Goal: Task Accomplishment & Management: Manage account settings

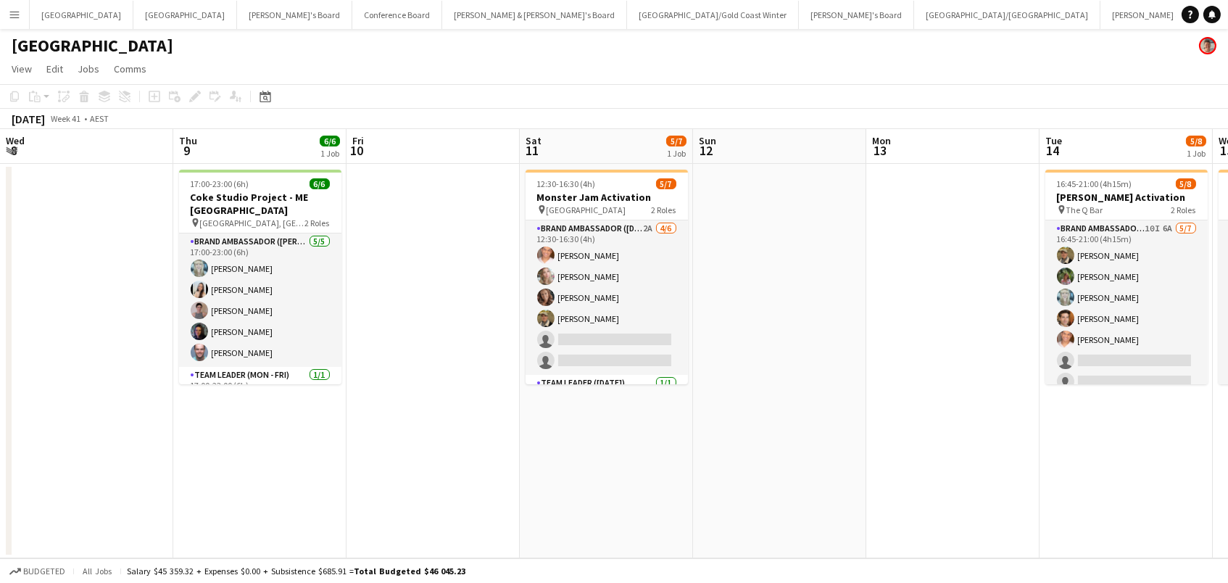
scroll to position [0, 556]
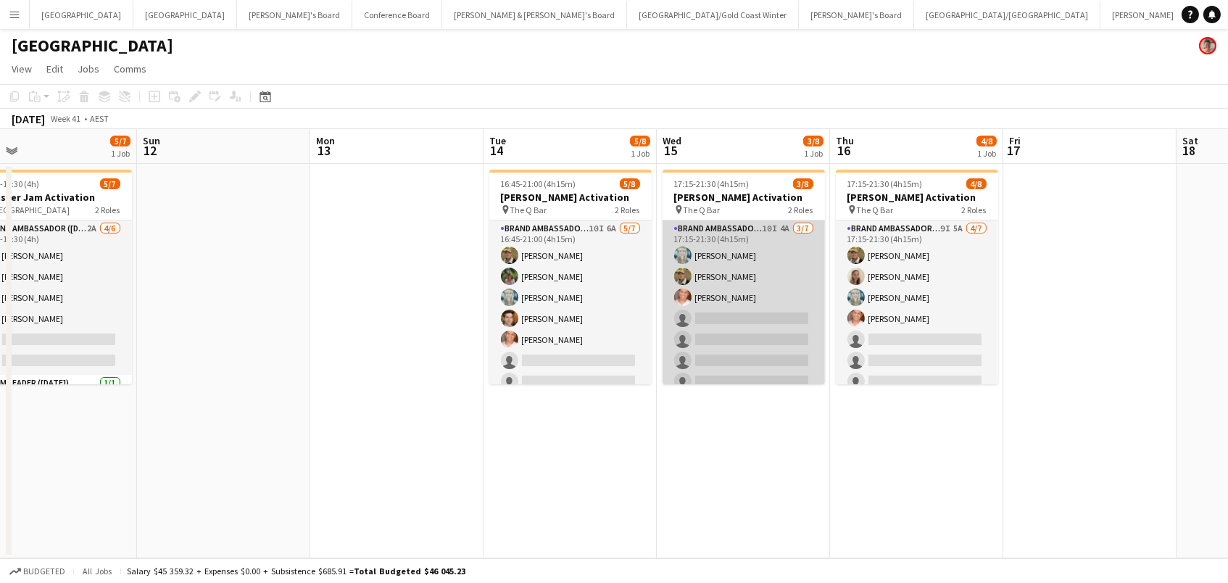
click at [729, 312] on app-card-role "Brand Ambassador (Mon - Fri) 10I 4A 3/7 17:15-21:30 (4h15m) Brittany Smith Juan…" at bounding box center [744, 307] width 162 height 175
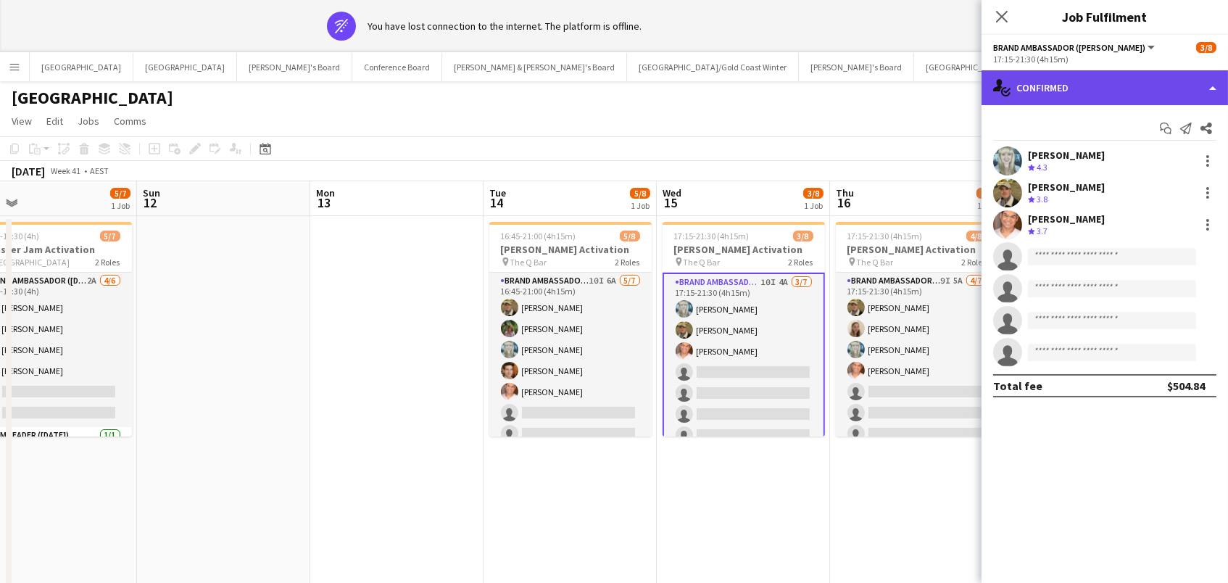
click at [1103, 81] on div "single-neutral-actions-check-2 Confirmed" at bounding box center [1105, 87] width 246 height 35
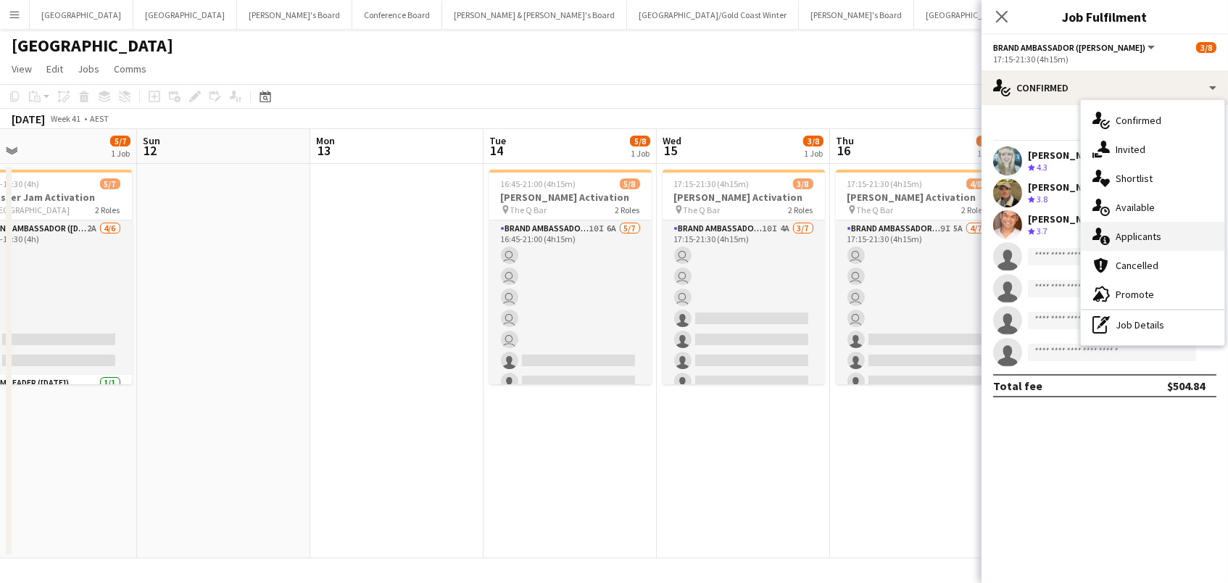
click at [1124, 230] on span "Applicants" at bounding box center [1139, 236] width 46 height 13
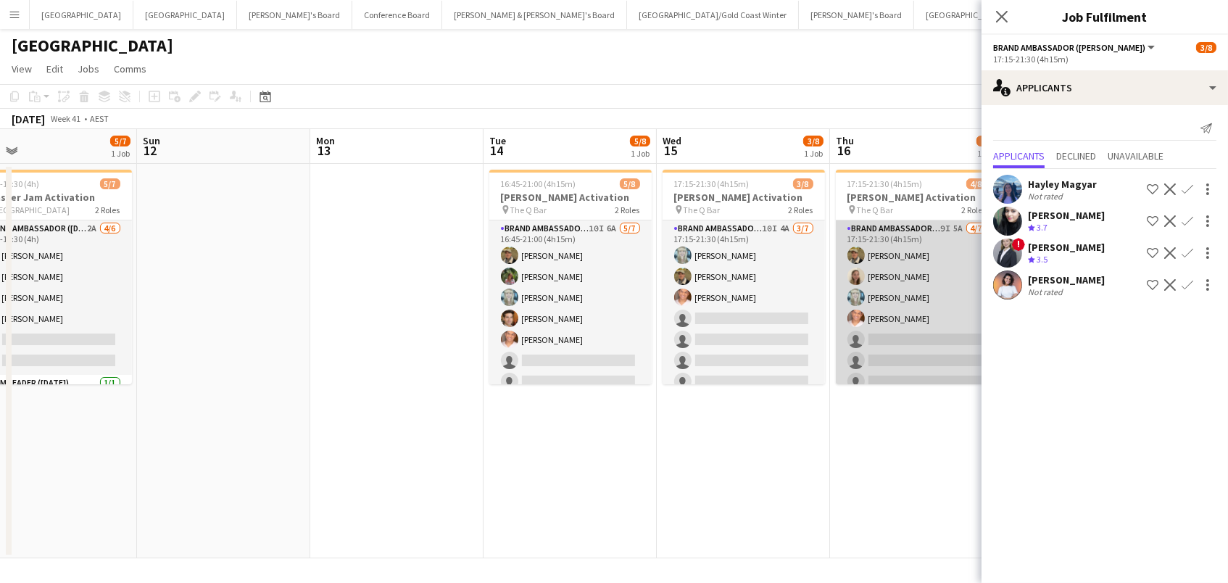
click at [893, 263] on app-card-role "Brand Ambassador (Mon - Fri) 9I 5A 4/7 17:15-21:30 (4h15m) Juan Fernando Gil Ai…" at bounding box center [917, 307] width 162 height 175
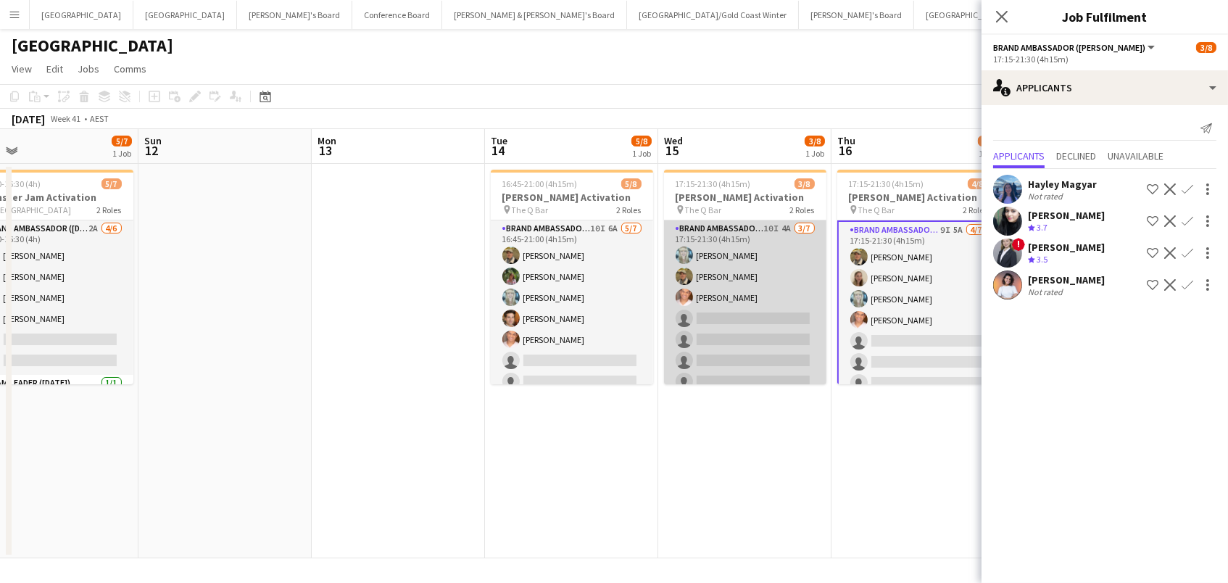
click at [741, 331] on app-card-role "Brand Ambassador (Mon - Fri) 10I 4A 3/7 17:15-21:30 (4h15m) Brittany Smith Juan…" at bounding box center [745, 307] width 162 height 175
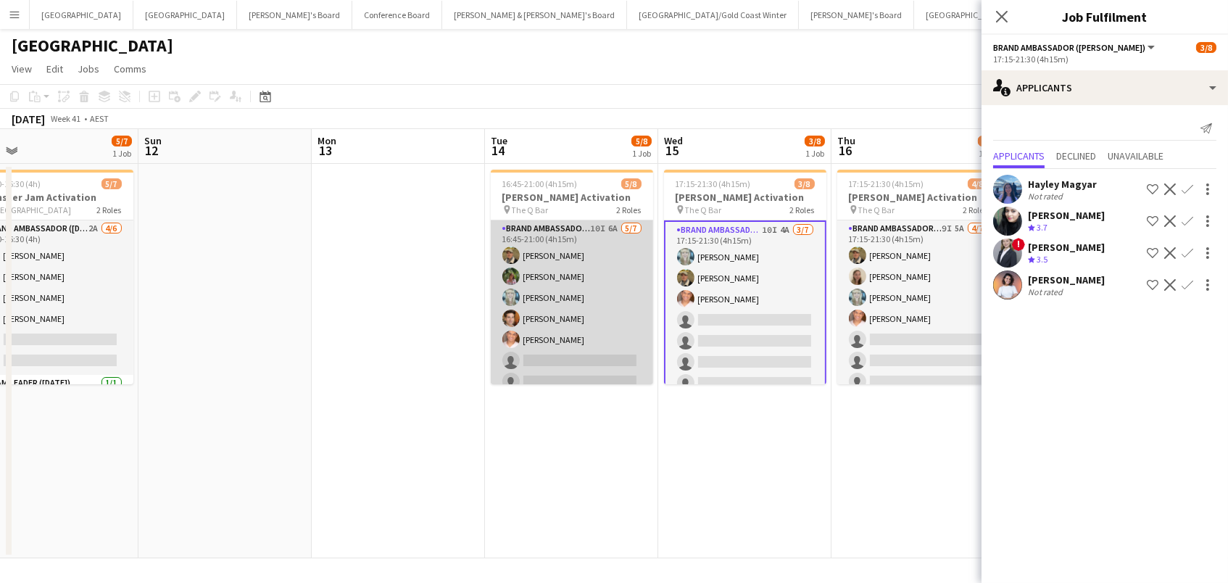
click at [626, 322] on app-card-role "Brand Ambassador (Mon - Fri) 10I 6A 5/7 16:45-21:00 (4h15m) Juan Fernando Gil L…" at bounding box center [572, 307] width 162 height 175
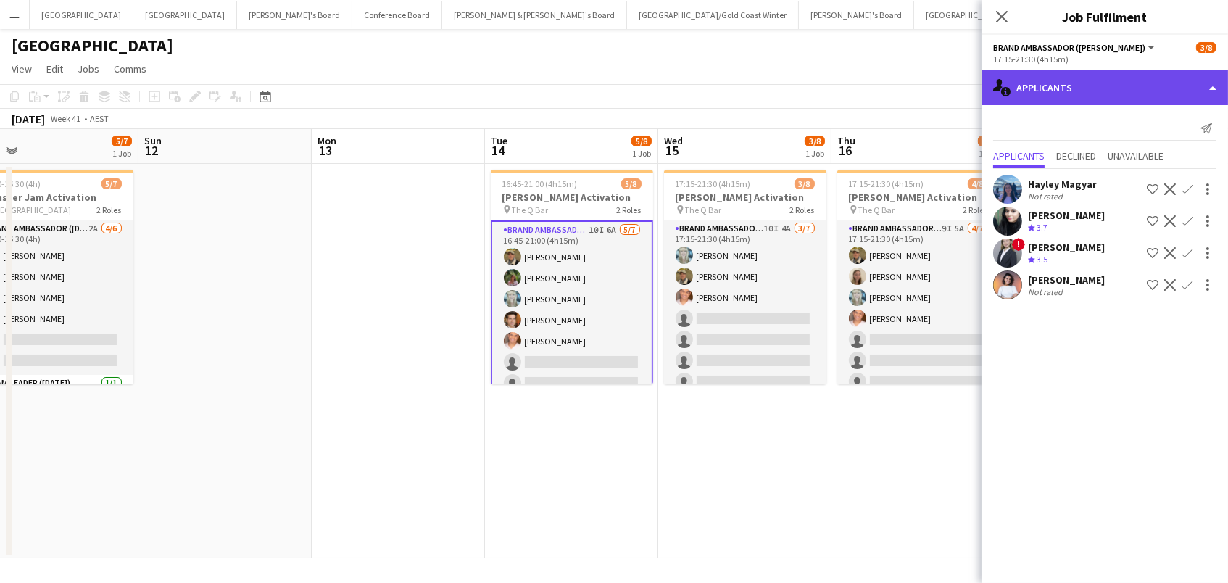
click at [1151, 71] on div "single-neutral-actions-information Applicants" at bounding box center [1105, 87] width 246 height 35
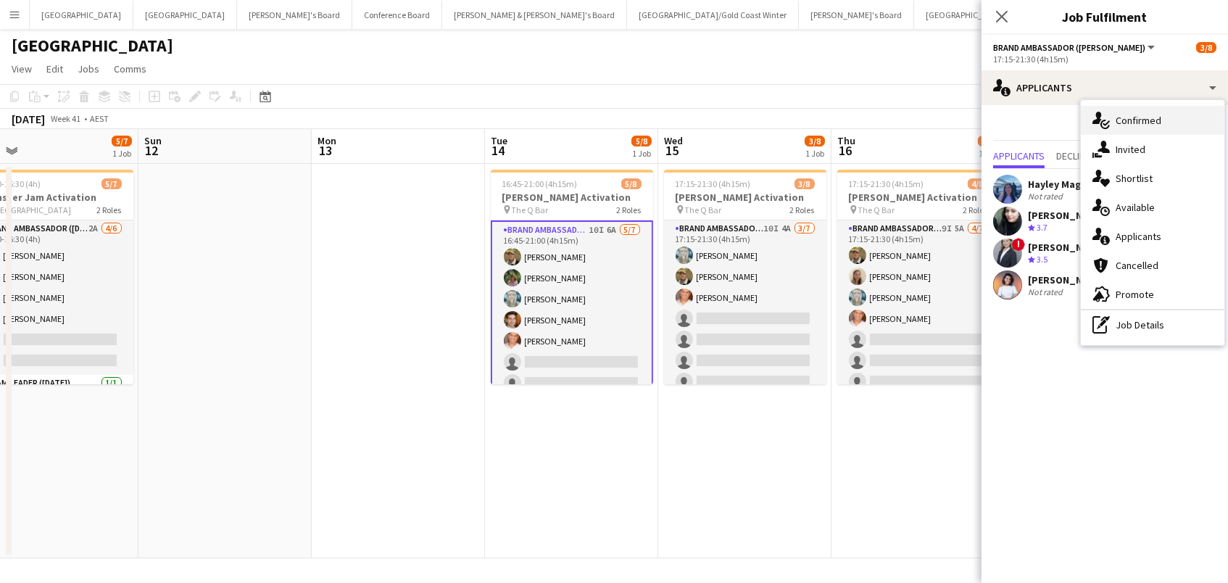
click at [1149, 132] on div "single-neutral-actions-check-2 Confirmed" at bounding box center [1153, 120] width 144 height 29
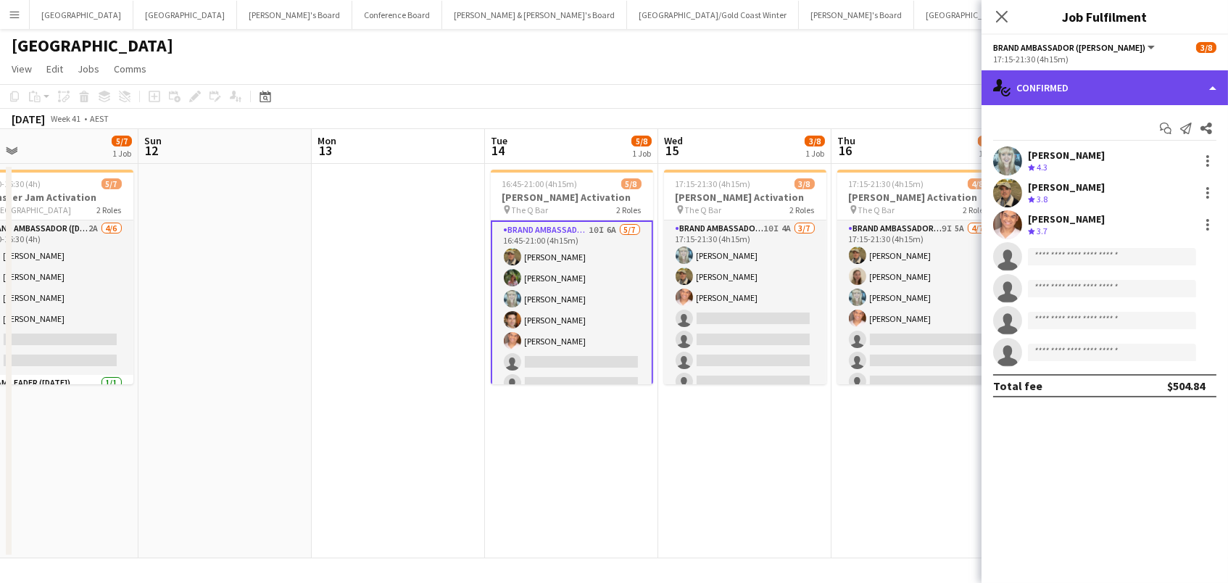
click at [1084, 83] on div "single-neutral-actions-check-2 Confirmed" at bounding box center [1105, 87] width 246 height 35
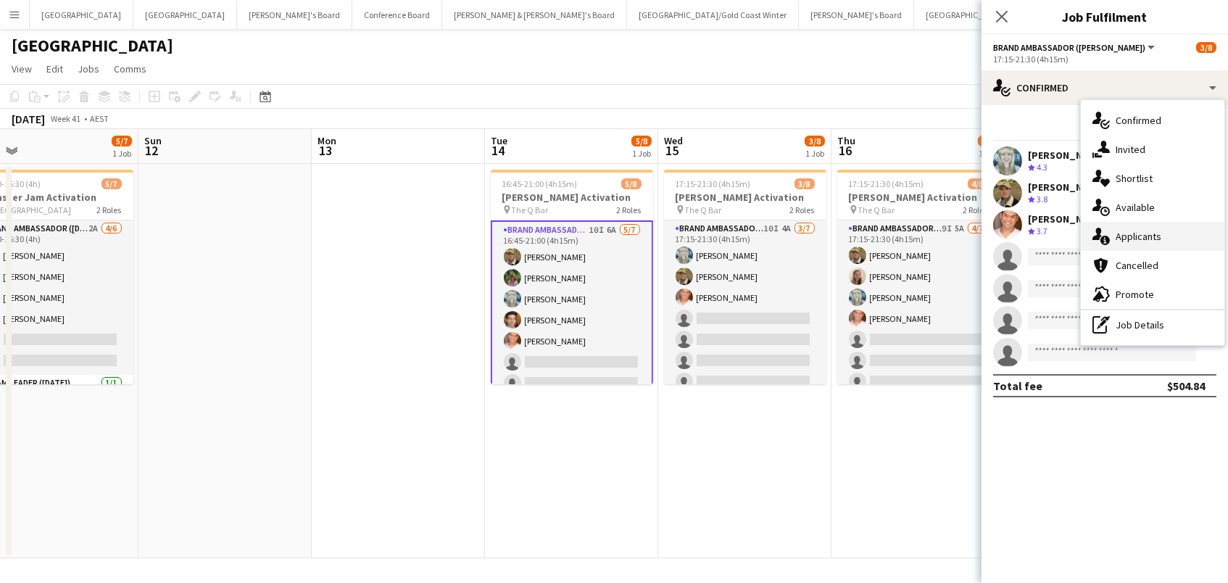
click at [1142, 239] on span "Applicants" at bounding box center [1139, 236] width 46 height 13
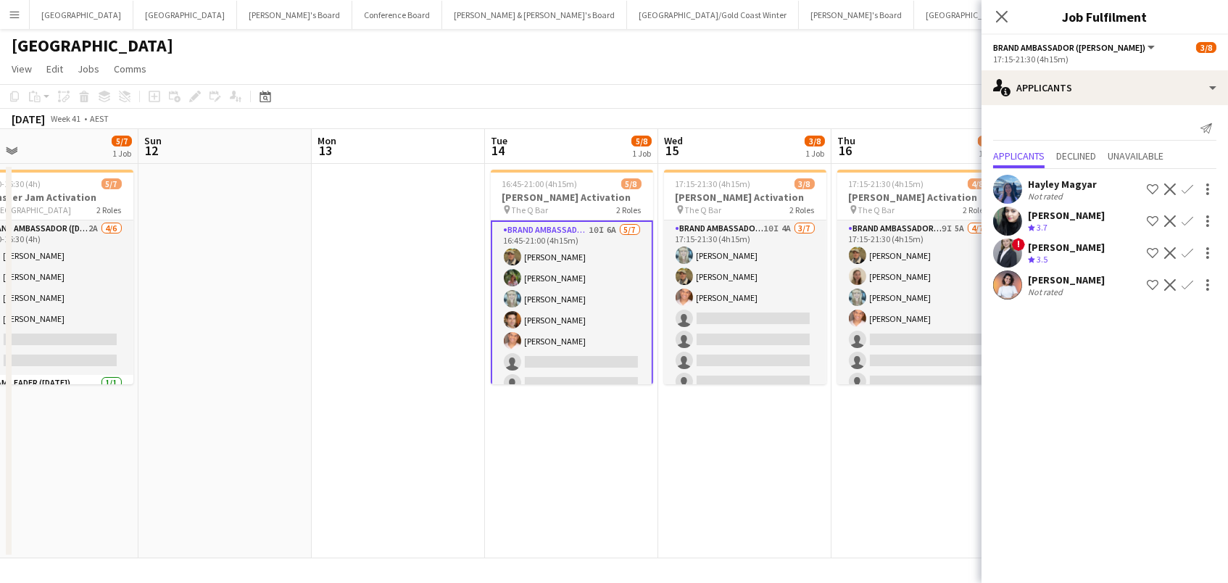
click at [1190, 249] on app-icon "Confirm" at bounding box center [1188, 253] width 12 height 12
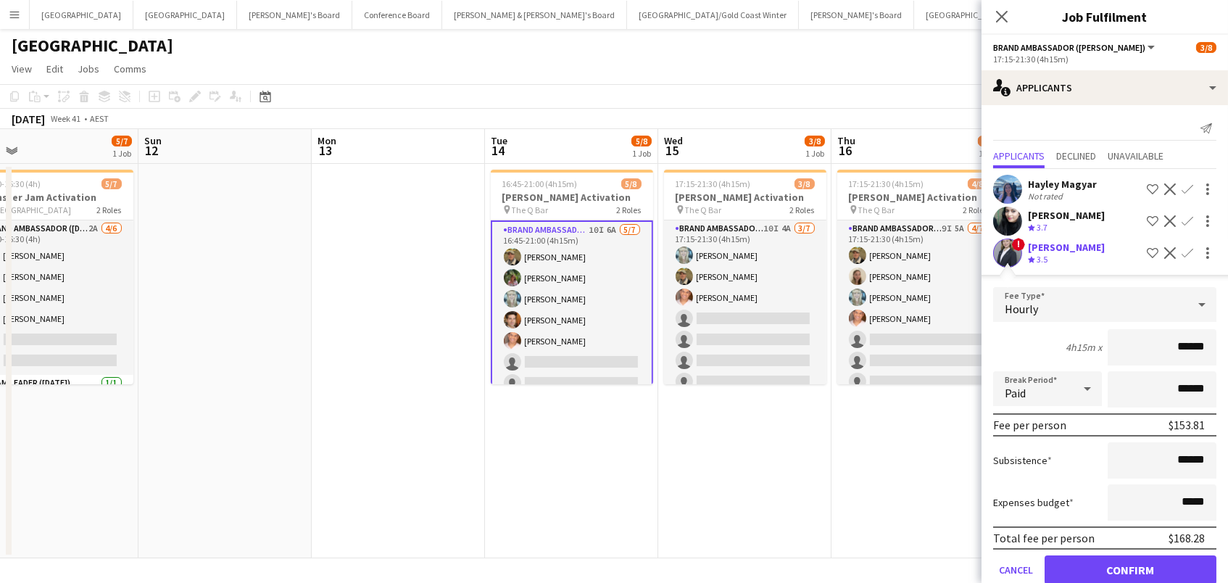
click at [1130, 575] on button "Confirm" at bounding box center [1131, 569] width 172 height 29
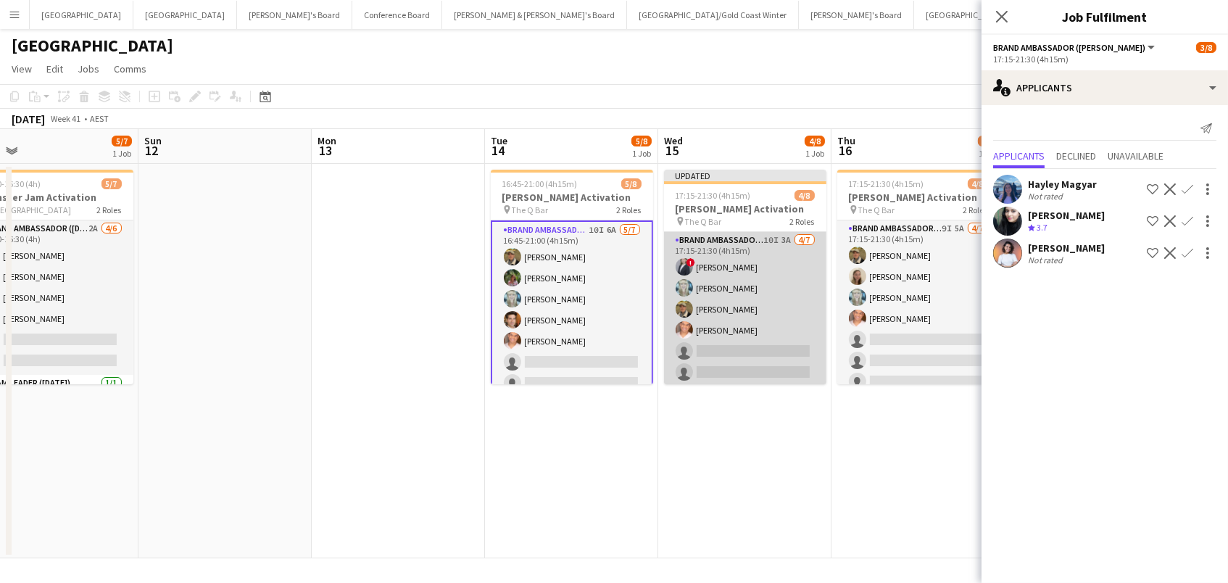
click at [797, 300] on app-card-role "Brand Ambassador (Mon - Fri) 10I 3A 4/7 17:15-21:30 (4h15m) ! Marcy Lyudmyla Go…" at bounding box center [745, 319] width 162 height 175
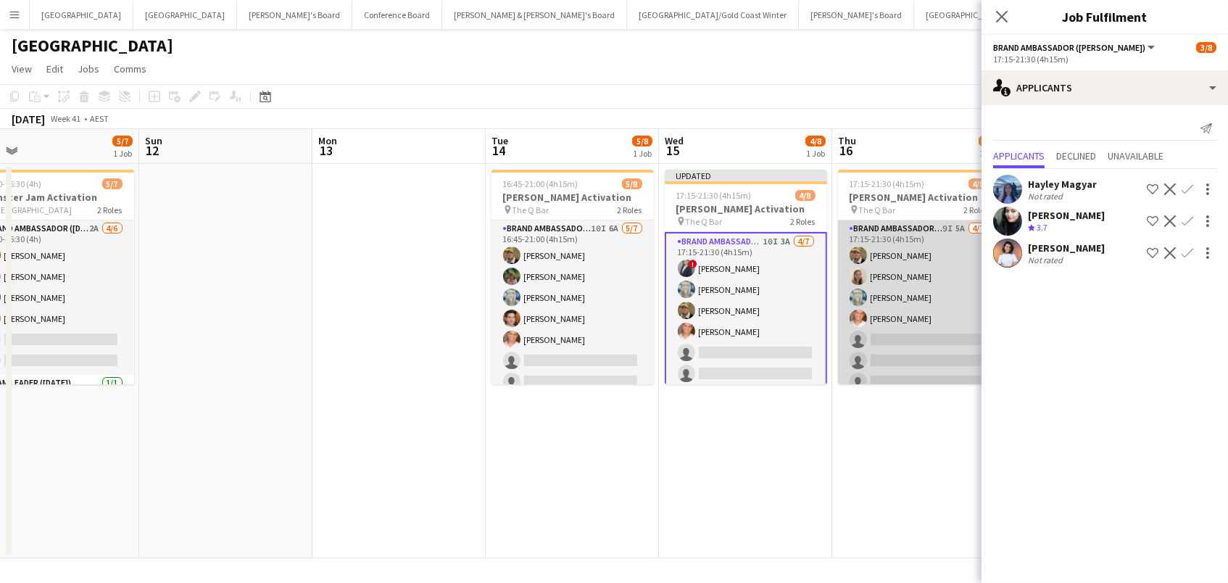
click at [946, 336] on app-card-role "Brand Ambassador (Mon - Fri) 9I 5A 4/7 17:15-21:30 (4h15m) Juan Fernando Gil Ai…" at bounding box center [919, 307] width 162 height 175
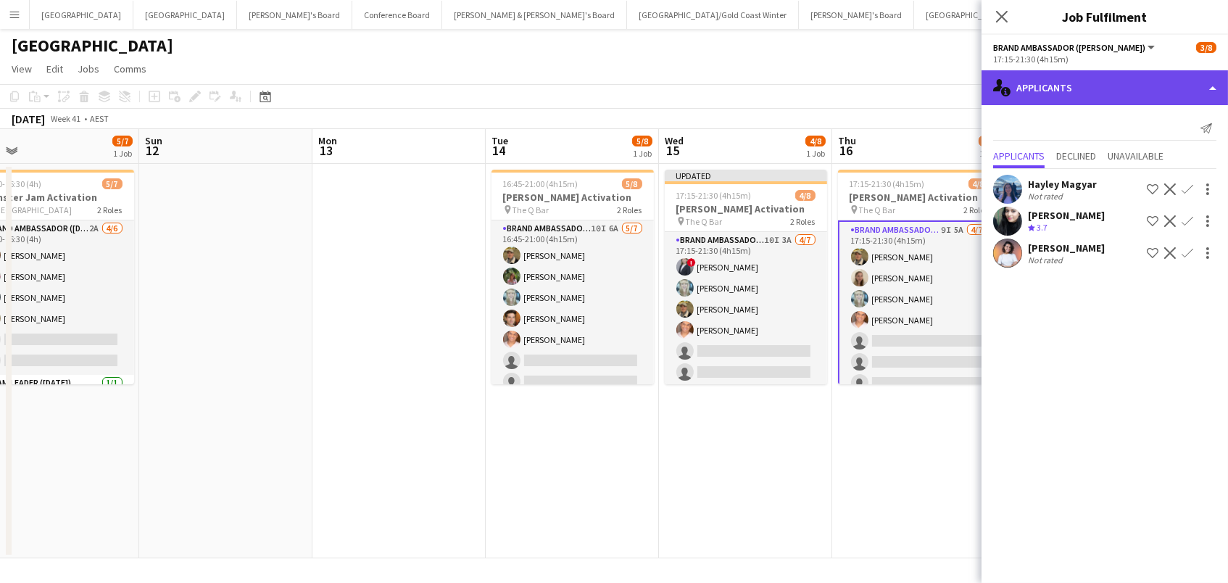
click at [1086, 88] on div "single-neutral-actions-information Applicants" at bounding box center [1105, 87] width 246 height 35
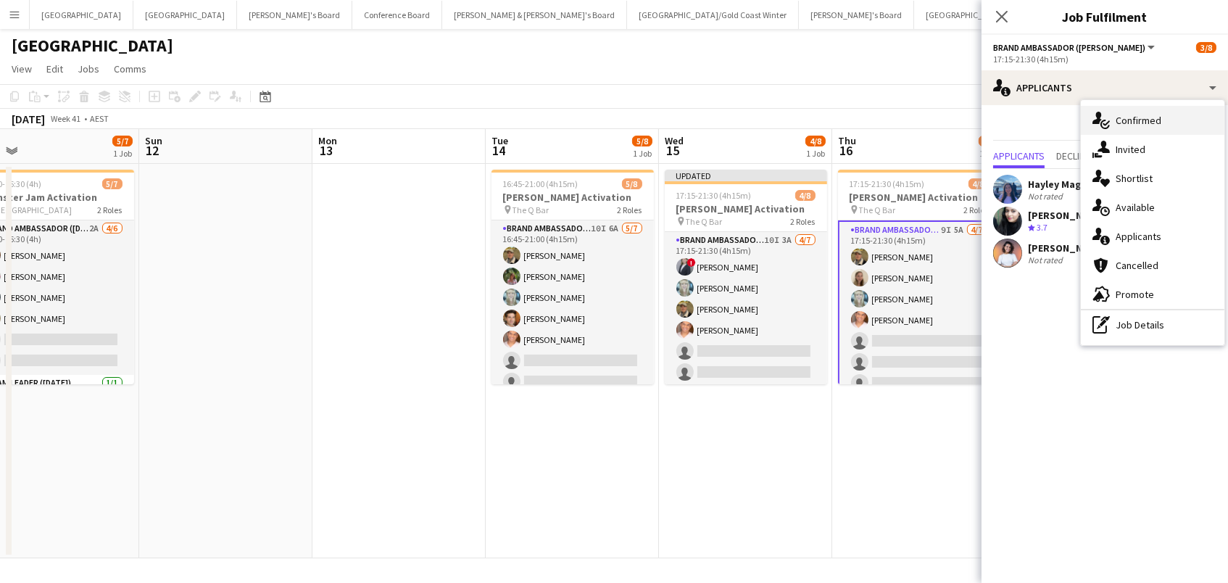
click at [1129, 127] on div "single-neutral-actions-check-2 Confirmed" at bounding box center [1153, 120] width 144 height 29
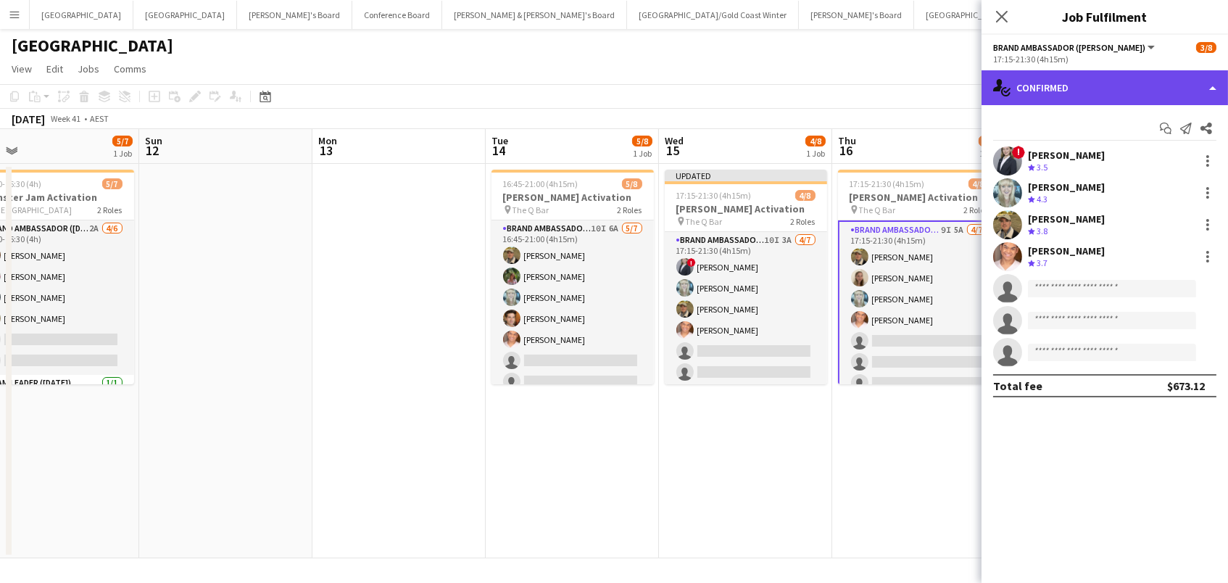
click at [1099, 81] on div "single-neutral-actions-check-2 Confirmed" at bounding box center [1105, 87] width 246 height 35
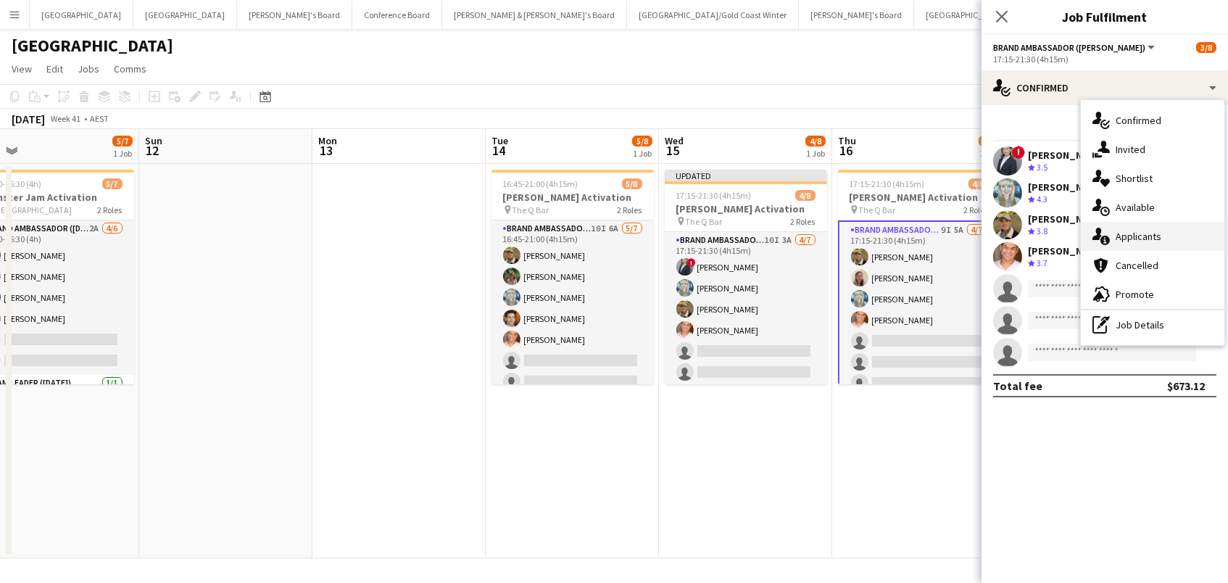
click at [1162, 239] on div "single-neutral-actions-information Applicants" at bounding box center [1153, 236] width 144 height 29
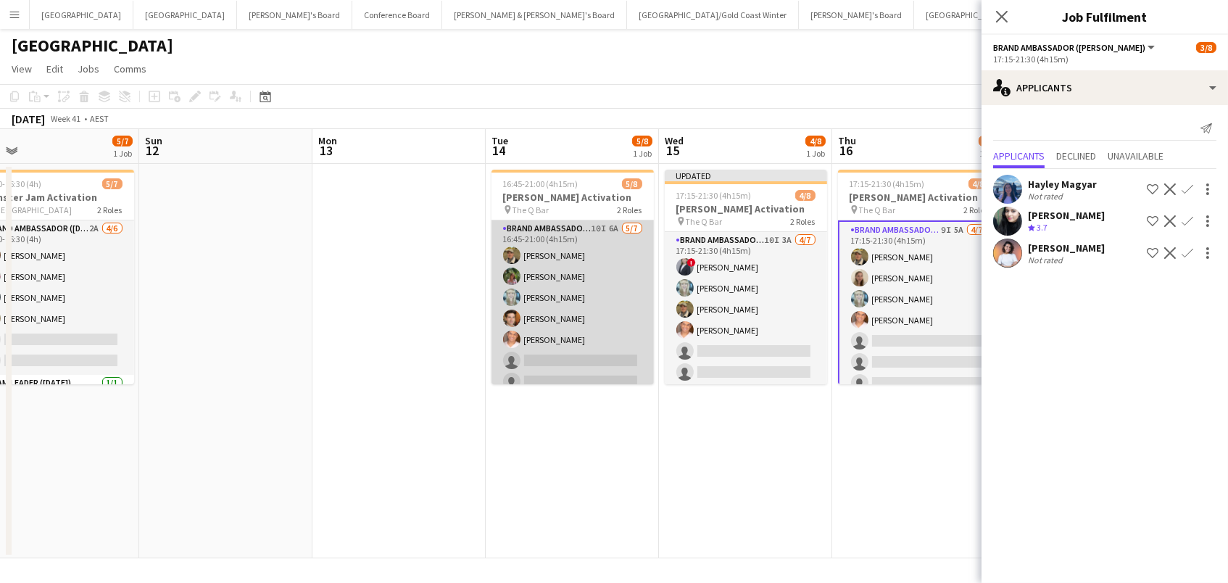
click at [591, 298] on app-card-role "Brand Ambassador (Mon - Fri) 10I 6A 5/7 16:45-21:00 (4h15m) Juan Fernando Gil L…" at bounding box center [573, 307] width 162 height 175
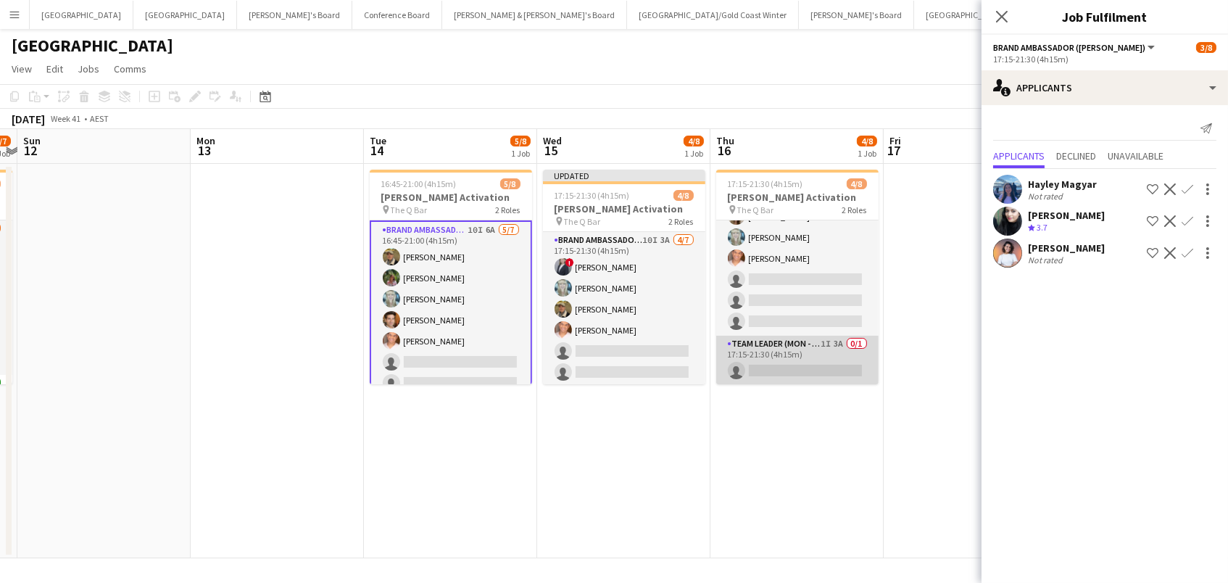
scroll to position [59, 0]
click at [781, 356] on app-card-role "Team Leader (Mon - Fri) 1I 3A 0/1 17:15-21:30 (4h15m) single-neutral-actions" at bounding box center [797, 360] width 162 height 49
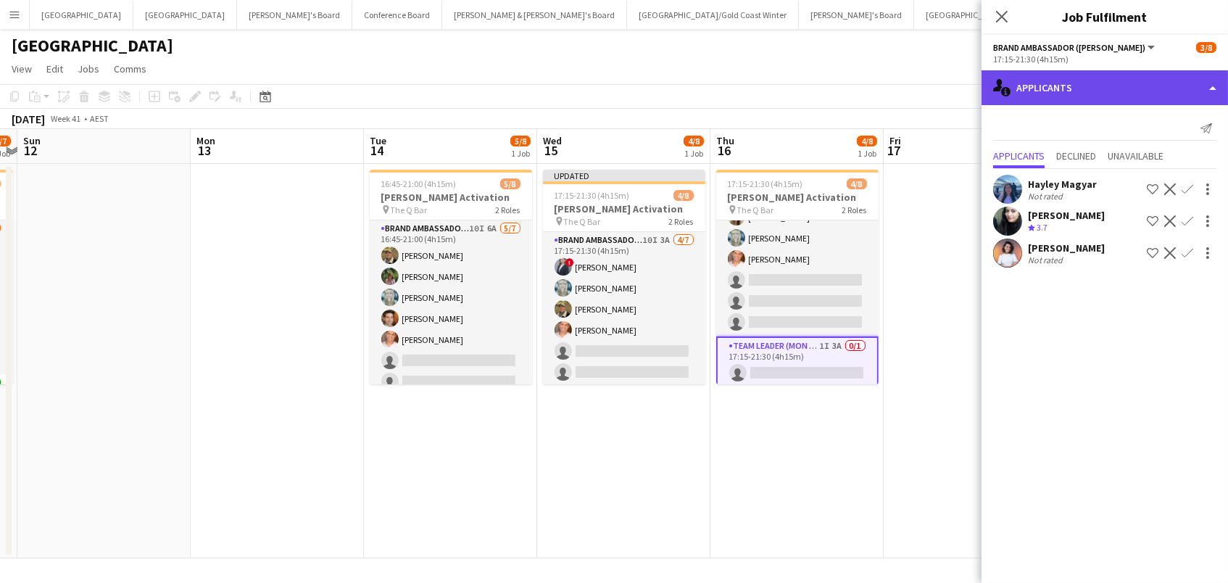
click at [1067, 72] on div "single-neutral-actions-information Applicants" at bounding box center [1105, 87] width 246 height 35
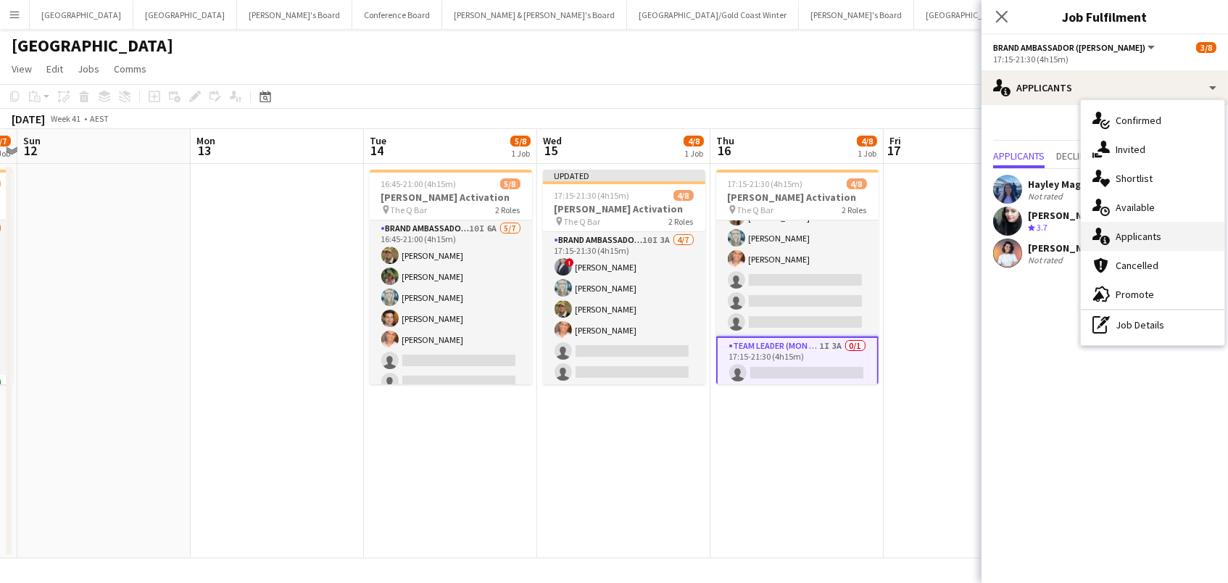
click at [1164, 233] on div "single-neutral-actions-information Applicants" at bounding box center [1153, 236] width 144 height 29
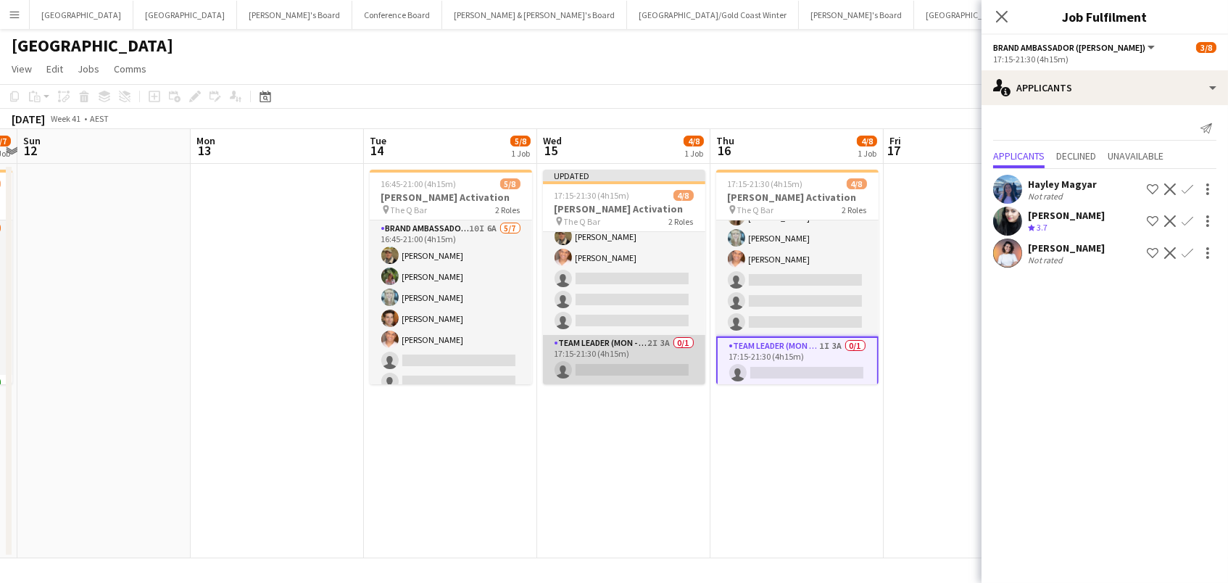
click at [600, 365] on app-card-role "Team Leader (Mon - Fri) 2I 3A 0/1 17:15-21:30 (4h15m) single-neutral-actions" at bounding box center [624, 359] width 162 height 49
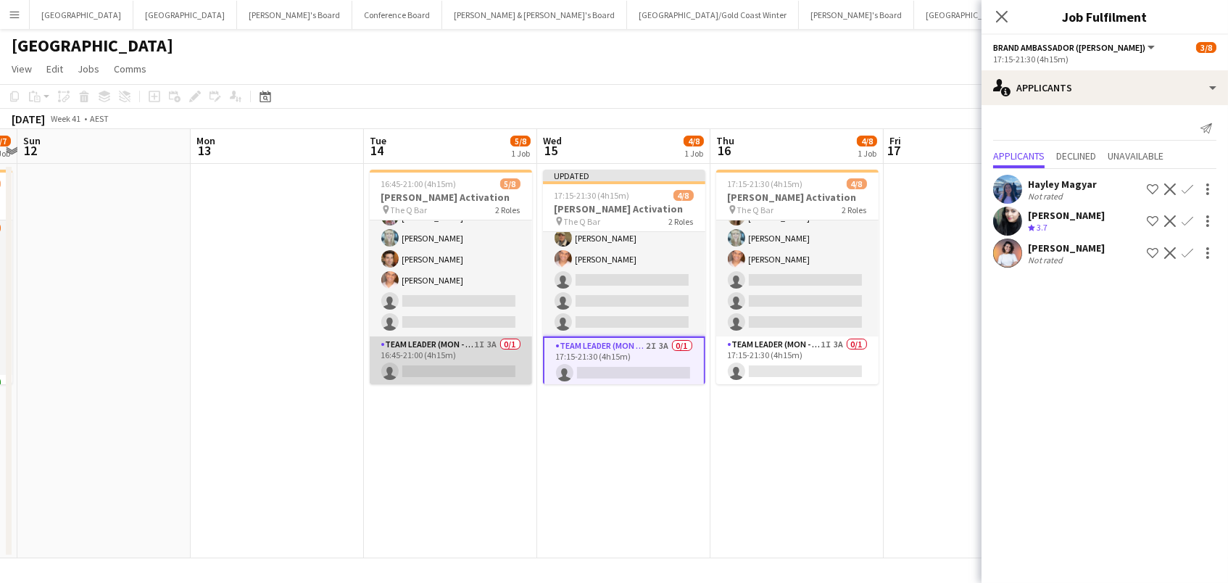
click at [490, 353] on app-card-role "Team Leader (Mon - Fri) 1I 3A 0/1 16:45-21:00 (4h15m) single-neutral-actions" at bounding box center [451, 360] width 162 height 49
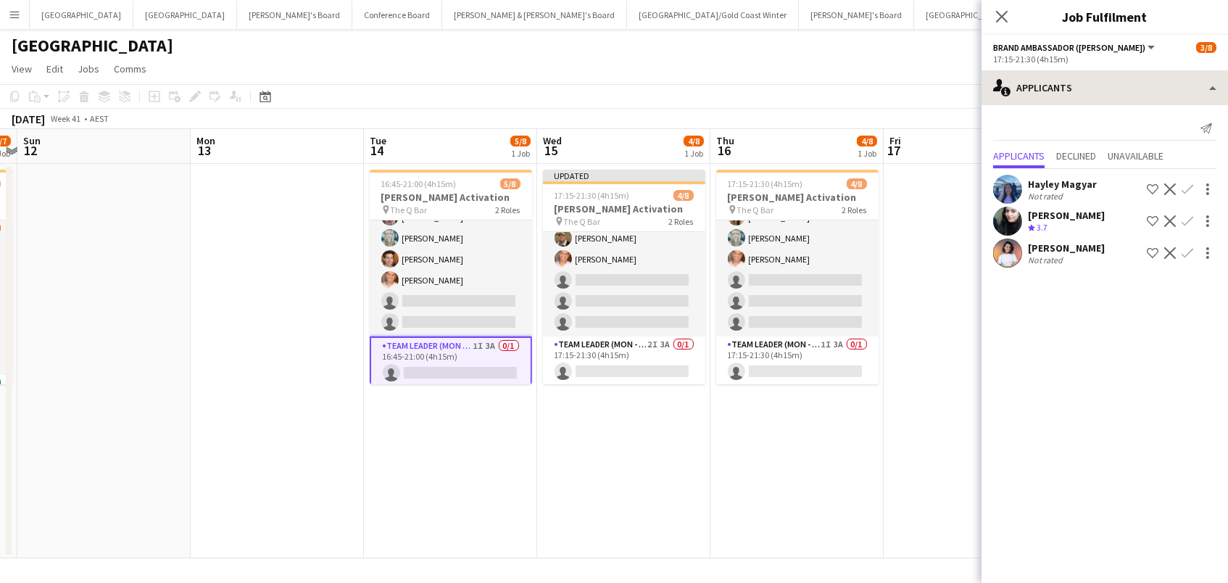
scroll to position [0, 0]
drag, startPoint x: 993, startPoint y: 16, endPoint x: 997, endPoint y: 3, distance: 13.5
click at [993, 14] on app-icon "Close pop-in" at bounding box center [1001, 16] width 17 height 17
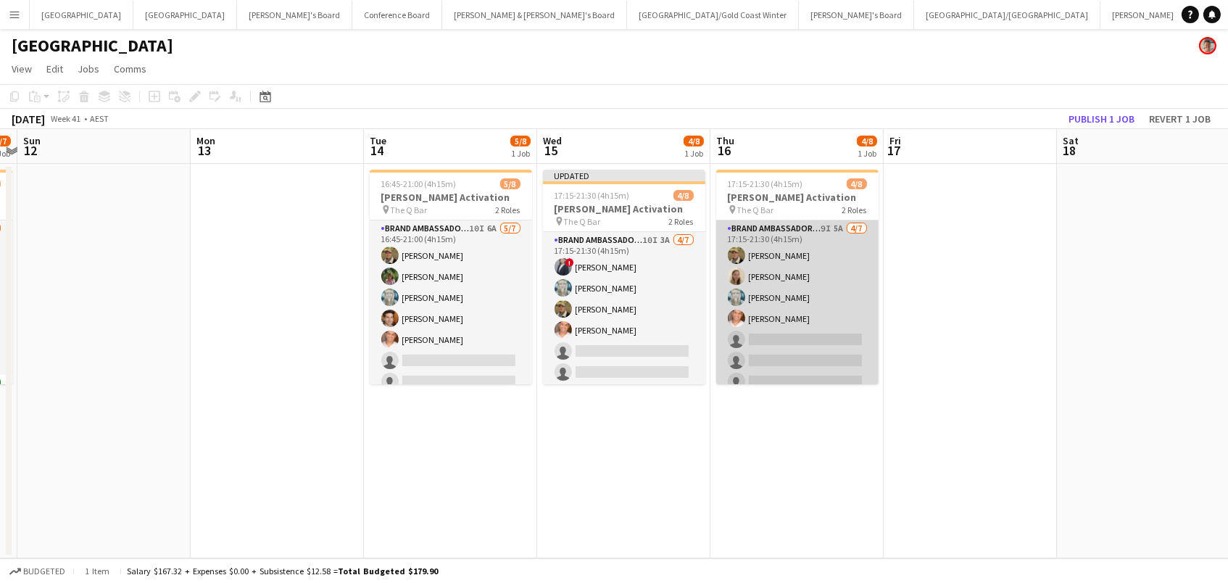
click at [811, 287] on app-card-role "Brand Ambassador (Mon - Fri) 9I 5A 4/7 17:15-21:30 (4h15m) Juan Fernando Gil Ai…" at bounding box center [797, 307] width 162 height 175
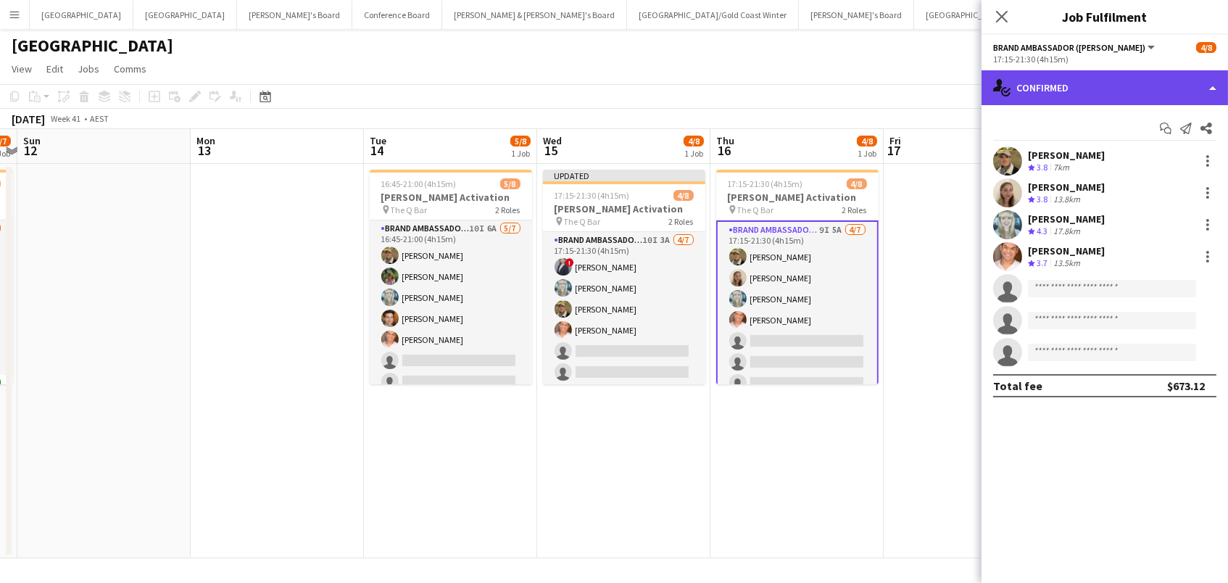
click at [1056, 84] on div "single-neutral-actions-check-2 Confirmed" at bounding box center [1105, 87] width 246 height 35
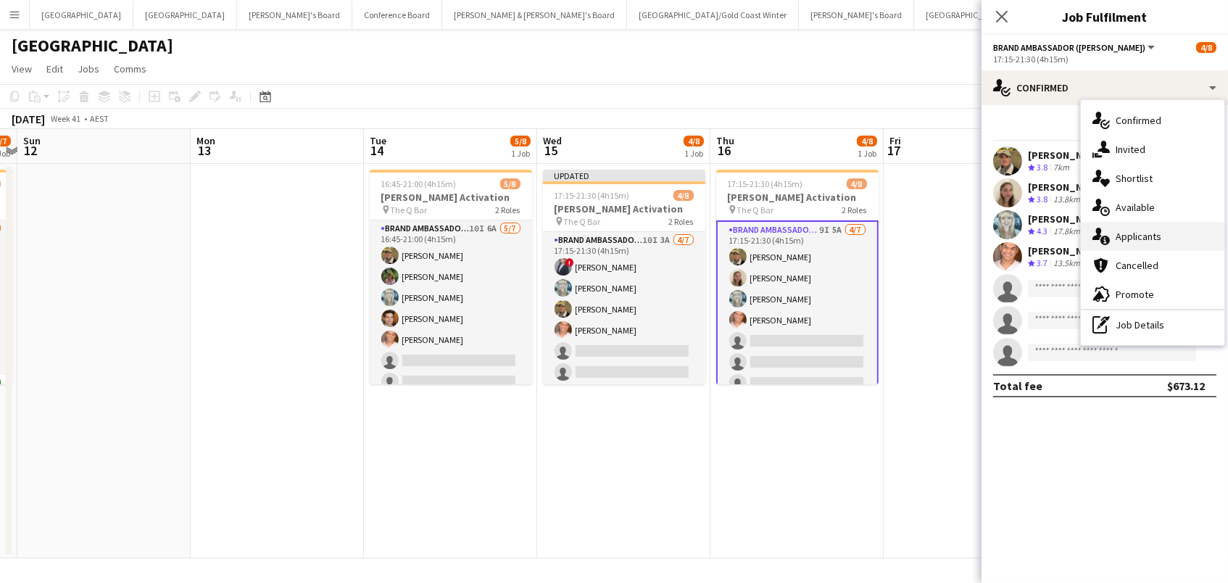
click at [1136, 243] on div "single-neutral-actions-information Applicants" at bounding box center [1153, 236] width 144 height 29
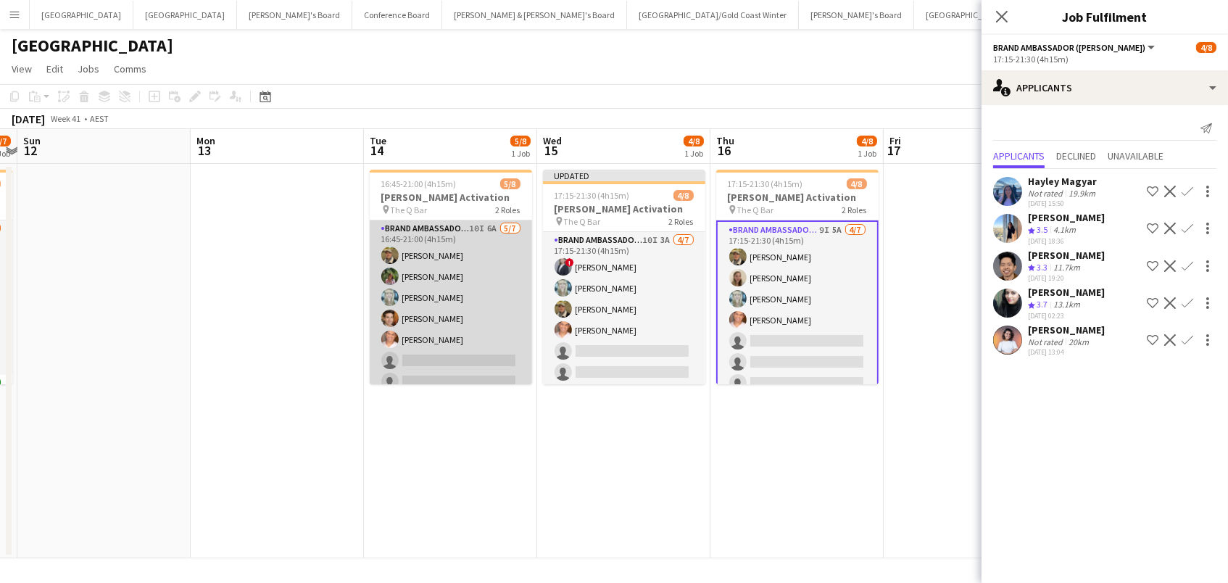
click at [450, 336] on app-card-role "Brand Ambassador (Mon - Fri) 10I 6A 5/7 16:45-21:00 (4h15m) Juan Fernando Gil L…" at bounding box center [451, 307] width 162 height 175
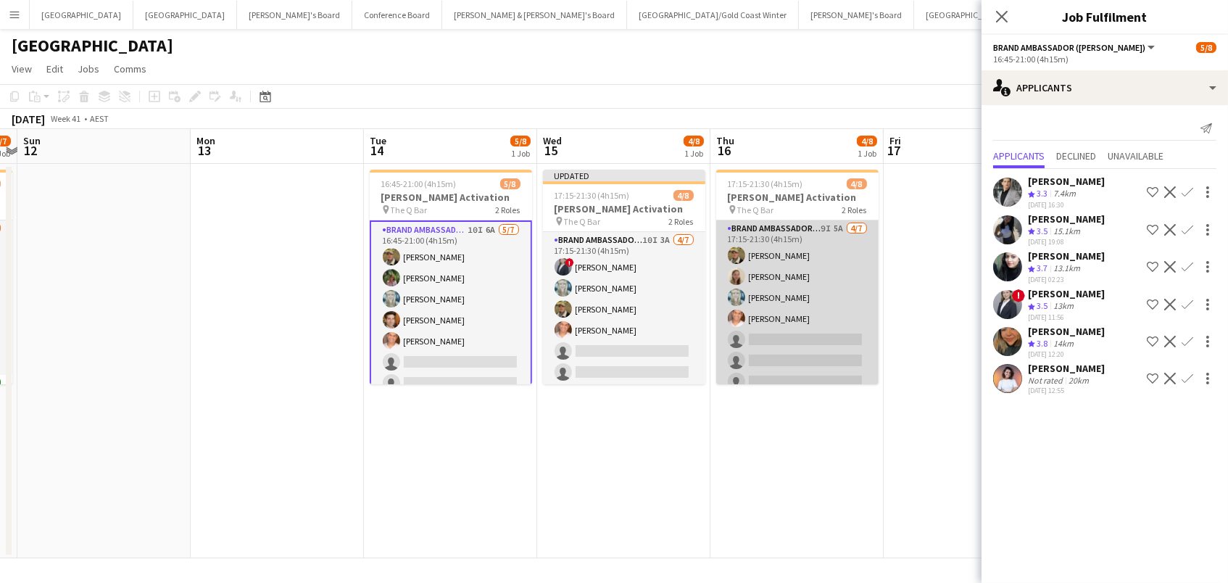
click at [833, 364] on app-card-role "Brand Ambassador (Mon - Fri) 9I 5A 4/7 17:15-21:30 (4h15m) Juan Fernando Gil Ai…" at bounding box center [797, 307] width 162 height 175
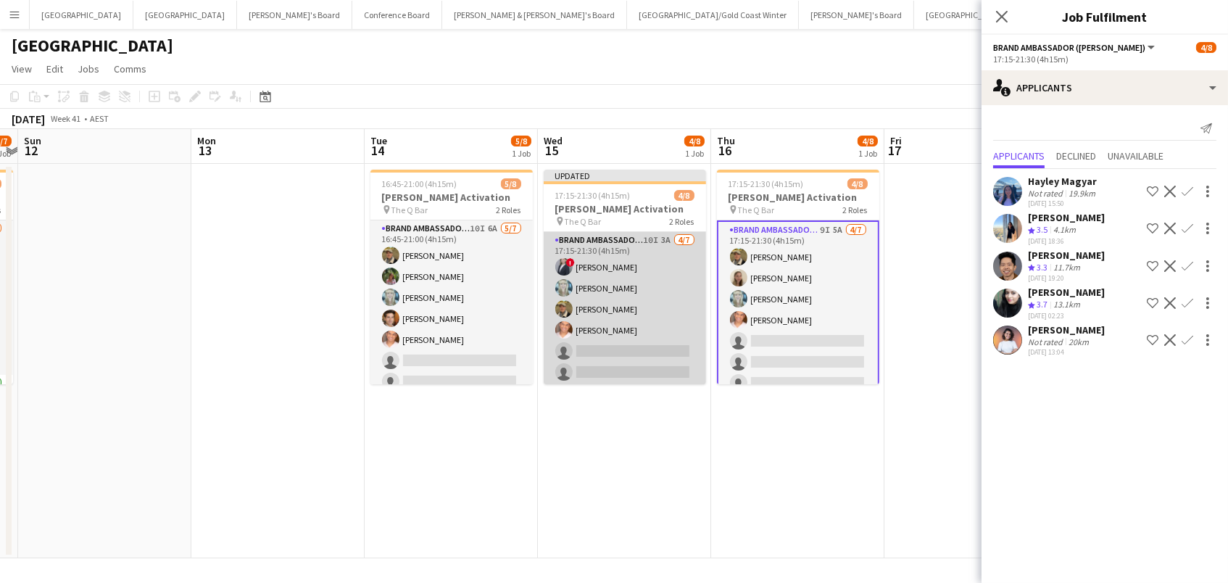
click at [672, 358] on app-card-role "Brand Ambassador (Mon - Fri) 10I 3A 4/7 17:15-21:30 (4h15m) ! Marcy Lyudmyla Go…" at bounding box center [625, 319] width 162 height 175
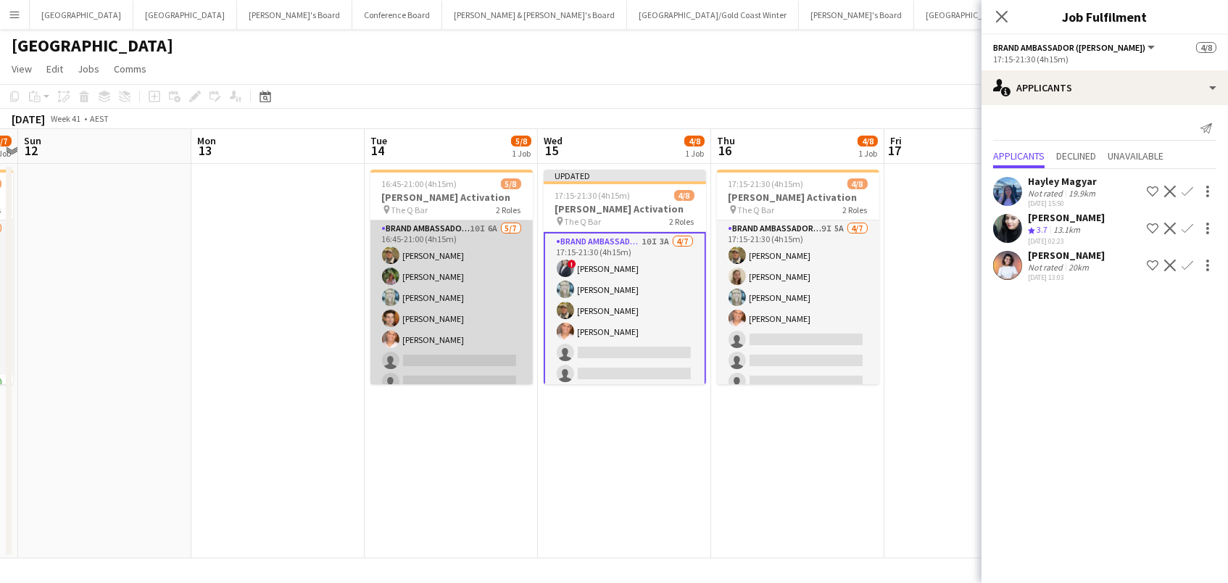
click at [499, 354] on app-card-role "Brand Ambassador (Mon - Fri) 10I 6A 5/7 16:45-21:00 (4h15m) Juan Fernando Gil L…" at bounding box center [451, 307] width 162 height 175
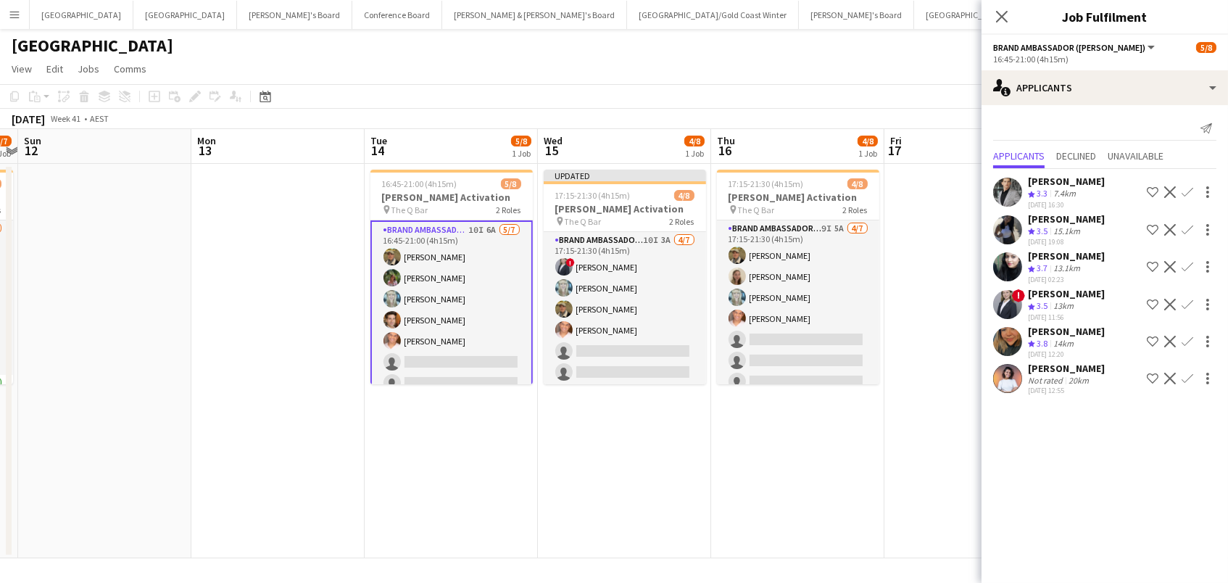
click at [1186, 304] on app-icon "Confirm" at bounding box center [1188, 305] width 12 height 12
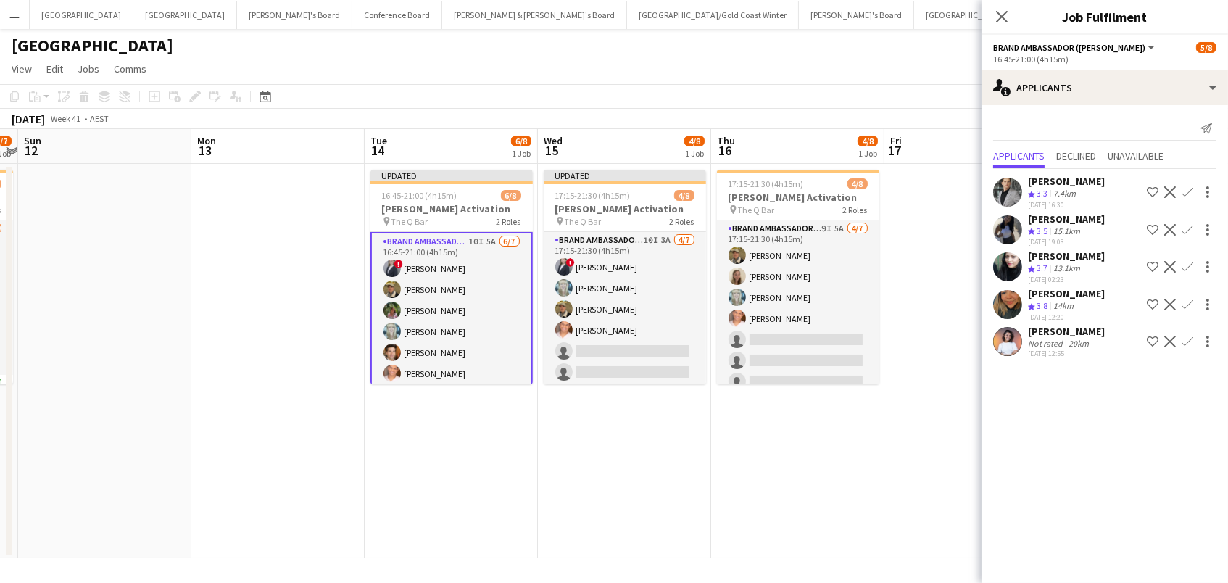
click at [874, 65] on app-page-menu "View Day view expanded Day view collapsed Month view Date picker Jump to today …" at bounding box center [614, 71] width 1228 height 28
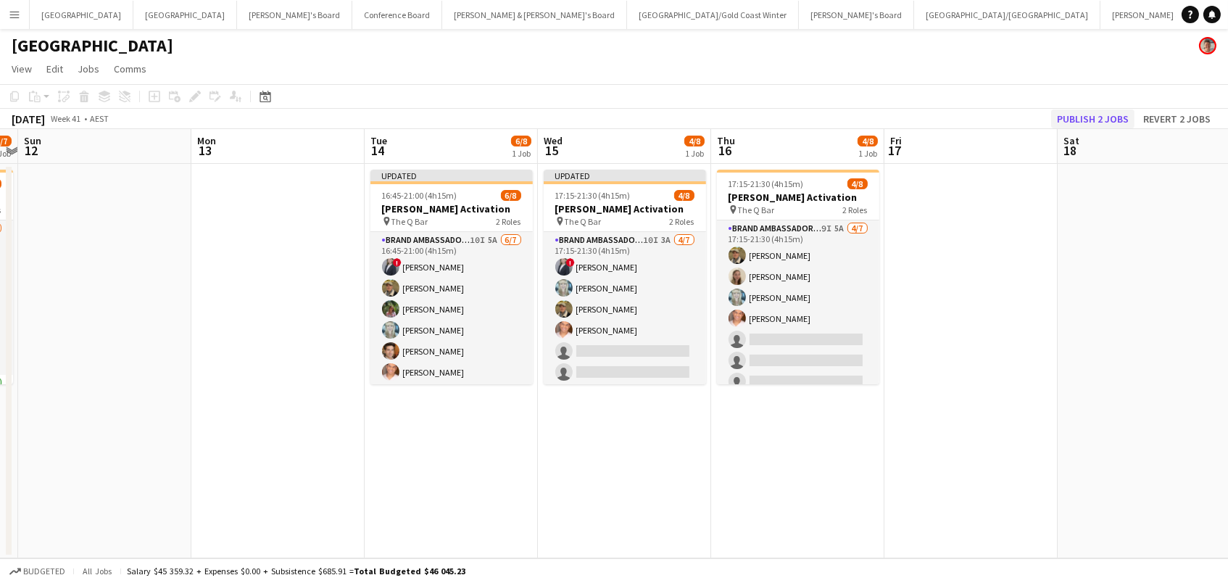
click at [1109, 115] on button "Publish 2 jobs" at bounding box center [1092, 118] width 83 height 19
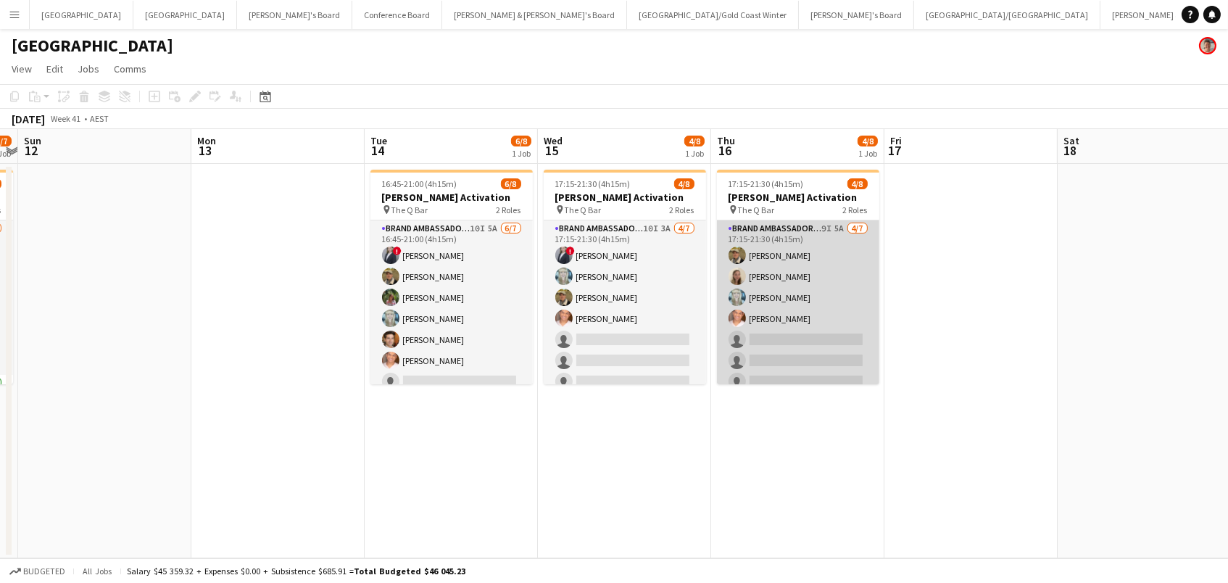
click at [817, 325] on app-card-role "Brand Ambassador (Mon - Fri) 9I 5A 4/7 17:15-21:30 (4h15m) Juan Fernando Gil Ai…" at bounding box center [798, 307] width 162 height 175
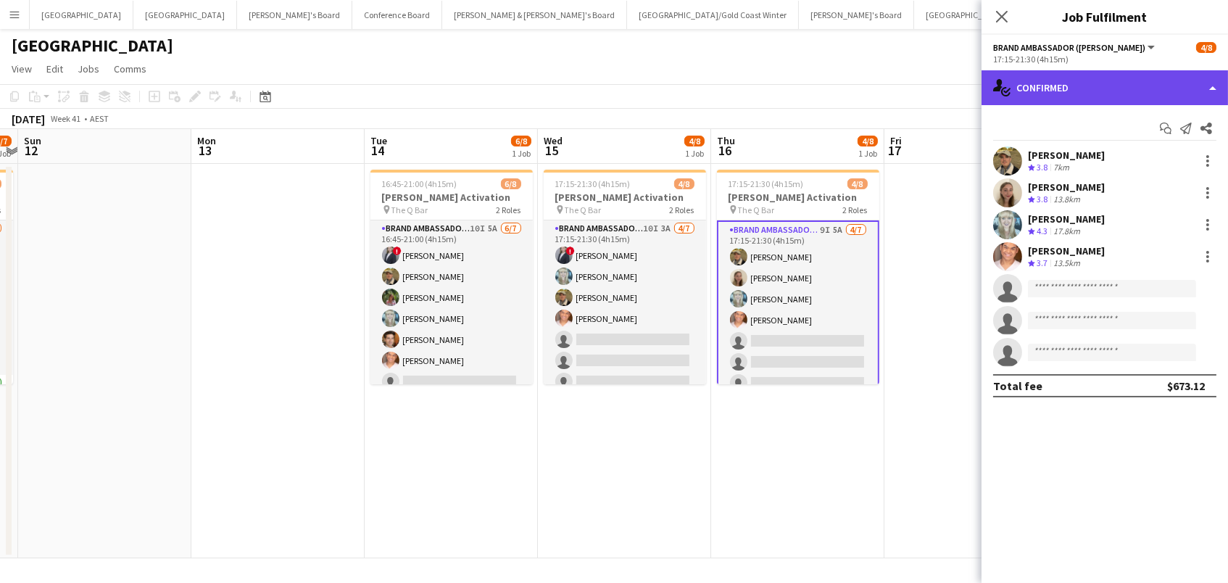
click at [1114, 73] on div "single-neutral-actions-check-2 Confirmed" at bounding box center [1105, 87] width 246 height 35
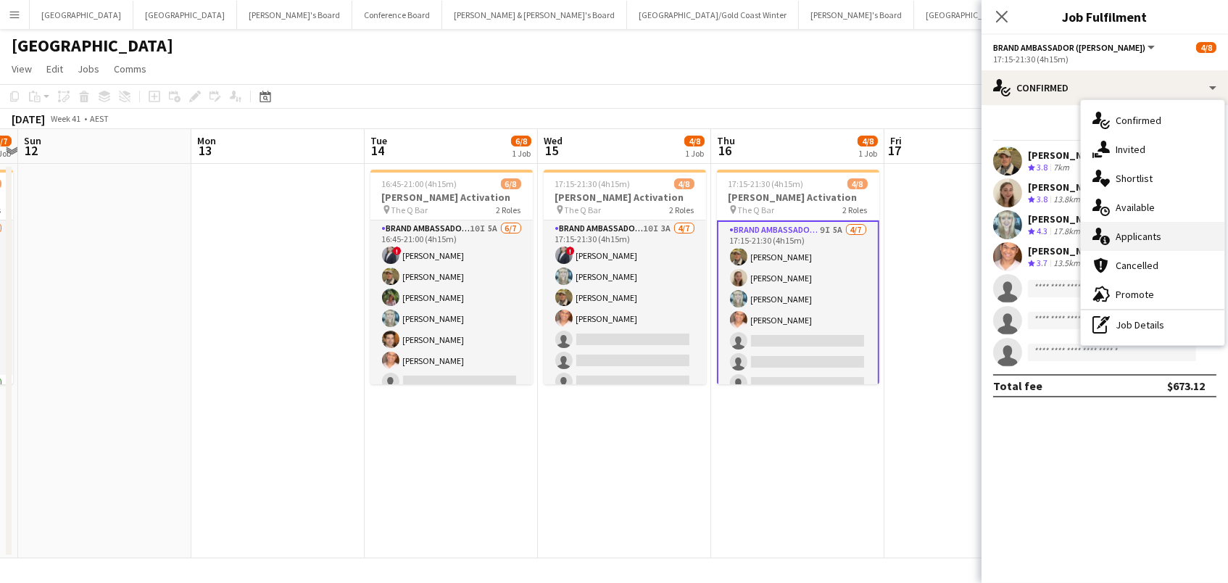
click at [1134, 231] on span "Applicants" at bounding box center [1139, 236] width 46 height 13
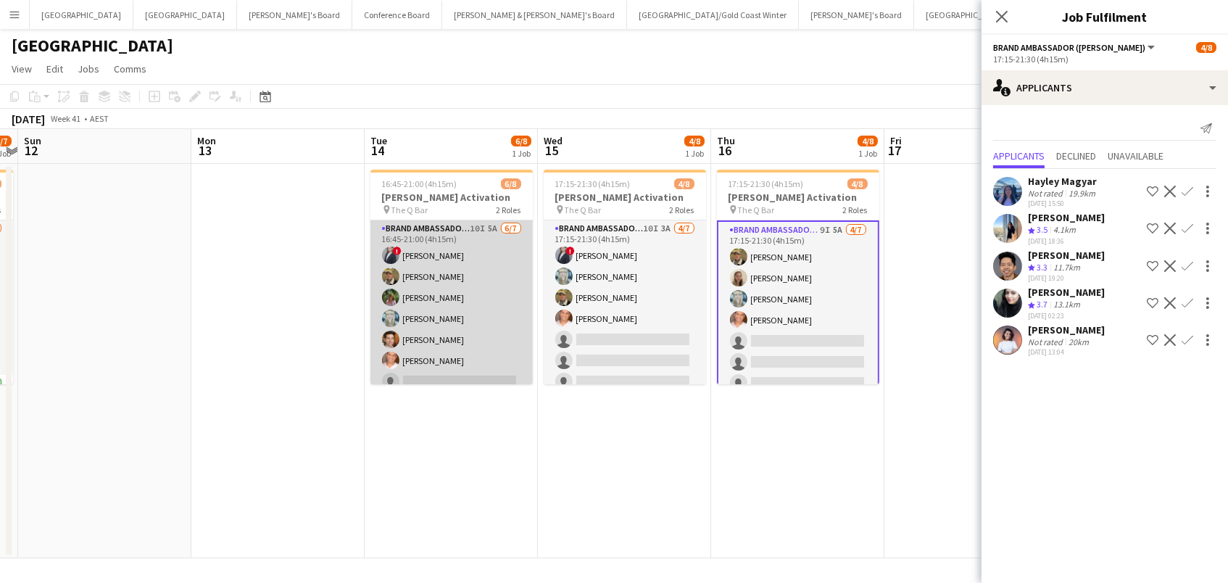
click at [433, 292] on app-card-role "Brand Ambassador (Mon - Fri) 10I 5A 6/7 16:45-21:00 (4h15m) ! Marcy Lyudmyla Go…" at bounding box center [451, 307] width 162 height 175
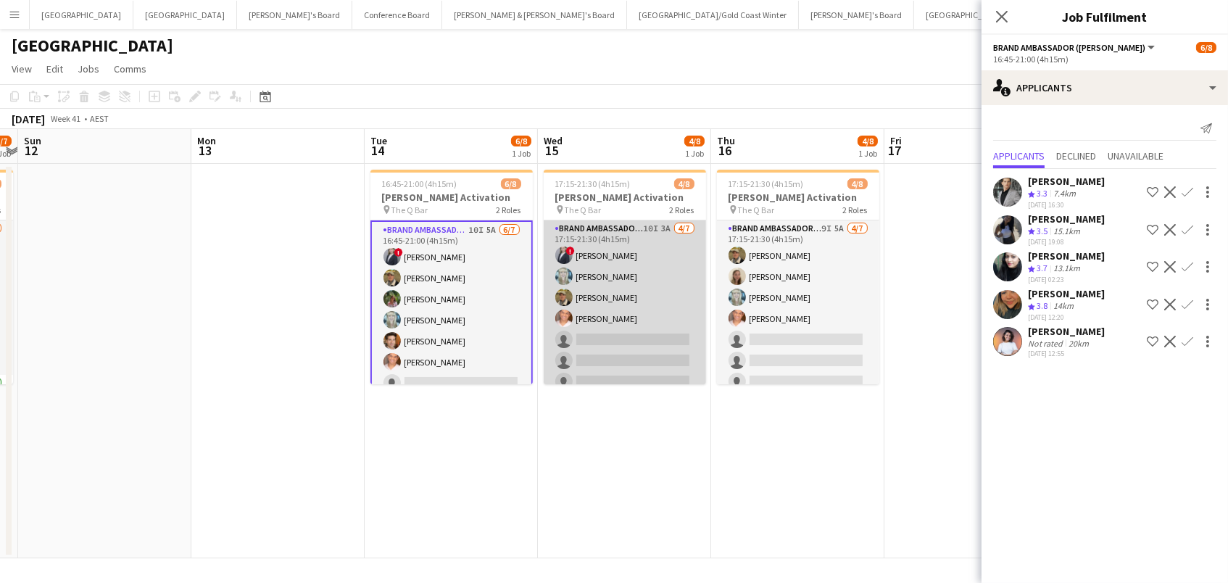
click at [621, 268] on app-card-role "Brand Ambassador (Mon - Fri) 10I 3A 4/7 17:15-21:30 (4h15m) ! Marcy Lyudmyla Go…" at bounding box center [625, 307] width 162 height 175
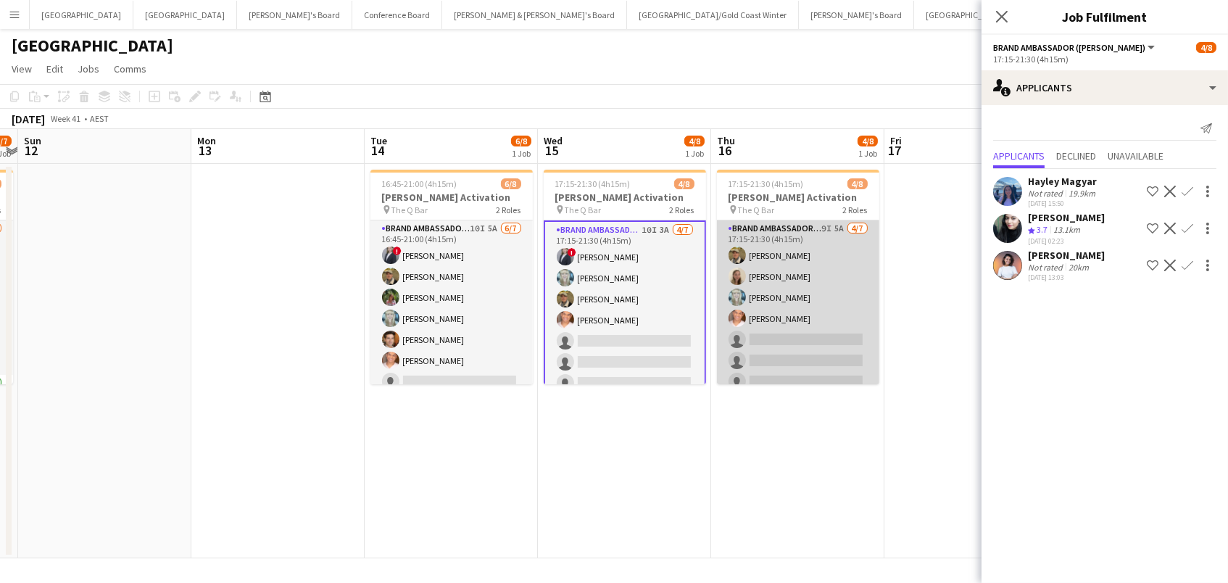
click at [766, 289] on app-card-role "Brand Ambassador (Mon - Fri) 9I 5A 4/7 17:15-21:30 (4h15m) Juan Fernando Gil Ai…" at bounding box center [798, 307] width 162 height 175
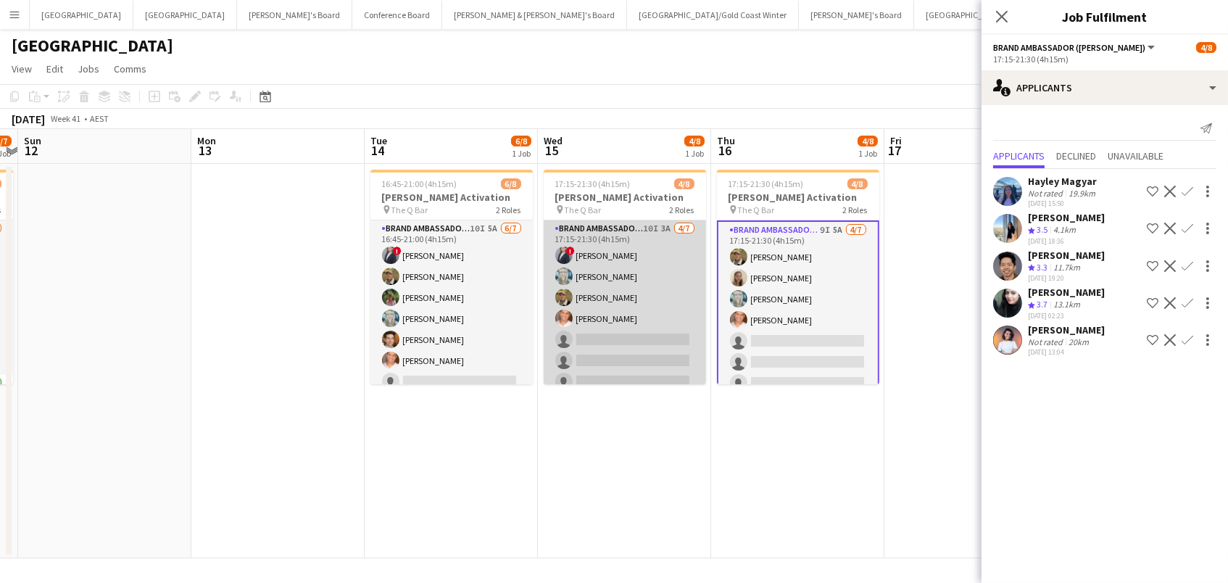
click at [634, 300] on app-card-role "Brand Ambassador (Mon - Fri) 10I 3A 4/7 17:15-21:30 (4h15m) ! Marcy Lyudmyla Go…" at bounding box center [625, 307] width 162 height 175
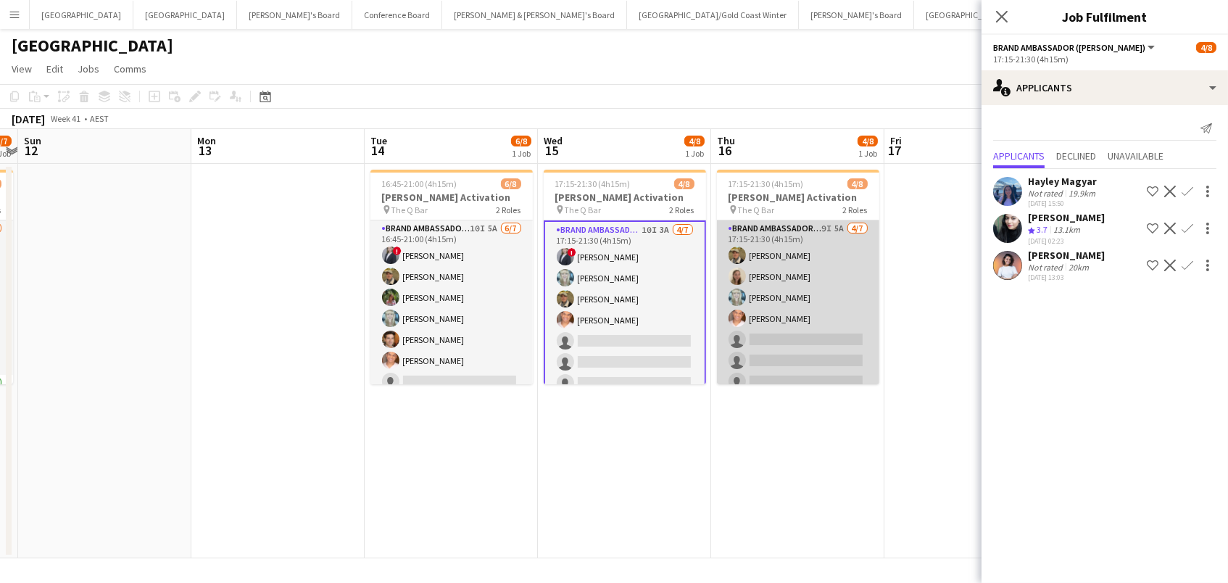
click at [809, 291] on app-card-role "Brand Ambassador (Mon - Fri) 9I 5A 4/7 17:15-21:30 (4h15m) Juan Fernando Gil Ai…" at bounding box center [798, 307] width 162 height 175
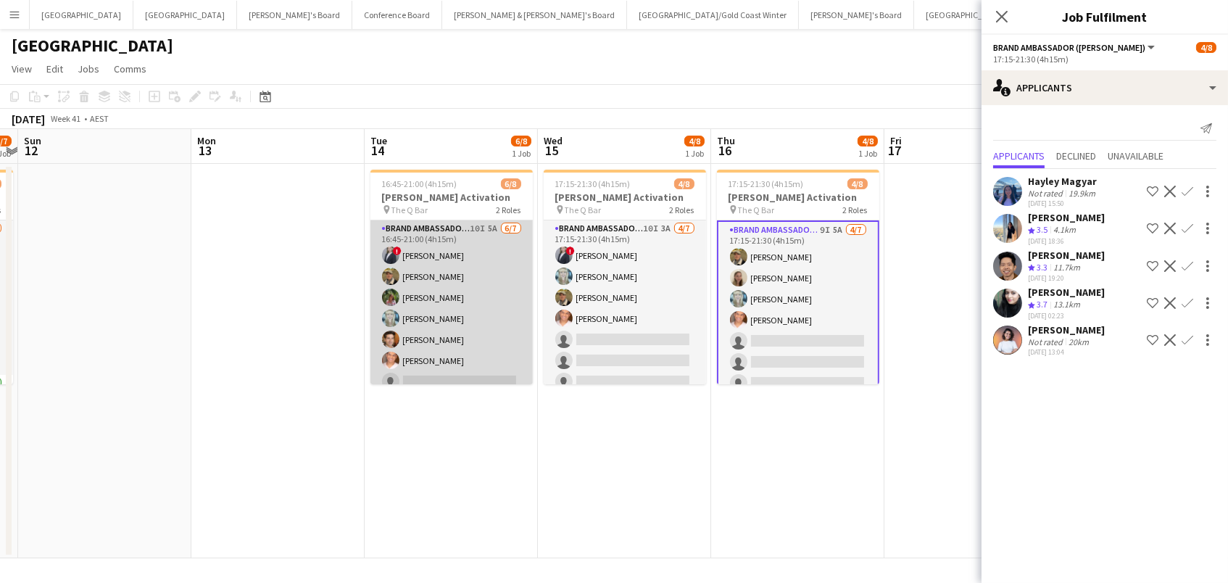
click at [465, 324] on app-card-role "Brand Ambassador (Mon - Fri) 10I 5A 6/7 16:45-21:00 (4h15m) ! Marcy Lyudmyla Go…" at bounding box center [451, 307] width 162 height 175
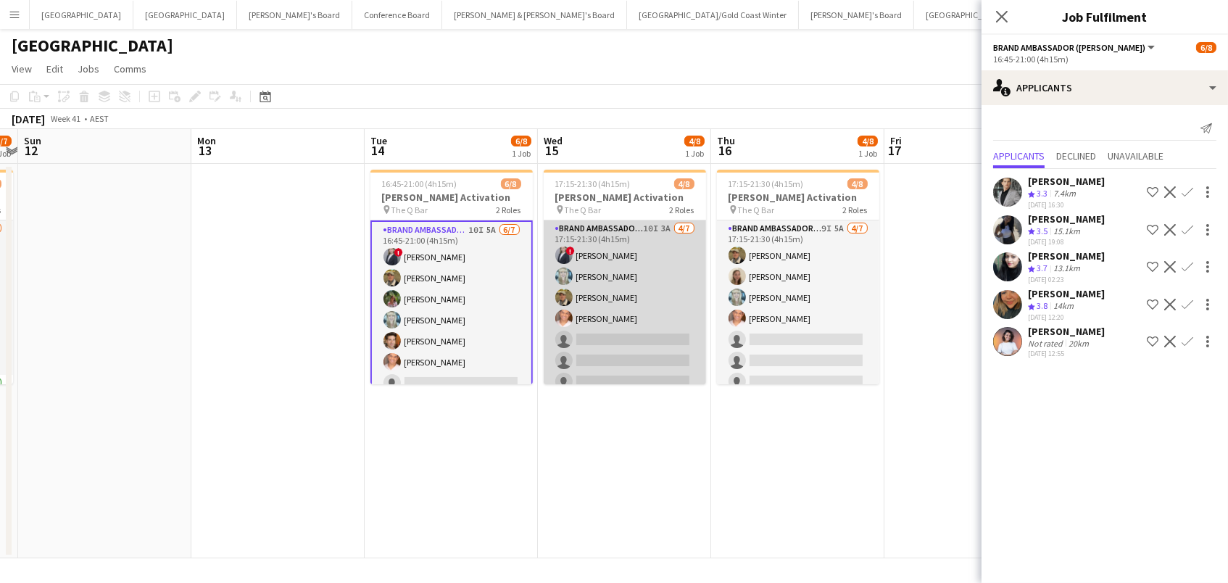
click at [591, 310] on app-card-role "Brand Ambassador (Mon - Fri) 10I 3A 4/7 17:15-21:30 (4h15m) ! Marcy Lyudmyla Go…" at bounding box center [625, 307] width 162 height 175
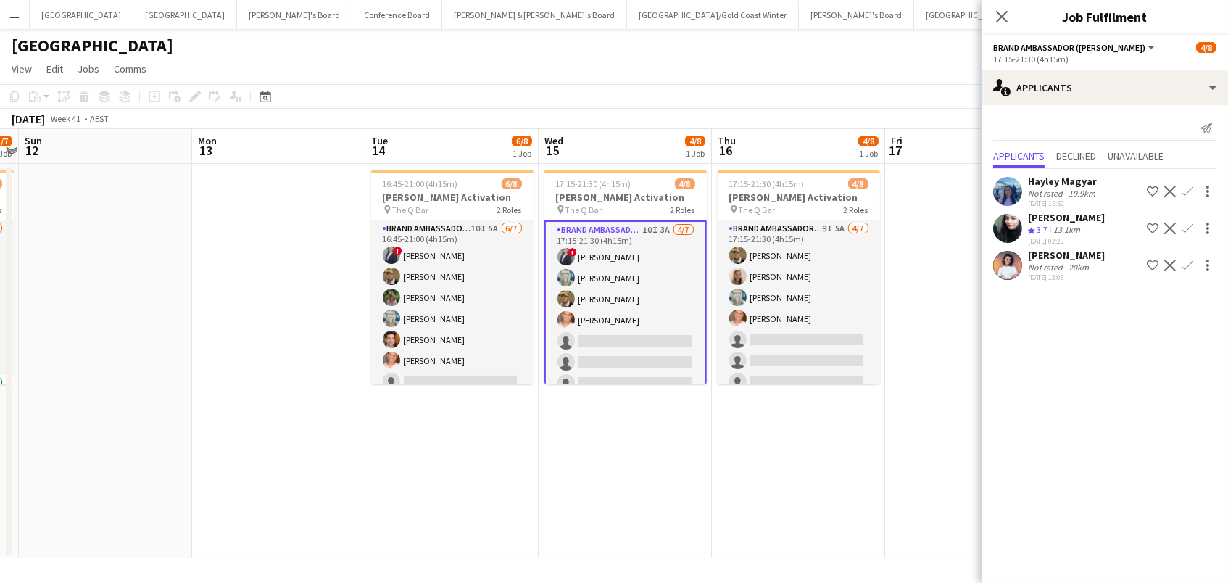
click at [1190, 188] on app-icon "Confirm" at bounding box center [1188, 192] width 12 height 12
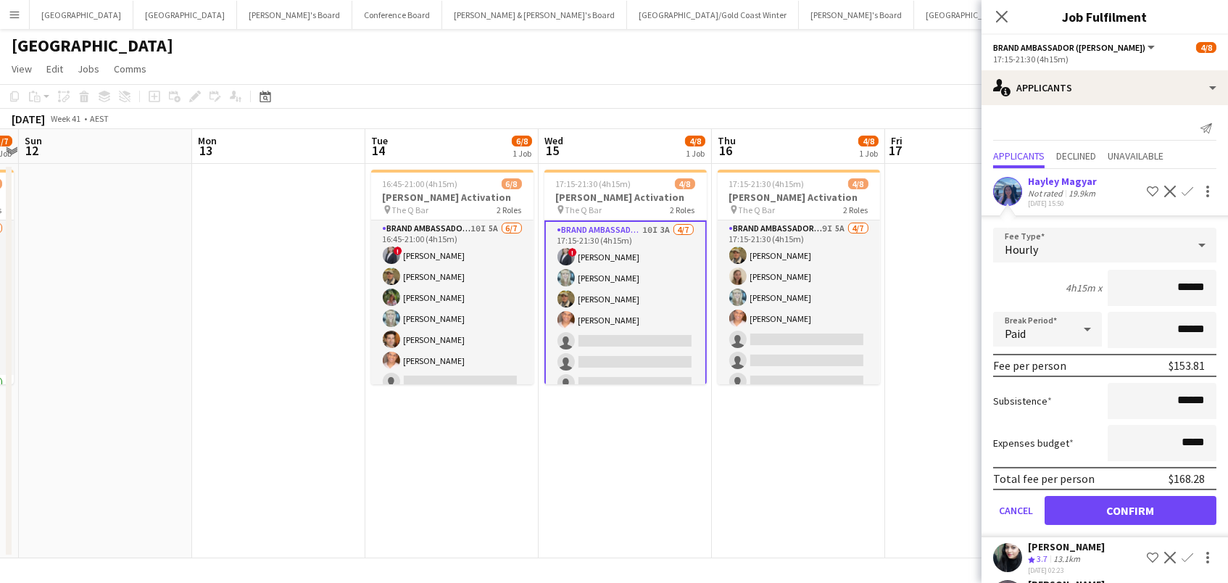
click at [1130, 507] on button "Confirm" at bounding box center [1131, 510] width 172 height 29
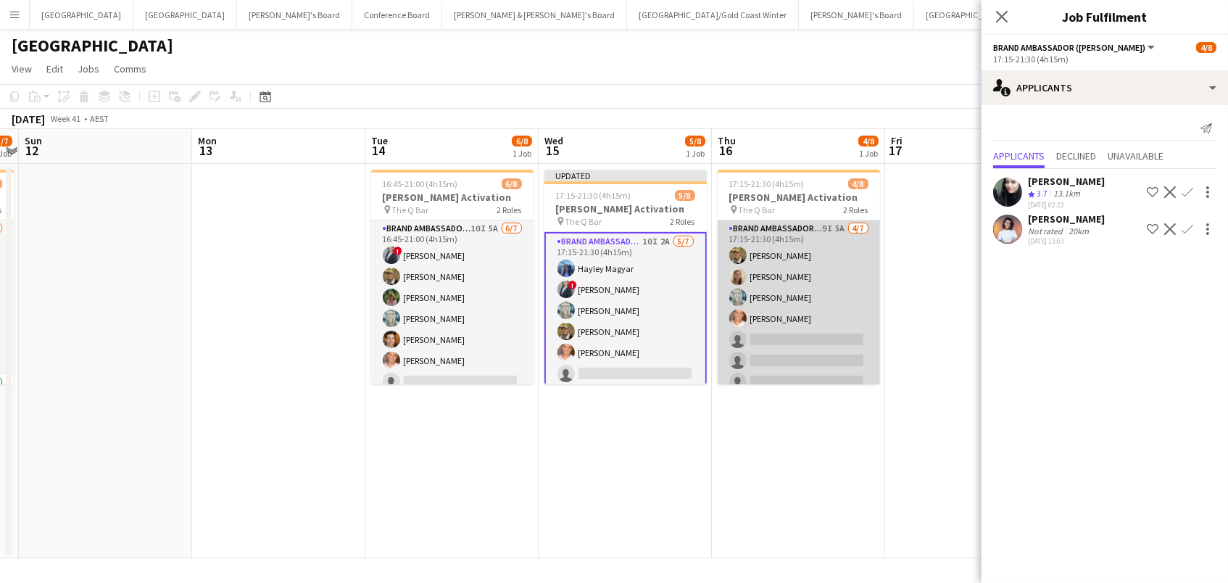
click at [816, 283] on app-card-role "Brand Ambassador (Mon - Fri) 9I 5A 4/7 17:15-21:30 (4h15m) Juan Fernando Gil Ai…" at bounding box center [799, 307] width 162 height 175
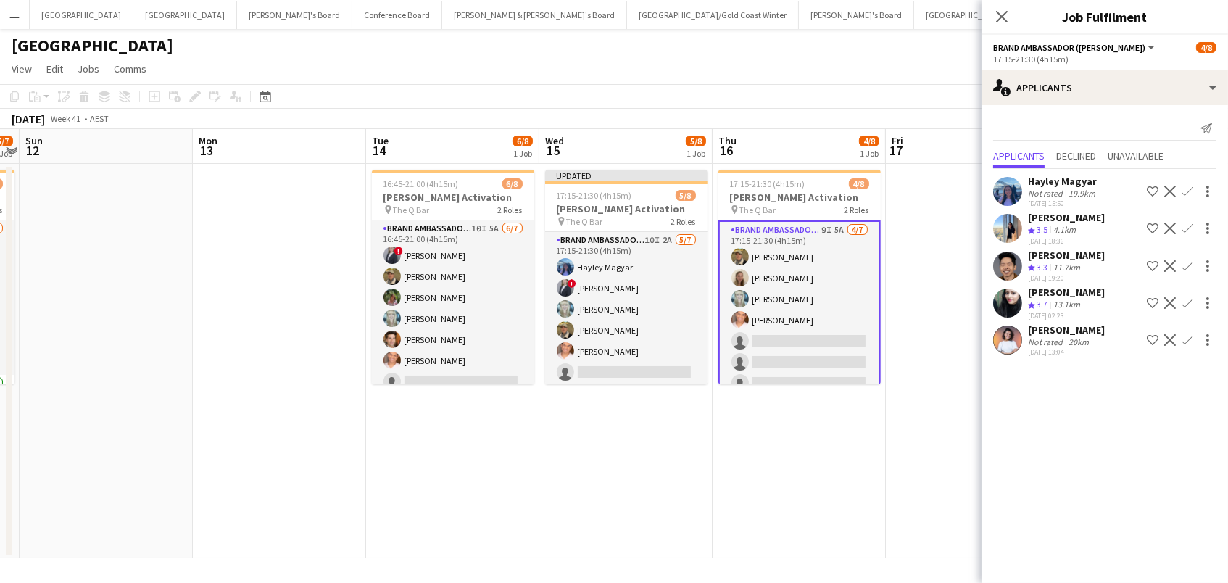
click at [1185, 186] on app-icon "Confirm" at bounding box center [1188, 192] width 12 height 12
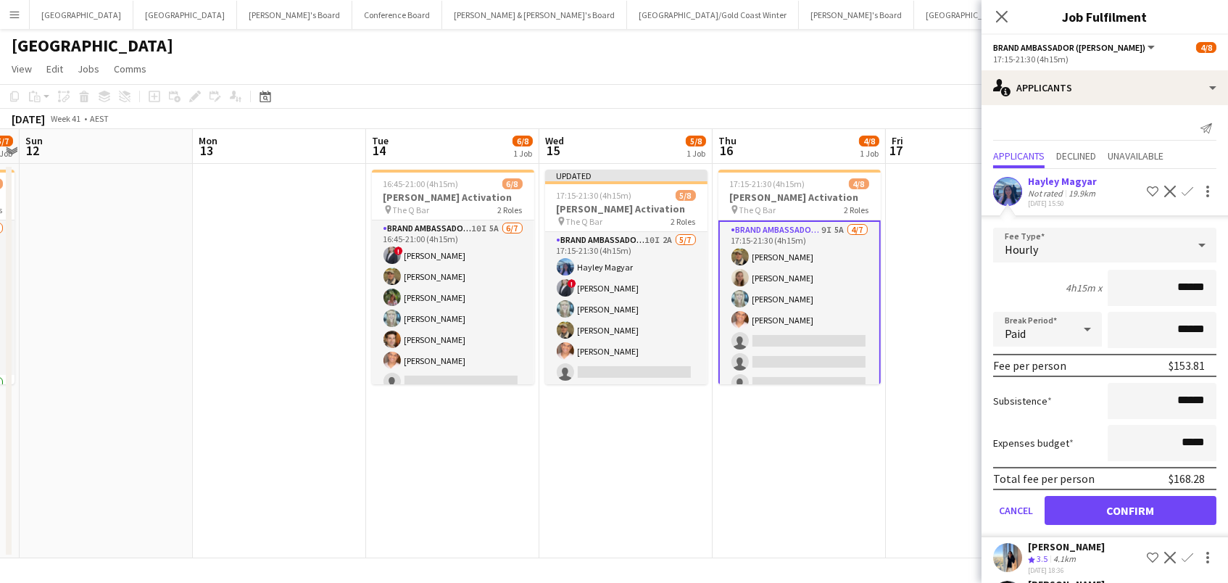
click at [1130, 507] on button "Confirm" at bounding box center [1131, 510] width 172 height 29
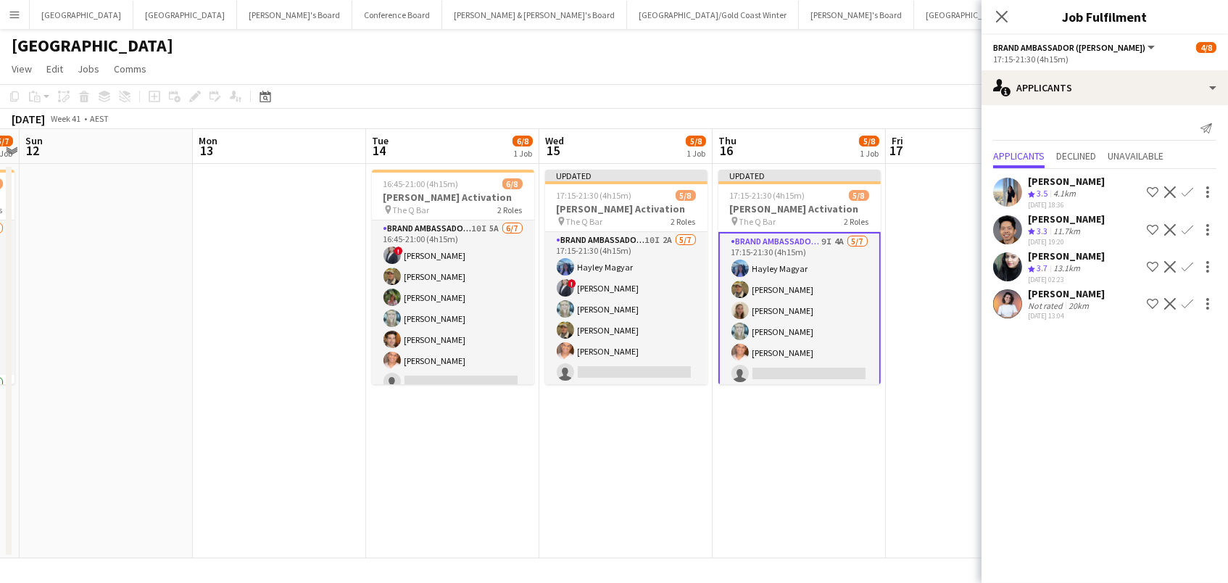
click at [799, 78] on app-page-menu "View Day view expanded Day view collapsed Month view Date picker Jump to today …" at bounding box center [614, 71] width 1228 height 28
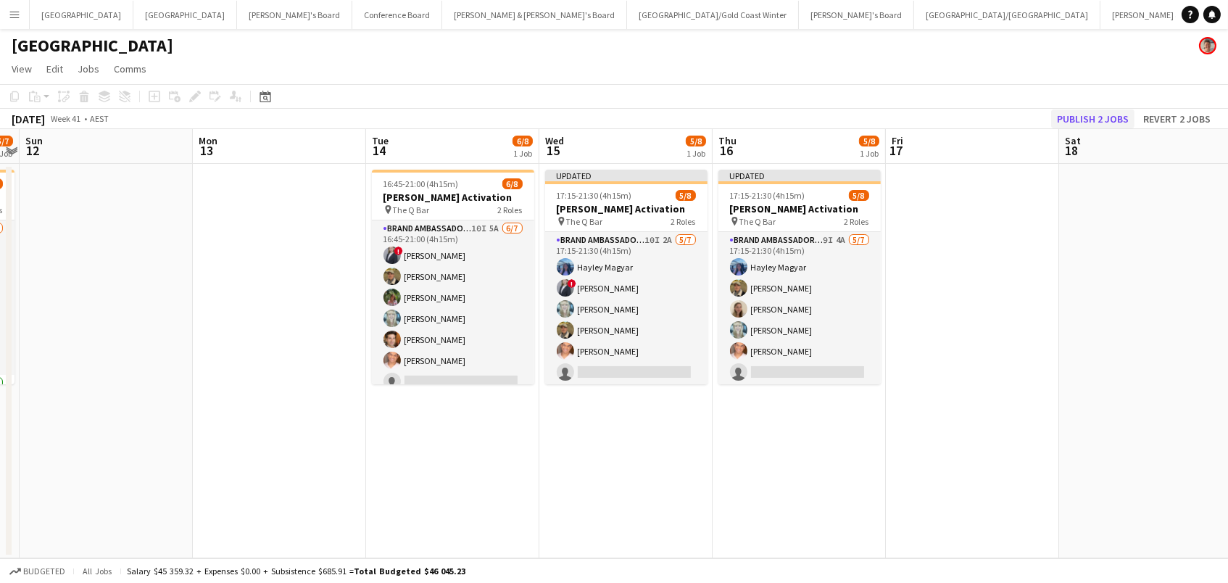
click at [1104, 118] on button "Publish 2 jobs" at bounding box center [1092, 118] width 83 height 19
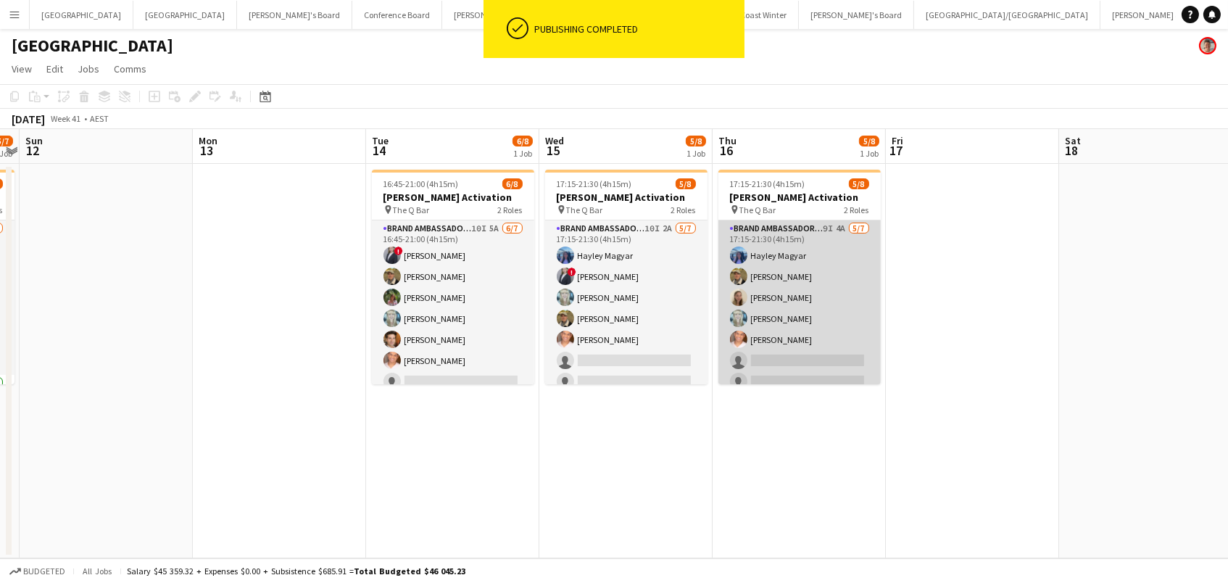
click at [810, 328] on app-card-role "Brand Ambassador (Mon - Fri) 9I 4A 5/7 17:15-21:30 (4h15m) Hayley Magyar Juan F…" at bounding box center [799, 307] width 162 height 175
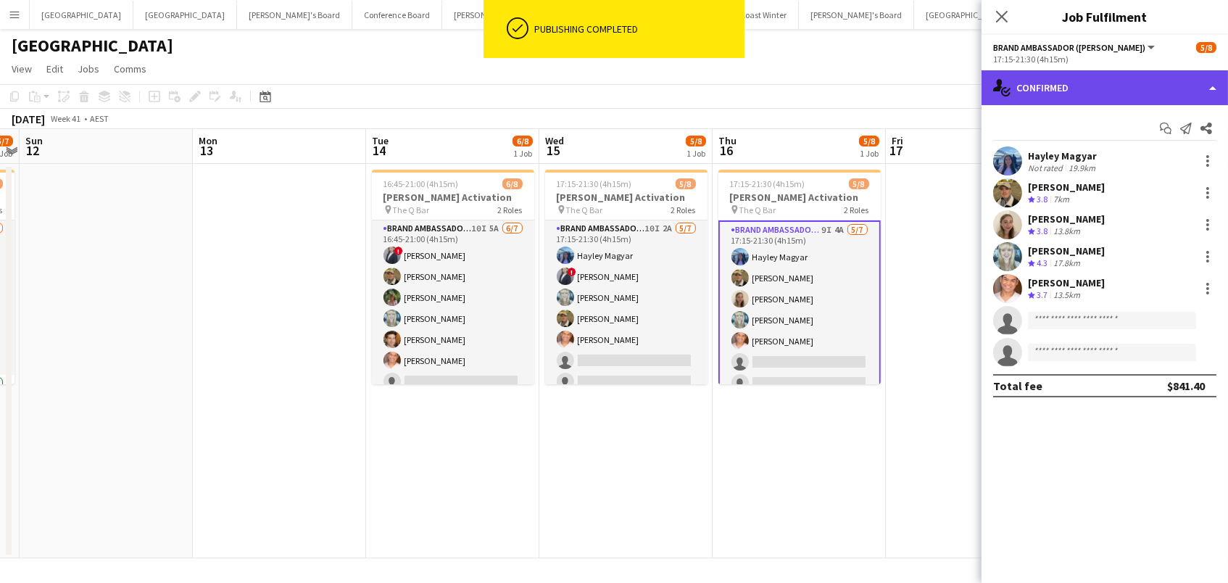
click at [1108, 84] on div "single-neutral-actions-check-2 Confirmed" at bounding box center [1105, 87] width 246 height 35
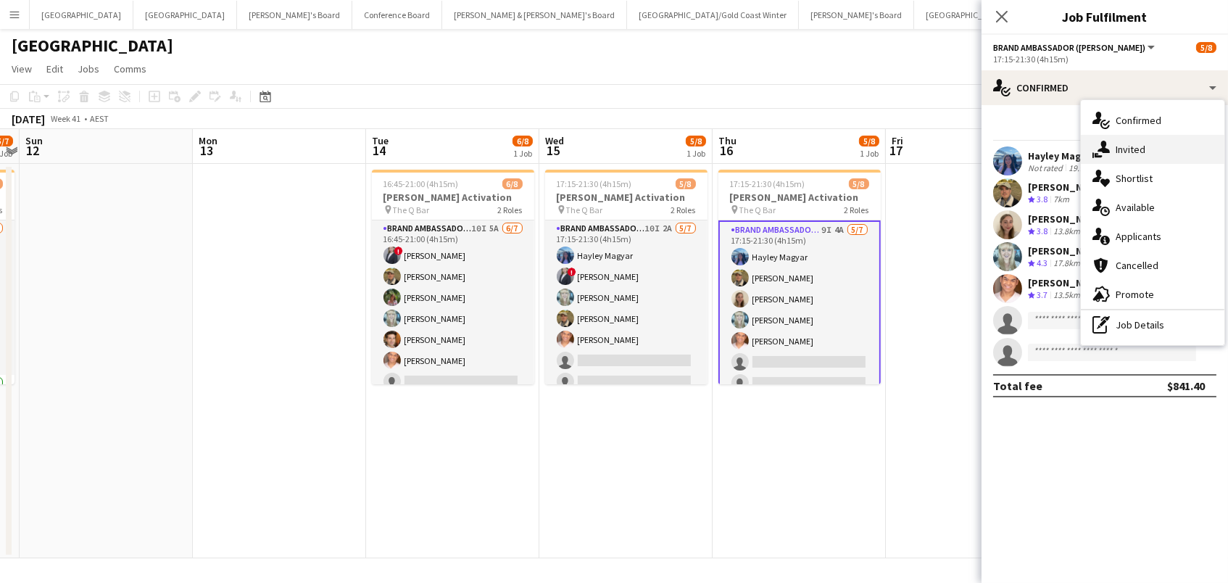
click at [1127, 146] on span "Invited" at bounding box center [1131, 149] width 30 height 13
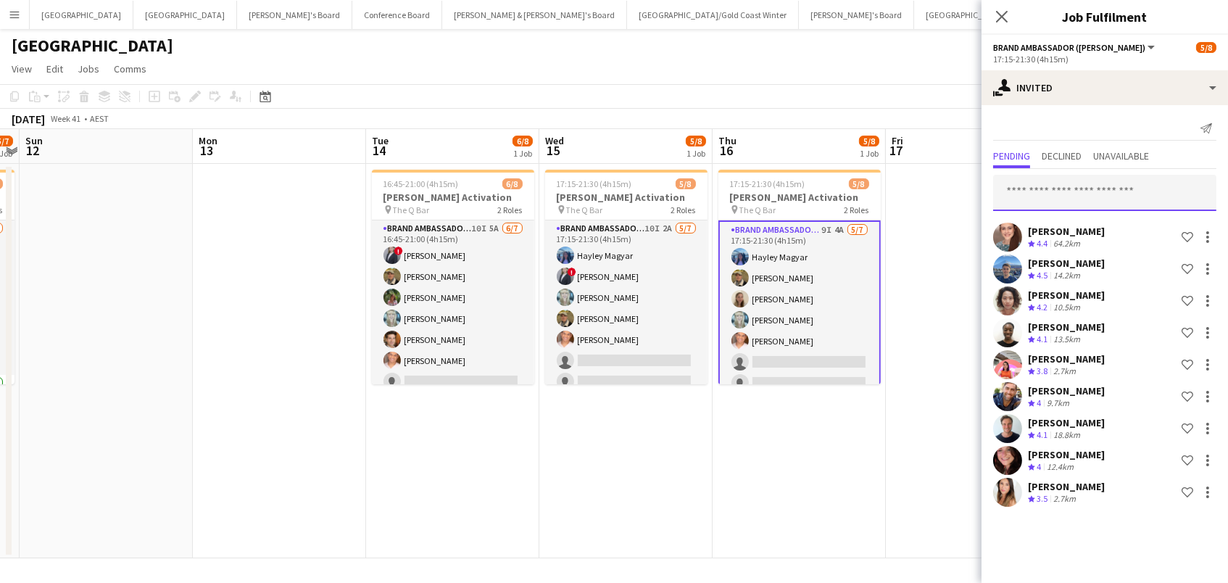
click at [1074, 180] on input "text" at bounding box center [1104, 193] width 223 height 36
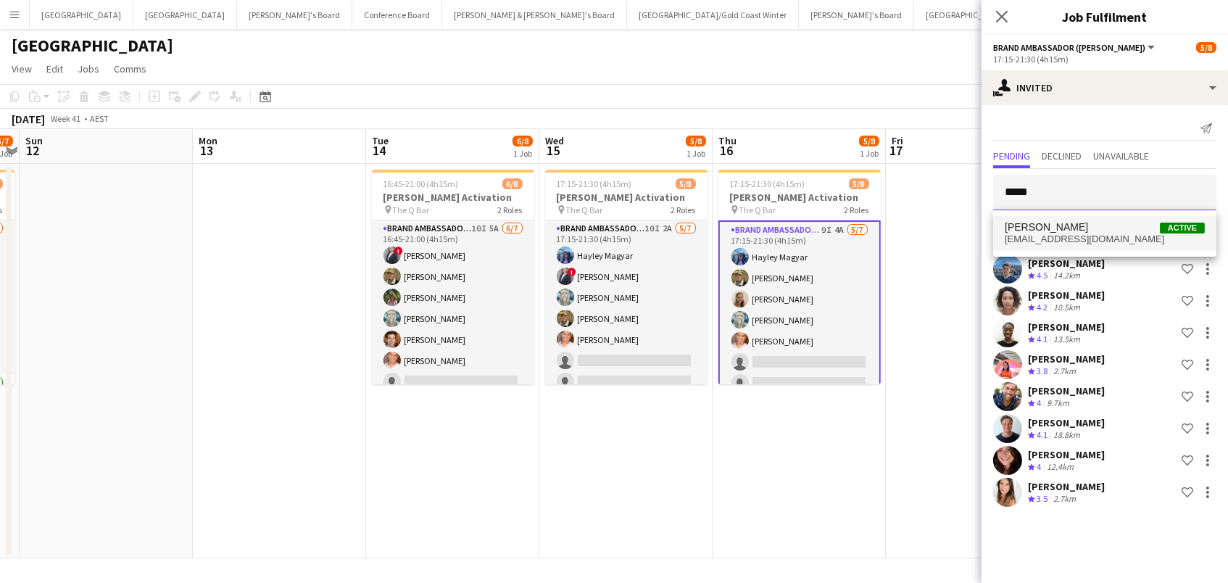
type input "*****"
click at [1079, 231] on span "[PERSON_NAME]" at bounding box center [1046, 227] width 83 height 12
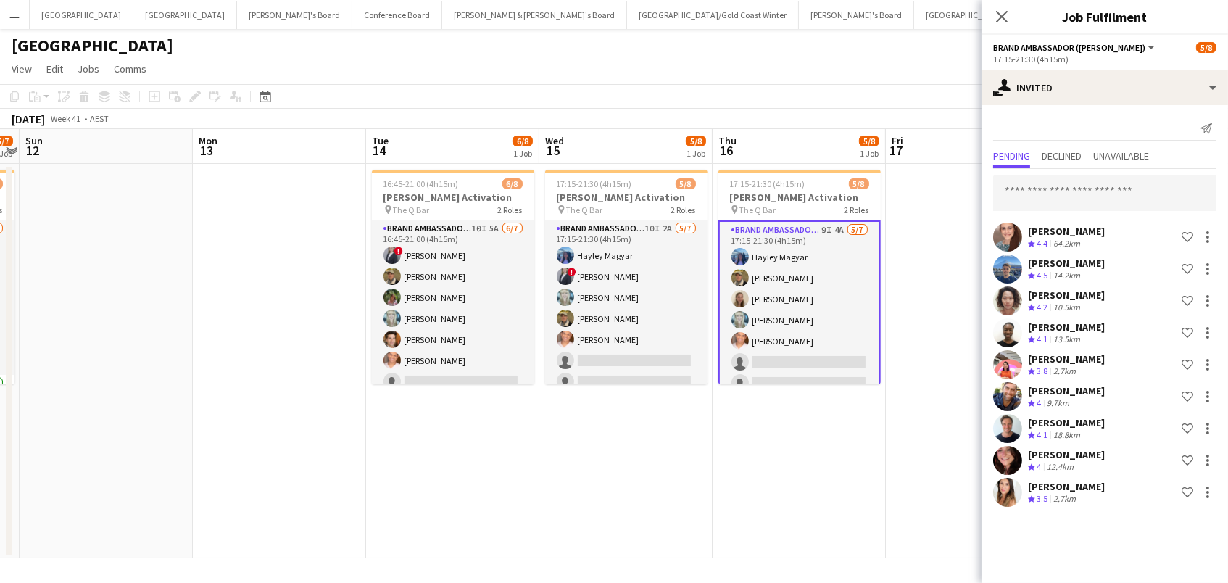
scroll to position [273, 0]
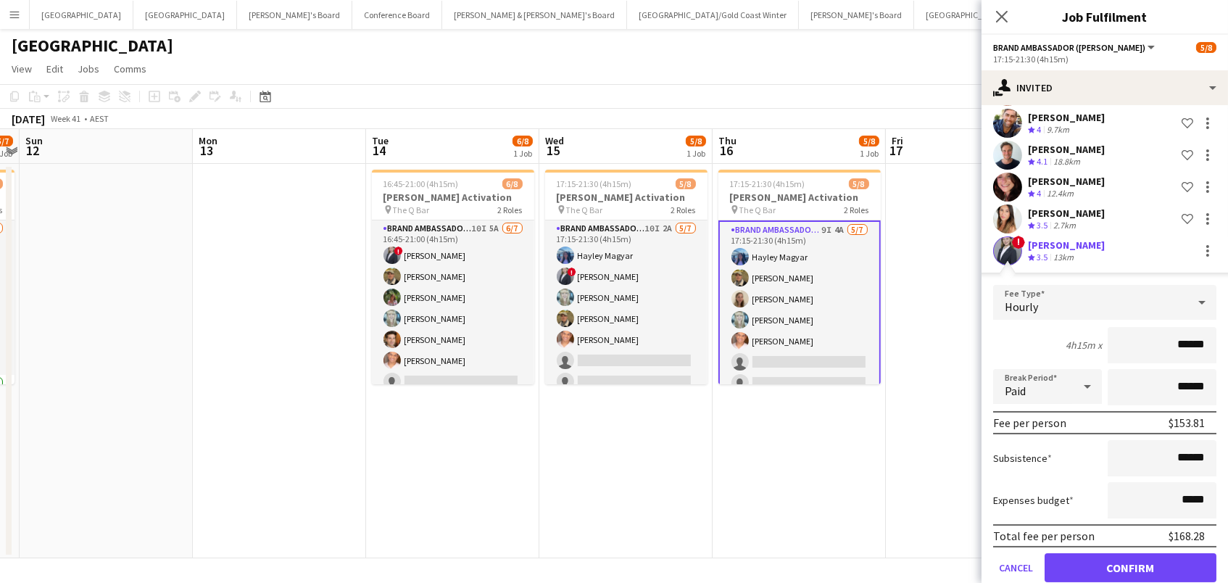
click at [1130, 565] on button "Confirm" at bounding box center [1131, 567] width 172 height 29
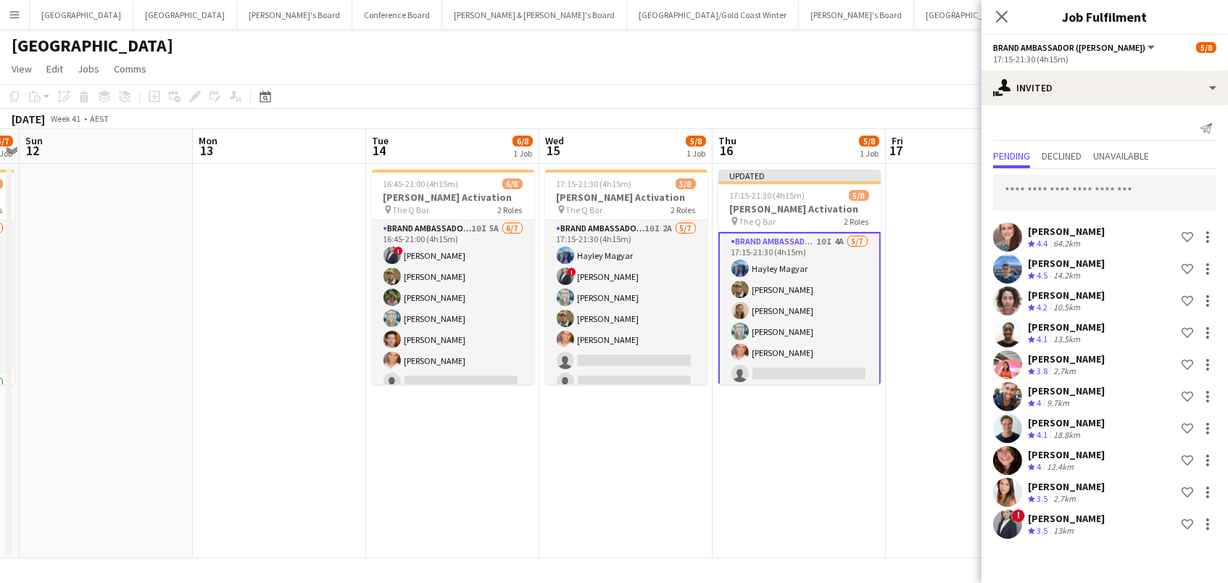
scroll to position [0, 0]
click at [653, 36] on div "[GEOGRAPHIC_DATA]" at bounding box center [614, 43] width 1228 height 28
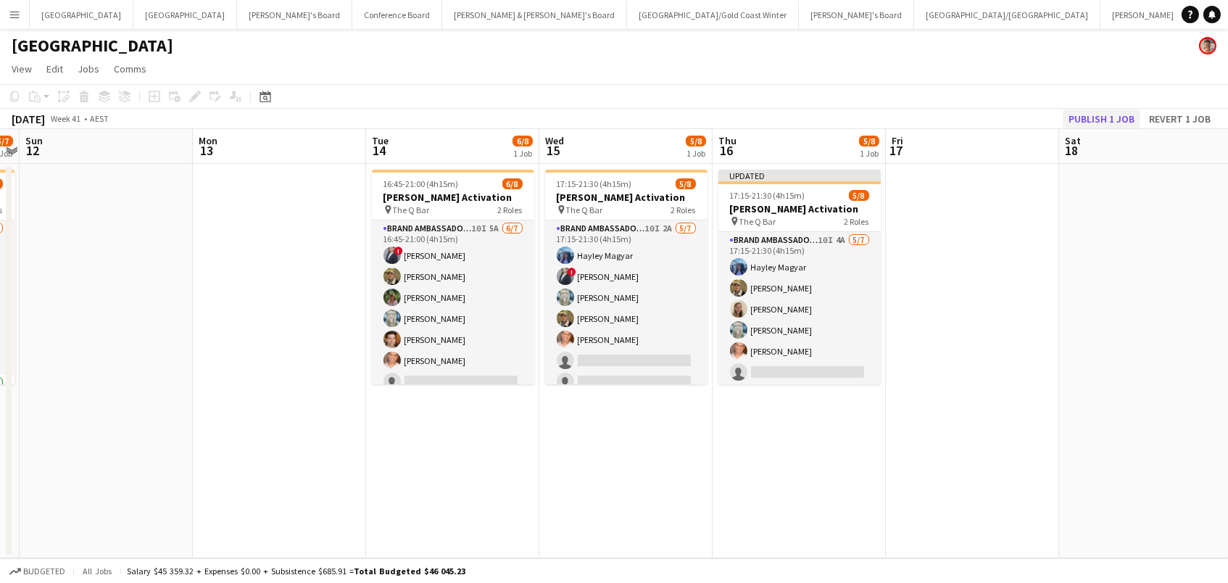
click at [1087, 125] on button "Publish 1 job" at bounding box center [1102, 118] width 78 height 19
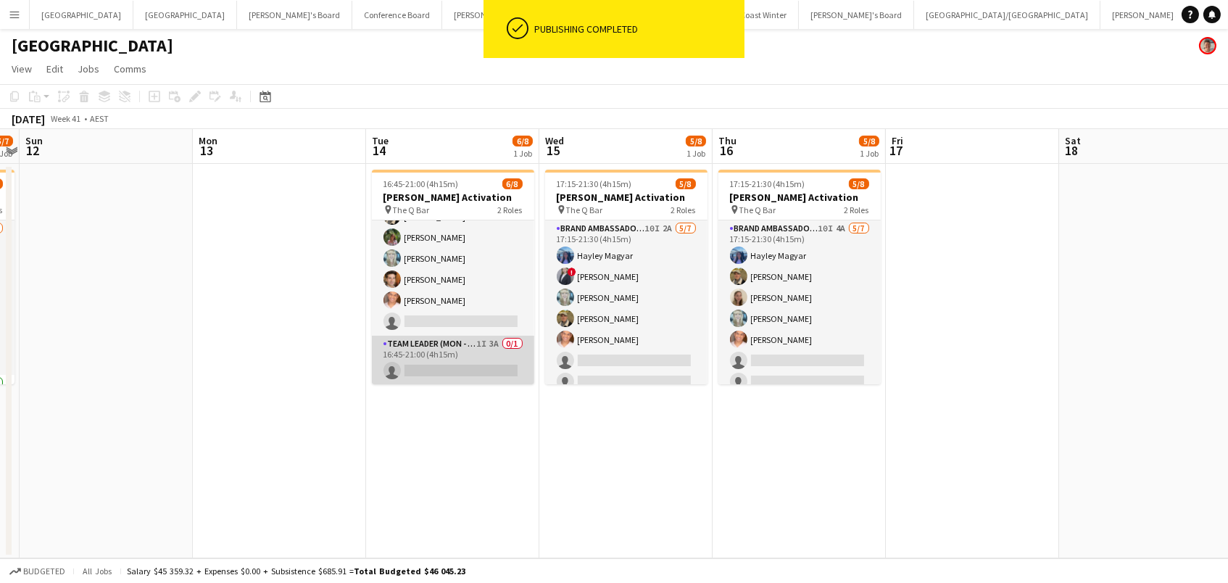
click at [457, 351] on app-card-role "Team Leader (Mon - Fri) 1I 3A 0/1 16:45-21:00 (4h15m) single-neutral-actions" at bounding box center [453, 360] width 162 height 49
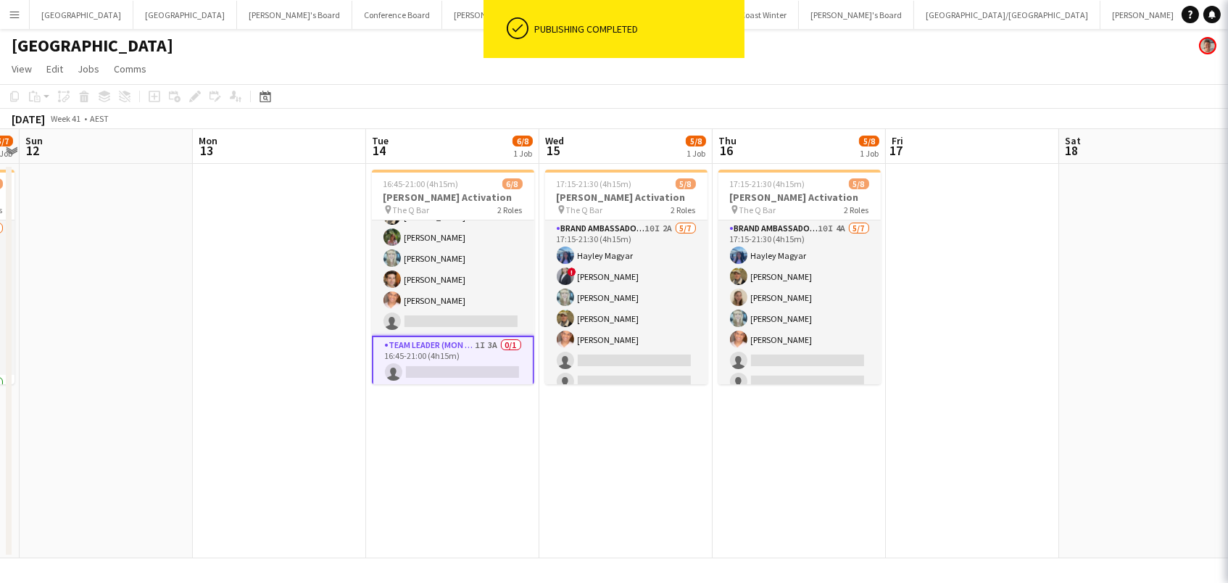
scroll to position [59, 0]
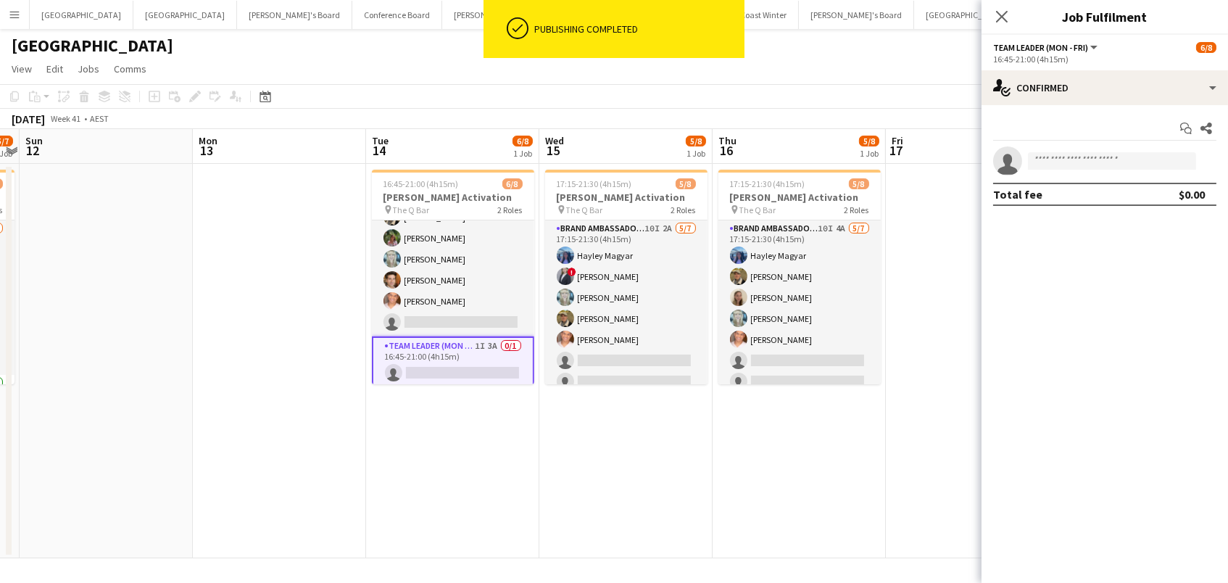
click at [1127, 67] on app-options-switcher "Team Leader (Mon - Fri) All roles Team Leader (Mon - Fri) 6/8 16:45-21:00 (4h15…" at bounding box center [1105, 53] width 246 height 36
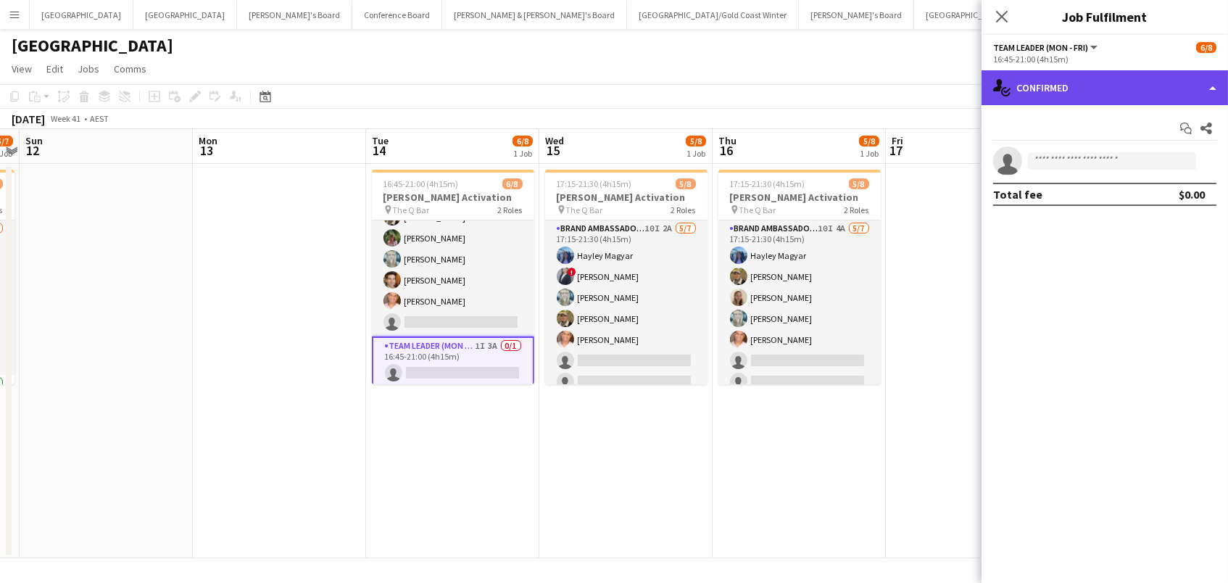
click at [1127, 89] on div "single-neutral-actions-check-2 Confirmed" at bounding box center [1105, 87] width 246 height 35
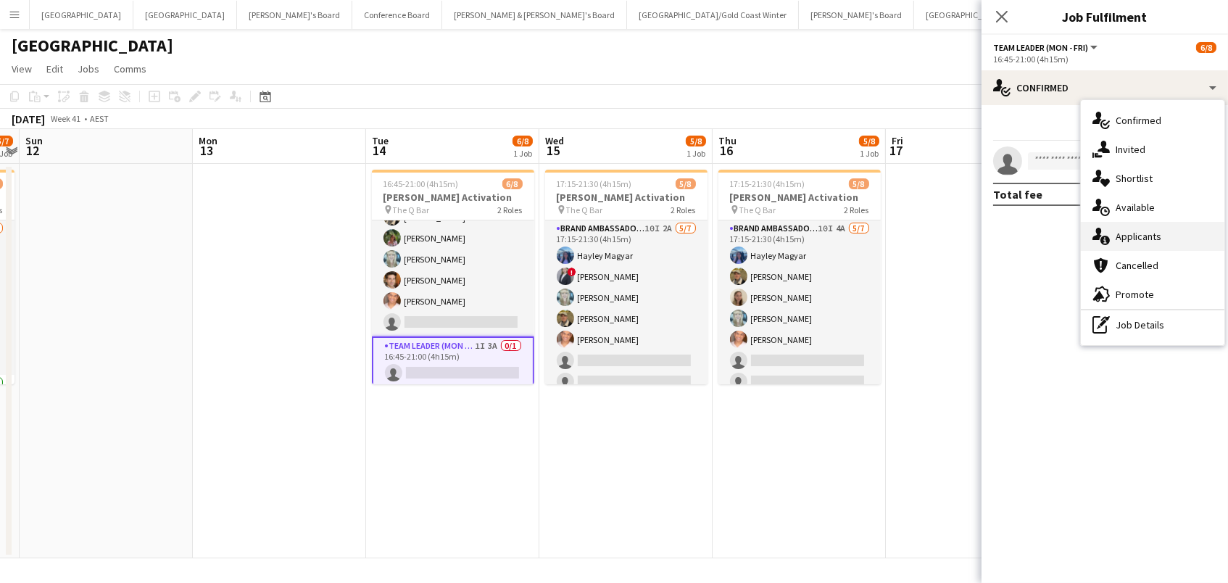
click at [1146, 230] on span "Applicants" at bounding box center [1139, 236] width 46 height 13
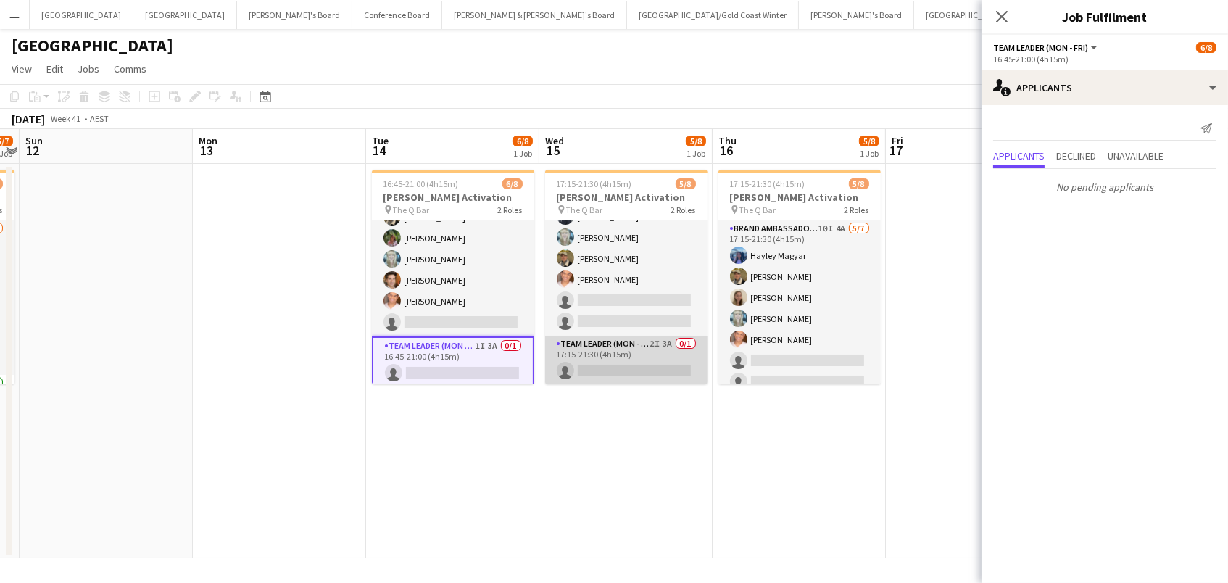
click at [632, 370] on app-card-role "Team Leader (Mon - Fri) 2I 3A 0/1 17:15-21:30 (4h15m) single-neutral-actions" at bounding box center [626, 360] width 162 height 49
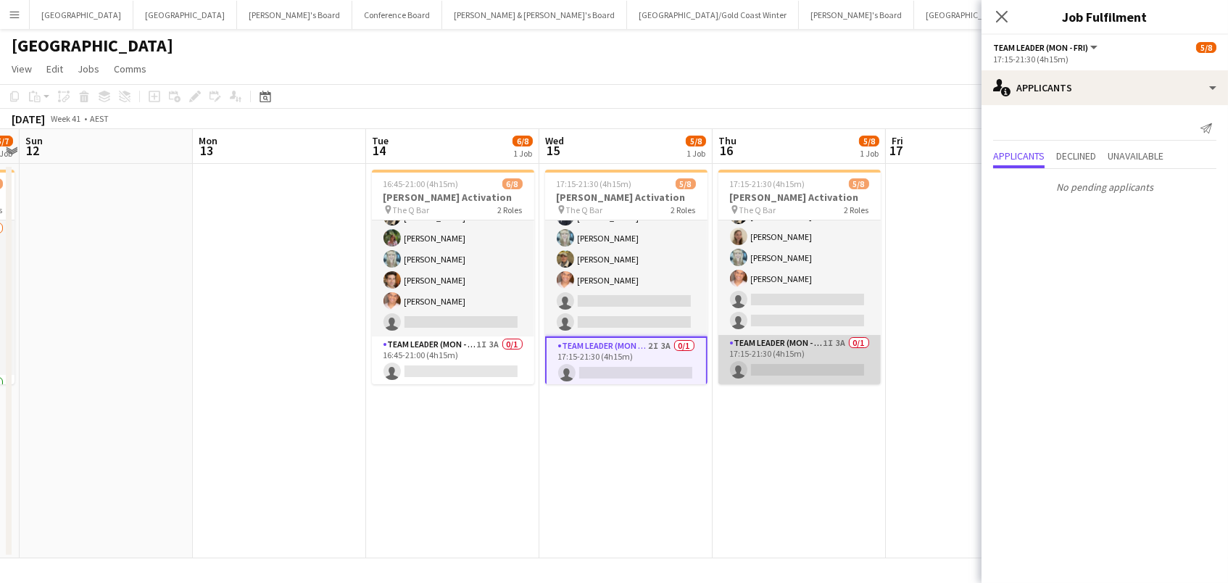
scroll to position [60, 0]
click at [800, 374] on app-card-role "Team Leader (Mon - Fri) 1I 3A 0/1 17:15-21:30 (4h15m) single-neutral-actions" at bounding box center [799, 360] width 162 height 49
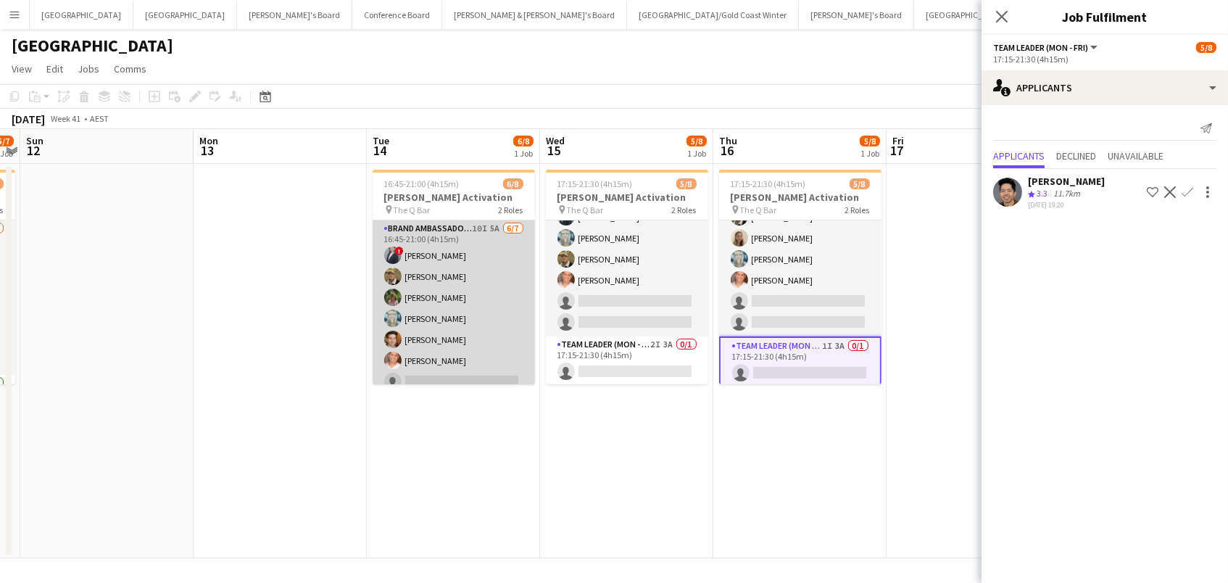
scroll to position [-1, 0]
click at [455, 296] on app-card-role "Brand Ambassador (Mon - Fri) 10I 5A 6/7 16:45-21:00 (4h15m) ! Marcy Lyudmyla Go…" at bounding box center [454, 307] width 162 height 175
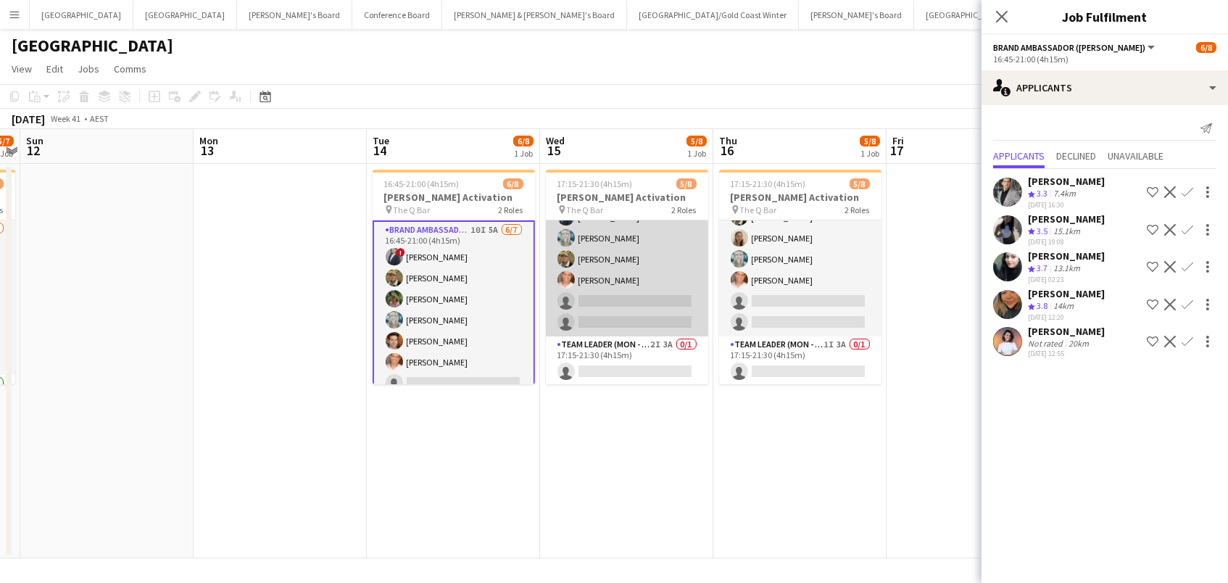
scroll to position [28, 0]
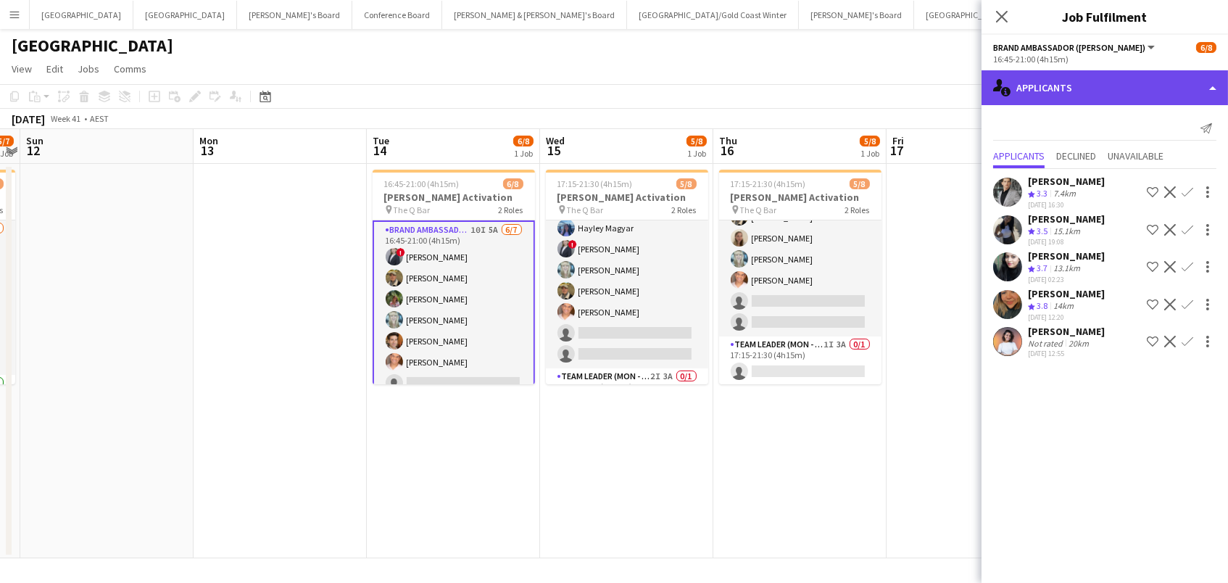
click at [1103, 75] on div "single-neutral-actions-information Applicants" at bounding box center [1105, 87] width 246 height 35
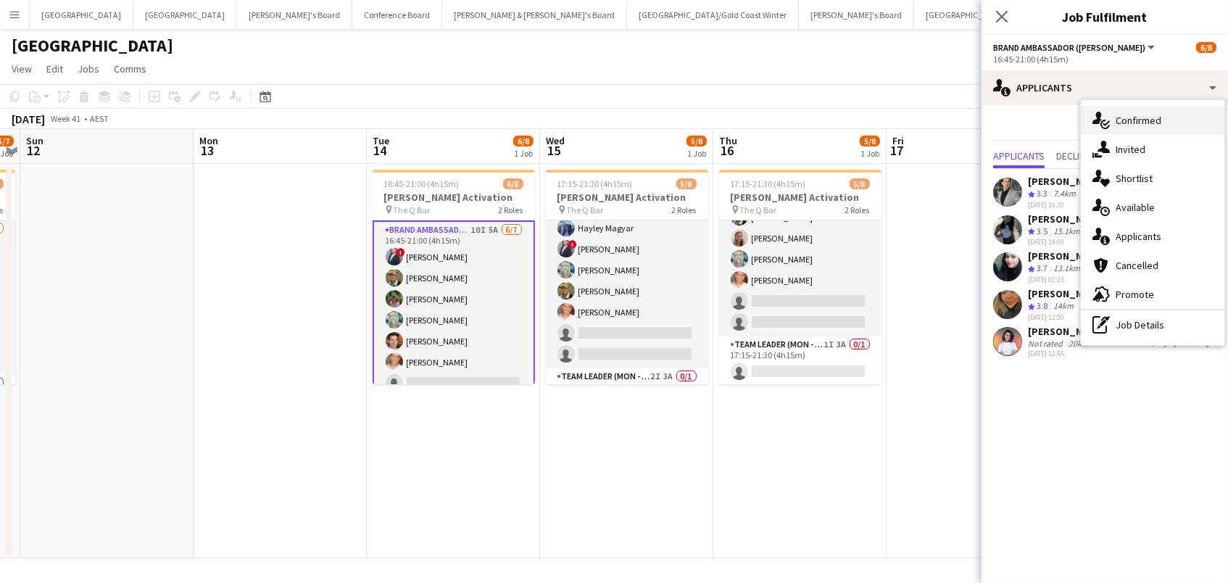
click at [1127, 121] on span "Confirmed" at bounding box center [1139, 120] width 46 height 13
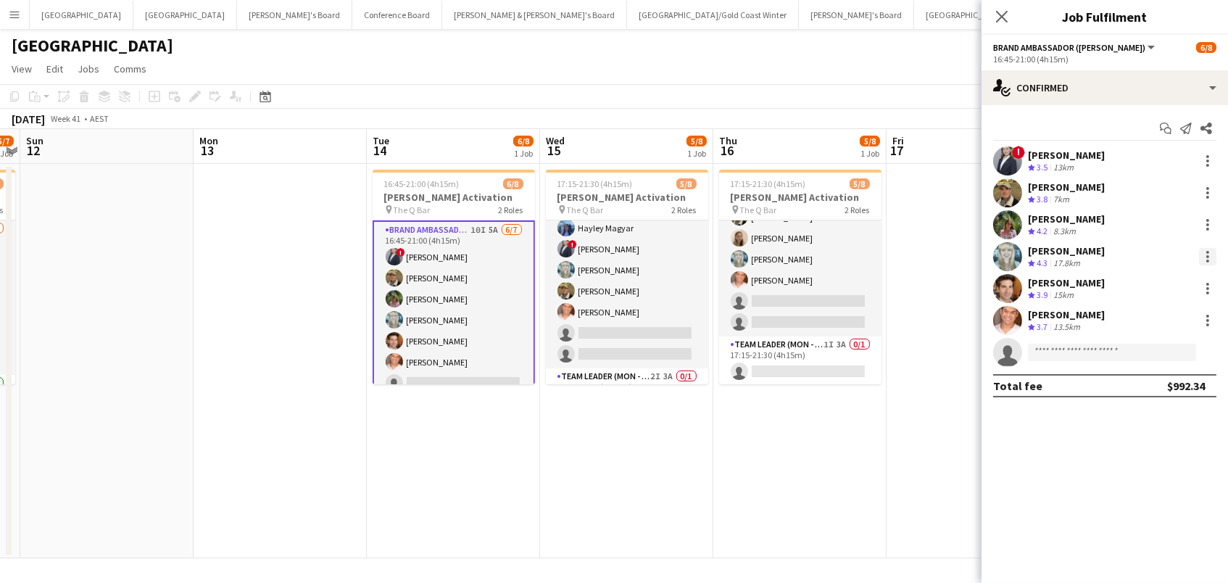
click at [1208, 252] on div at bounding box center [1207, 252] width 3 height 3
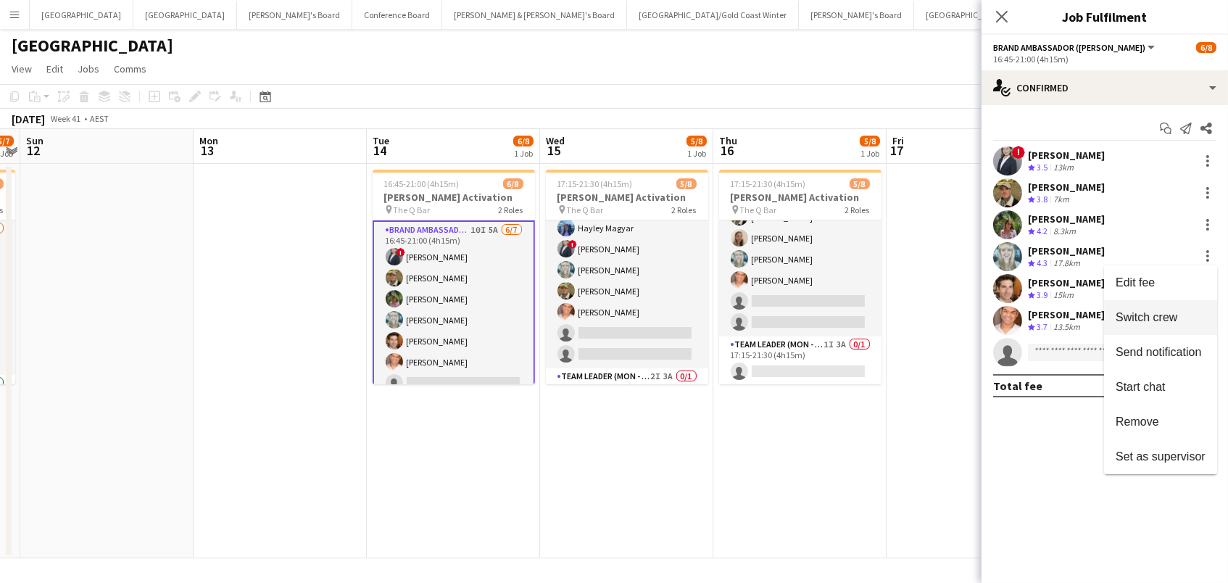
click at [1171, 313] on span "Switch crew" at bounding box center [1147, 317] width 62 height 12
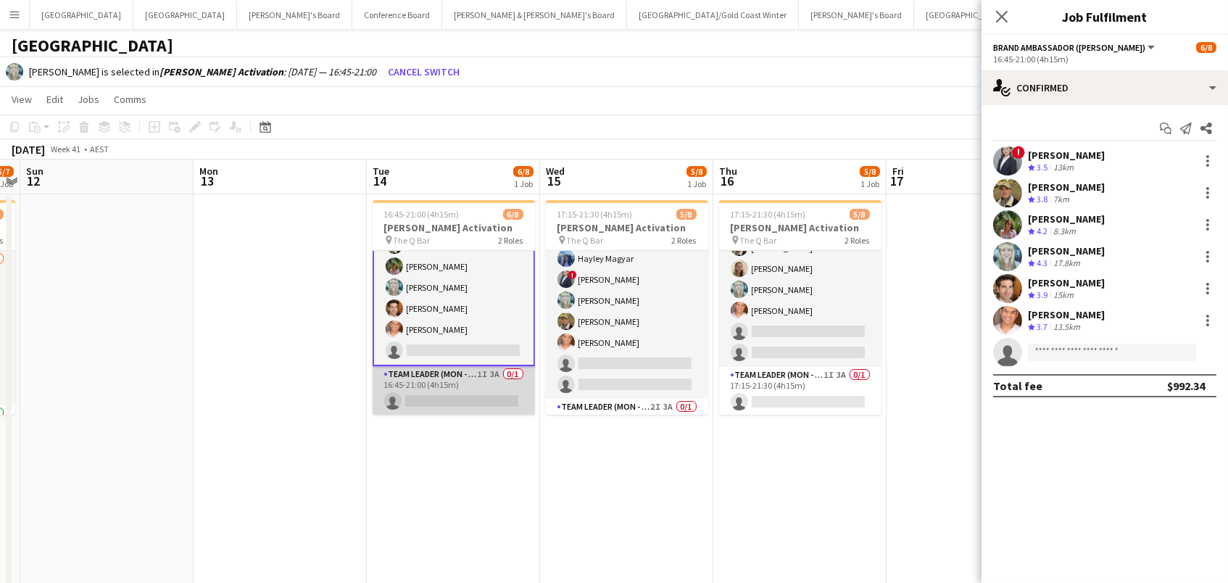
click at [458, 403] on app-card-role "Team Leader (Mon - Fri) 1I 3A 0/1 16:45-21:00 (4h15m) single-neutral-actions" at bounding box center [454, 390] width 162 height 49
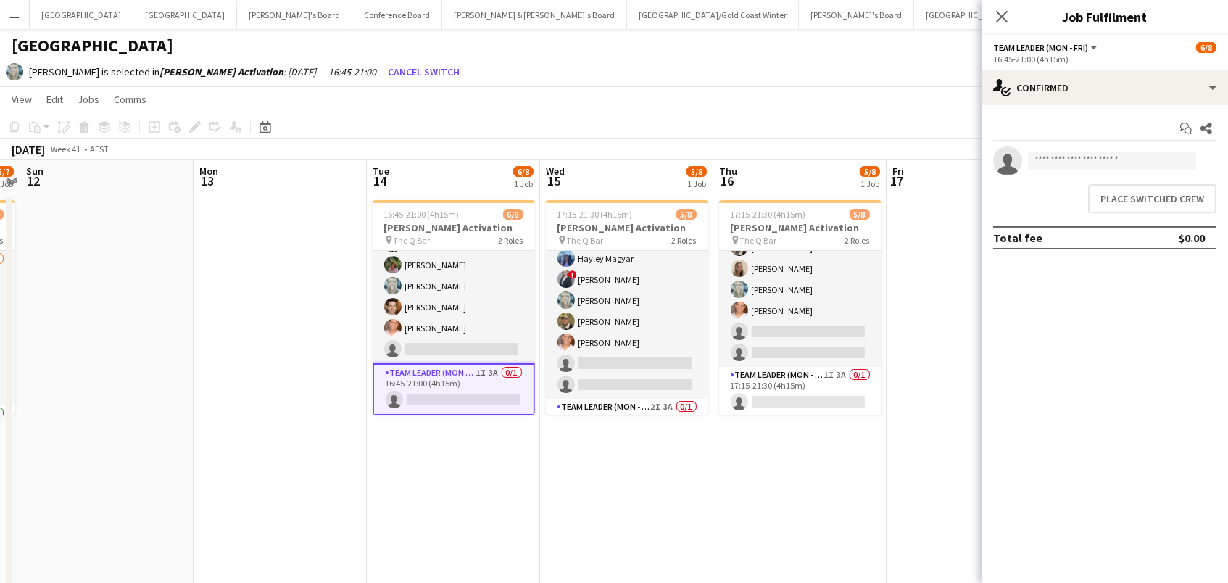
scroll to position [62, 0]
click at [1137, 186] on button "Place switched crew" at bounding box center [1152, 198] width 128 height 29
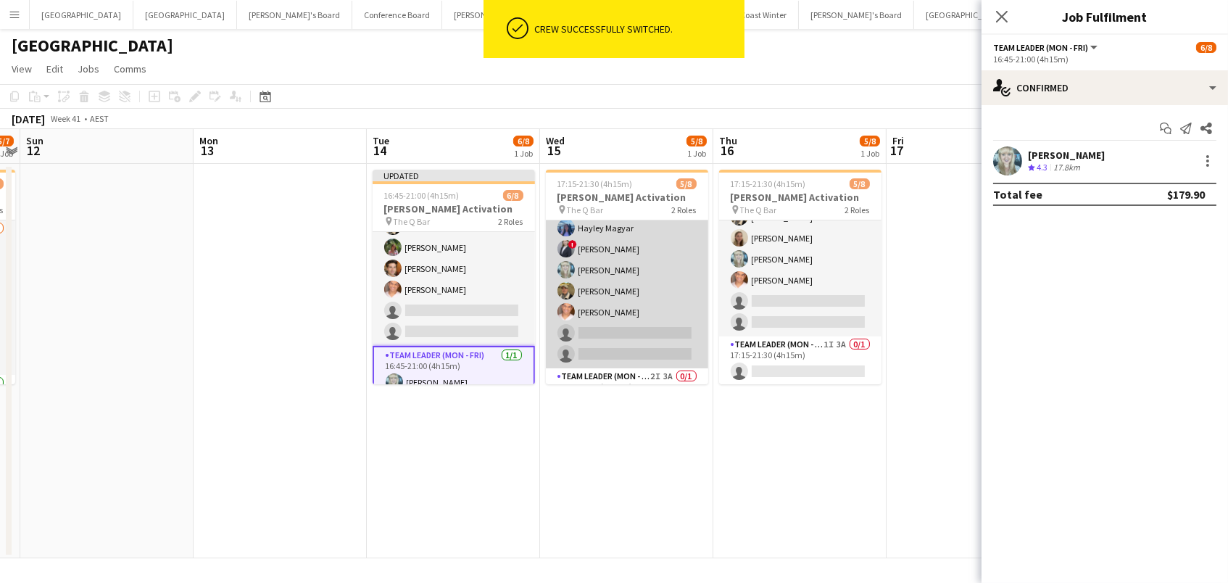
click at [652, 310] on app-card-role "Brand Ambassador (Mon - Fri) 10I 2A 5/7 17:15-21:30 (4h15m) Hayley Magyar ! Mar…" at bounding box center [627, 280] width 162 height 175
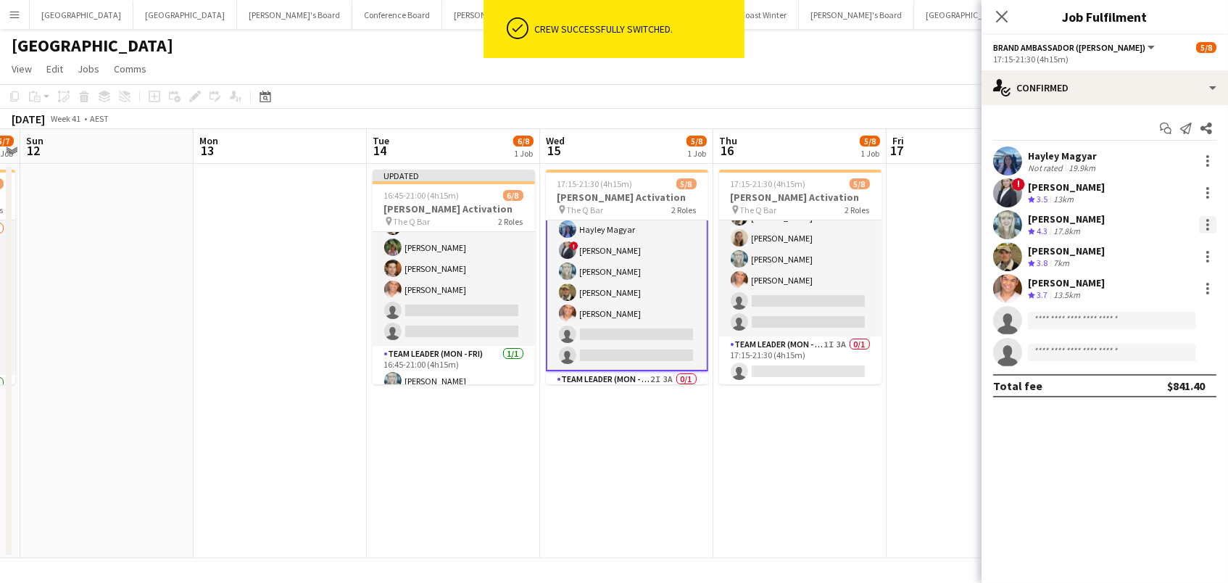
click at [1203, 220] on div at bounding box center [1207, 224] width 17 height 17
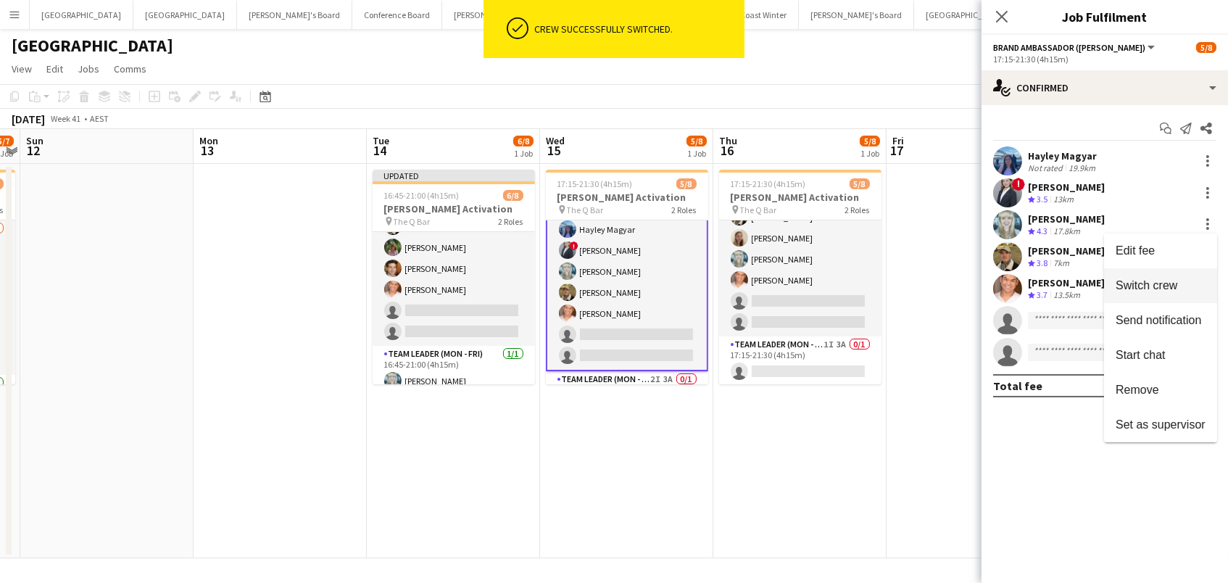
click at [1182, 279] on span "Switch crew" at bounding box center [1161, 285] width 90 height 13
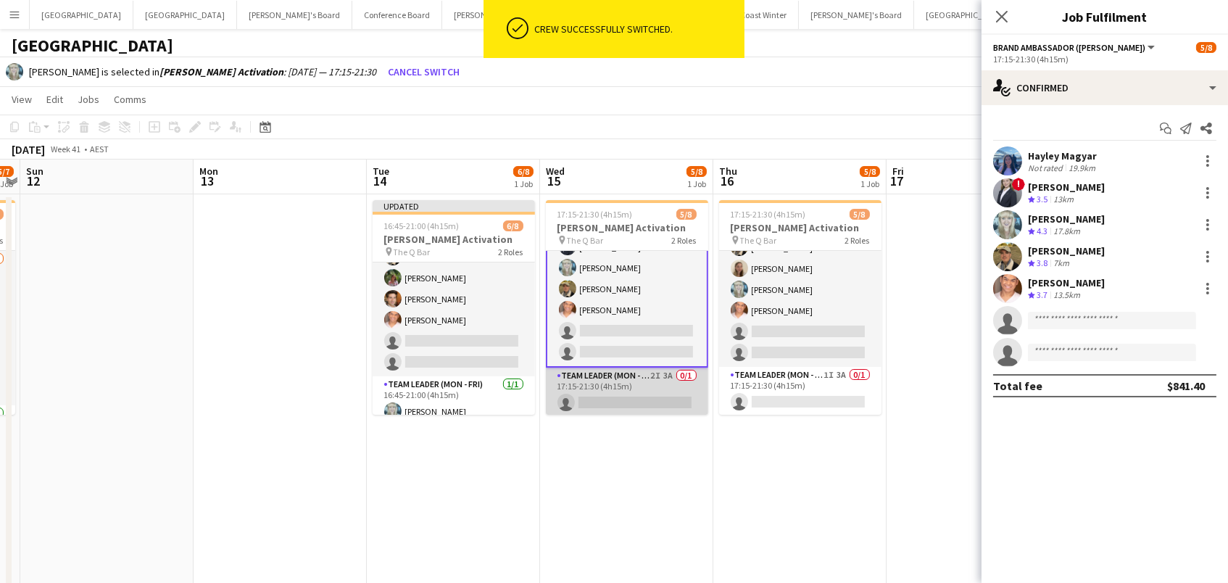
click at [642, 391] on app-card-role "Team Leader (Mon - Fri) 2I 3A 0/1 17:15-21:30 (4h15m) single-neutral-actions" at bounding box center [627, 392] width 162 height 49
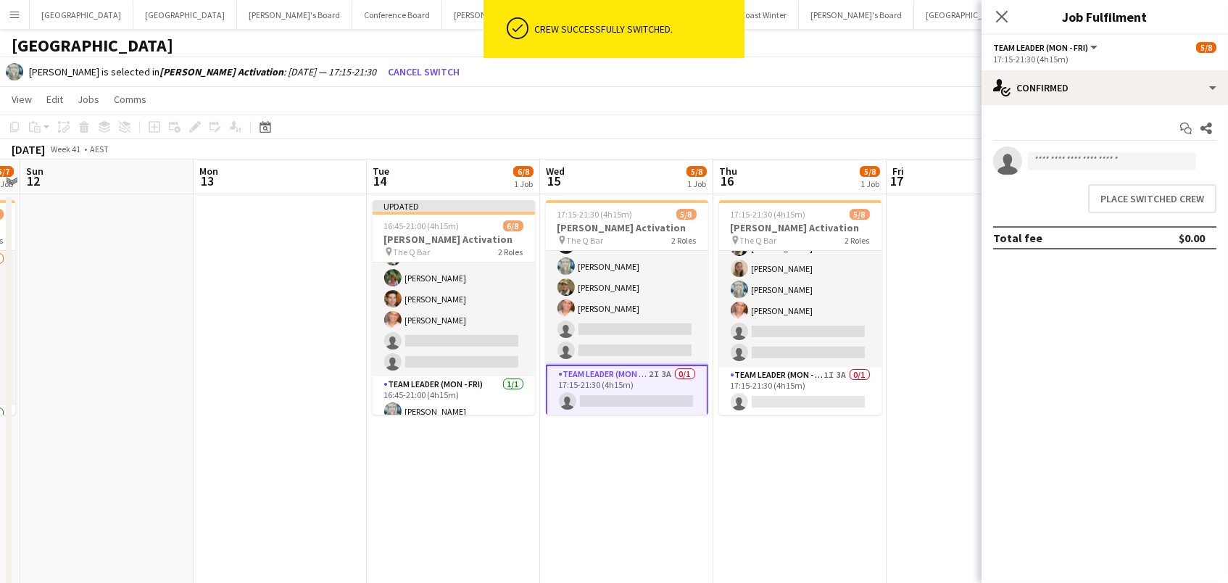
scroll to position [0, 672]
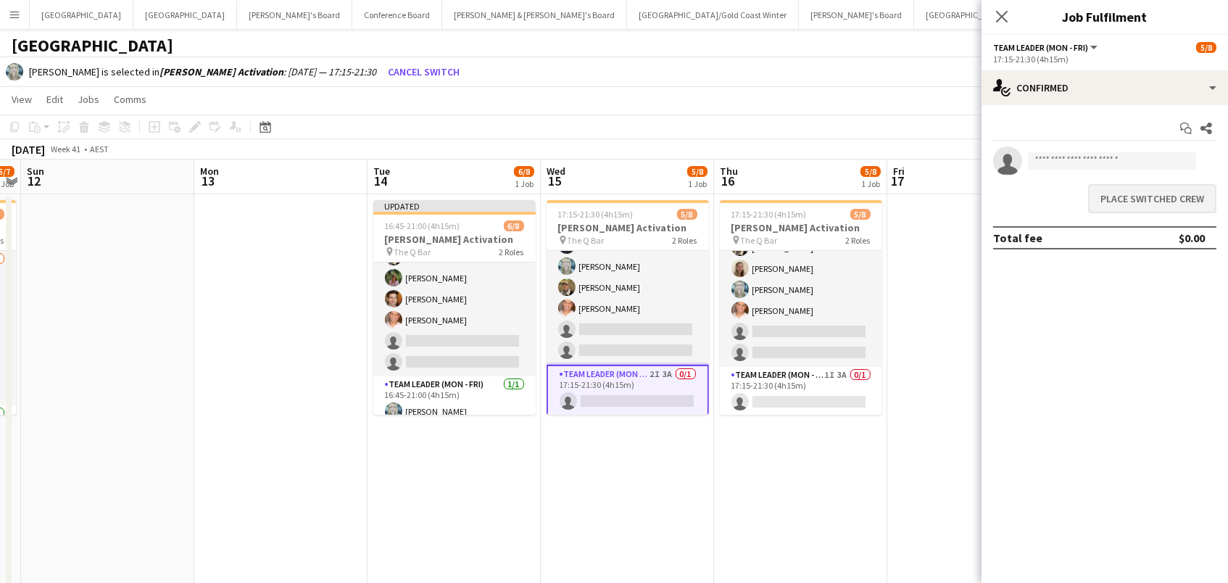
click at [1136, 200] on button "Place switched crew" at bounding box center [1152, 198] width 128 height 29
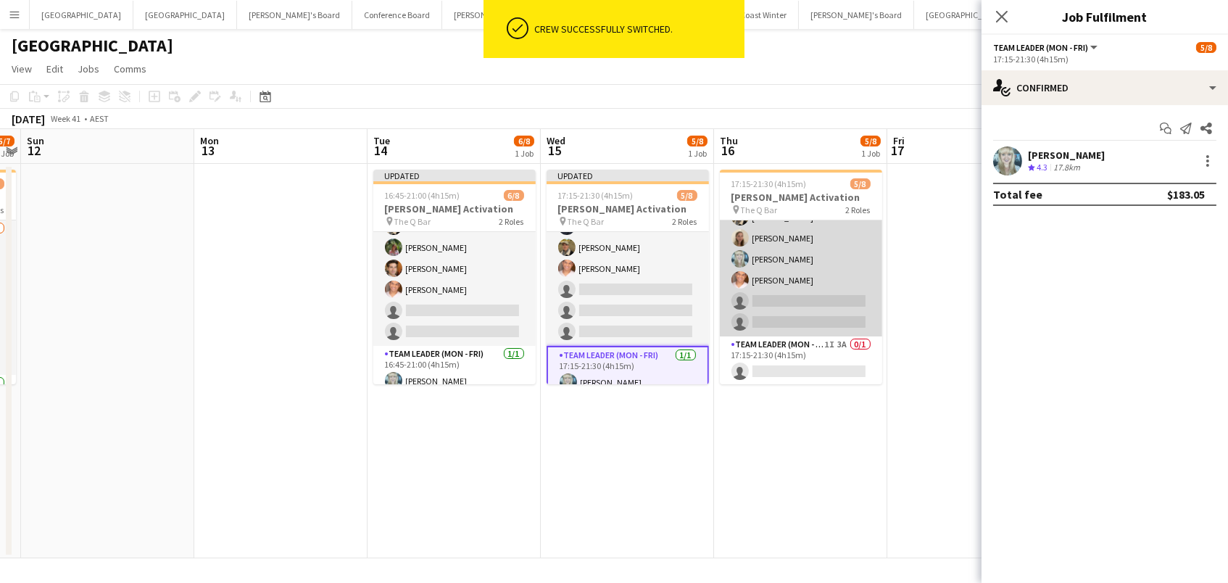
click at [784, 275] on app-card-role "Brand Ambassador (Mon - Fri) 10I 4A 5/7 17:15-21:30 (4h15m) Hayley Magyar Juan …" at bounding box center [801, 248] width 162 height 175
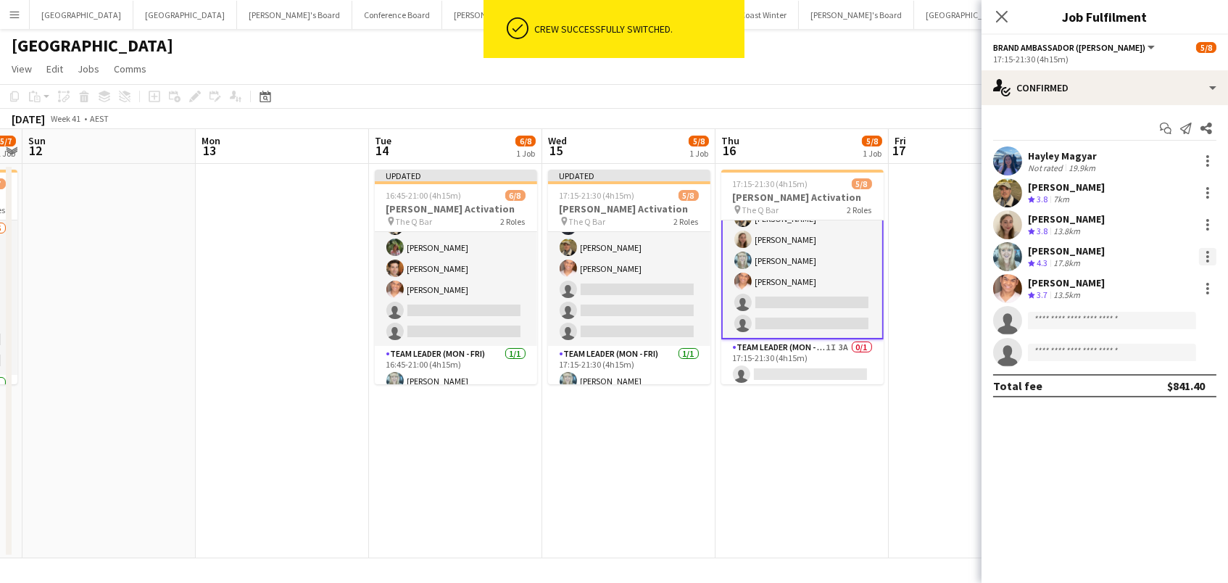
click at [1209, 254] on div at bounding box center [1207, 256] width 17 height 17
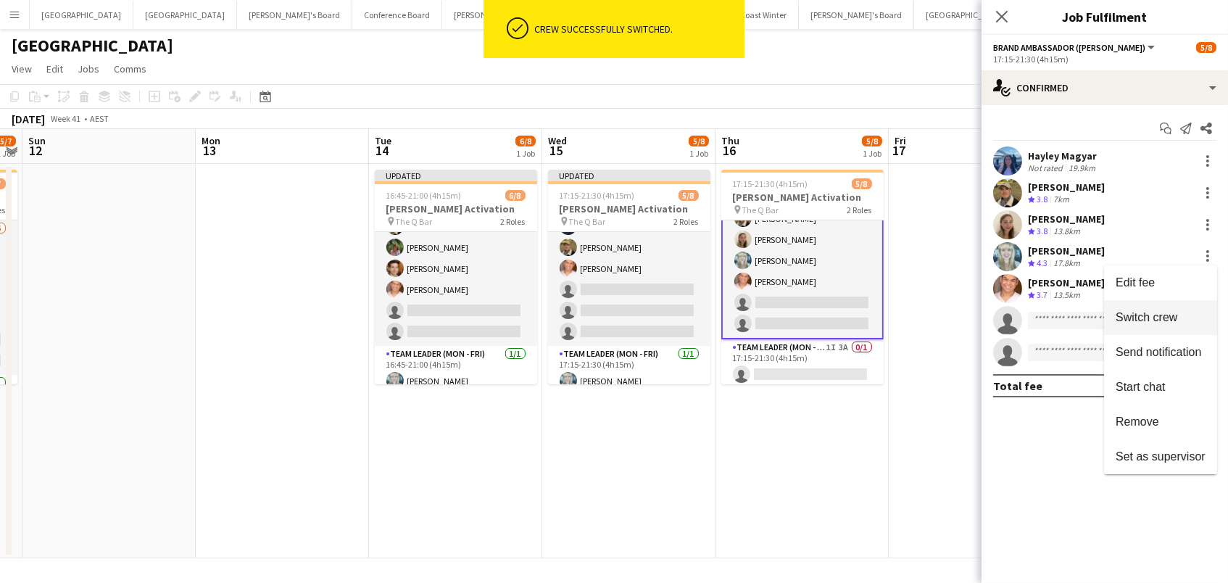
click at [1171, 312] on span "Switch crew" at bounding box center [1147, 317] width 62 height 12
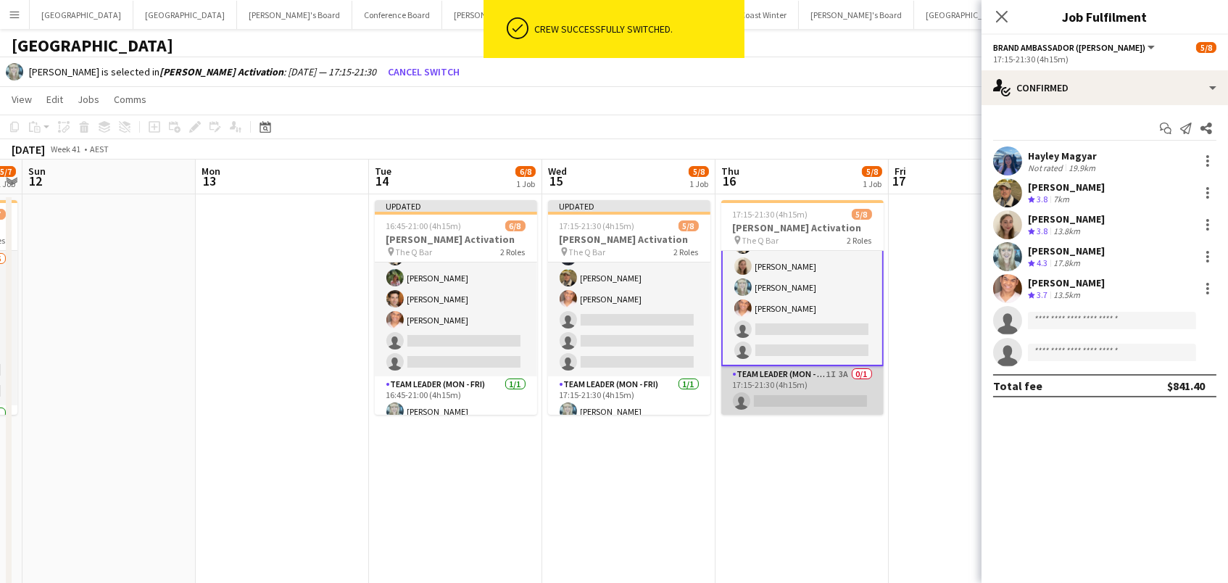
scroll to position [62, 0]
click at [804, 384] on app-card-role "Team Leader (Mon - Fri) 1I 3A 0/1 17:15-21:30 (4h15m) single-neutral-actions" at bounding box center [802, 392] width 162 height 49
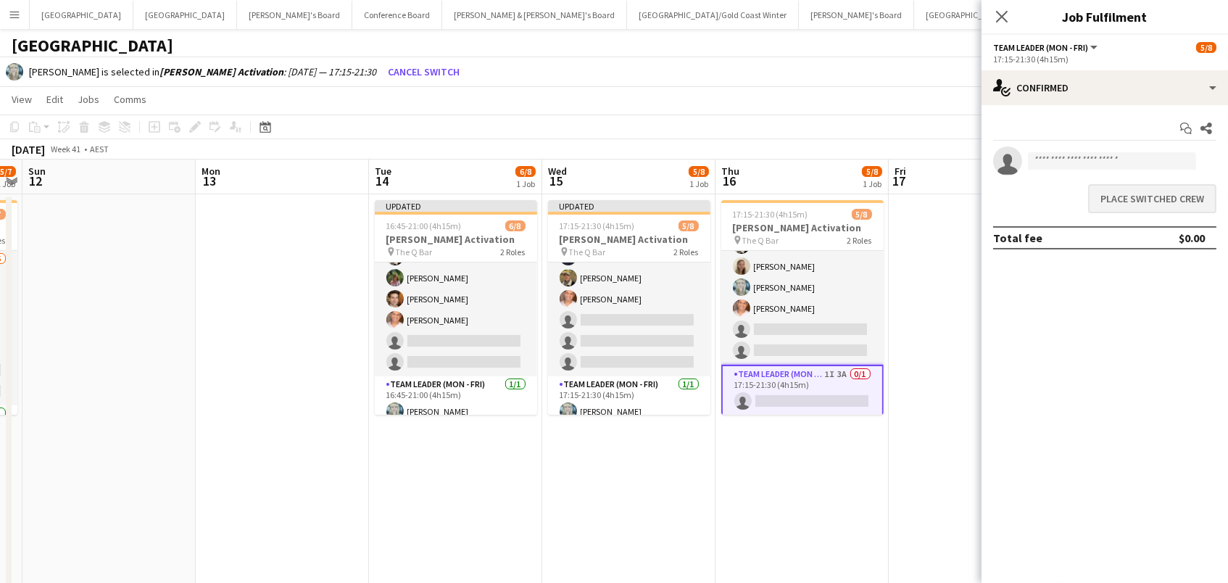
click at [1157, 195] on button "Place switched crew" at bounding box center [1152, 198] width 128 height 29
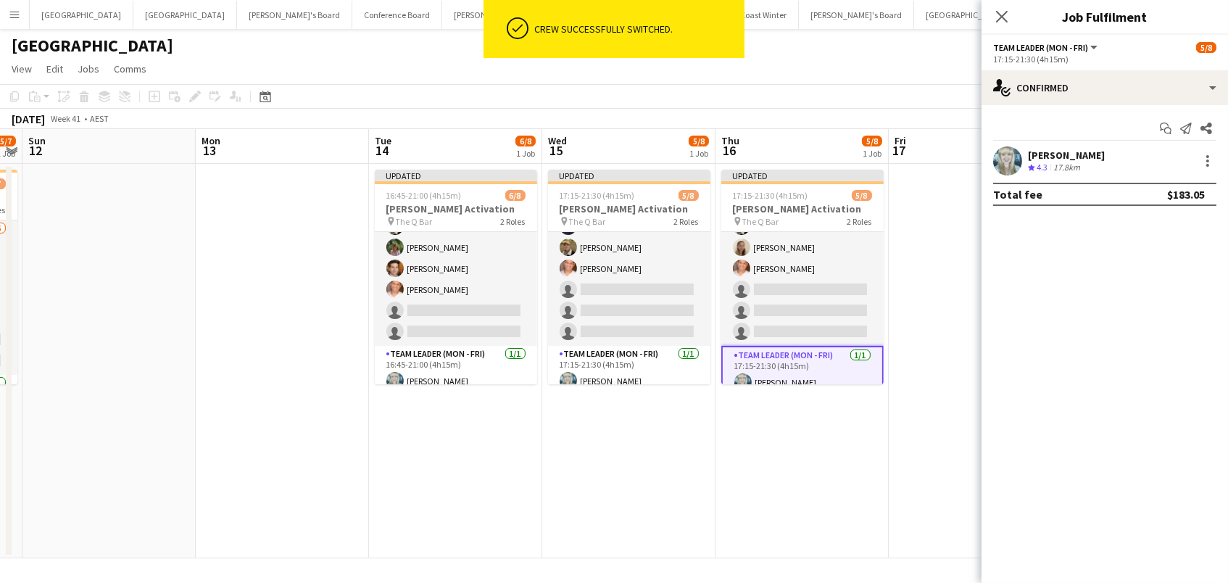
click at [223, 313] on app-date-cell at bounding box center [282, 361] width 173 height 394
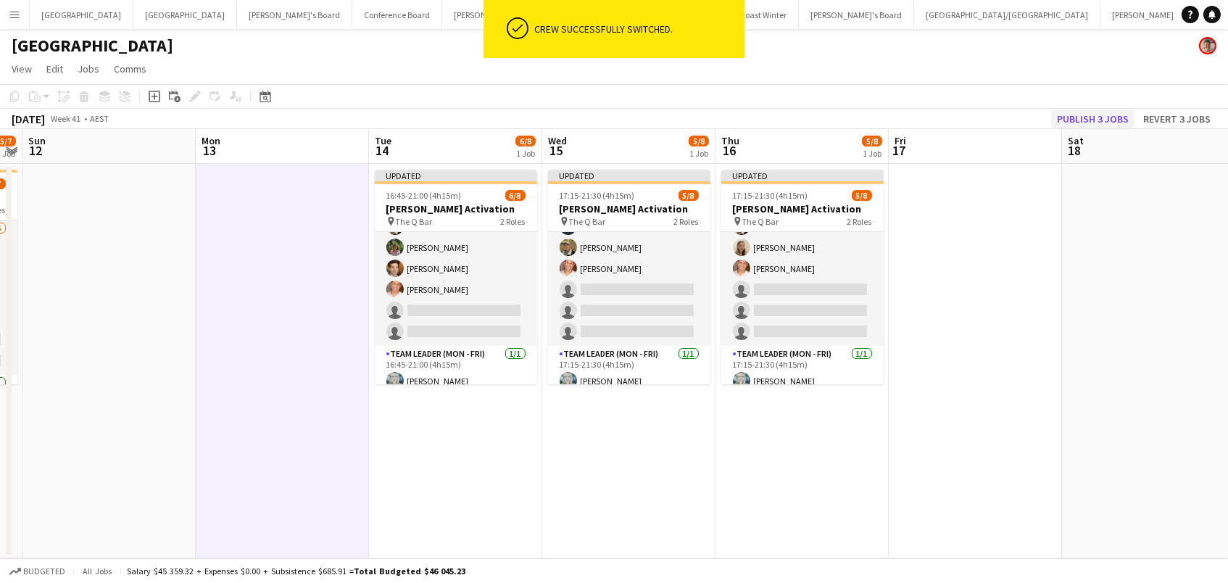
click at [1081, 115] on button "Publish 3 jobs" at bounding box center [1092, 118] width 83 height 19
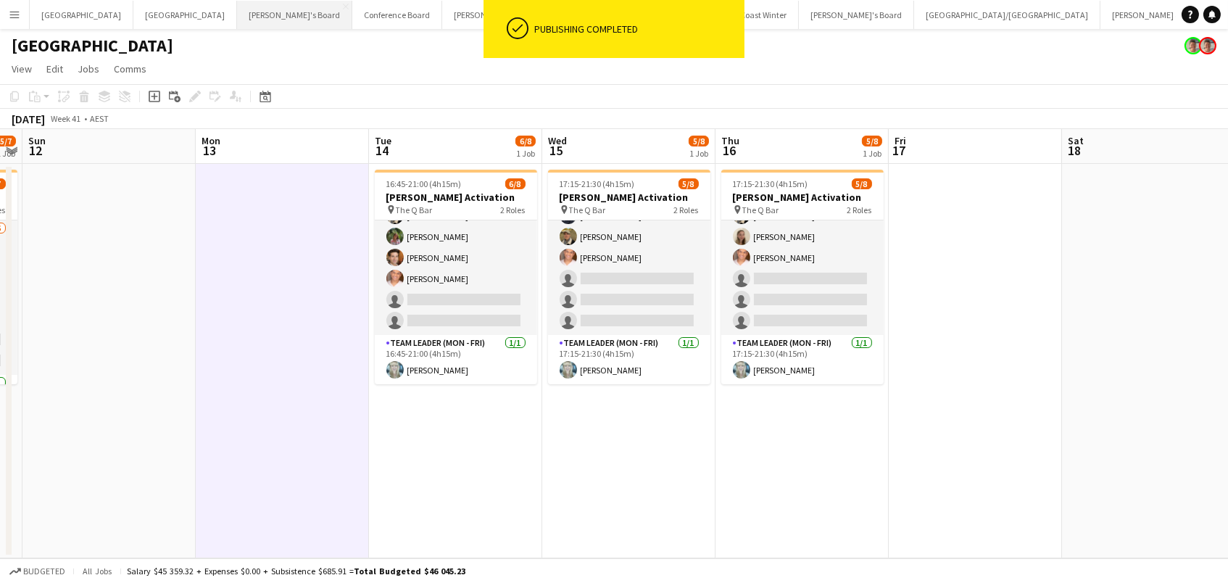
scroll to position [59, 0]
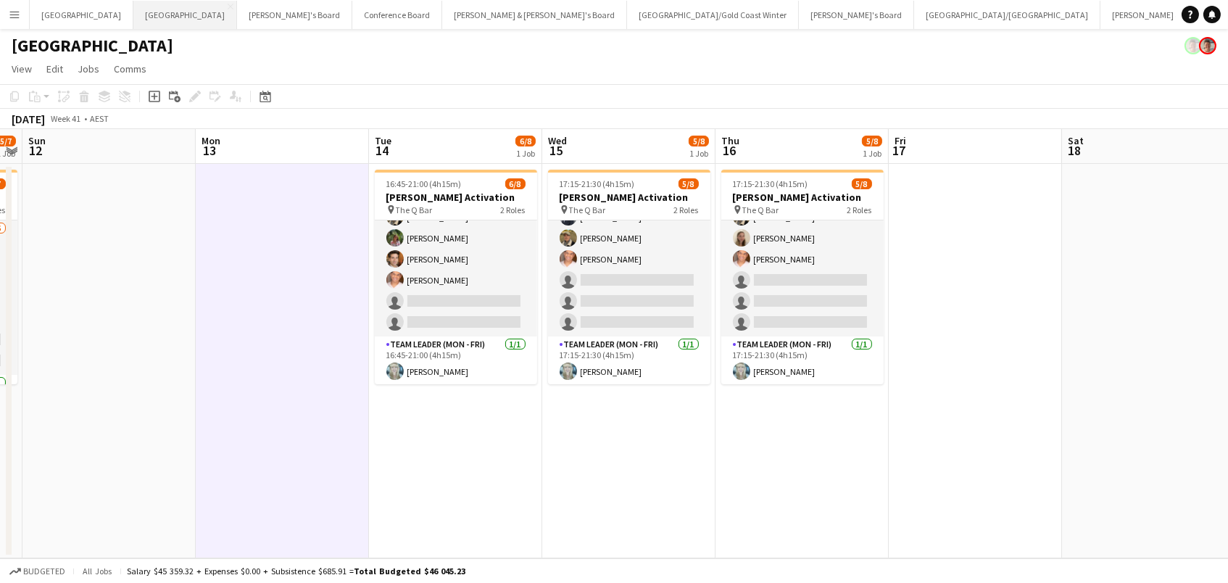
click at [133, 11] on button "Melbourne Close" at bounding box center [185, 15] width 104 height 28
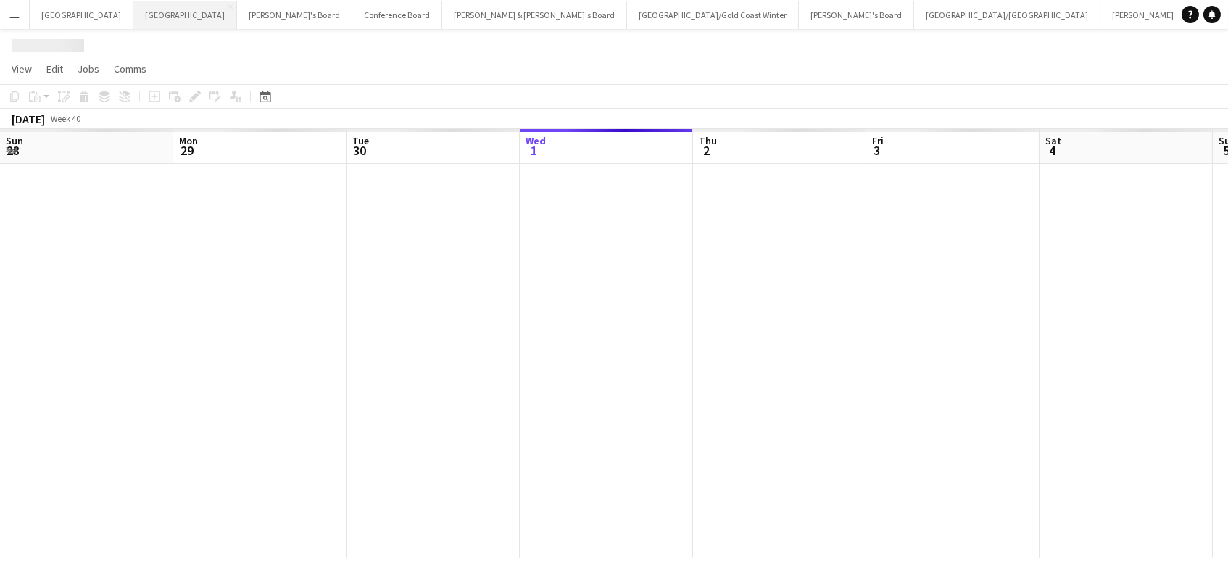
scroll to position [0, 346]
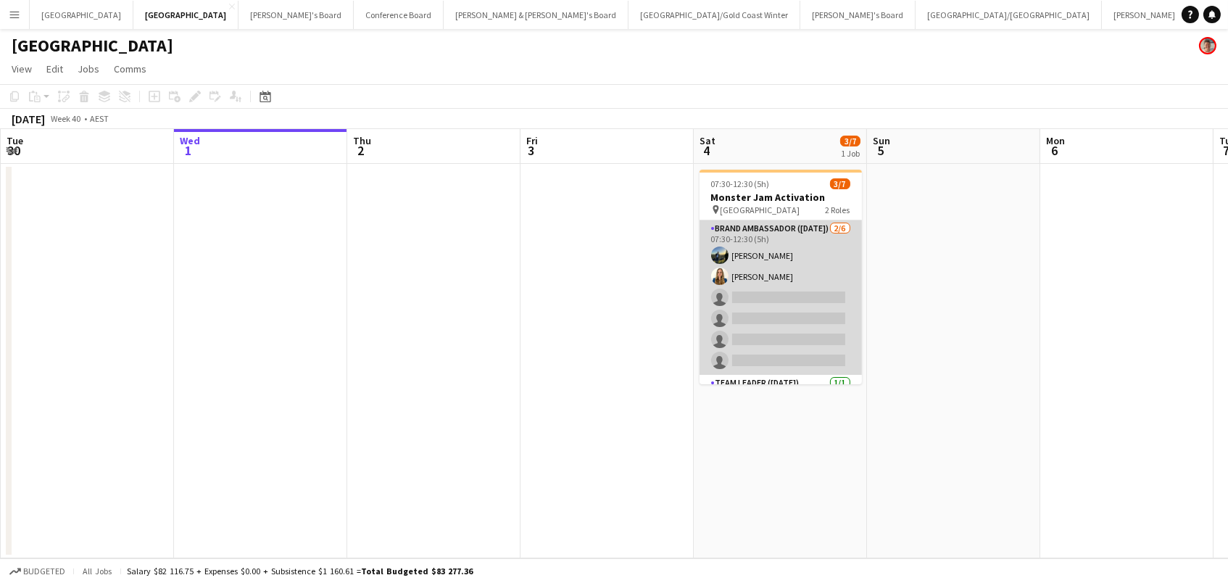
click at [830, 306] on app-card-role "Brand Ambassador (Saturday) 2/6 07:30-12:30 (5h) Louis Campbell-Reid Agnes Szen…" at bounding box center [781, 297] width 162 height 154
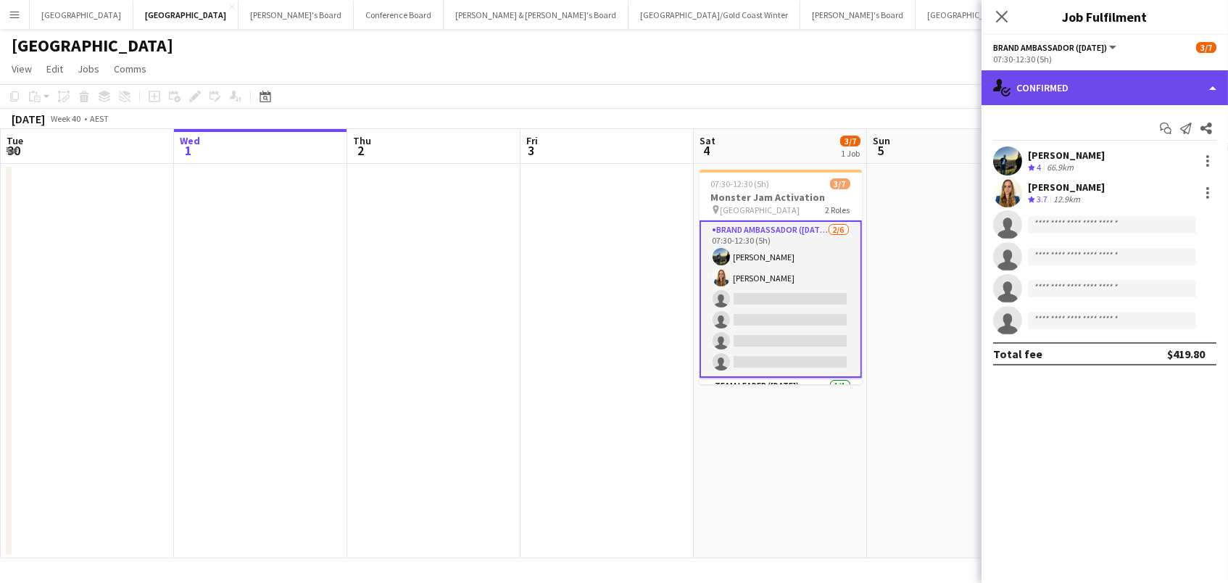
click at [1092, 79] on div "single-neutral-actions-check-2 Confirmed" at bounding box center [1105, 87] width 246 height 35
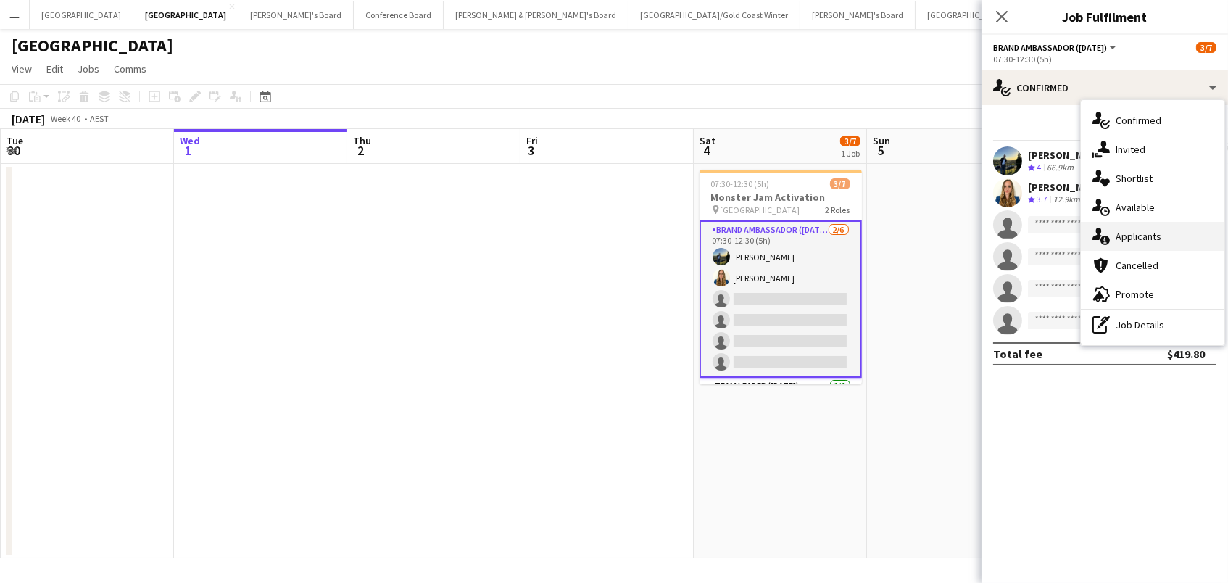
click at [1134, 231] on span "Applicants" at bounding box center [1139, 236] width 46 height 13
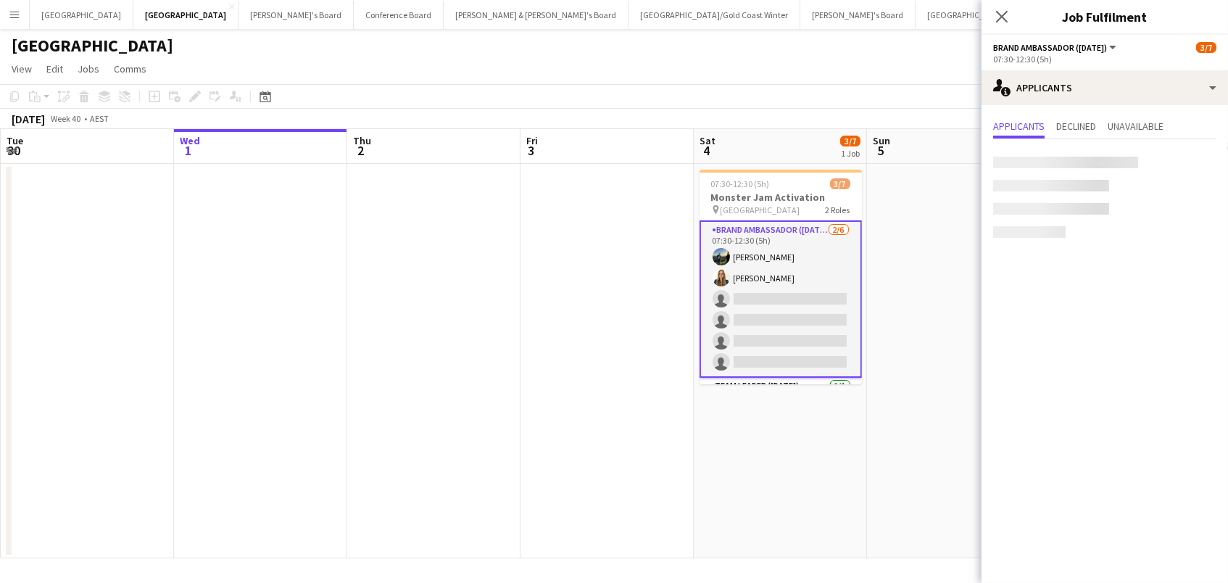
scroll to position [0, 0]
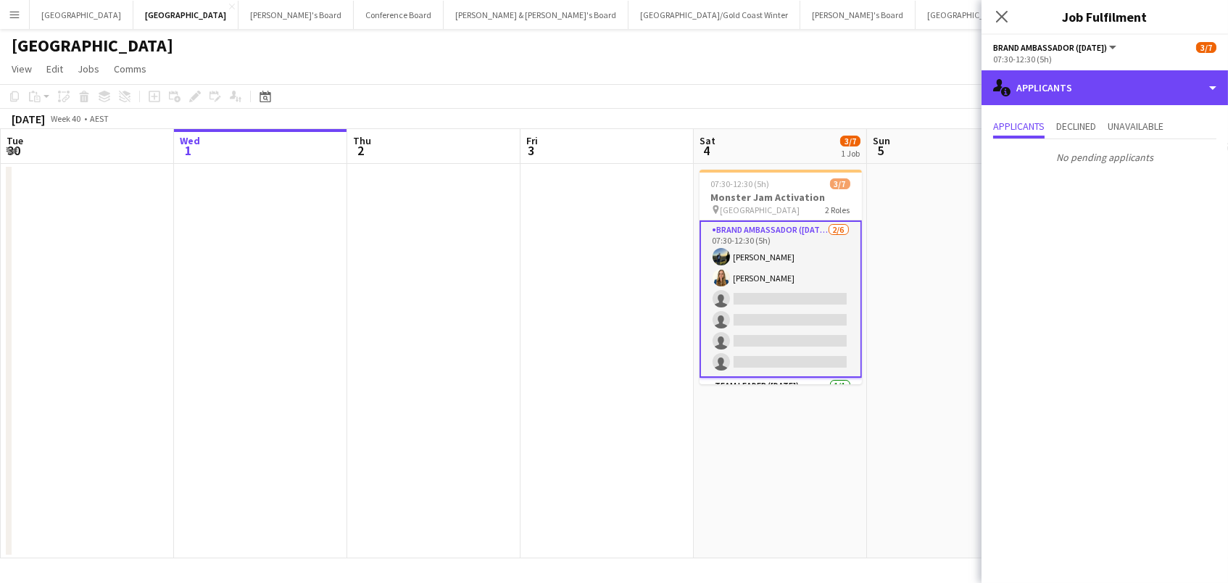
drag, startPoint x: 1074, startPoint y: 88, endPoint x: 1084, endPoint y: 141, distance: 53.0
click at [1074, 88] on div "single-neutral-actions-information Applicants" at bounding box center [1105, 87] width 246 height 35
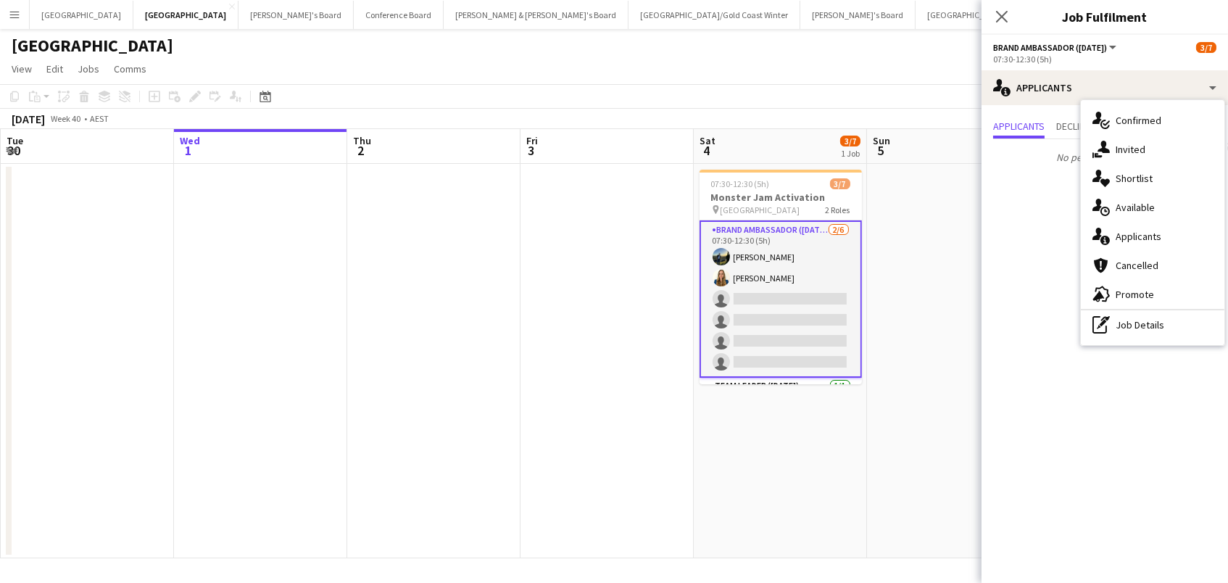
click at [892, 187] on app-date-cell at bounding box center [953, 361] width 173 height 394
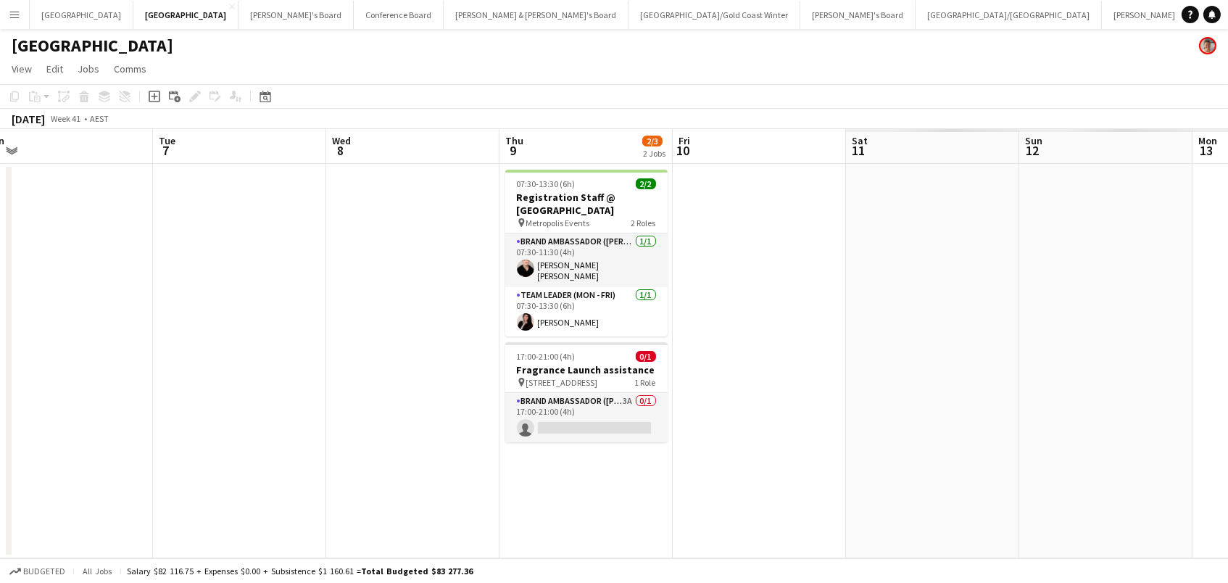
scroll to position [0, 664]
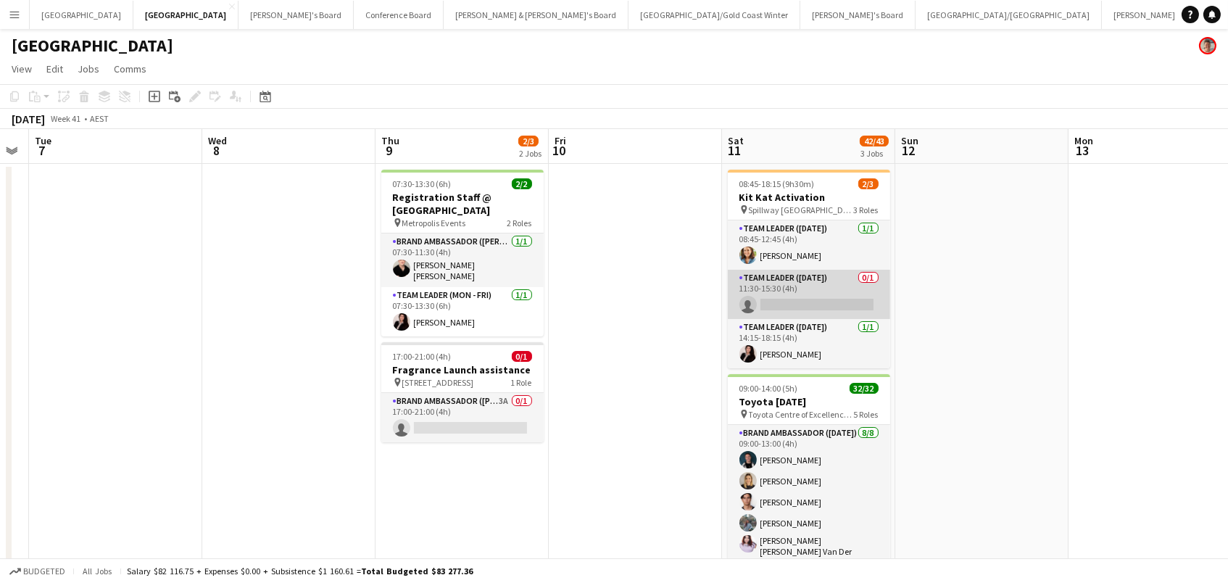
click at [816, 281] on app-card-role "Team Leader (Saturday) 0/1 11:30-15:30 (4h) single-neutral-actions" at bounding box center [809, 294] width 162 height 49
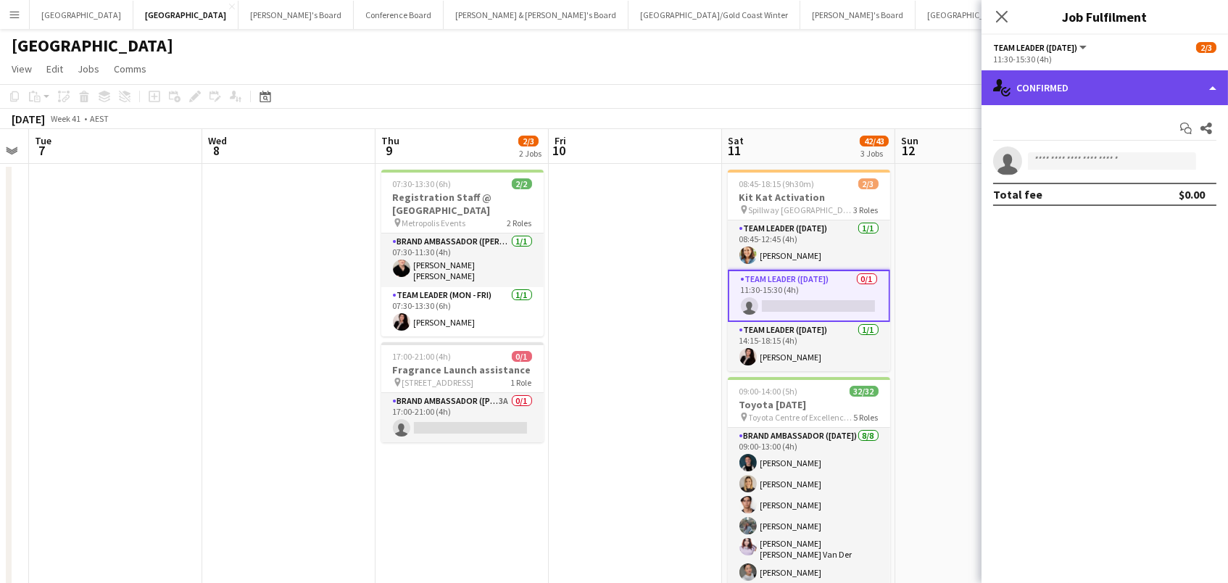
click at [1067, 88] on div "single-neutral-actions-check-2 Confirmed" at bounding box center [1105, 87] width 246 height 35
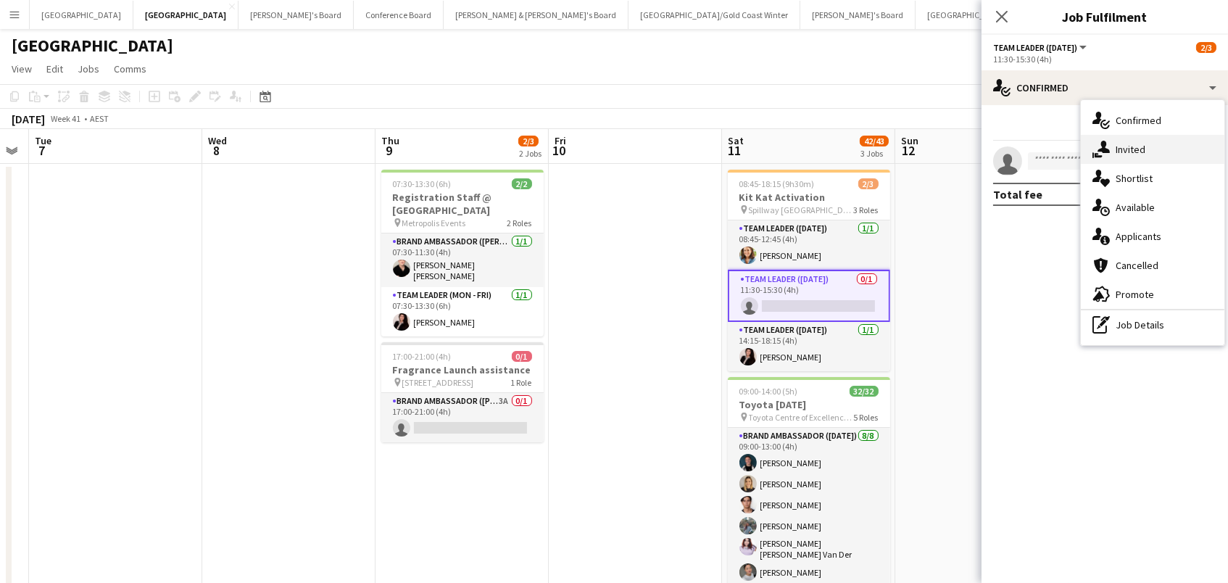
click at [1156, 144] on div "single-neutral-actions-share-1 Invited" at bounding box center [1153, 149] width 144 height 29
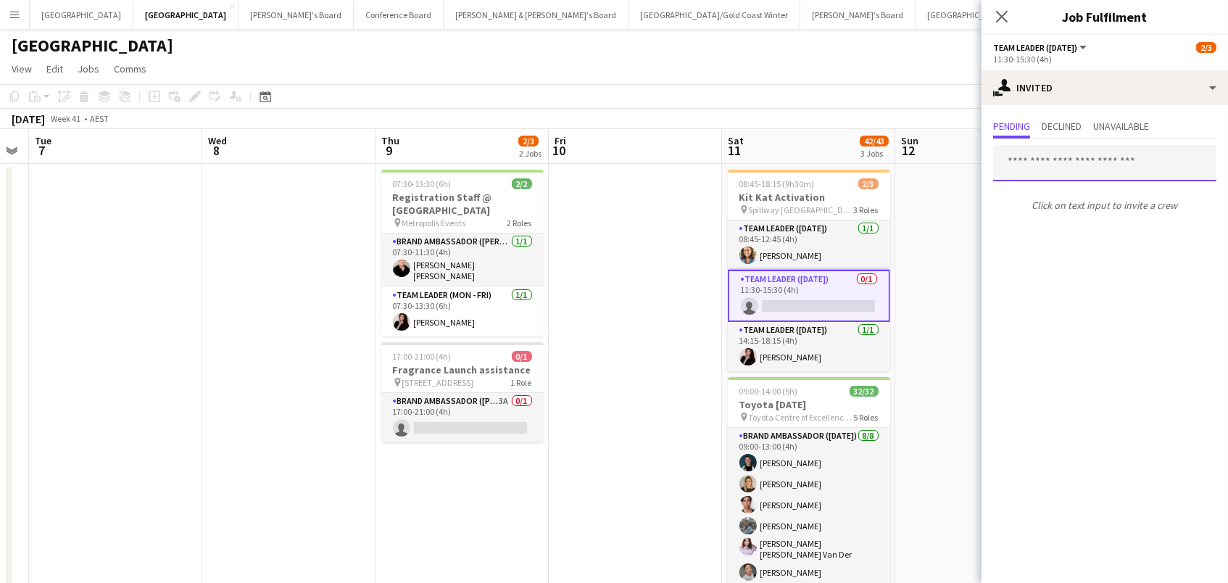
click at [1077, 155] on input "text" at bounding box center [1104, 163] width 223 height 36
type input "********"
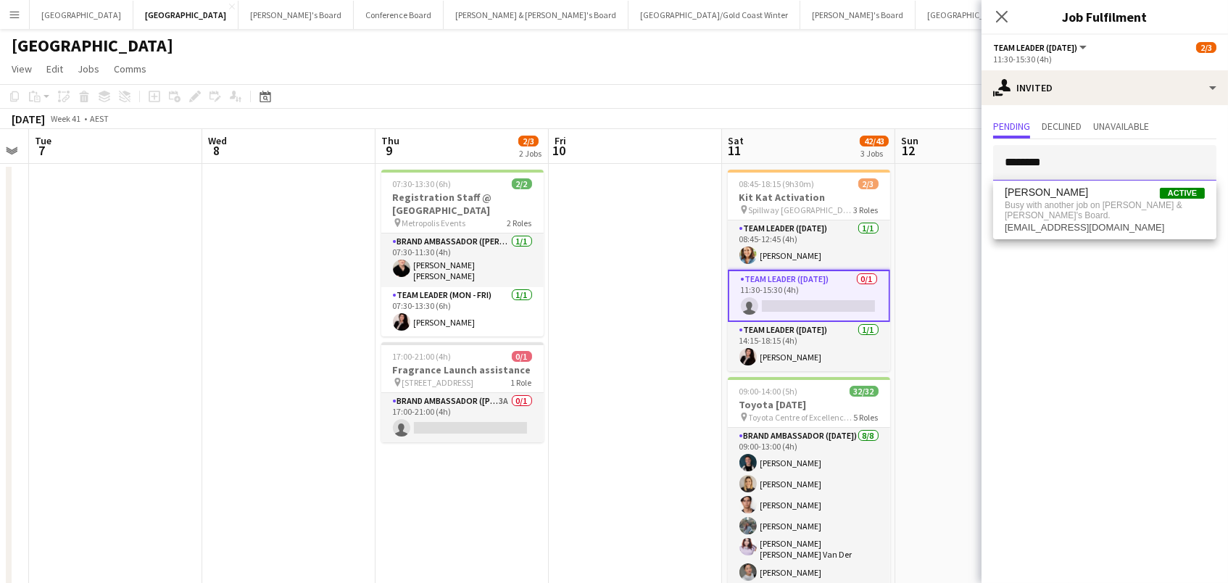
drag, startPoint x: 1063, startPoint y: 161, endPoint x: 692, endPoint y: 36, distance: 392.5
click at [692, 36] on body "Menu Boards Boards Boards All jobs Status Workforce Workforce My Workforce Recr…" at bounding box center [614, 432] width 1228 height 864
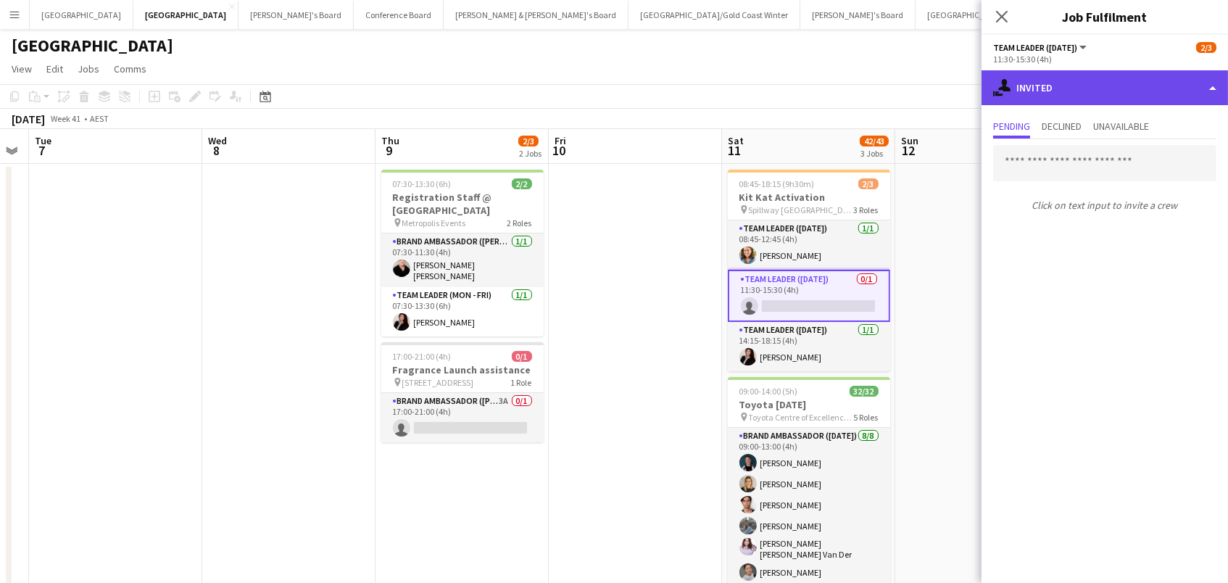
click at [1051, 74] on div "single-neutral-actions-share-1 Invited" at bounding box center [1105, 87] width 246 height 35
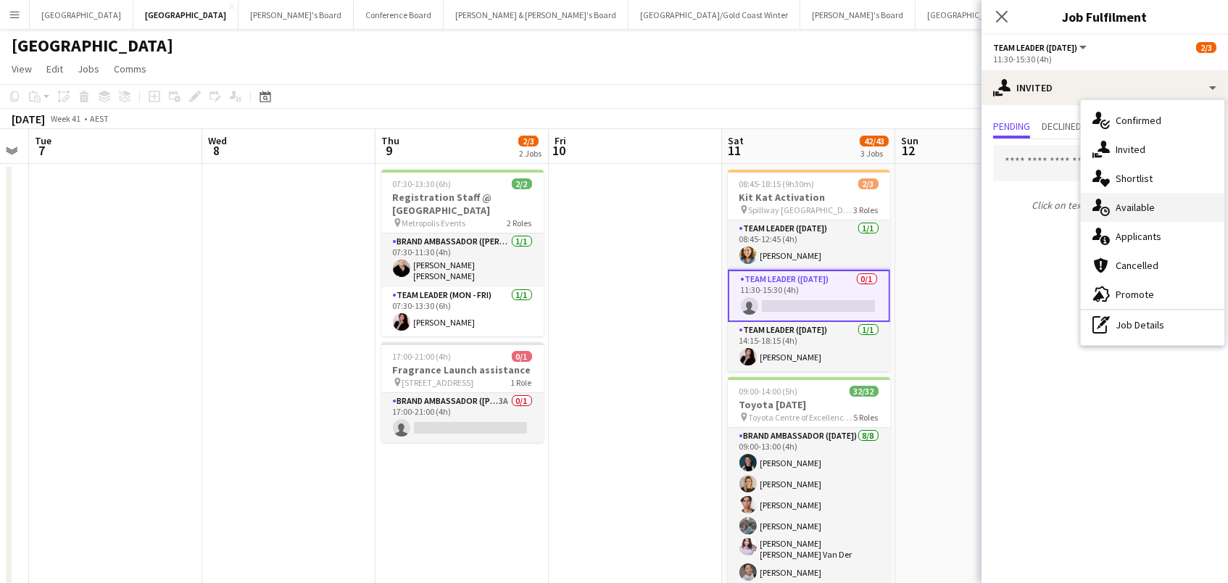
click at [1185, 213] on div "single-neutral-actions-upload Available" at bounding box center [1153, 207] width 144 height 29
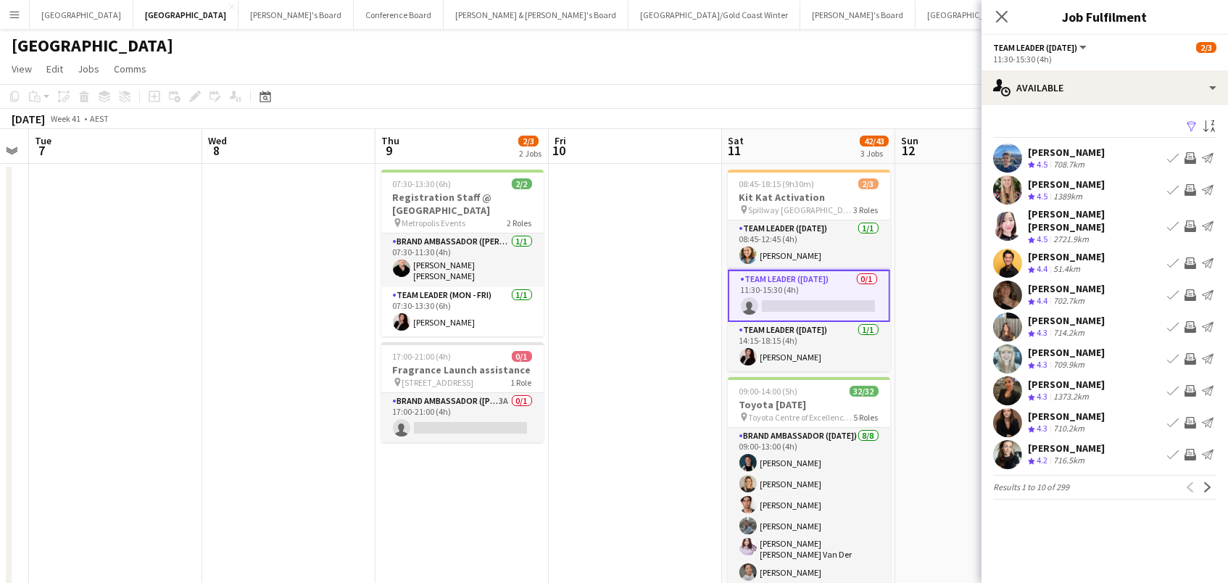
click at [1086, 250] on div "[PERSON_NAME]" at bounding box center [1066, 256] width 77 height 13
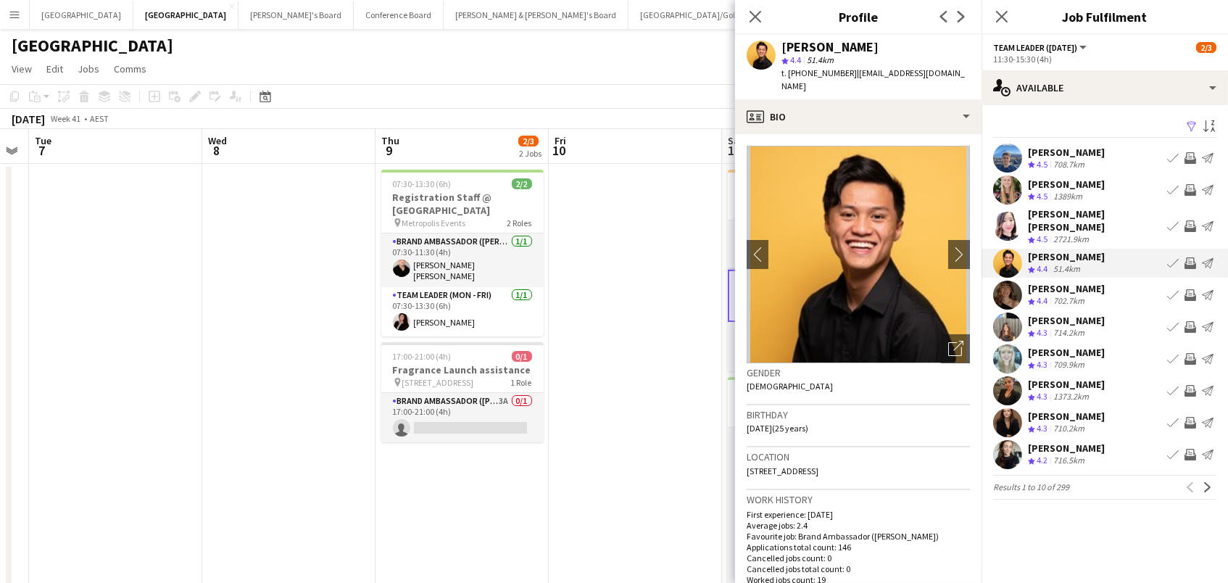
click at [1191, 257] on app-icon "Invite crew" at bounding box center [1191, 263] width 12 height 12
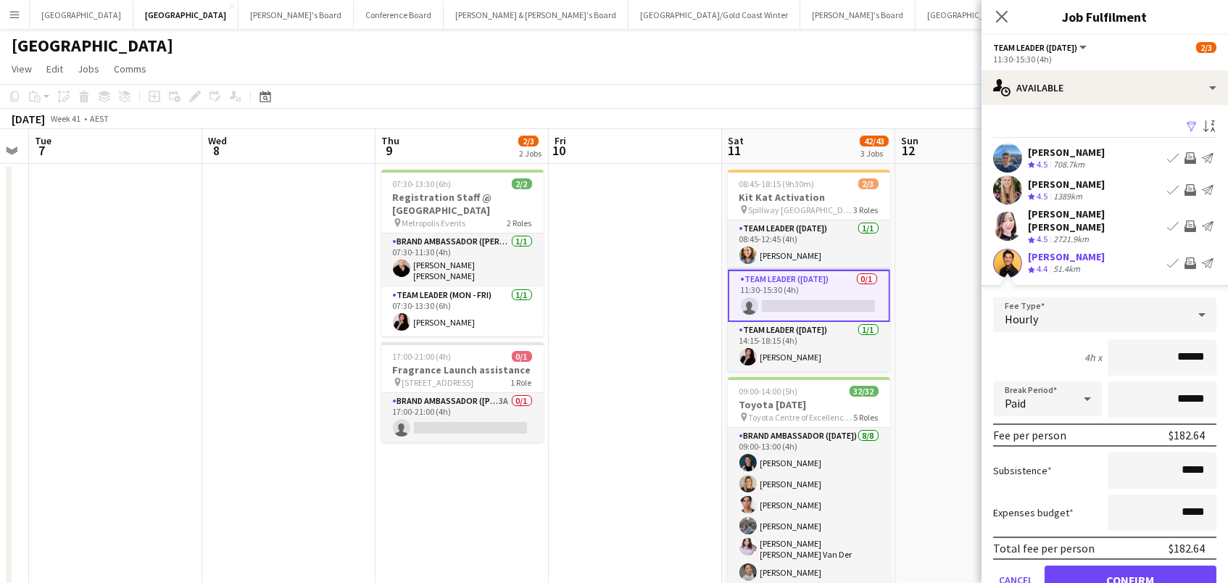
click at [1130, 568] on button "Confirm" at bounding box center [1131, 579] width 172 height 29
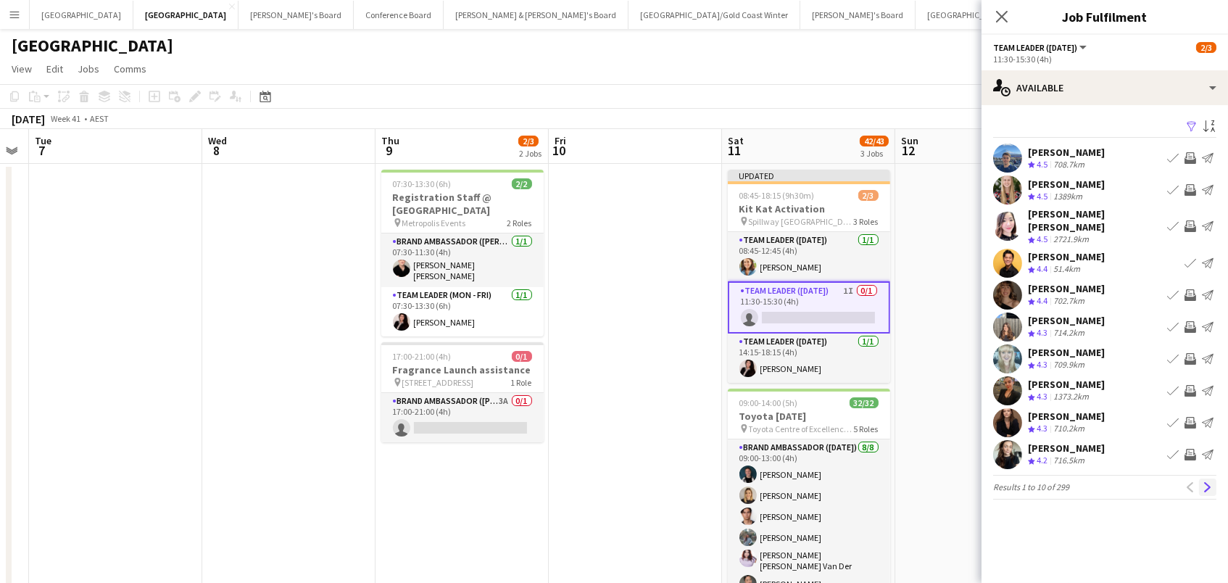
click at [1210, 482] on app-icon "Next" at bounding box center [1208, 487] width 10 height 10
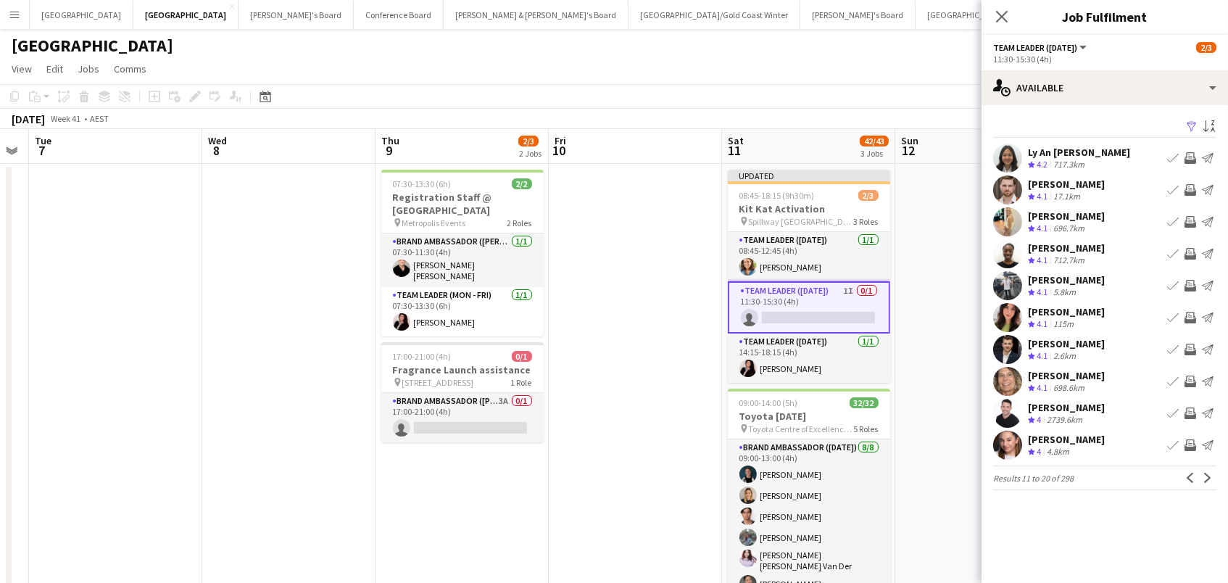
click at [1186, 315] on app-icon "Invite crew" at bounding box center [1191, 318] width 12 height 12
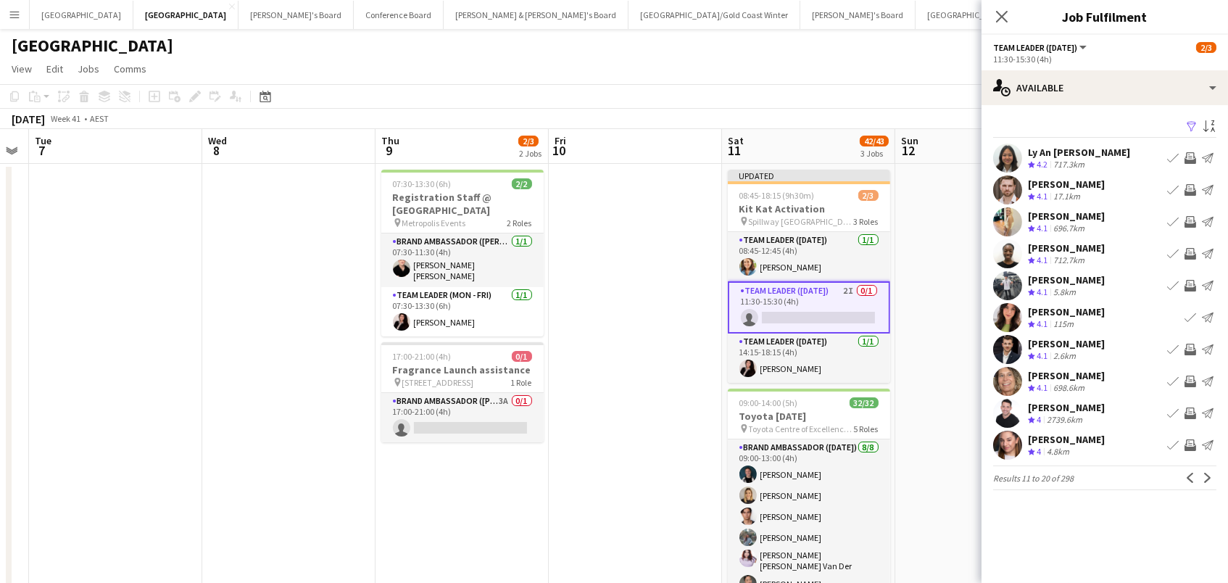
scroll to position [0, 1]
click at [1204, 476] on app-icon "Next" at bounding box center [1208, 478] width 10 height 10
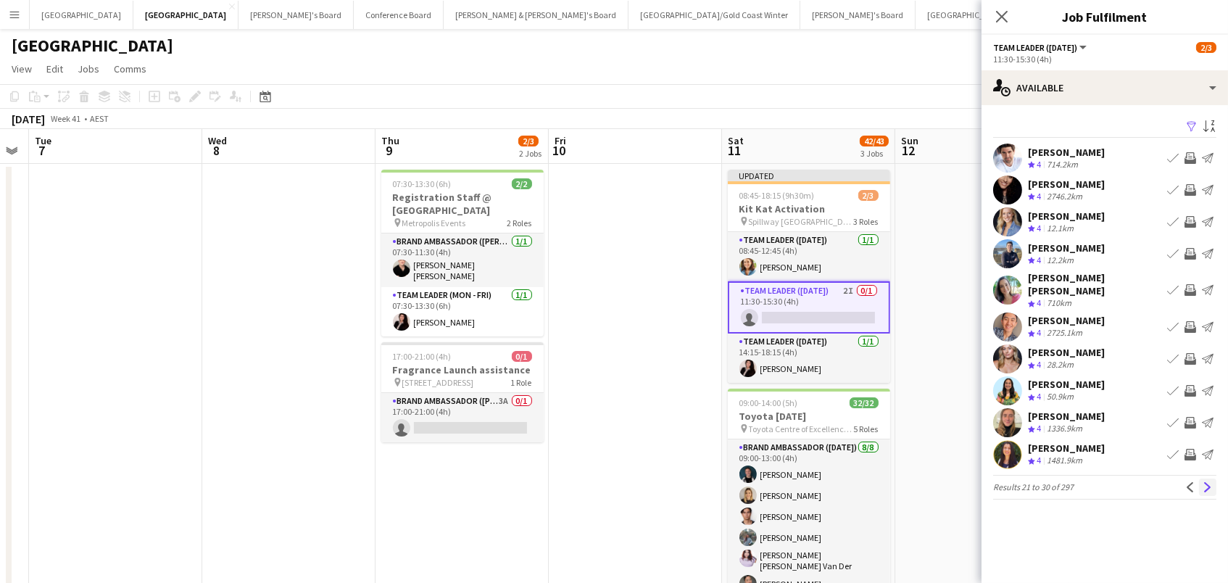
click at [1206, 482] on app-icon "Next" at bounding box center [1208, 487] width 10 height 10
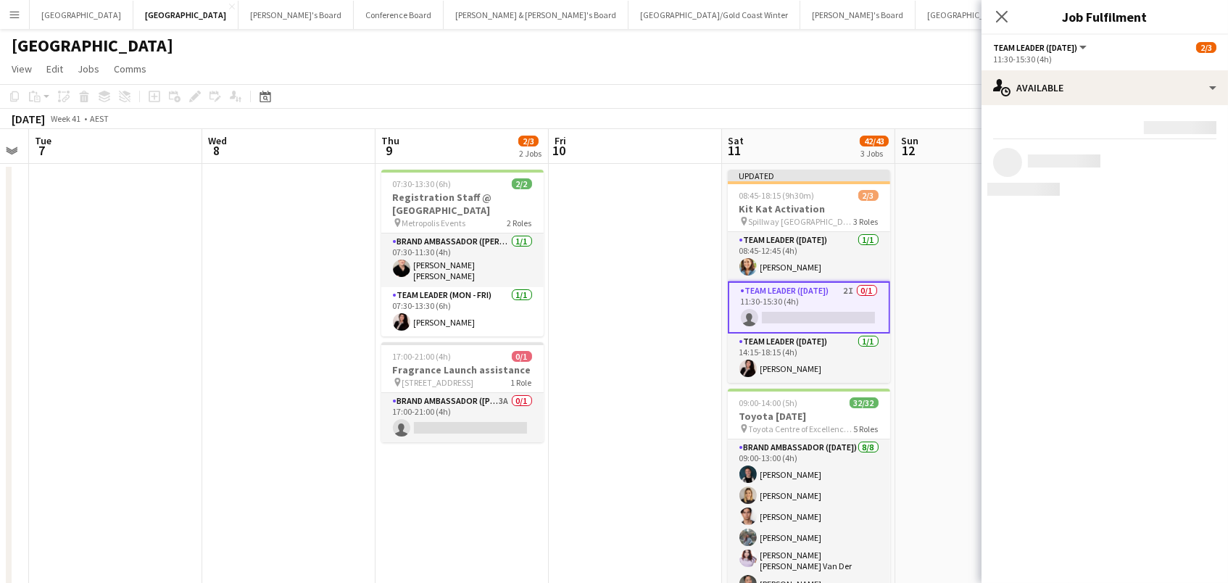
scroll to position [0, 0]
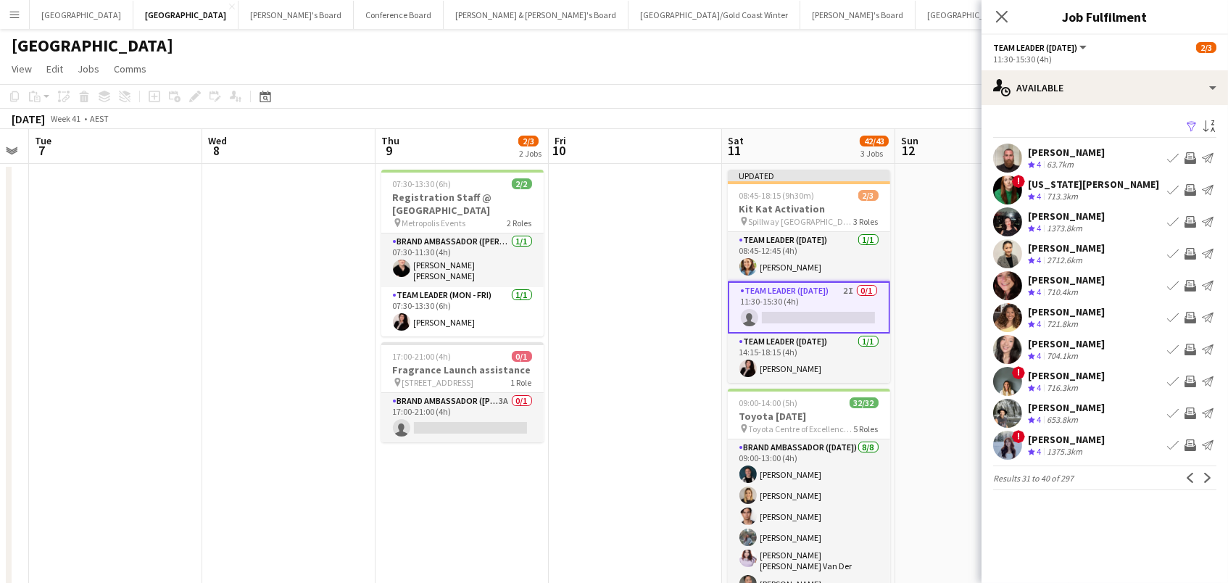
click at [848, 94] on app-toolbar "Copy Paste Paste Command V Paste with crew Command Shift V Paste linked Job Del…" at bounding box center [614, 96] width 1228 height 25
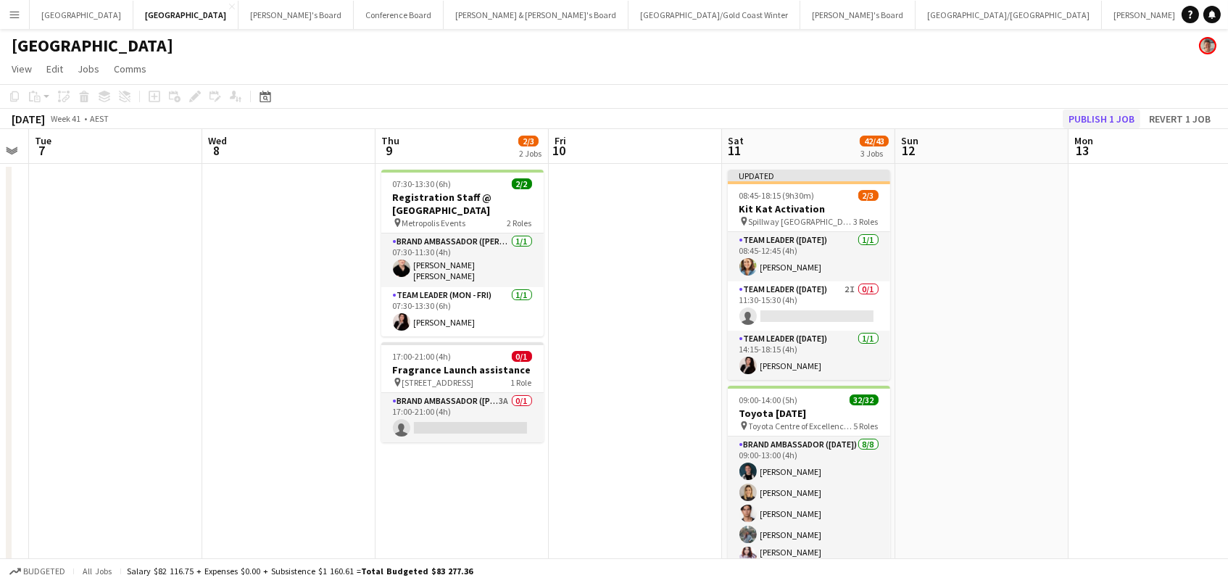
click at [1099, 122] on button "Publish 1 job" at bounding box center [1102, 118] width 78 height 19
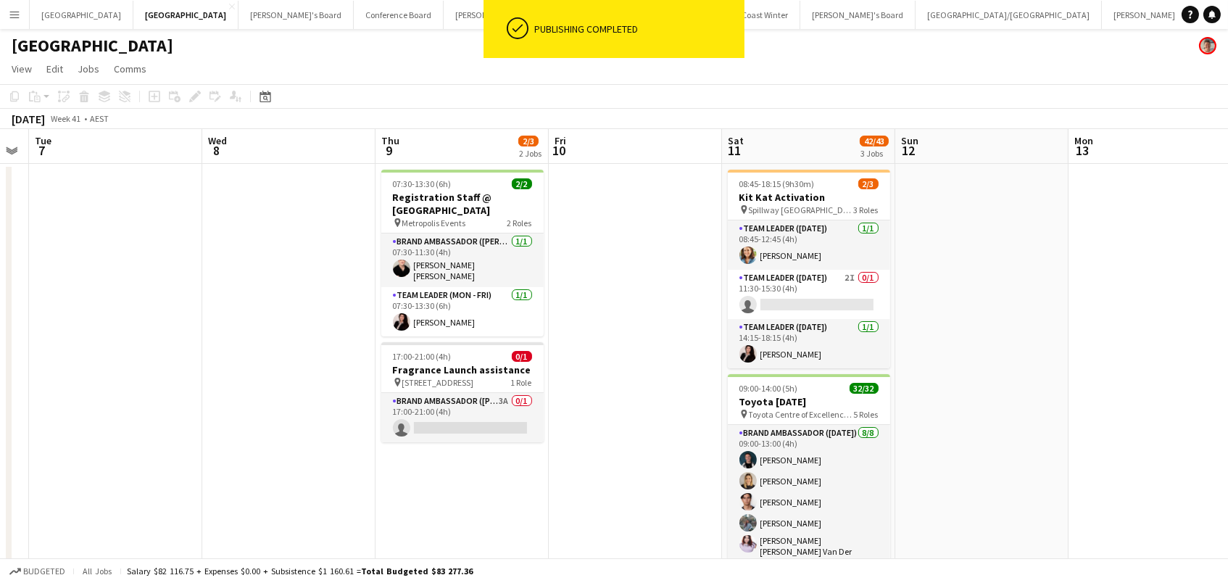
drag, startPoint x: 819, startPoint y: 297, endPoint x: 1003, endPoint y: 229, distance: 195.7
click at [821, 296] on app-card-role "Team Leader (Saturday) 2I 0/1 11:30-15:30 (4h) single-neutral-actions" at bounding box center [809, 294] width 162 height 49
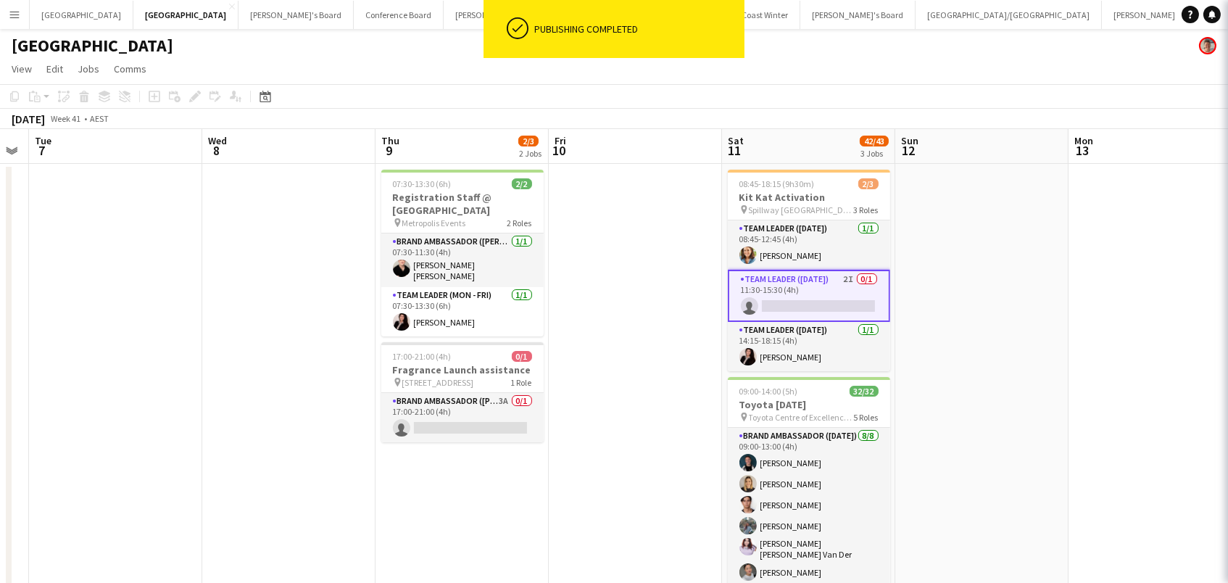
scroll to position [0, 661]
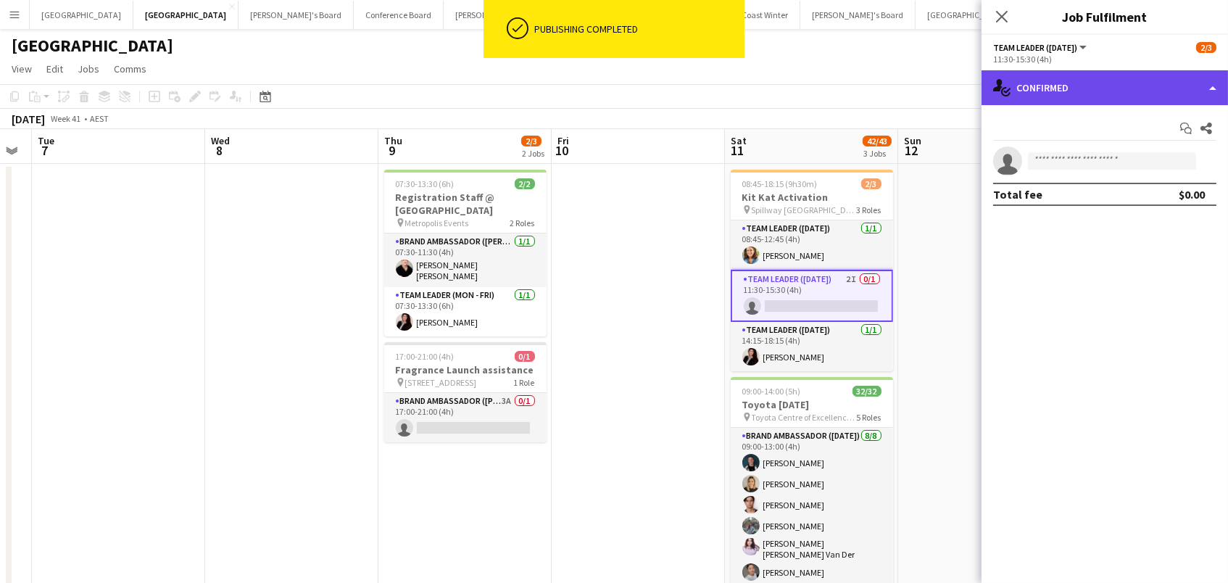
click at [1129, 81] on div "single-neutral-actions-check-2 Confirmed" at bounding box center [1105, 87] width 246 height 35
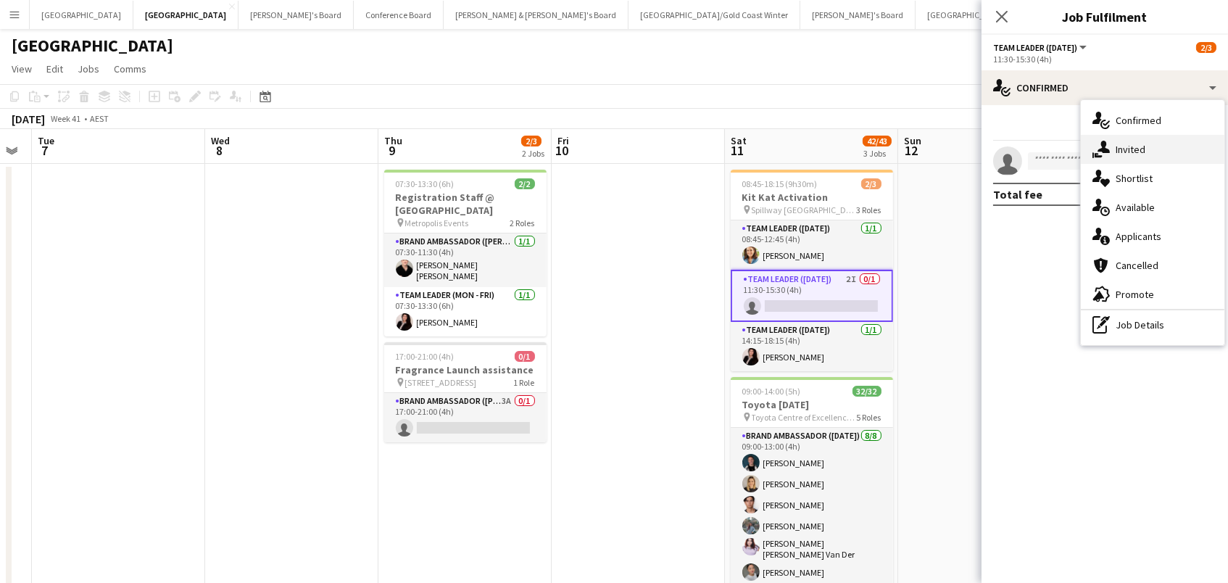
click at [1143, 144] on span "Invited" at bounding box center [1131, 149] width 30 height 13
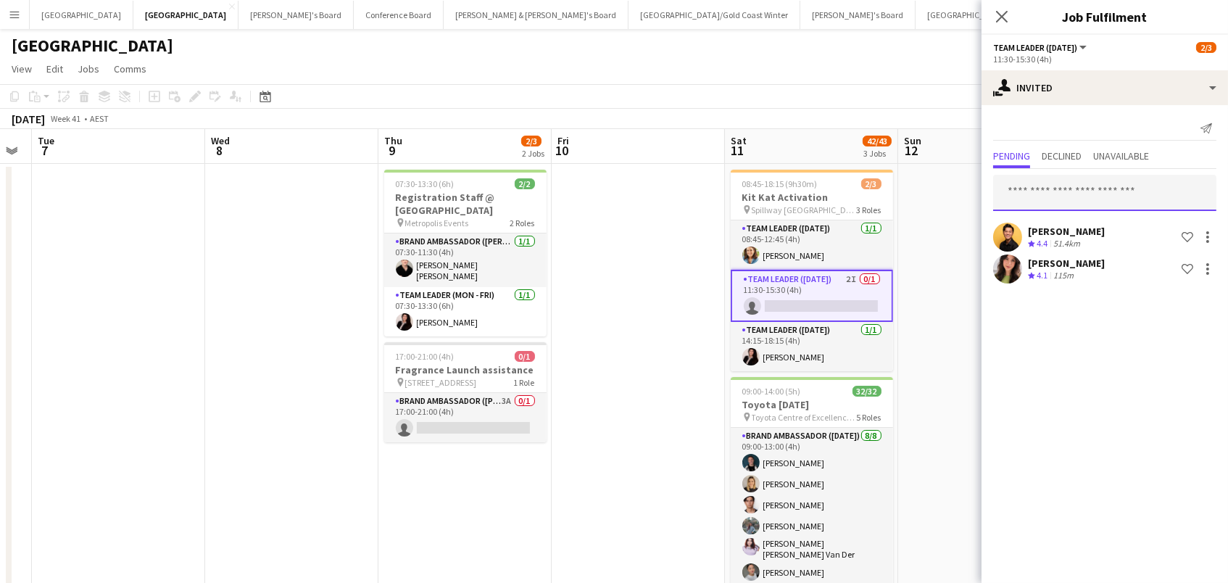
click at [1117, 188] on input "text" at bounding box center [1104, 193] width 223 height 36
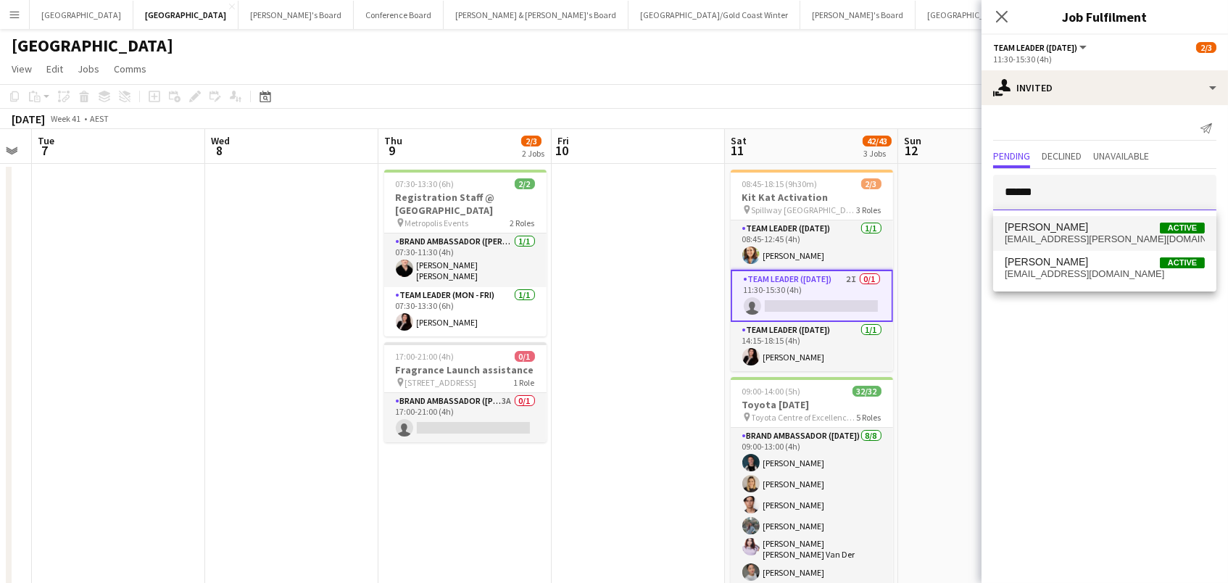
type input "******"
click at [1089, 239] on span "derby.wayman@gmail.com" at bounding box center [1105, 239] width 200 height 12
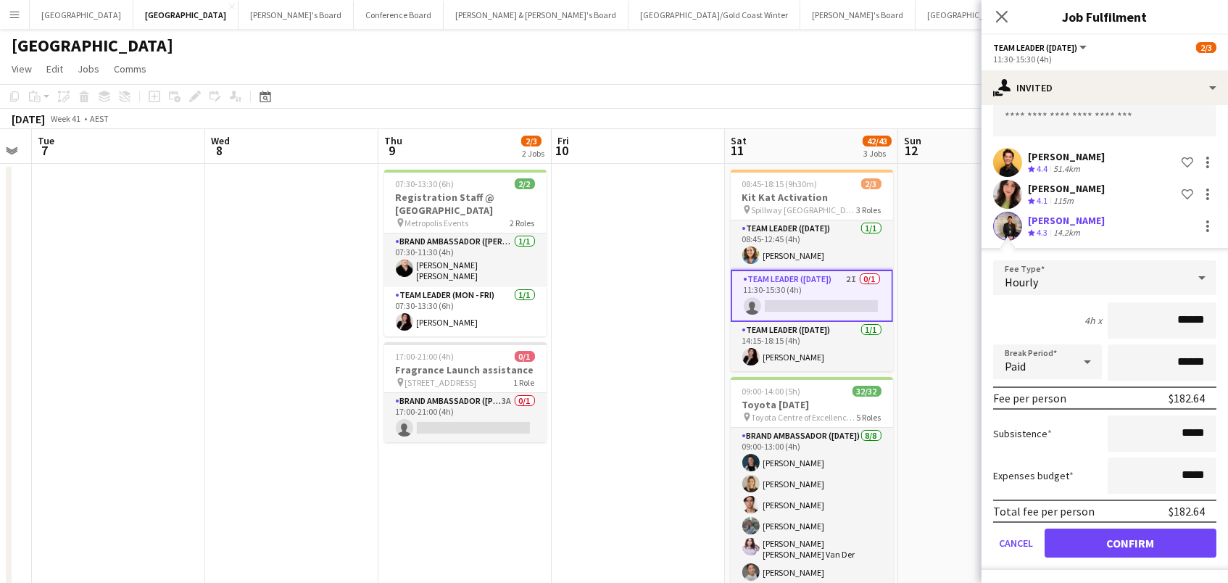
scroll to position [73, 0]
click at [1093, 538] on button "Confirm" at bounding box center [1131, 544] width 172 height 29
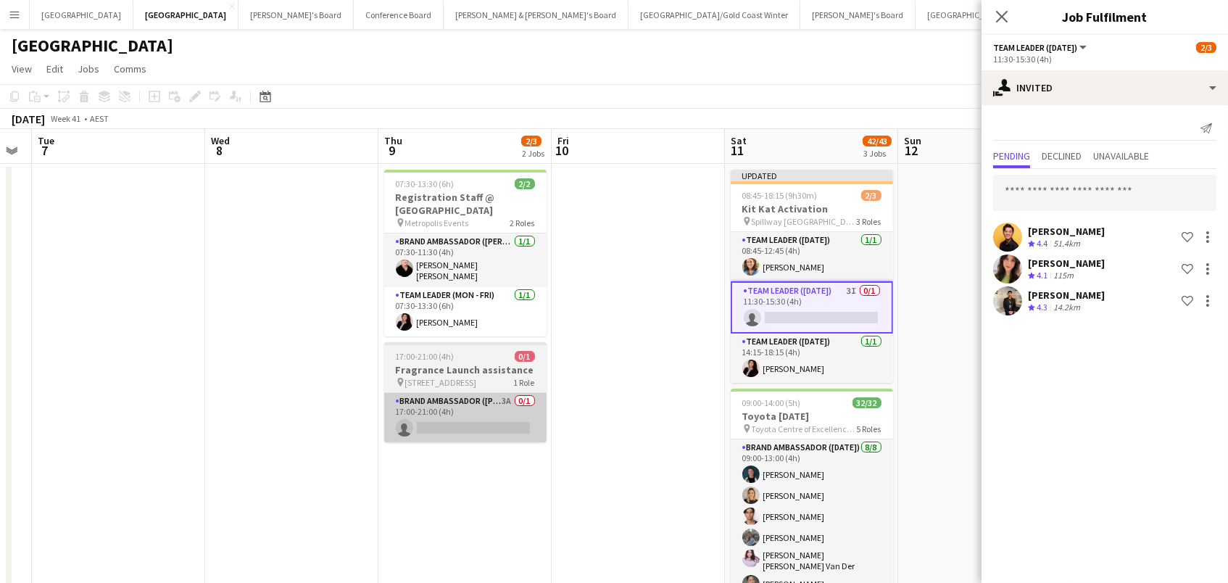
scroll to position [0, 0]
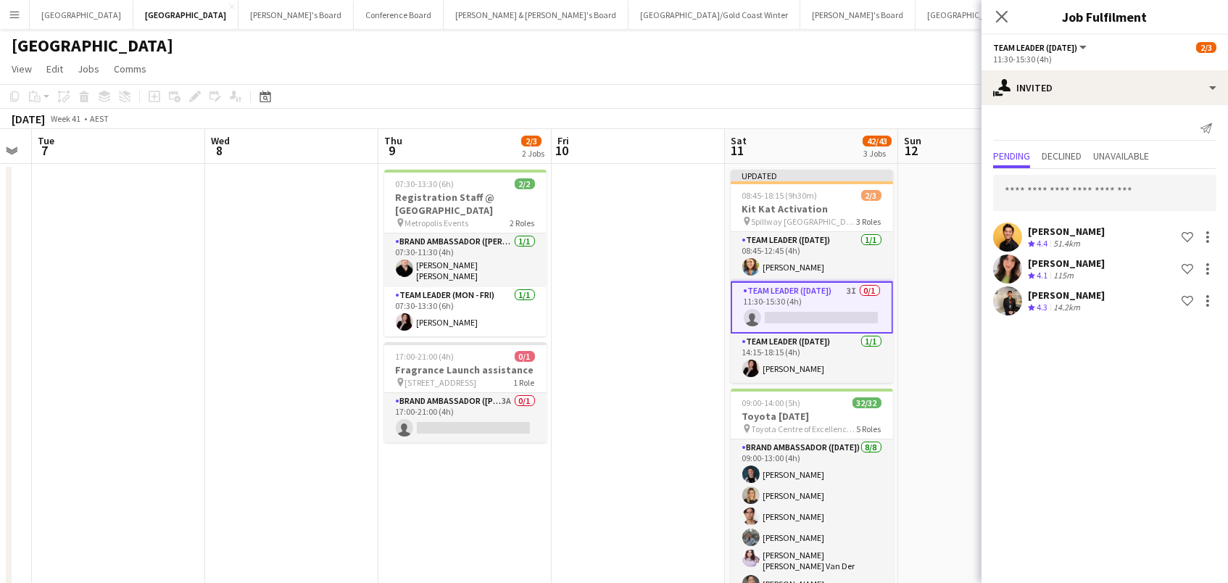
click at [647, 361] on app-date-cell at bounding box center [638, 507] width 173 height 687
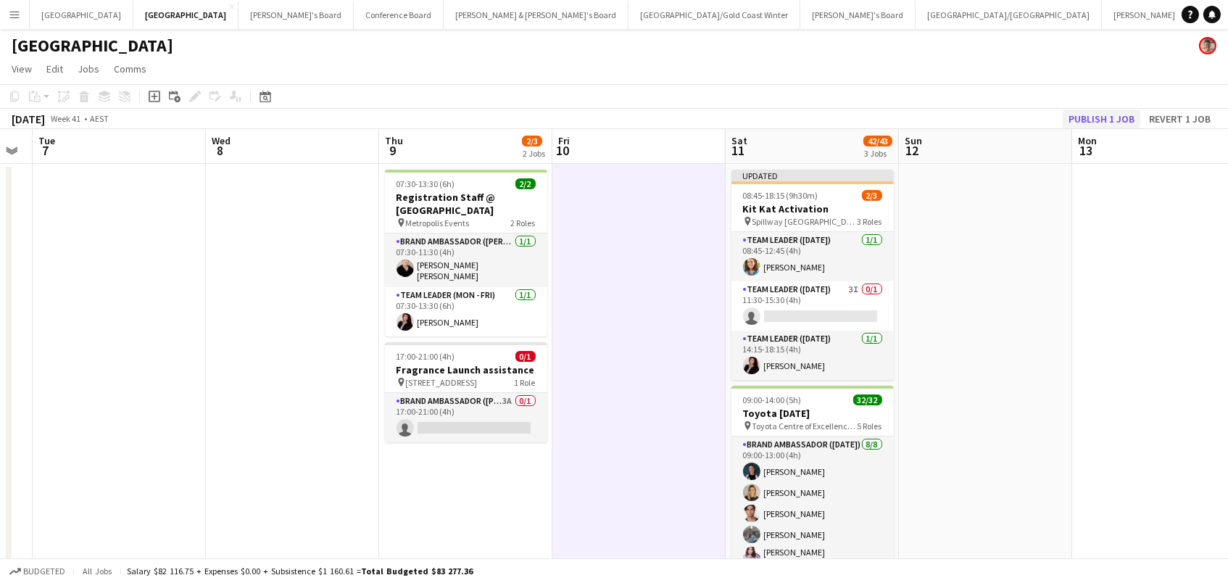
click at [1085, 117] on button "Publish 1 job" at bounding box center [1102, 118] width 78 height 19
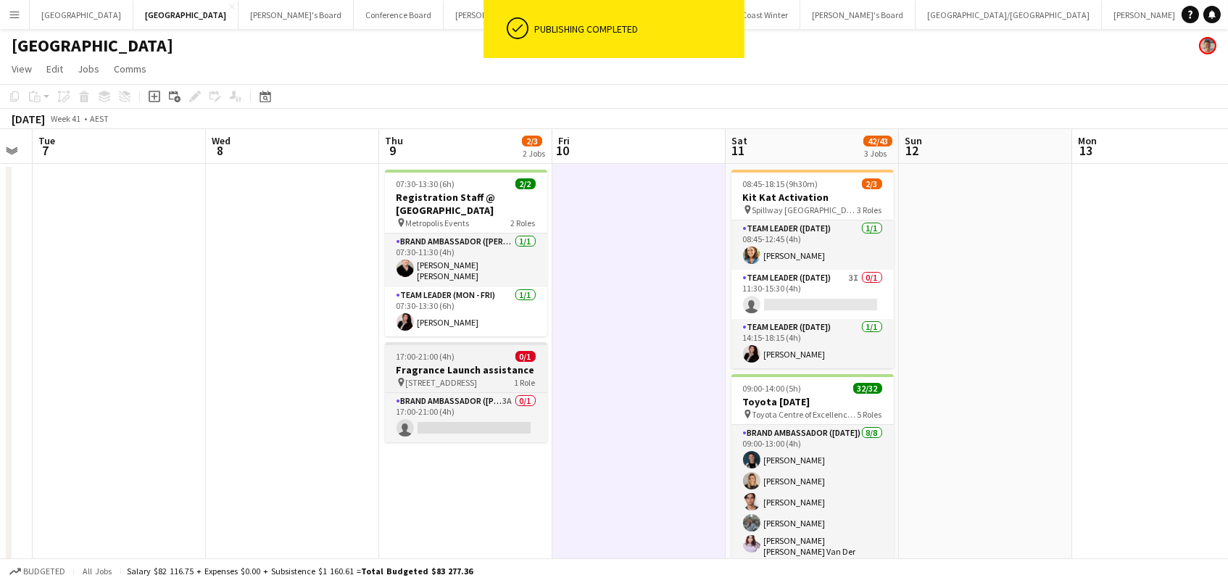
click at [436, 363] on h3 "Fragrance Launch assistance" at bounding box center [466, 369] width 162 height 13
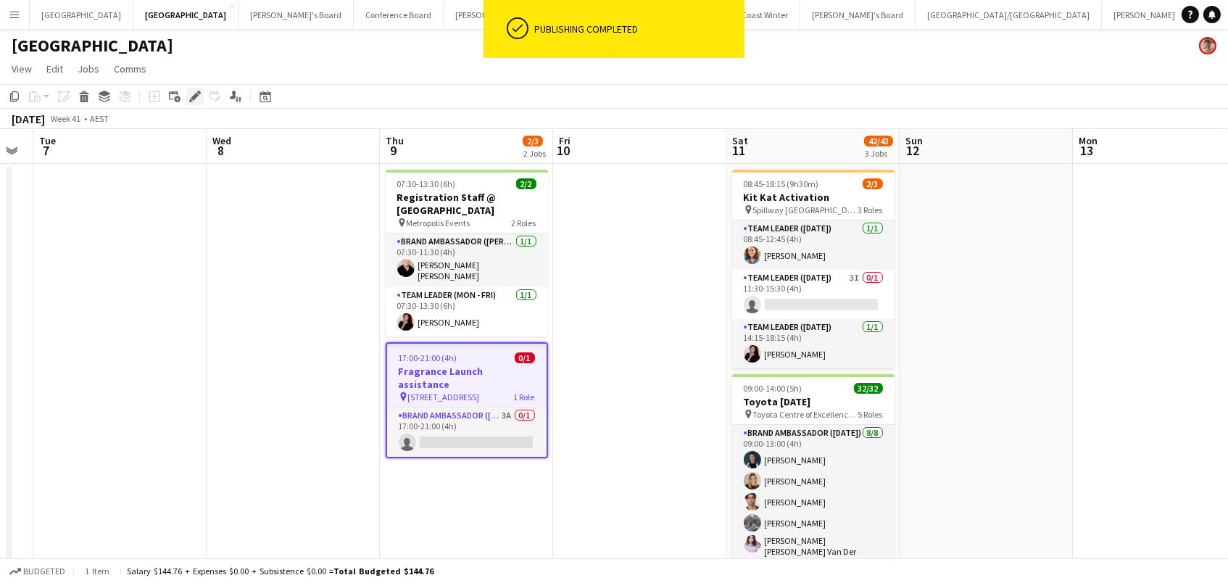
click at [199, 96] on icon "Edit" at bounding box center [195, 97] width 12 height 12
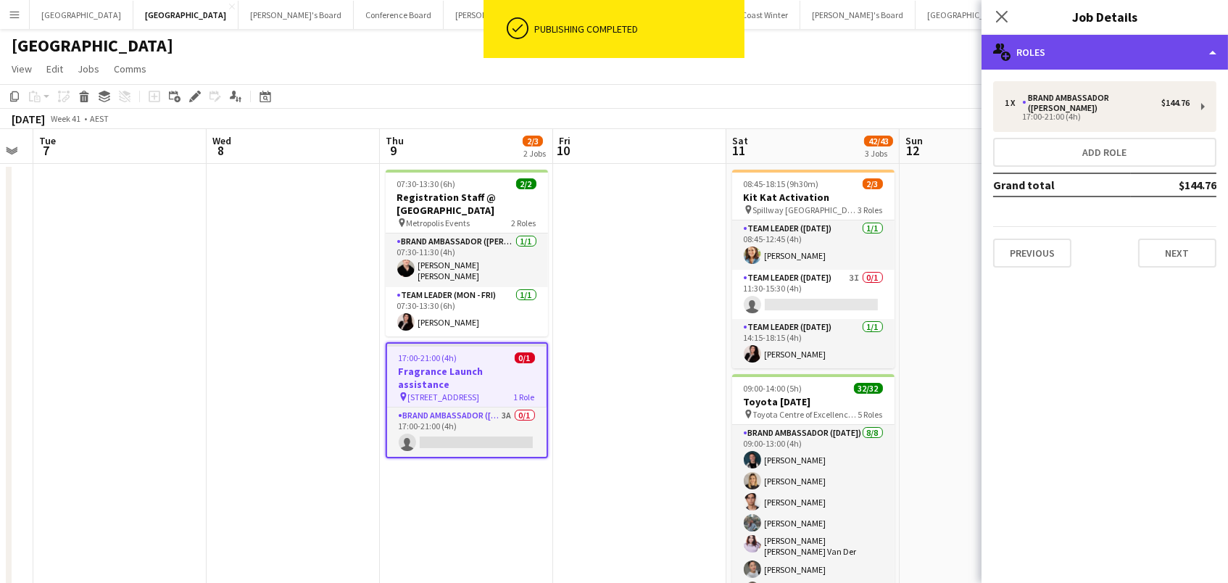
click at [1157, 47] on div "multiple-users-add Roles" at bounding box center [1105, 52] width 246 height 35
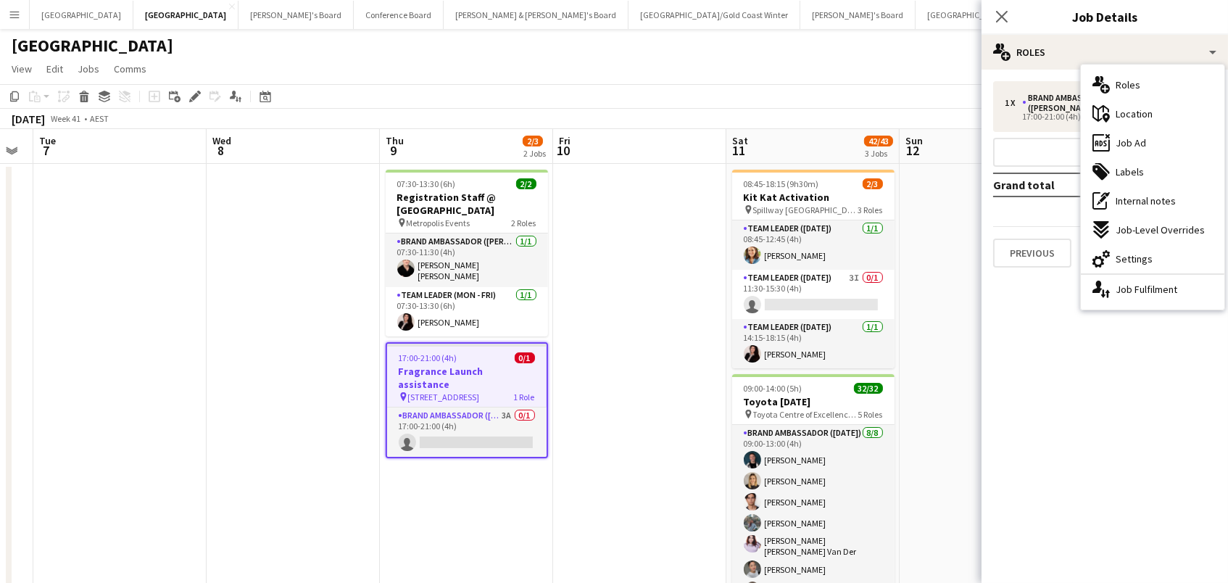
drag, startPoint x: 1159, startPoint y: 255, endPoint x: 1157, endPoint y: 247, distance: 8.3
click at [1158, 252] on div "cog-double-3 Settings" at bounding box center [1153, 258] width 144 height 29
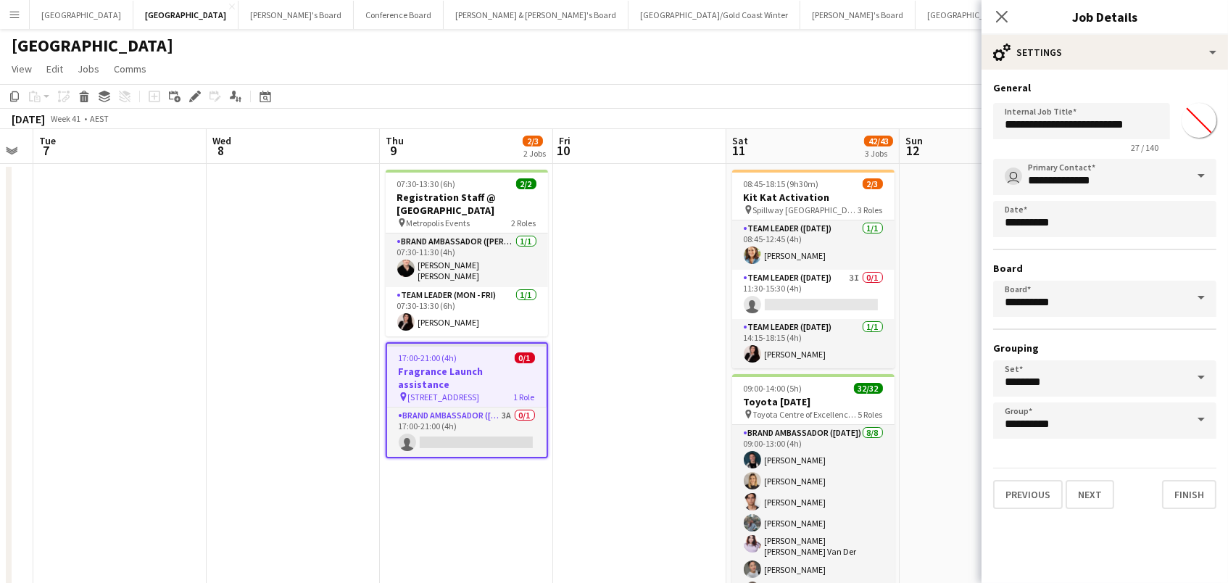
click at [995, 4] on div "Close pop-in" at bounding box center [1002, 16] width 41 height 33
click at [632, 296] on app-date-cell at bounding box center [639, 502] width 173 height 676
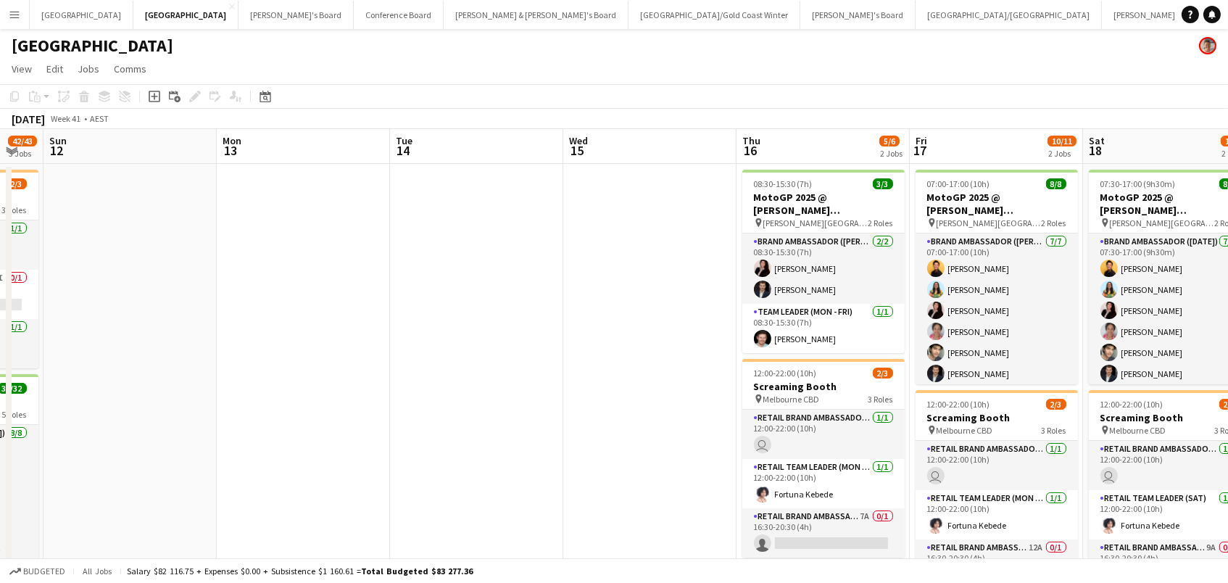
scroll to position [0, 339]
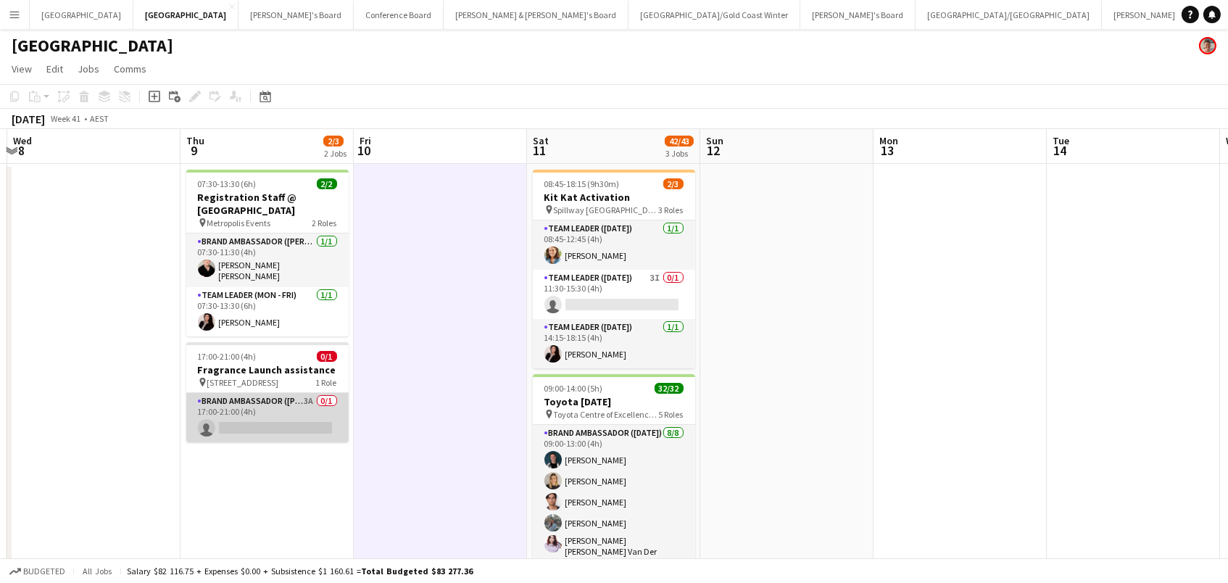
click at [287, 402] on app-card-role "Brand Ambassador (Mon - Fri) 3A 0/1 17:00-21:00 (4h) single-neutral-actions" at bounding box center [267, 417] width 162 height 49
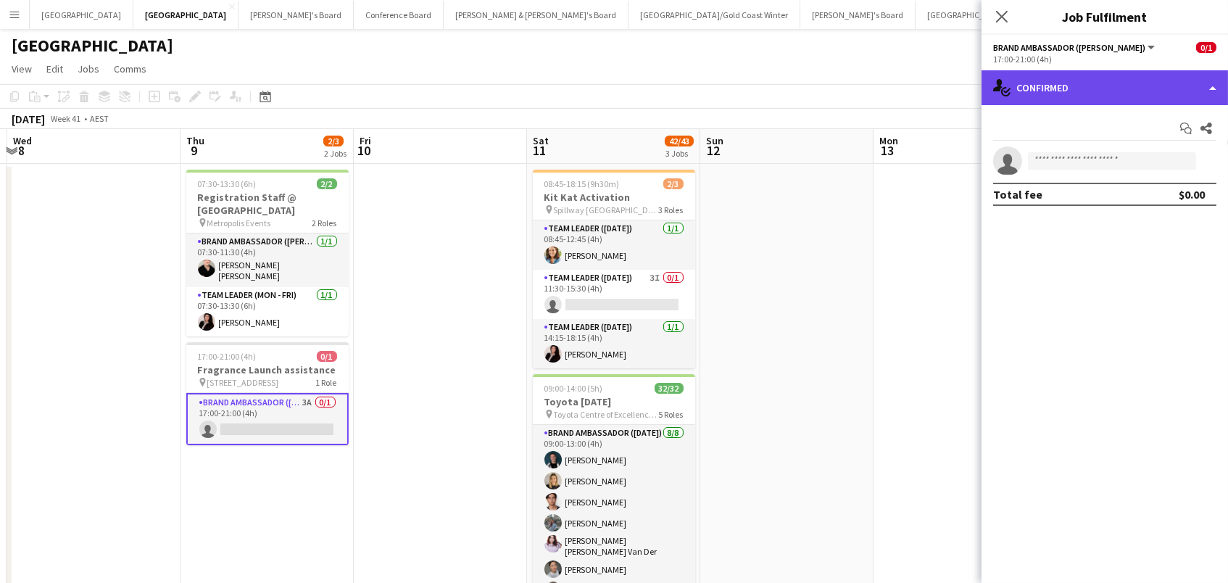
click at [1140, 83] on div "single-neutral-actions-check-2 Confirmed" at bounding box center [1105, 87] width 246 height 35
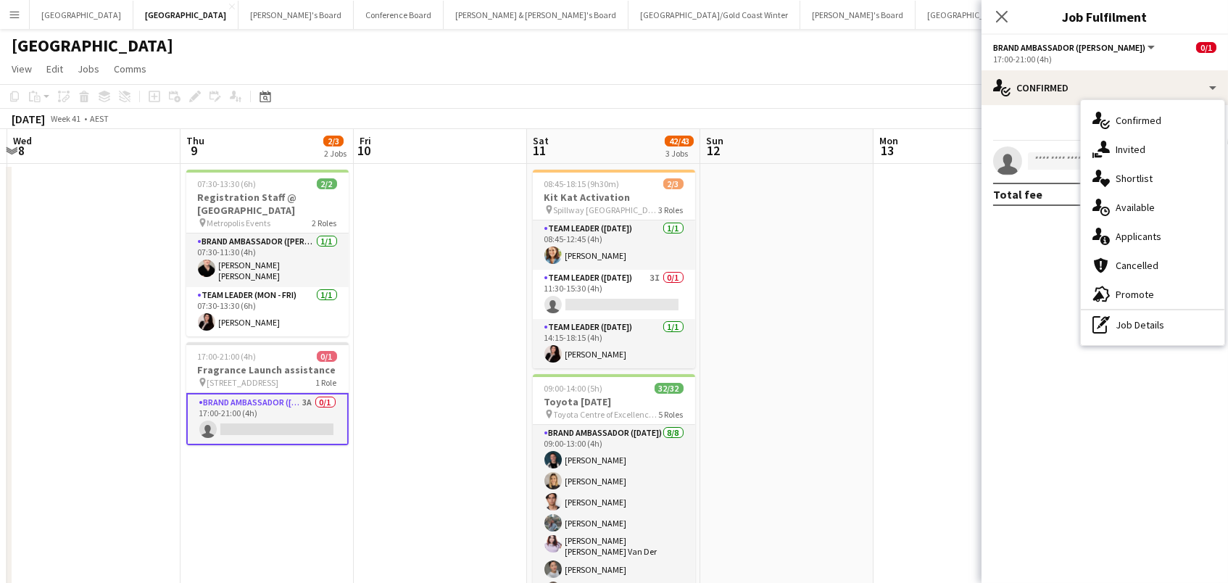
click at [1185, 239] on div "single-neutral-actions-information Applicants" at bounding box center [1153, 236] width 144 height 29
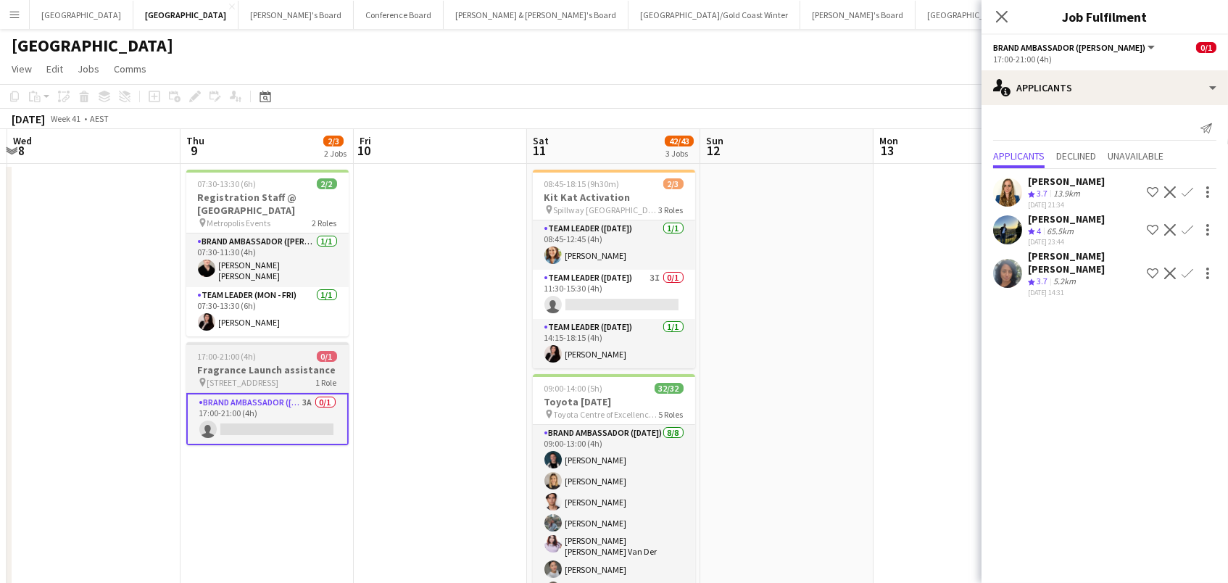
click at [283, 370] on app-job-card "17:00-21:00 (4h) 0/1 Fragrance Launch assistance pin 563 Little Lonsdale Street…" at bounding box center [267, 393] width 162 height 103
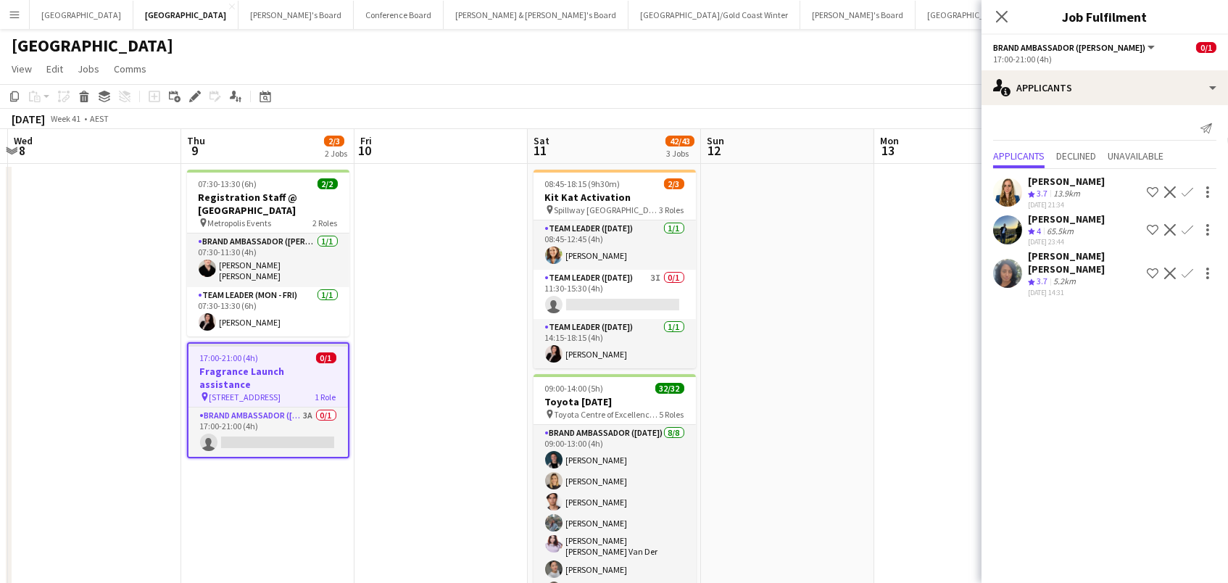
click at [871, 423] on app-date-cell at bounding box center [787, 502] width 173 height 676
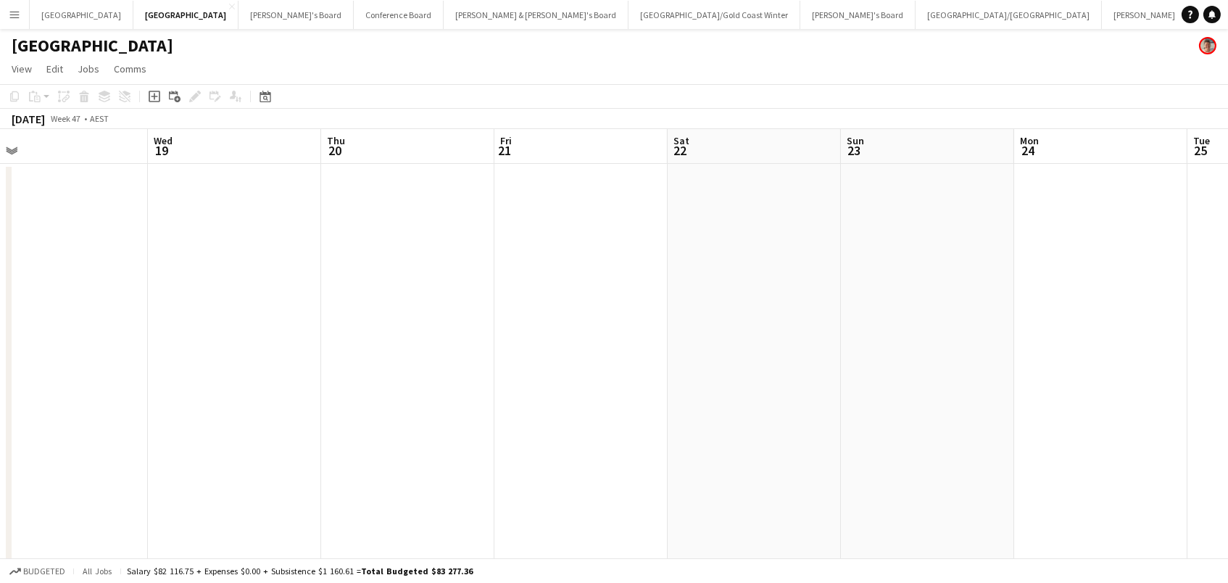
scroll to position [-1, 0]
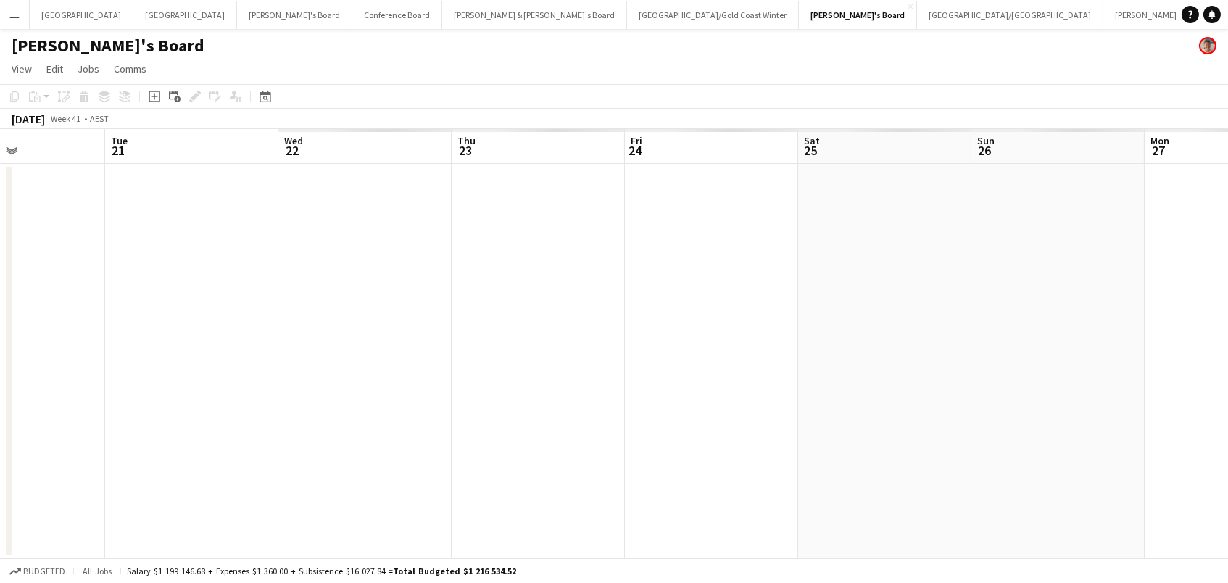
scroll to position [0, 415]
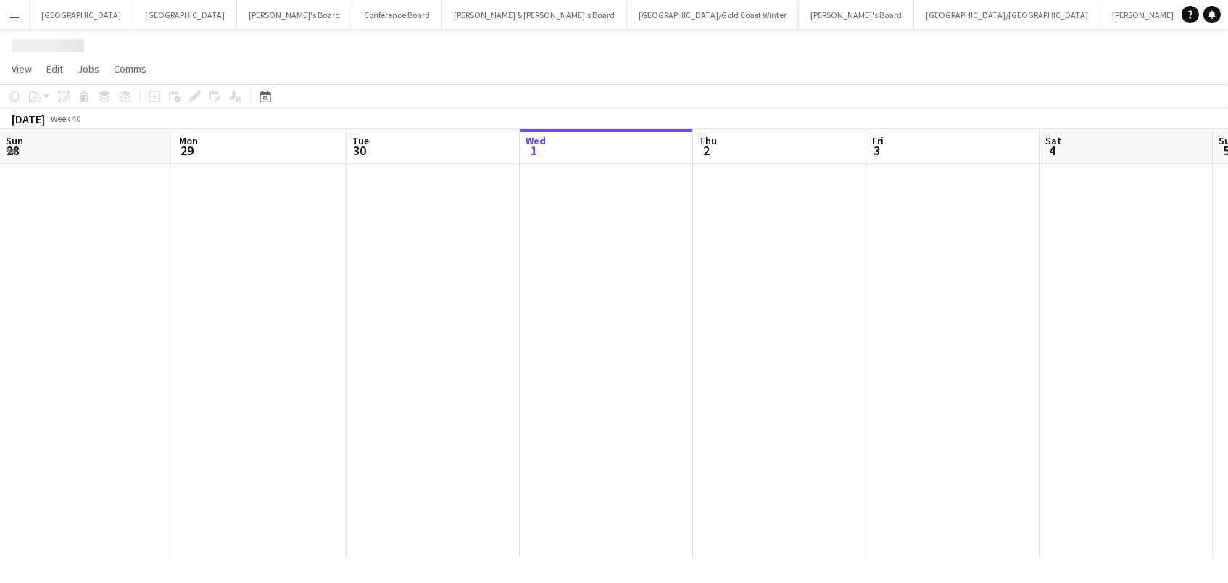
scroll to position [0, 346]
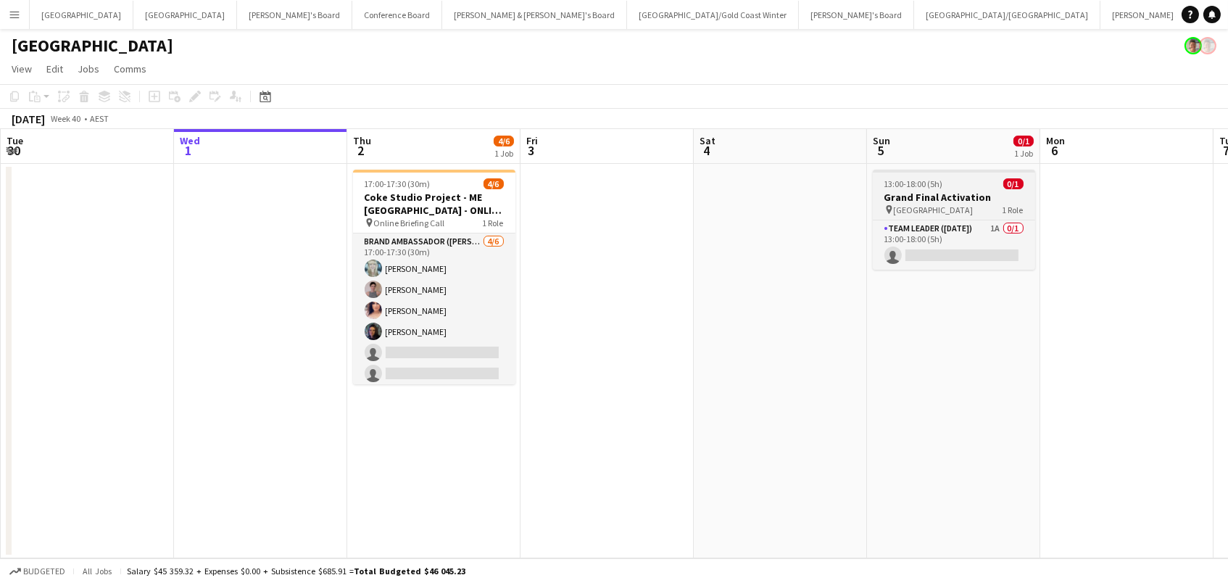
click at [925, 189] on app-job-card "13:00-18:00 (5h) 0/1 Grand Final Activation pin Accor Stadium 1 Role Team Leade…" at bounding box center [954, 220] width 162 height 100
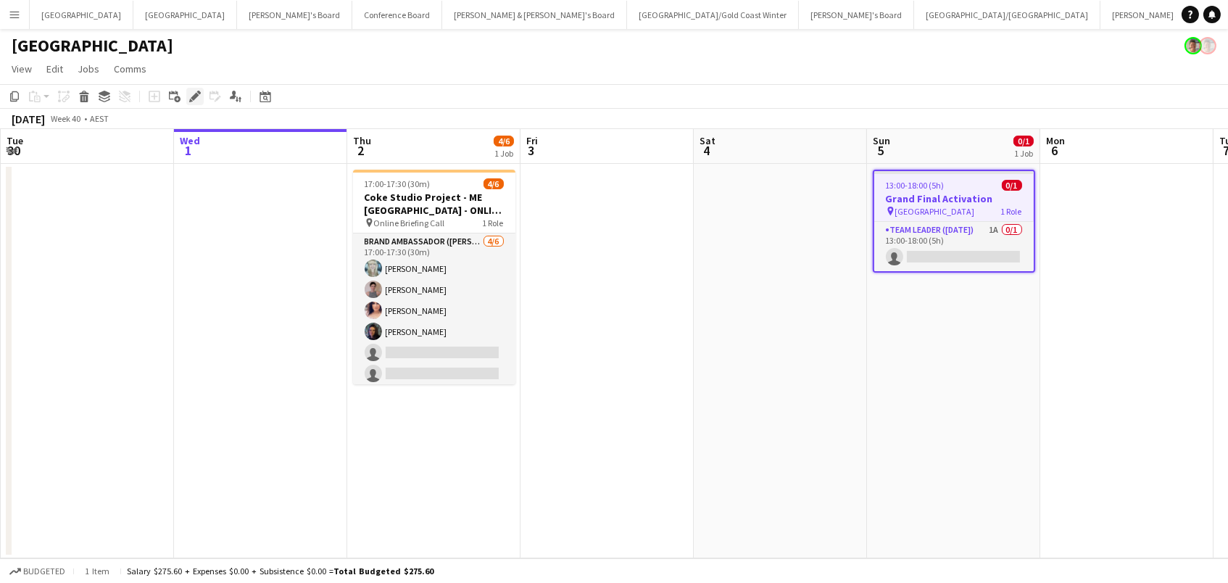
click at [189, 94] on icon "Edit" at bounding box center [195, 97] width 12 height 12
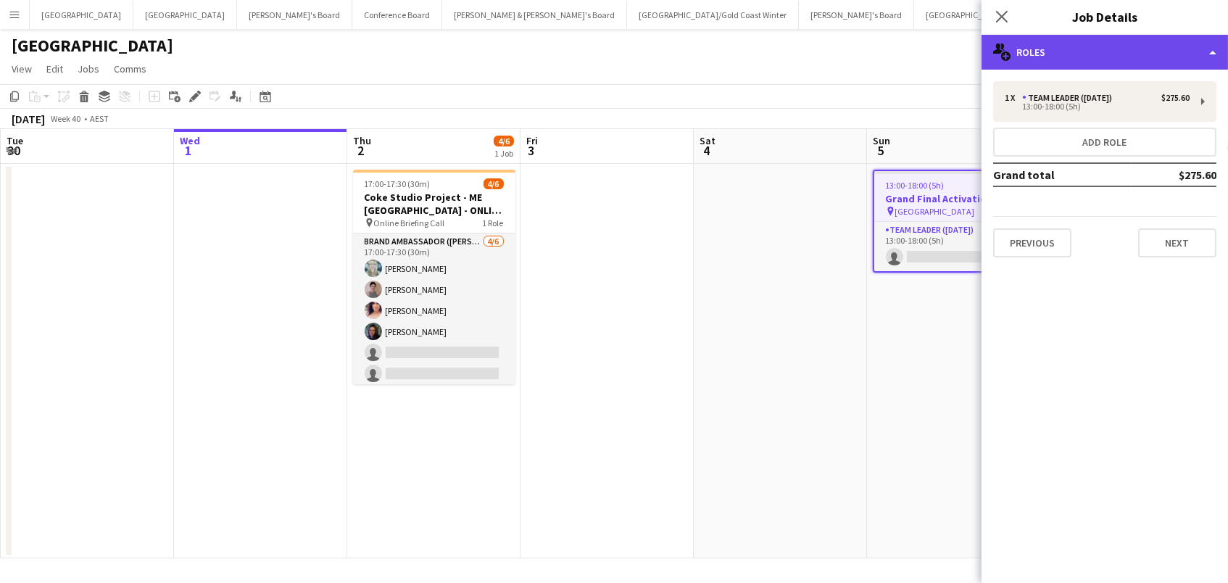
click at [1066, 50] on div "multiple-users-add Roles" at bounding box center [1105, 52] width 246 height 35
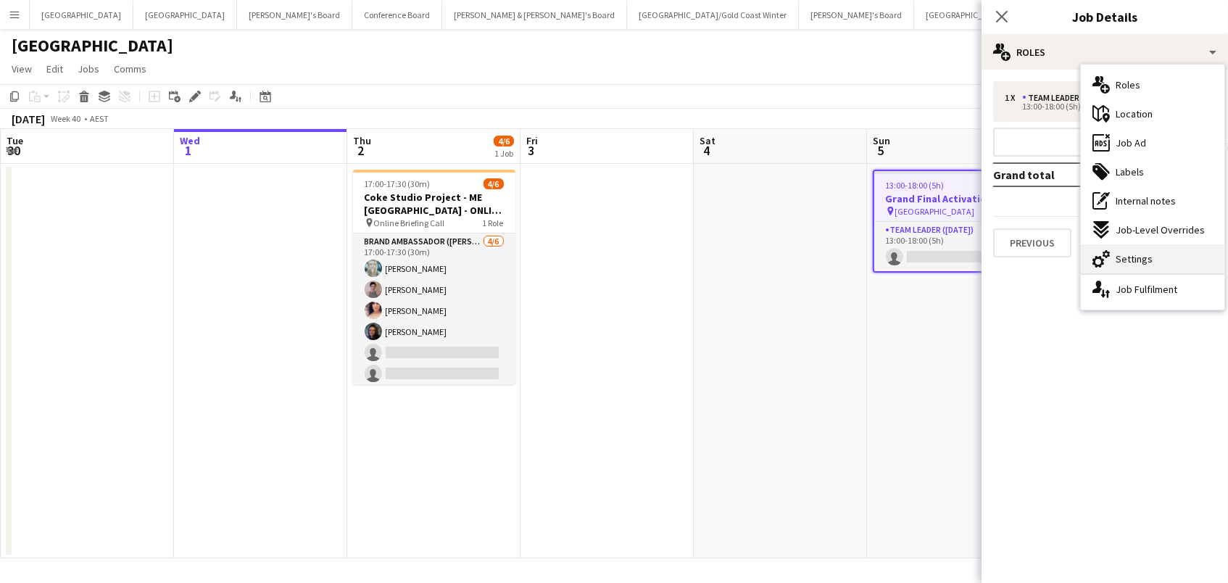
click at [1108, 257] on icon "cog-double-3" at bounding box center [1100, 258] width 17 height 17
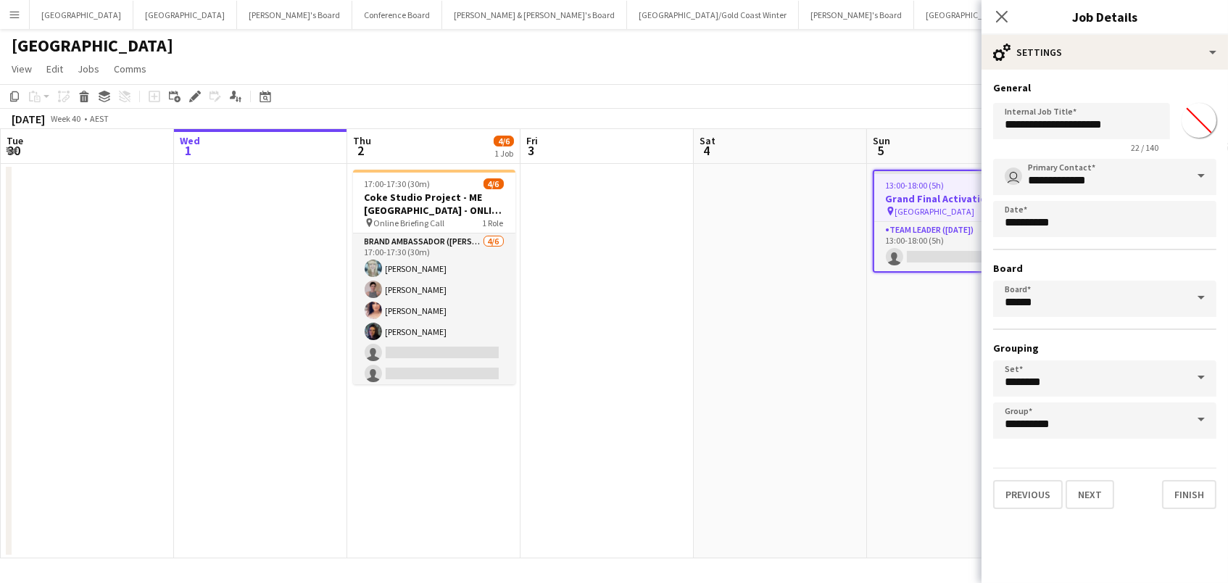
click at [1202, 120] on input "*******" at bounding box center [1199, 120] width 52 height 52
type input "*******"
click at [699, 263] on app-date-cell at bounding box center [780, 361] width 173 height 394
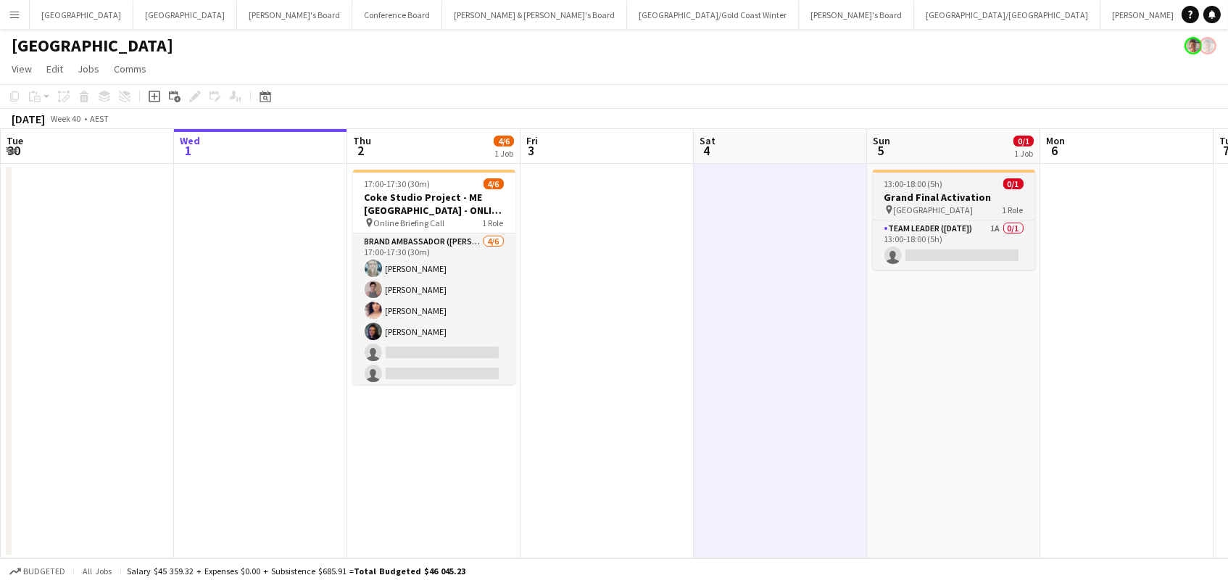
click at [905, 200] on h3 "Grand Final Activation" at bounding box center [954, 197] width 162 height 13
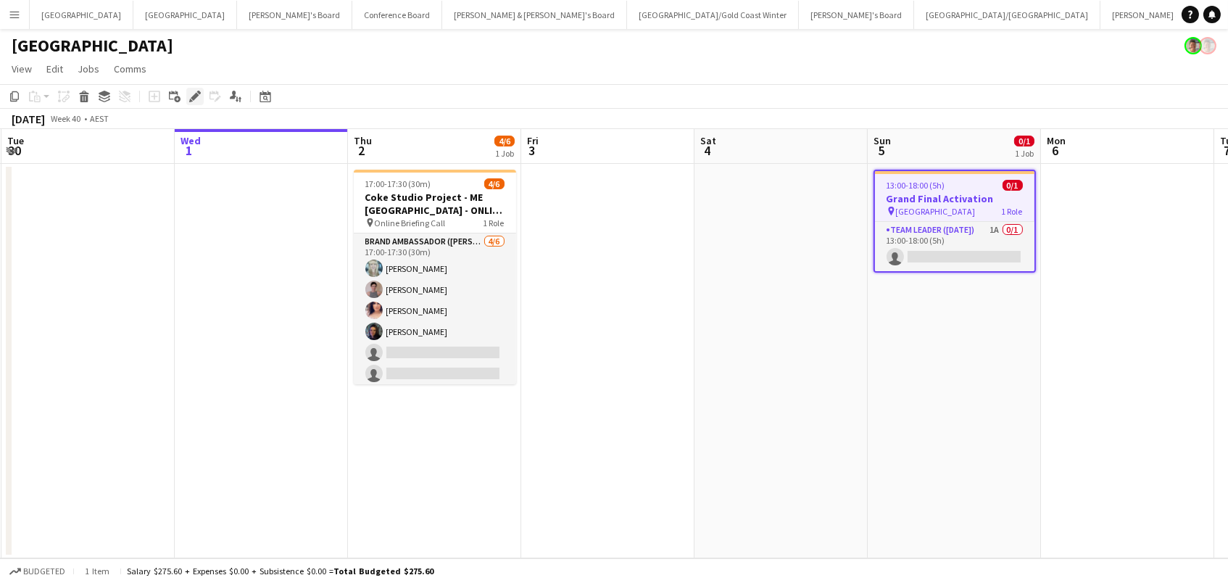
click at [189, 95] on icon "Edit" at bounding box center [195, 97] width 12 height 12
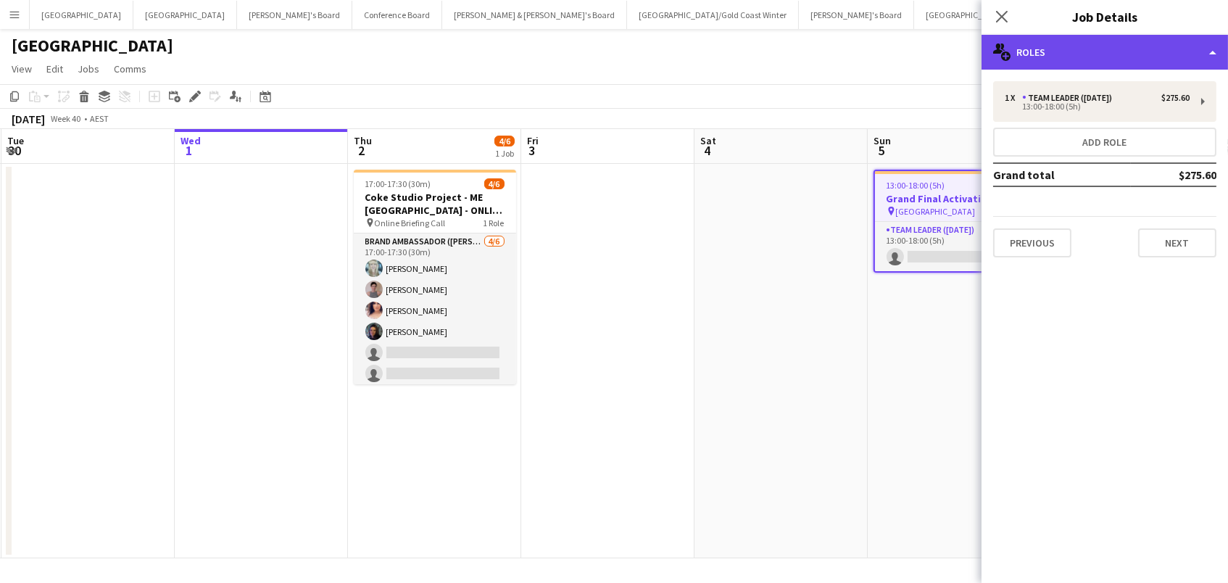
click at [1088, 54] on div "multiple-users-add Roles" at bounding box center [1105, 52] width 246 height 35
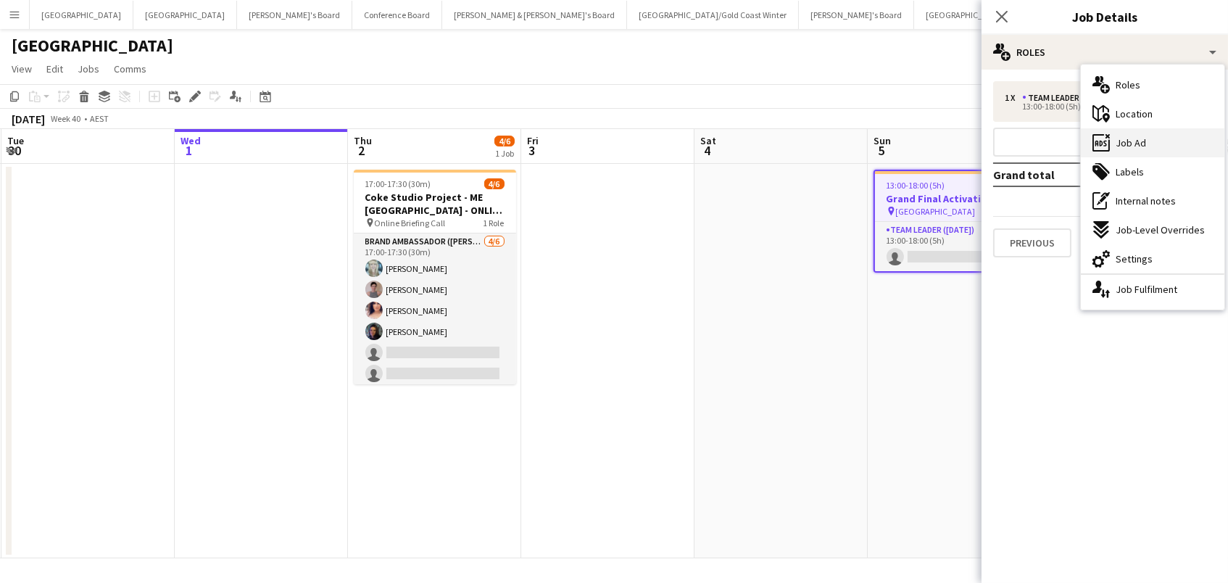
click at [1132, 148] on span "Job Ad" at bounding box center [1131, 142] width 30 height 13
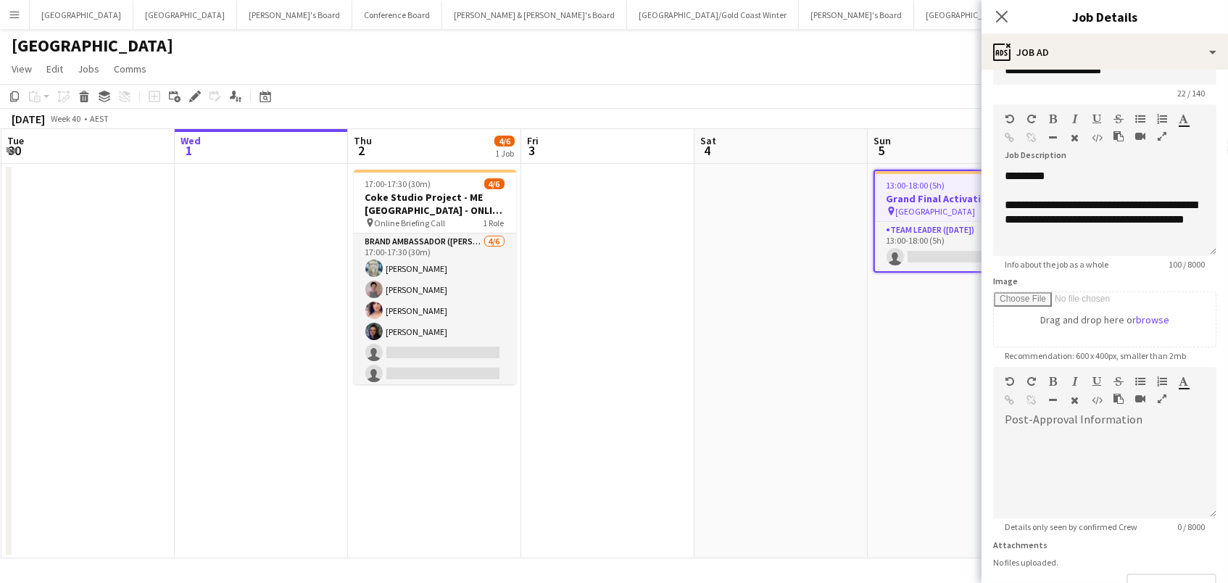
scroll to position [38, 0]
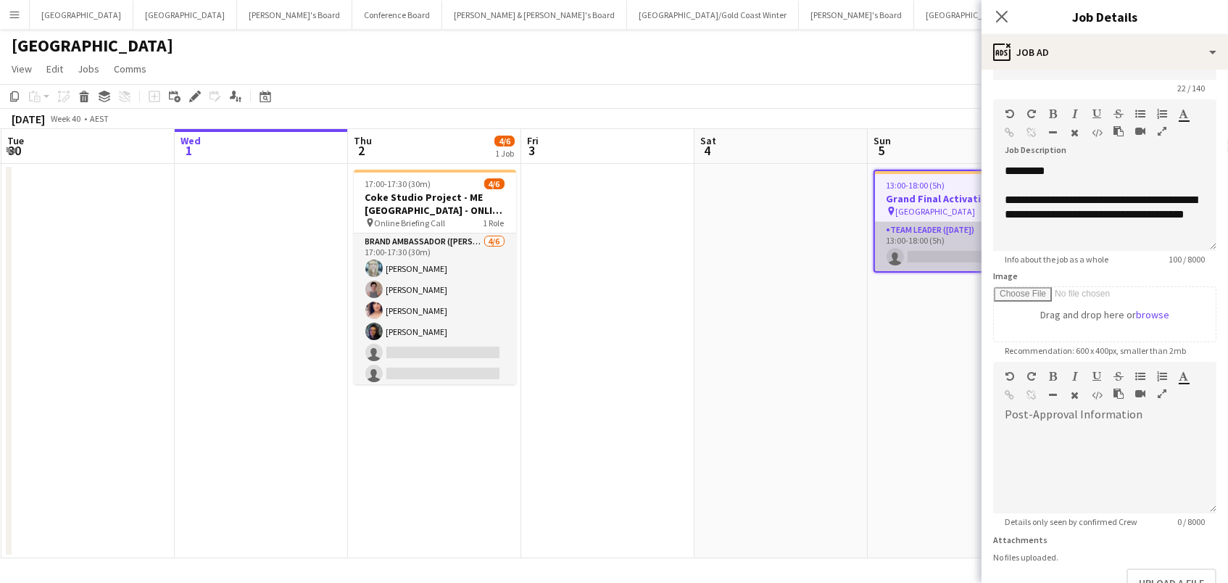
click at [911, 254] on app-card-role "Team Leader ([DATE]) 1A 0/1 13:00-18:00 (5h) single-neutral-actions" at bounding box center [954, 246] width 159 height 49
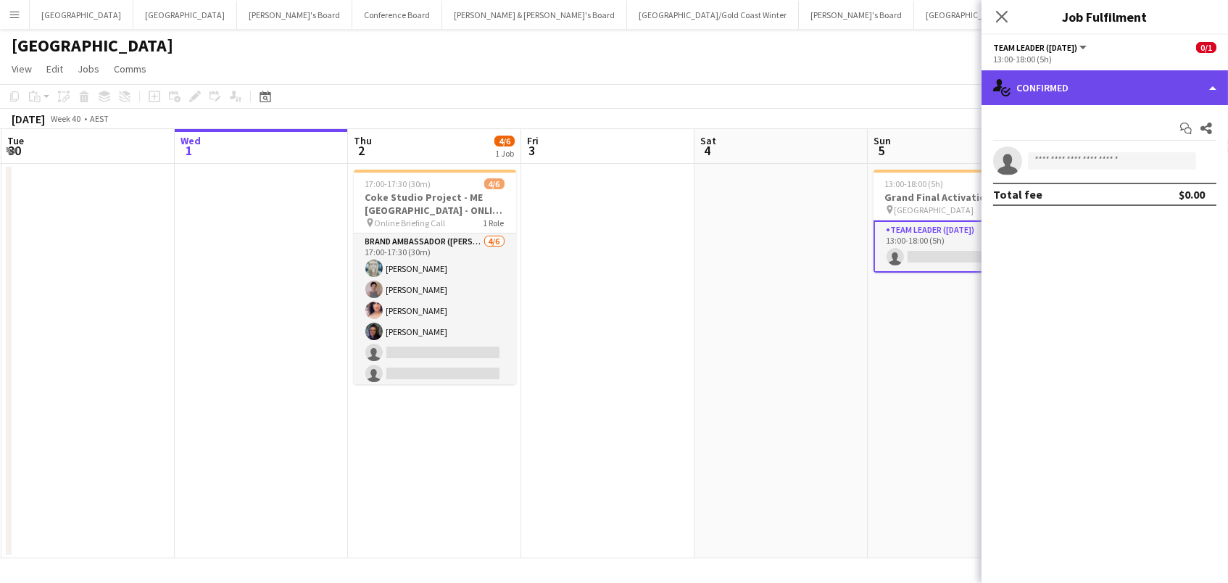
click at [1166, 83] on div "single-neutral-actions-check-2 Confirmed" at bounding box center [1105, 87] width 246 height 35
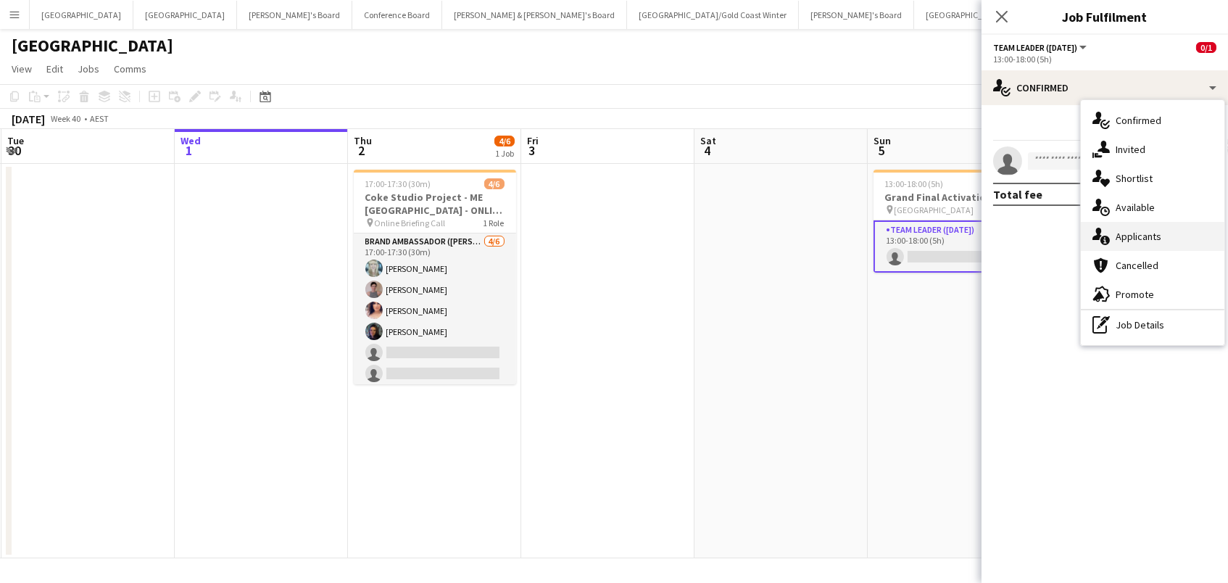
click at [1144, 239] on span "Applicants" at bounding box center [1139, 236] width 46 height 13
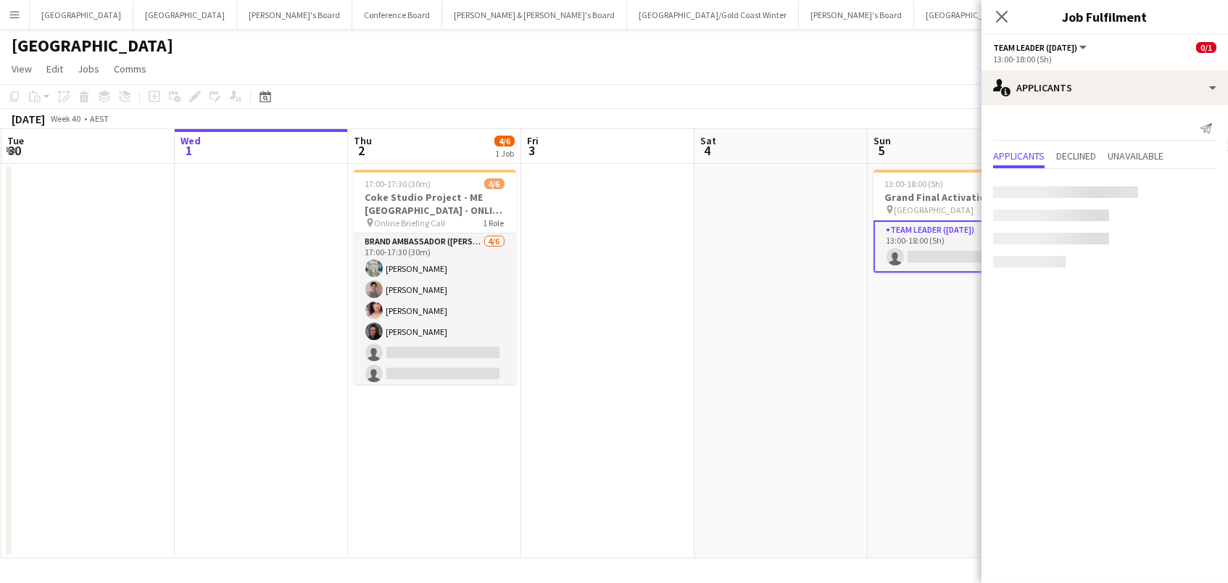
scroll to position [0, 690]
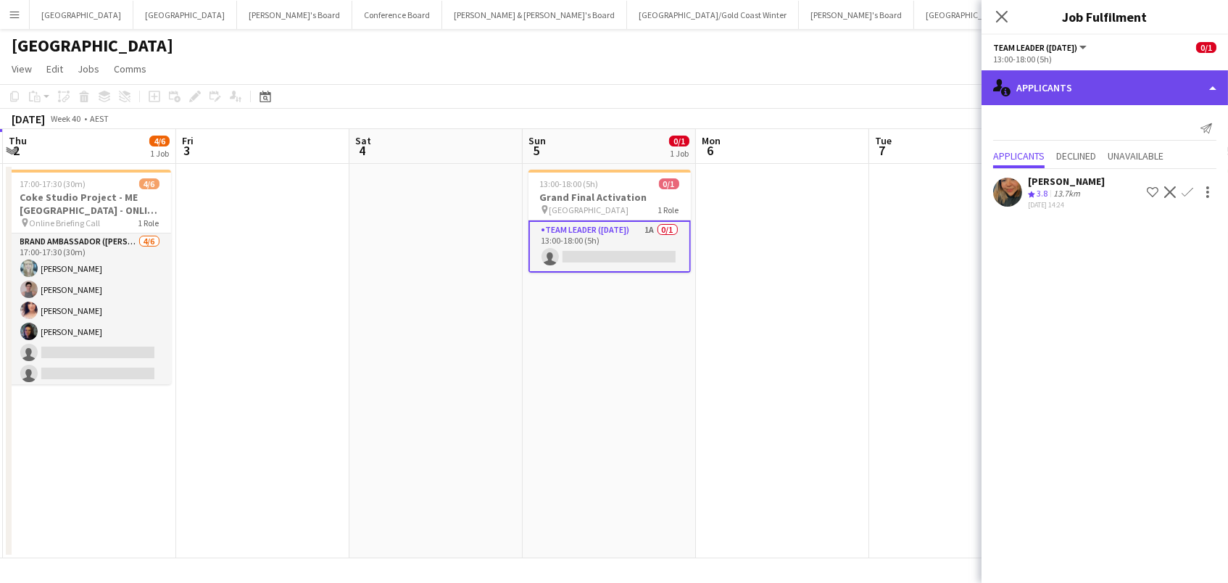
click at [1086, 91] on div "single-neutral-actions-information Applicants" at bounding box center [1105, 87] width 246 height 35
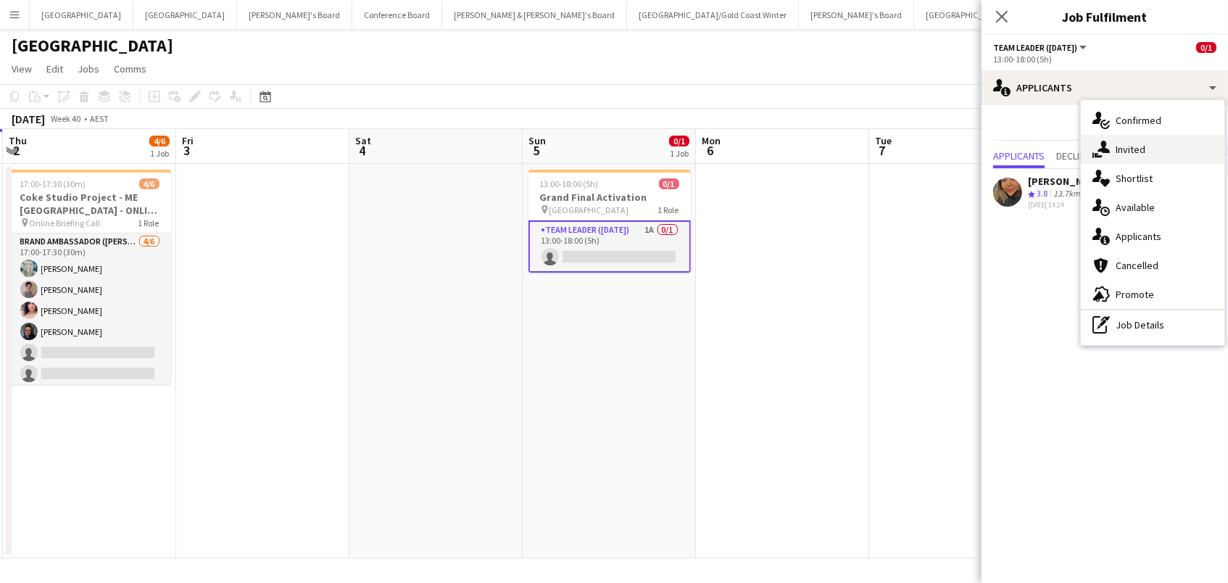
click at [1135, 143] on span "Invited" at bounding box center [1131, 149] width 30 height 13
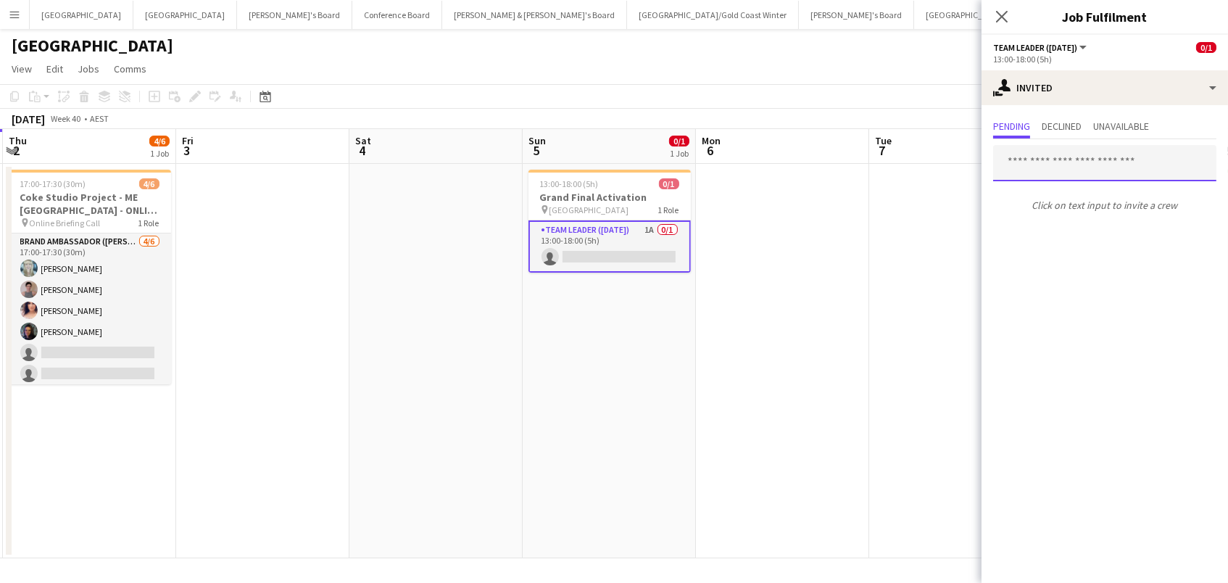
click at [1017, 158] on input "text" at bounding box center [1104, 163] width 223 height 36
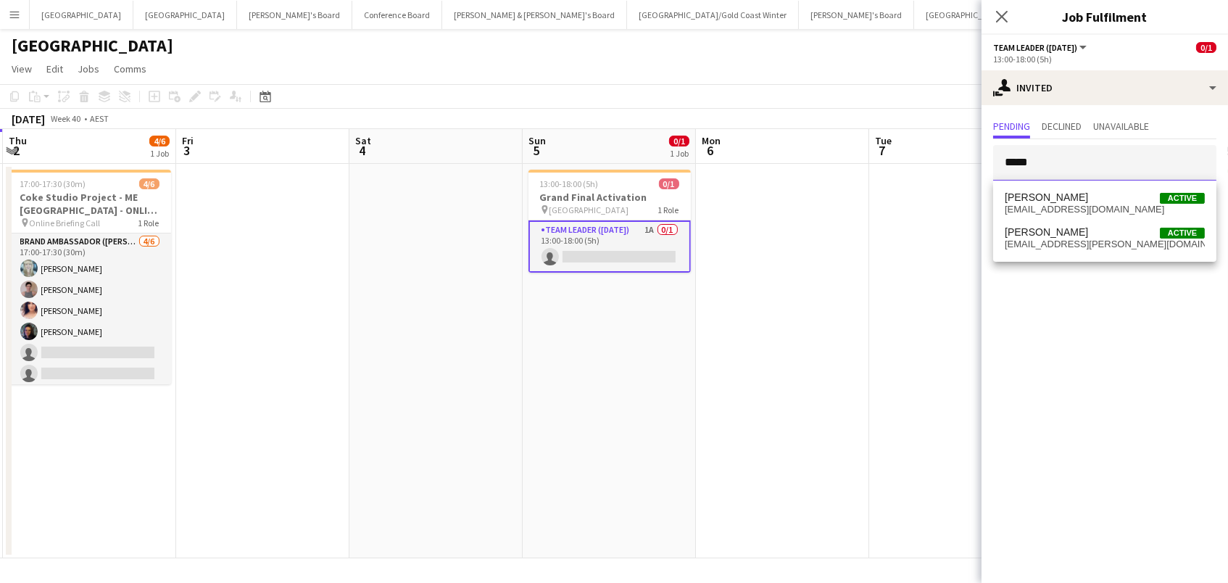
scroll to position [1, 0]
type input "*****"
click at [1109, 242] on span "[EMAIL_ADDRESS][PERSON_NAME][DOMAIN_NAME]" at bounding box center [1105, 245] width 200 height 12
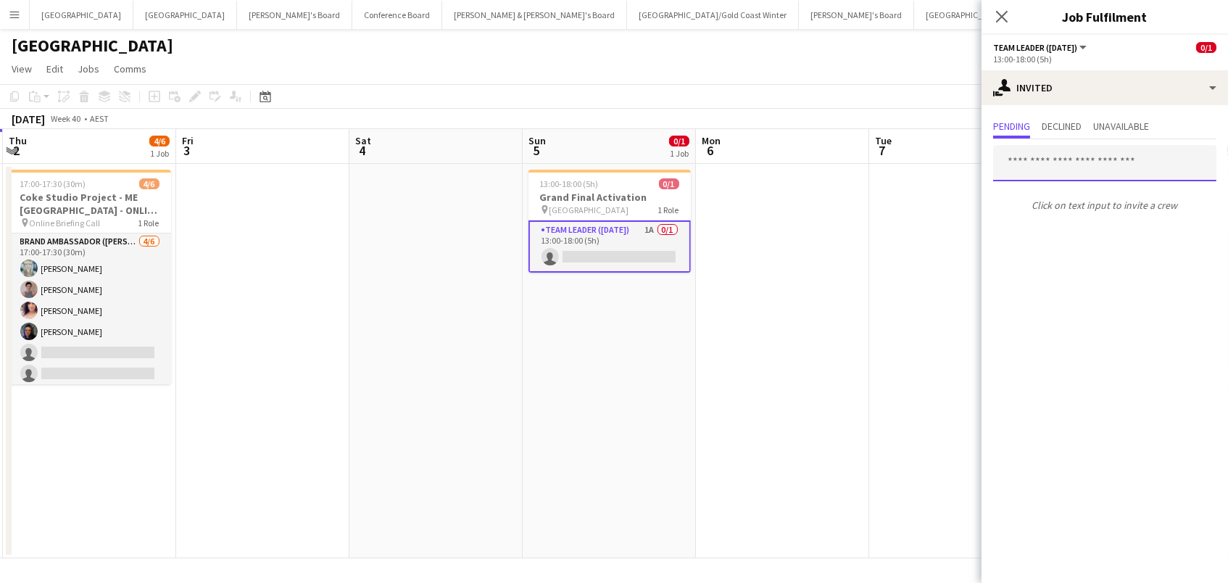
scroll to position [0, 0]
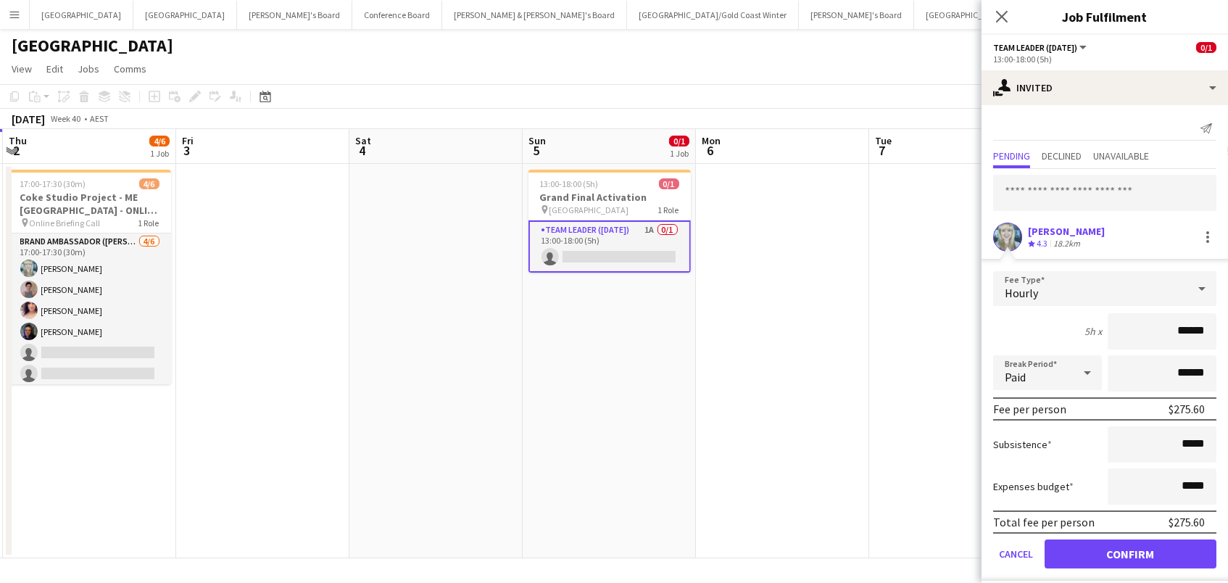
click at [1130, 552] on button "Confirm" at bounding box center [1131, 553] width 172 height 29
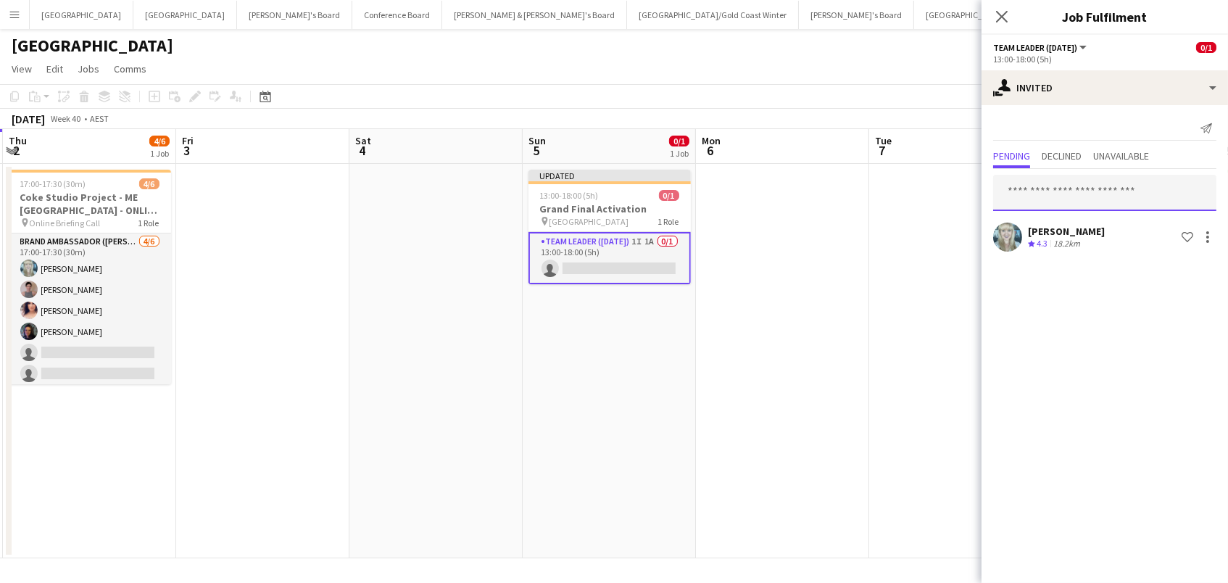
click at [1106, 192] on input "text" at bounding box center [1104, 193] width 223 height 36
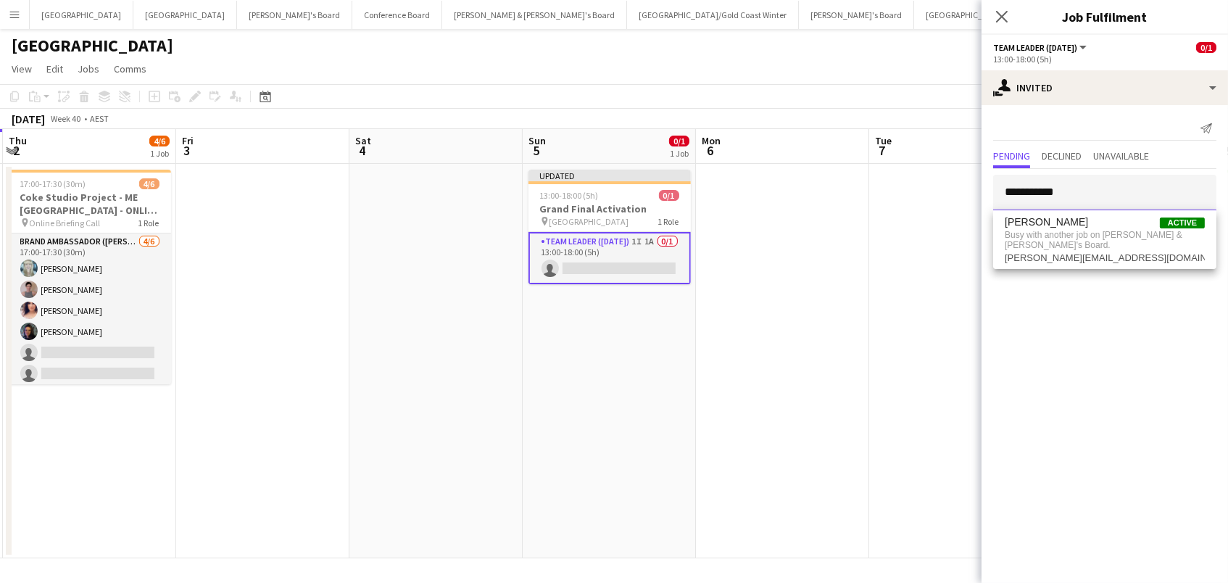
type input "**********"
drag, startPoint x: 1119, startPoint y: 356, endPoint x: 811, endPoint y: 346, distance: 307.5
click at [811, 346] on app-date-cell at bounding box center [782, 361] width 173 height 394
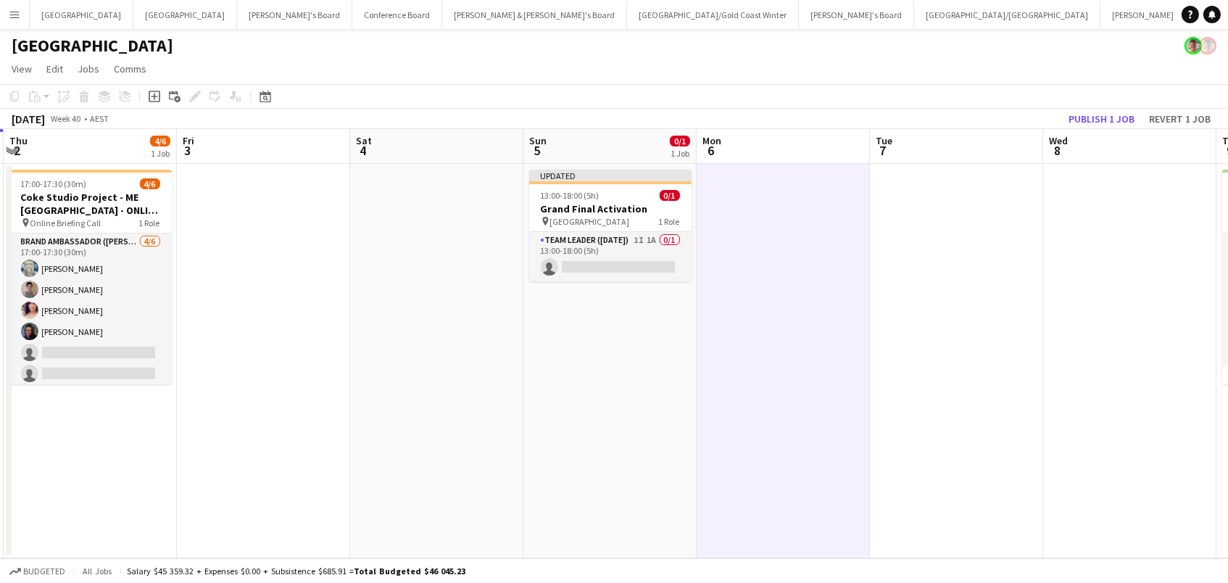
drag, startPoint x: 1094, startPoint y: 114, endPoint x: 756, endPoint y: 153, distance: 340.1
click at [1094, 114] on button "Publish 1 job" at bounding box center [1102, 118] width 78 height 19
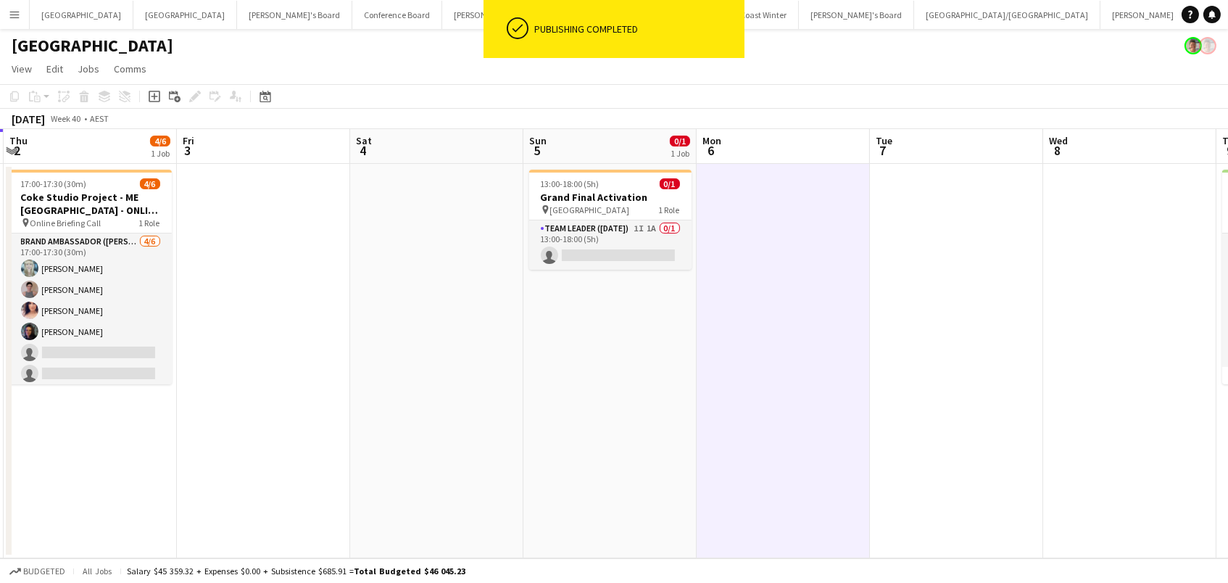
click at [644, 252] on app-card-role "Team Leader ([DATE]) 1I 1A 0/1 13:00-18:00 (5h) single-neutral-actions" at bounding box center [610, 244] width 162 height 49
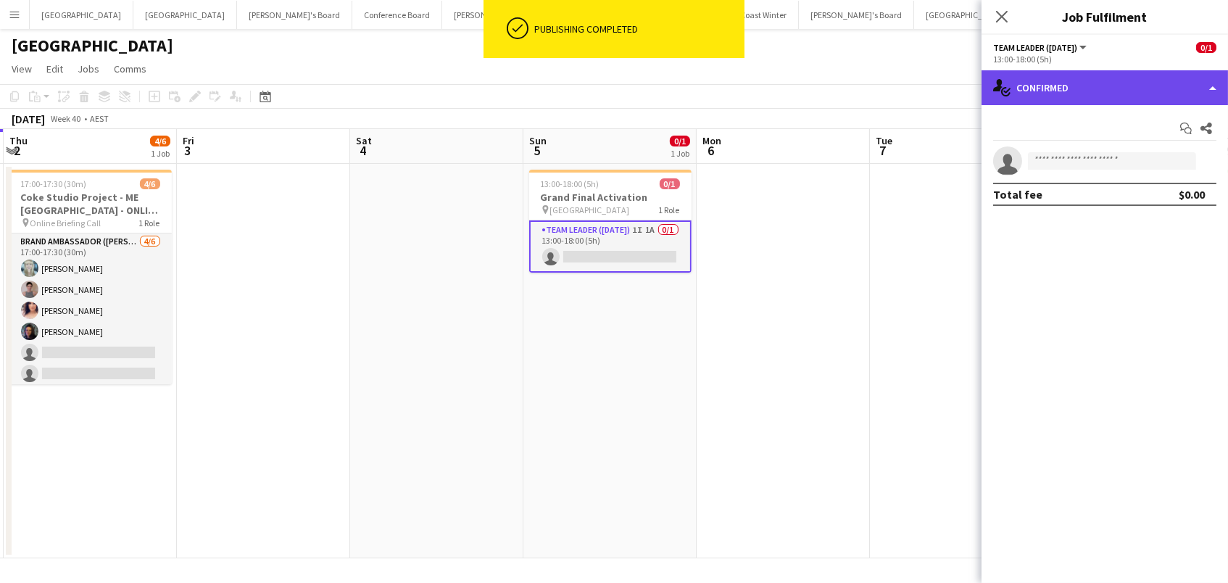
drag, startPoint x: 1129, startPoint y: 79, endPoint x: 1129, endPoint y: 95, distance: 15.9
click at [1129, 79] on div "single-neutral-actions-check-2 Confirmed" at bounding box center [1105, 87] width 246 height 35
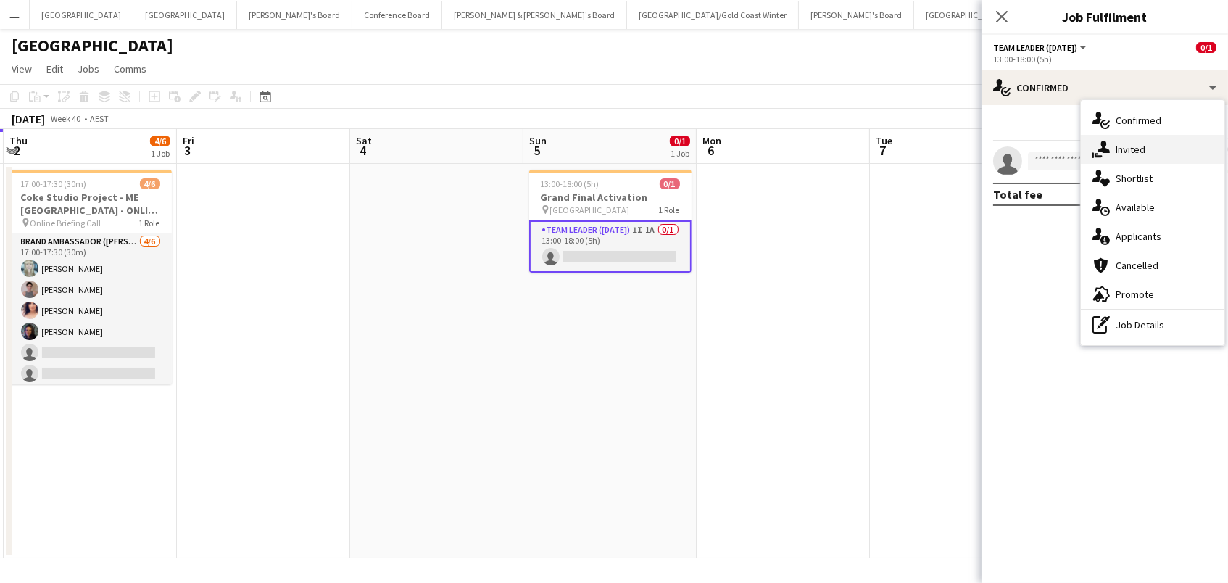
click at [1127, 143] on span "Invited" at bounding box center [1131, 149] width 30 height 13
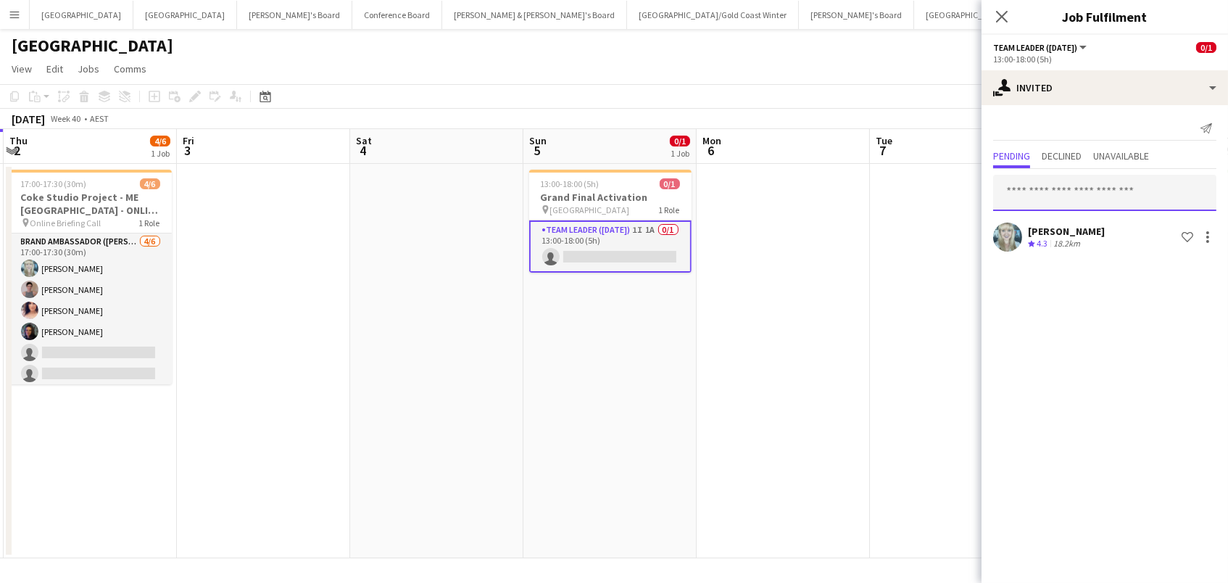
click at [1050, 177] on input "text" at bounding box center [1104, 193] width 223 height 36
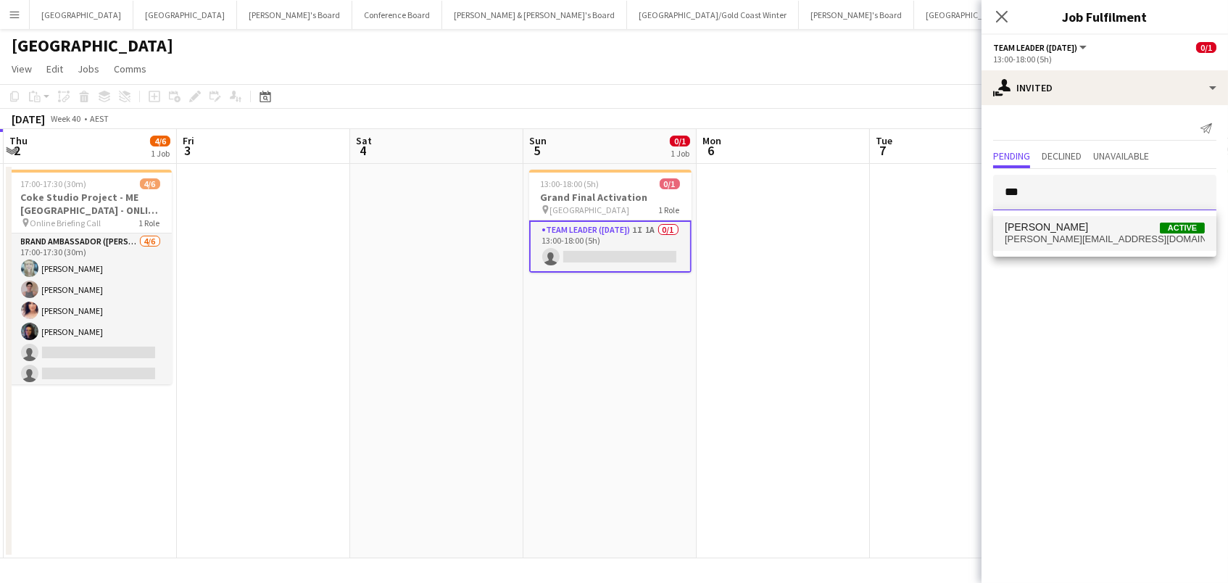
type input "***"
click at [1079, 230] on span "[PERSON_NAME] Active" at bounding box center [1105, 227] width 200 height 12
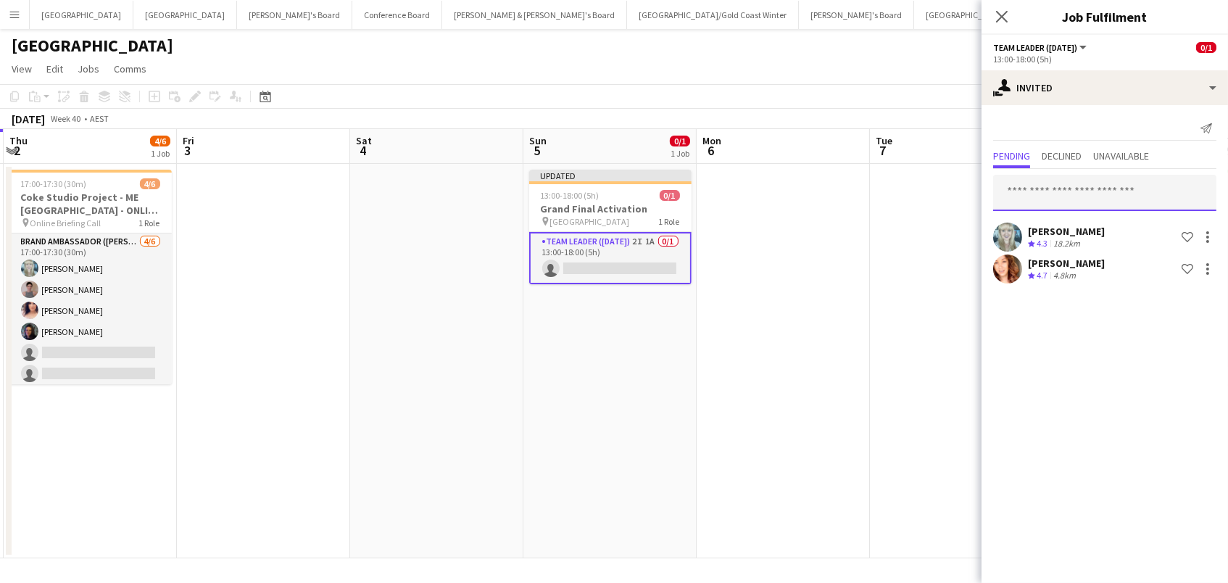
click at [1091, 186] on input "text" at bounding box center [1104, 193] width 223 height 36
type input "*****"
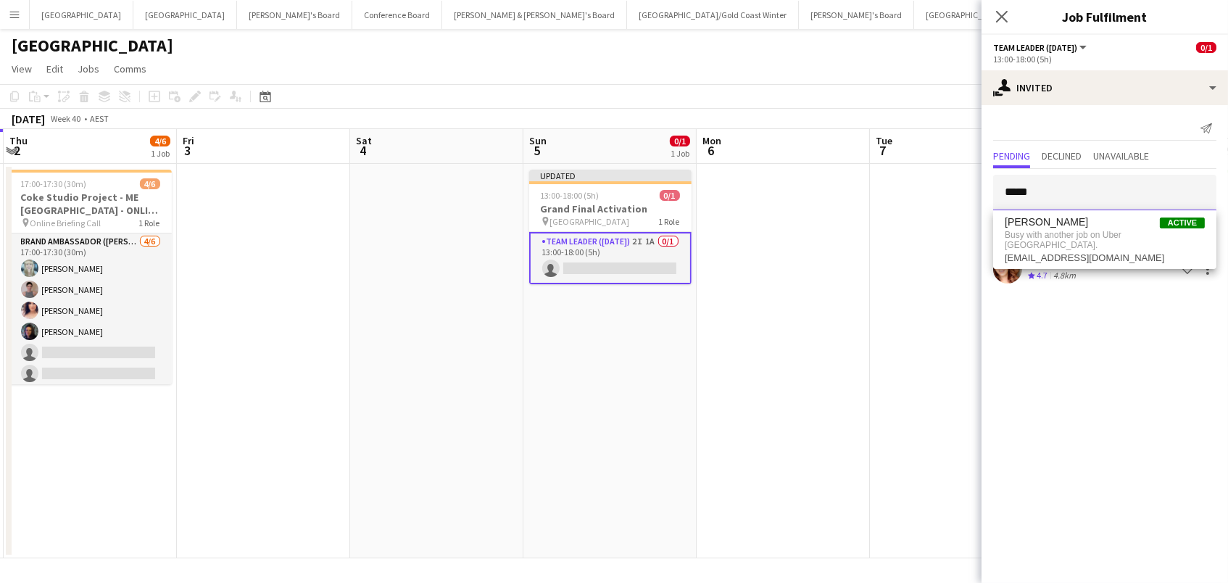
scroll to position [0, 0]
drag, startPoint x: 1056, startPoint y: 181, endPoint x: 911, endPoint y: 128, distance: 154.1
click at [911, 128] on body "Menu Boards Boards Boards All jobs Status Workforce Workforce My Workforce Recr…" at bounding box center [614, 291] width 1228 height 583
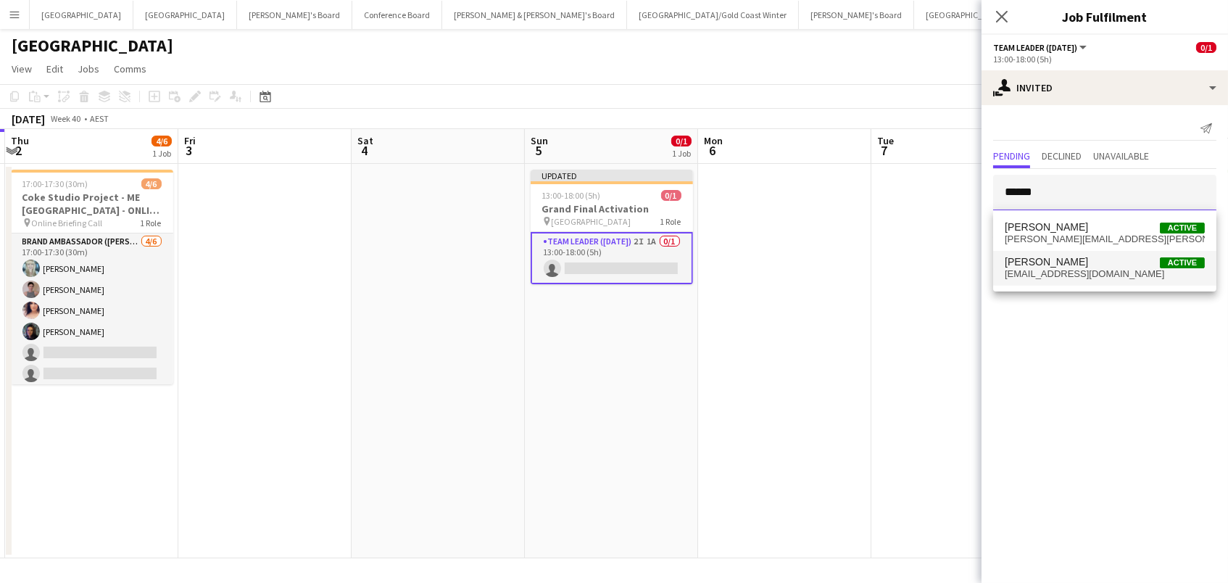
type input "******"
click at [1077, 262] on span "[PERSON_NAME] Active" at bounding box center [1105, 262] width 200 height 12
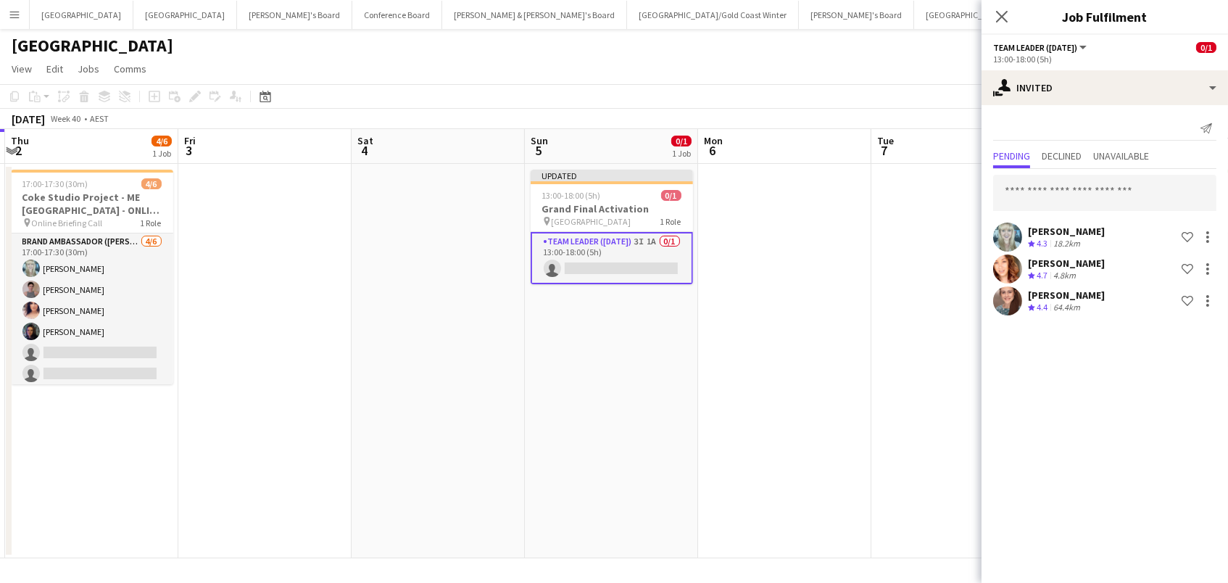
click at [916, 129] on app-board-header-date "Tue 7" at bounding box center [957, 146] width 173 height 35
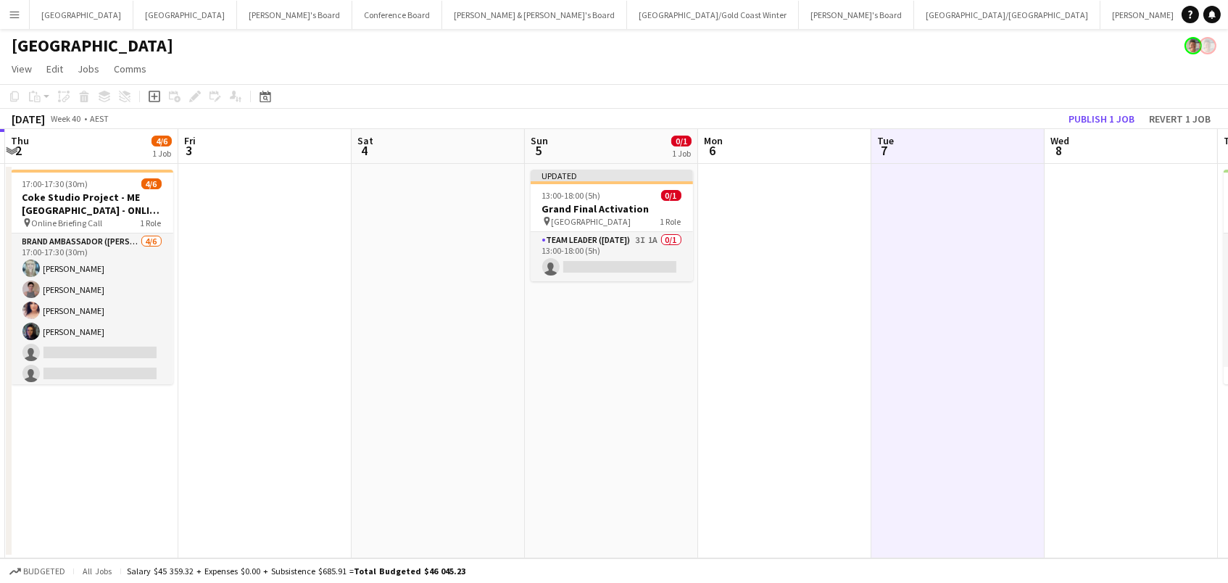
click at [1076, 124] on button "Publish 1 job" at bounding box center [1102, 118] width 78 height 19
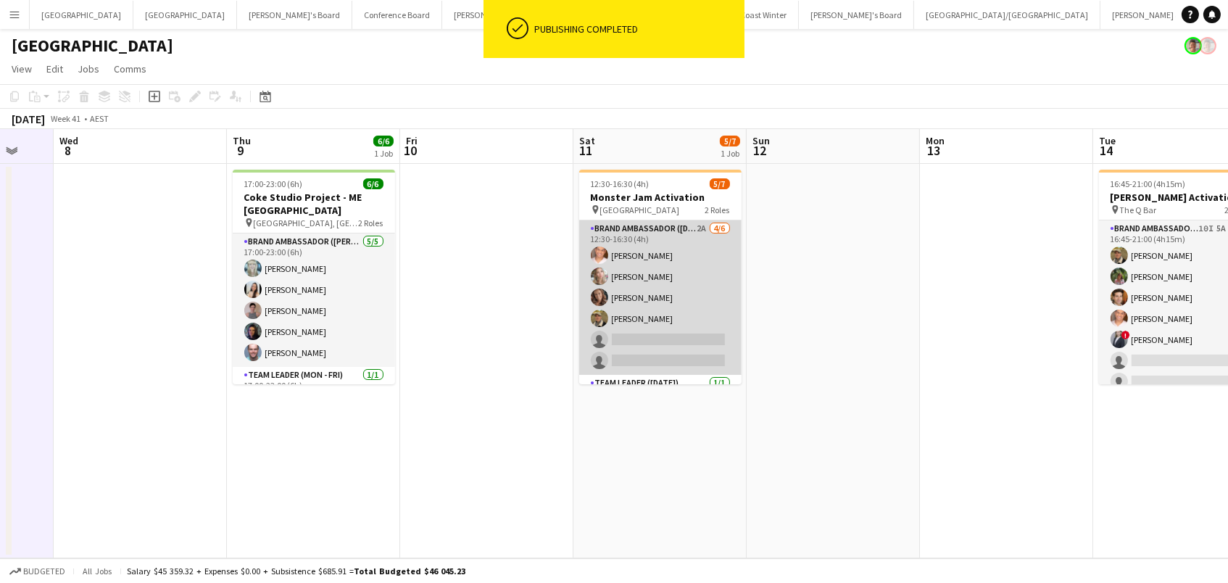
scroll to position [0, 1]
click at [634, 304] on app-card-role "Brand Ambassador ([DATE]) 2A [DATE] 12:30-16:30 (4h) [PERSON_NAME] [PERSON_NAME…" at bounding box center [660, 297] width 162 height 154
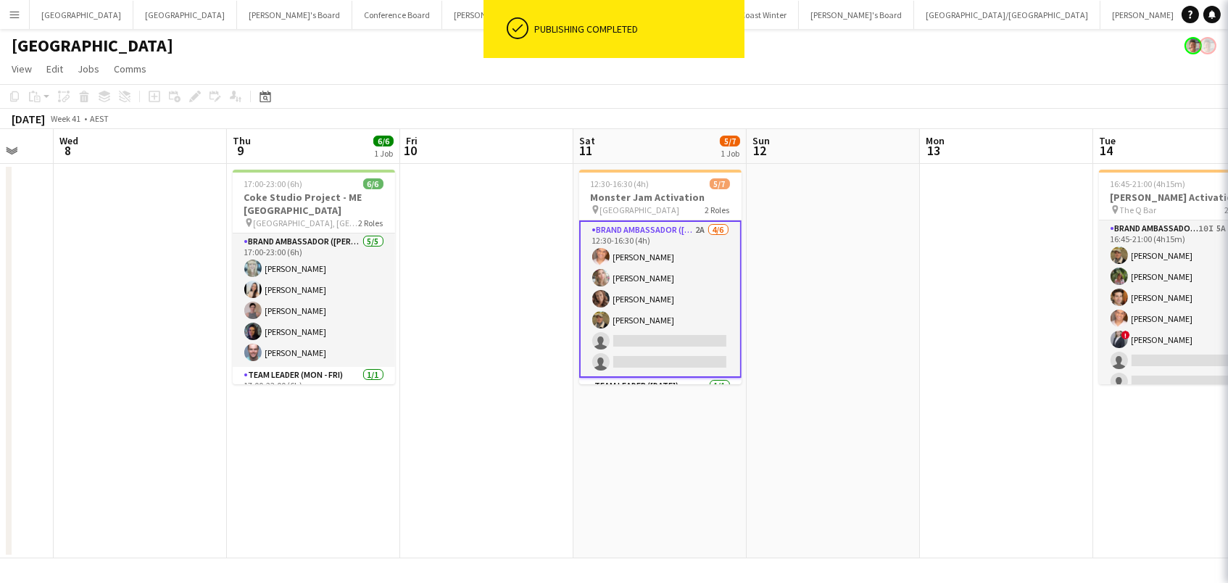
scroll to position [0, 0]
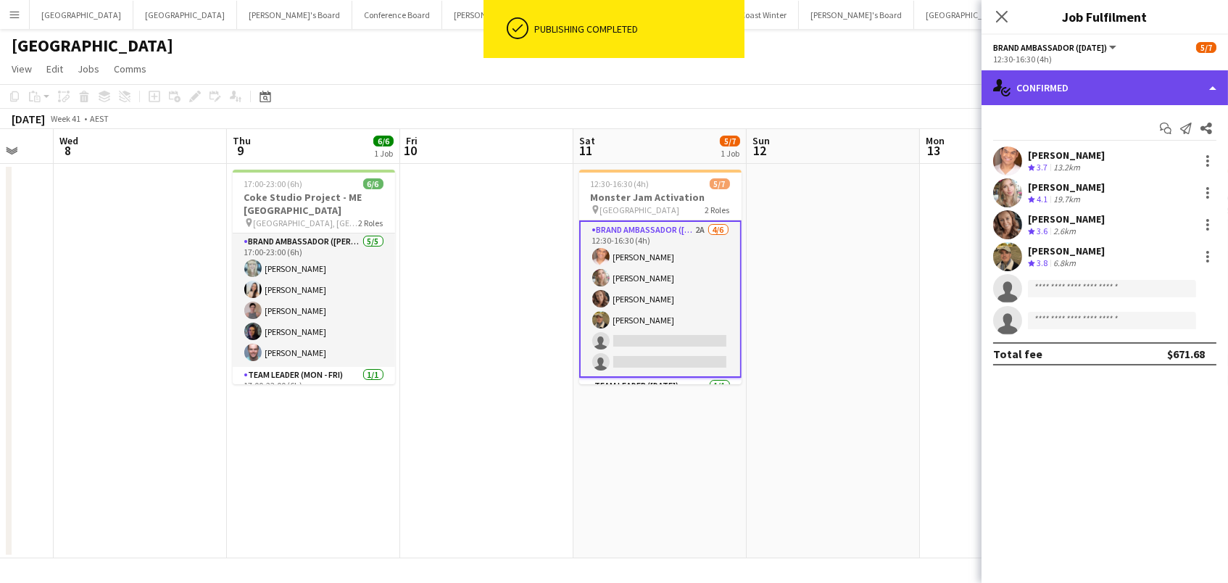
click at [1014, 83] on div "single-neutral-actions-check-2 Confirmed" at bounding box center [1105, 87] width 246 height 35
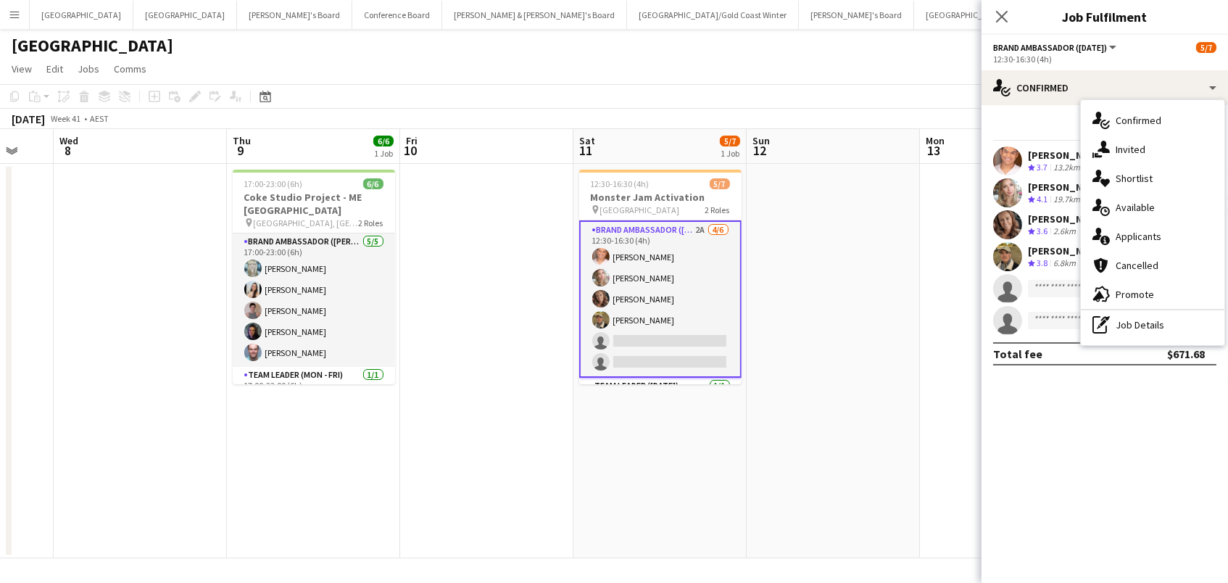
click at [1119, 233] on span "Applicants" at bounding box center [1139, 236] width 46 height 13
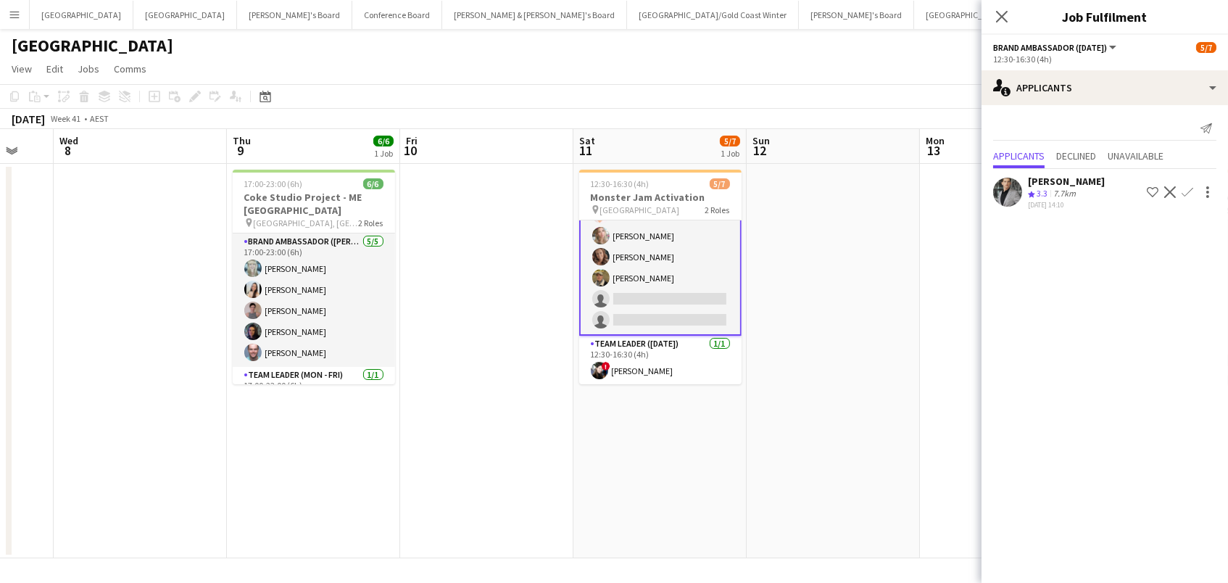
scroll to position [41, 0]
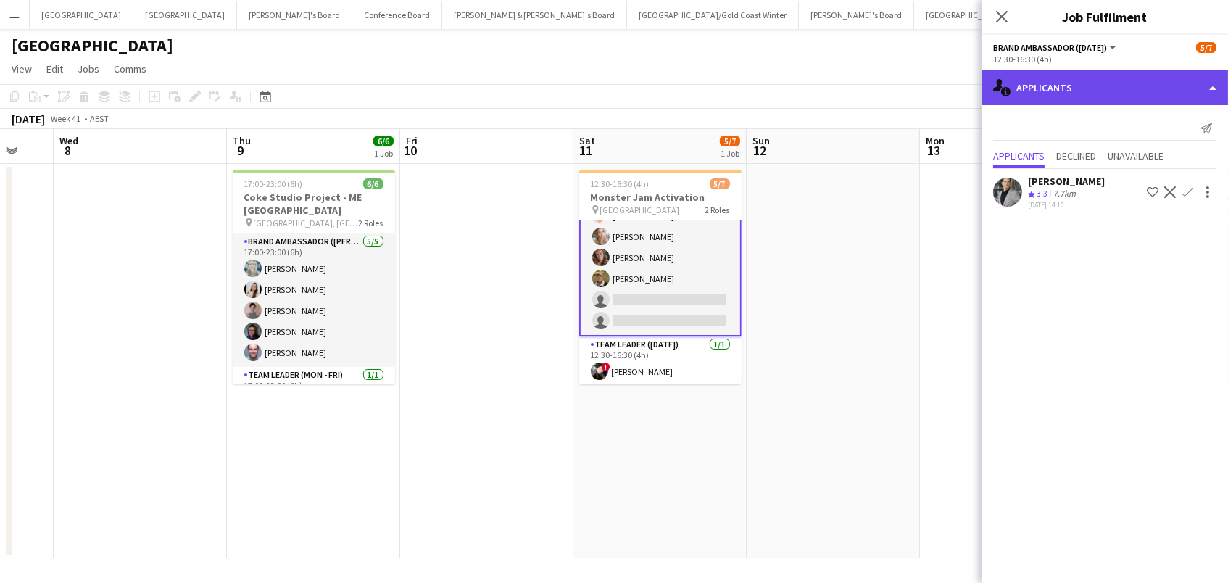
click at [1083, 93] on div "single-neutral-actions-information Applicants" at bounding box center [1105, 87] width 246 height 35
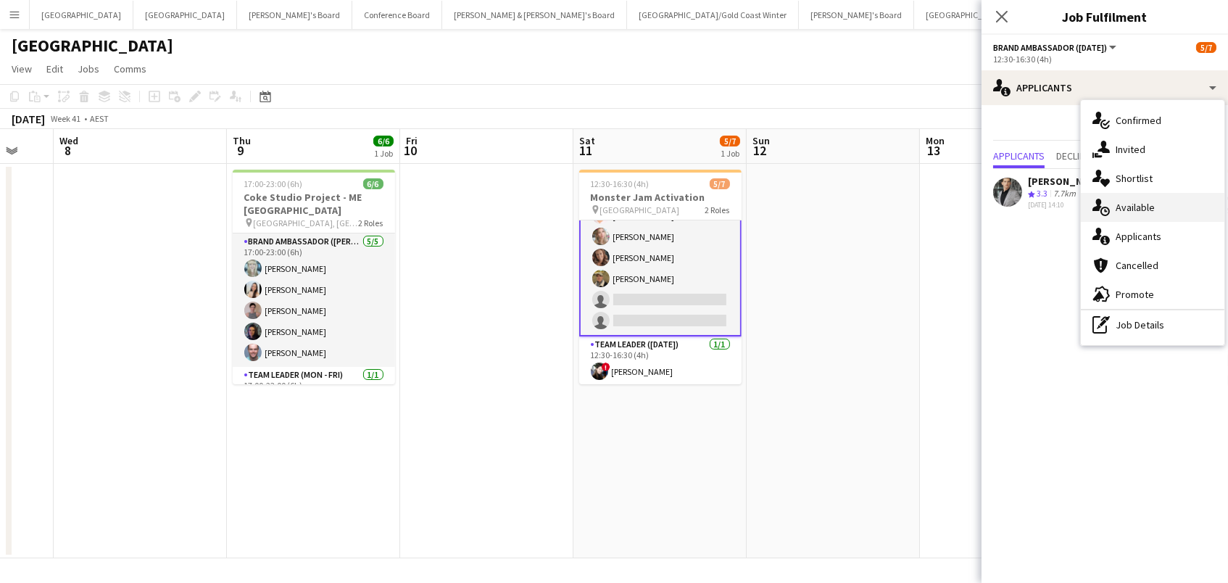
click at [1127, 195] on div "single-neutral-actions-upload Available" at bounding box center [1153, 207] width 144 height 29
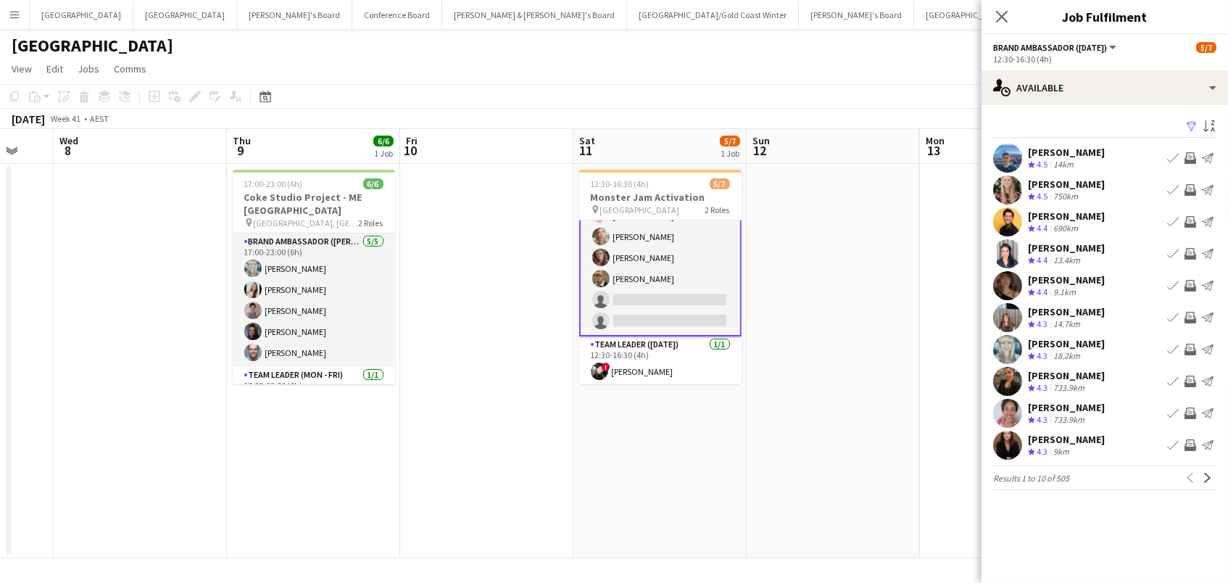
click at [1076, 301] on div "Filter Sort asc [PERSON_NAME] Crew rating 4.5 14km Book crew Invite crew Send n…" at bounding box center [1105, 306] width 246 height 402
click at [1076, 292] on div "9.1km" at bounding box center [1064, 292] width 28 height 12
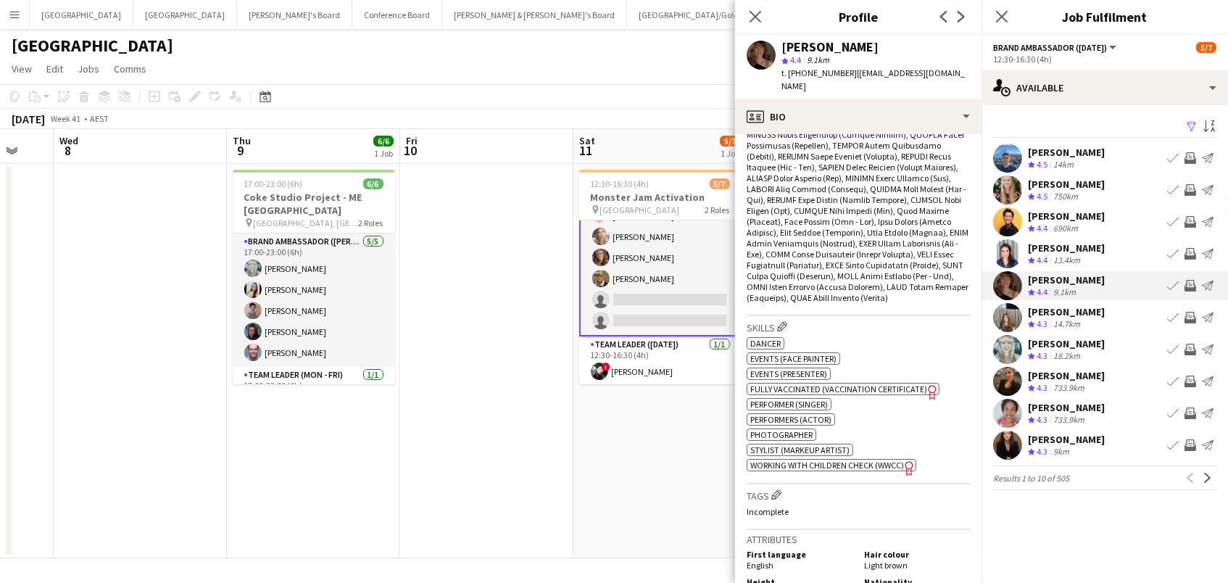
scroll to position [685, 0]
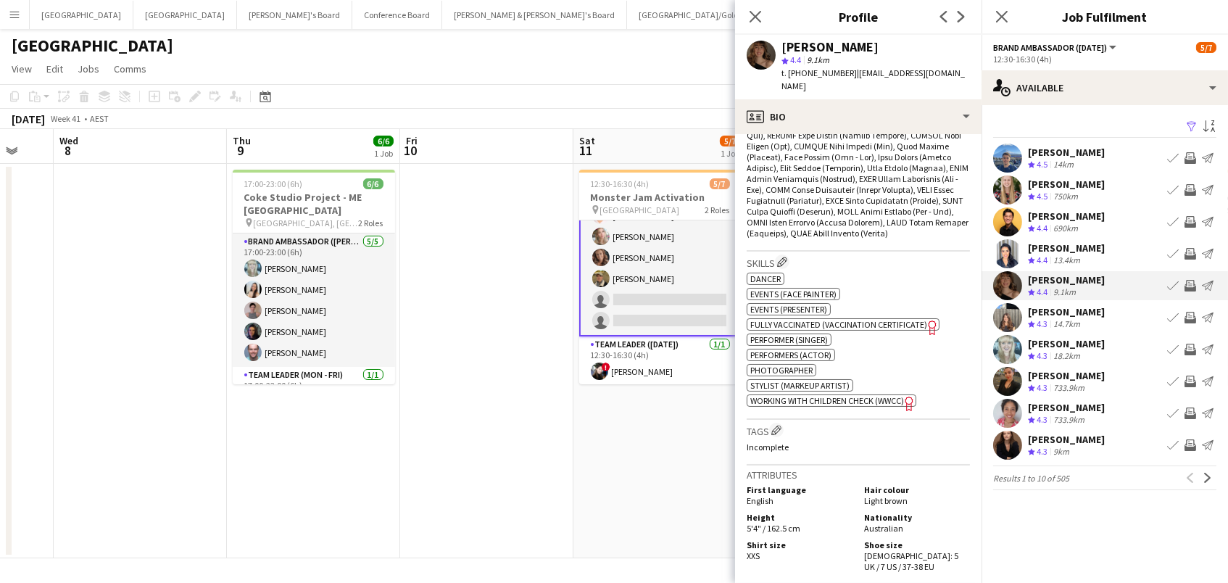
click at [1190, 283] on app-icon "Invite crew" at bounding box center [1191, 286] width 12 height 12
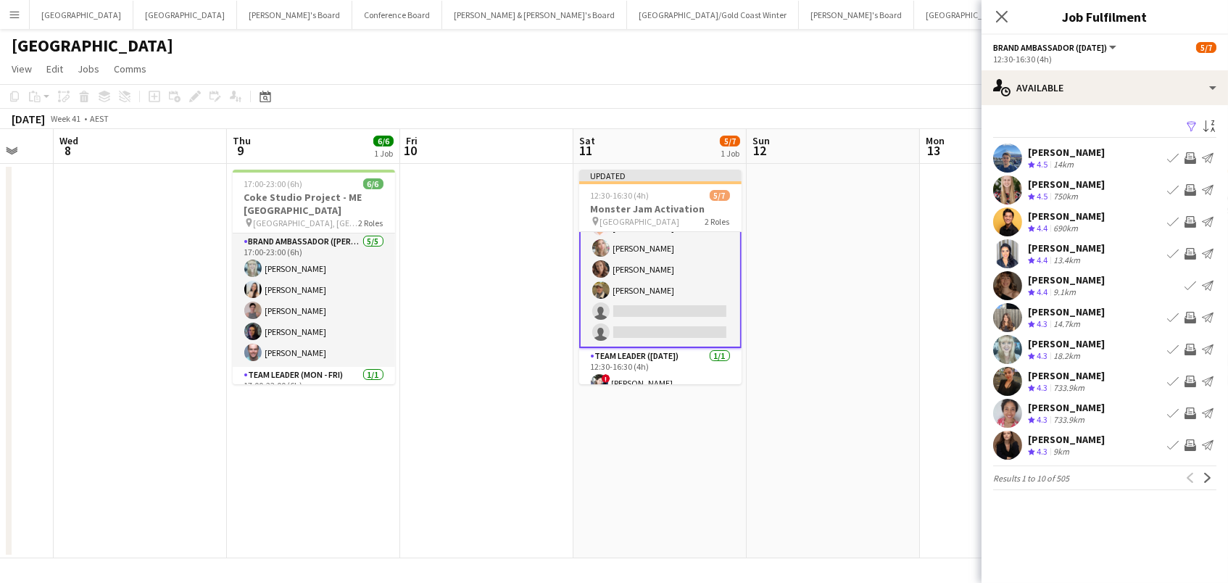
click at [1087, 345] on div "[PERSON_NAME]" at bounding box center [1066, 343] width 77 height 13
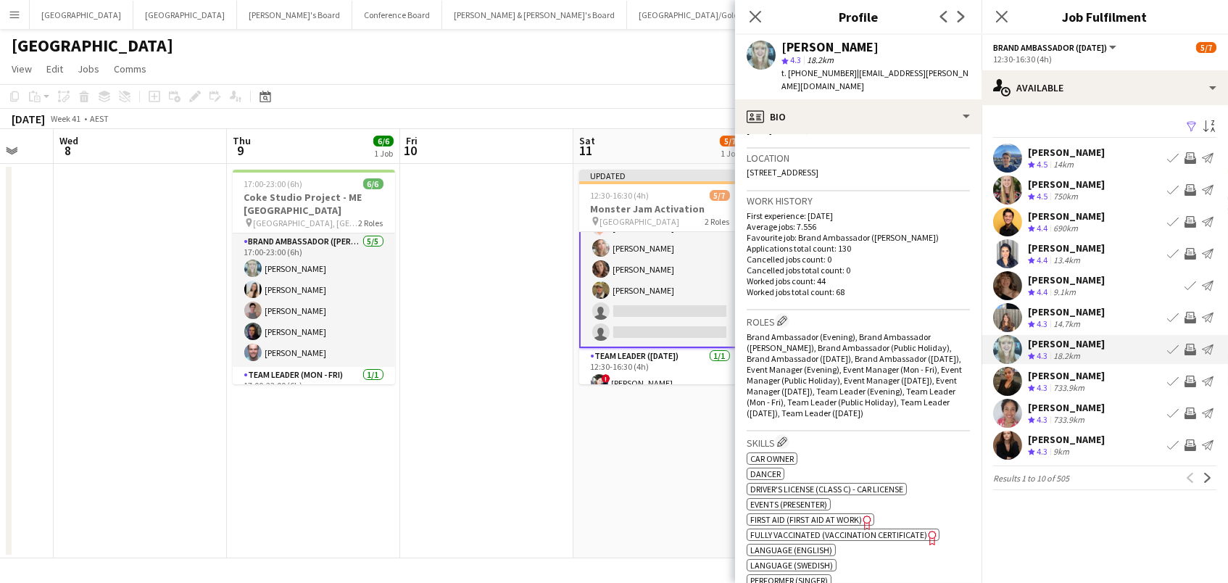
scroll to position [668, 0]
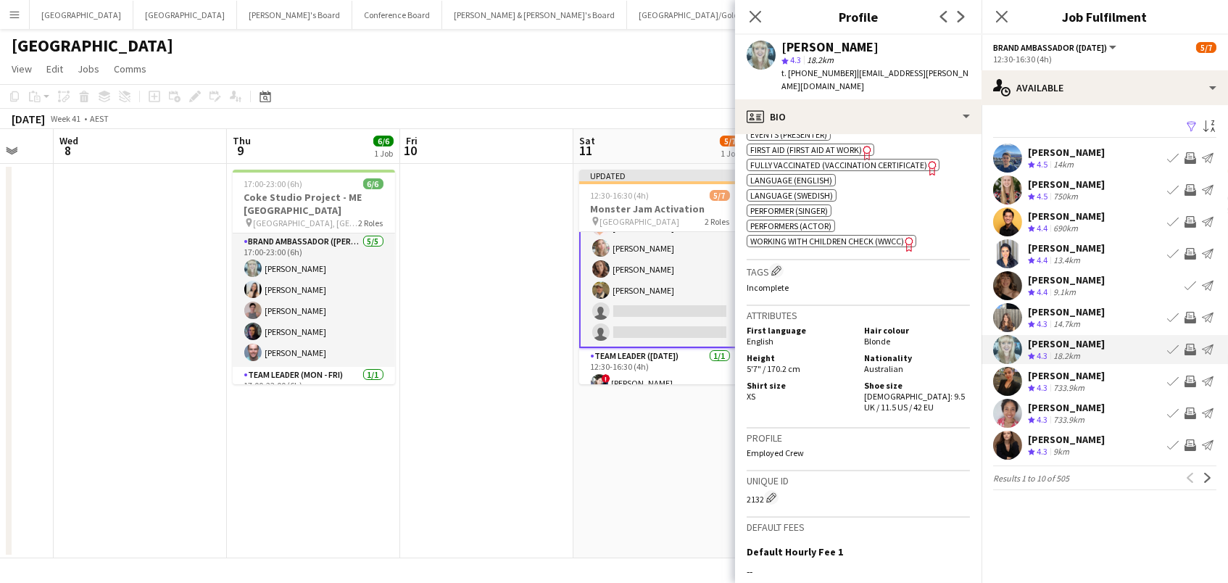
click at [1188, 349] on app-icon "Invite crew" at bounding box center [1191, 350] width 12 height 12
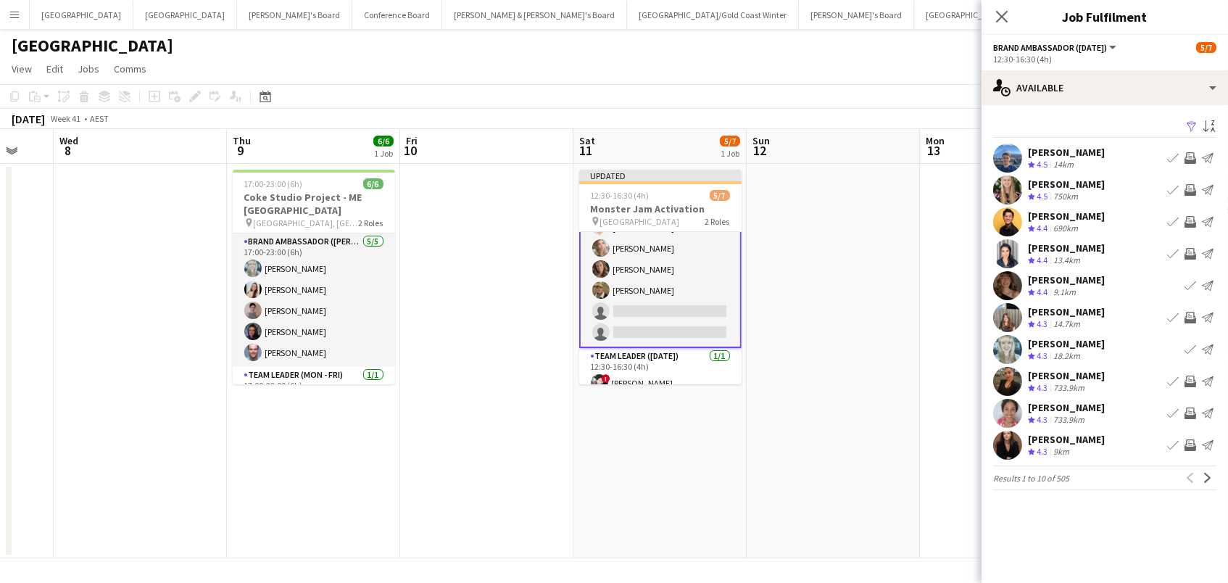
click at [1117, 449] on div "[PERSON_NAME] Crew rating 4.3 9km Book crew Invite crew Send notification" at bounding box center [1105, 445] width 246 height 29
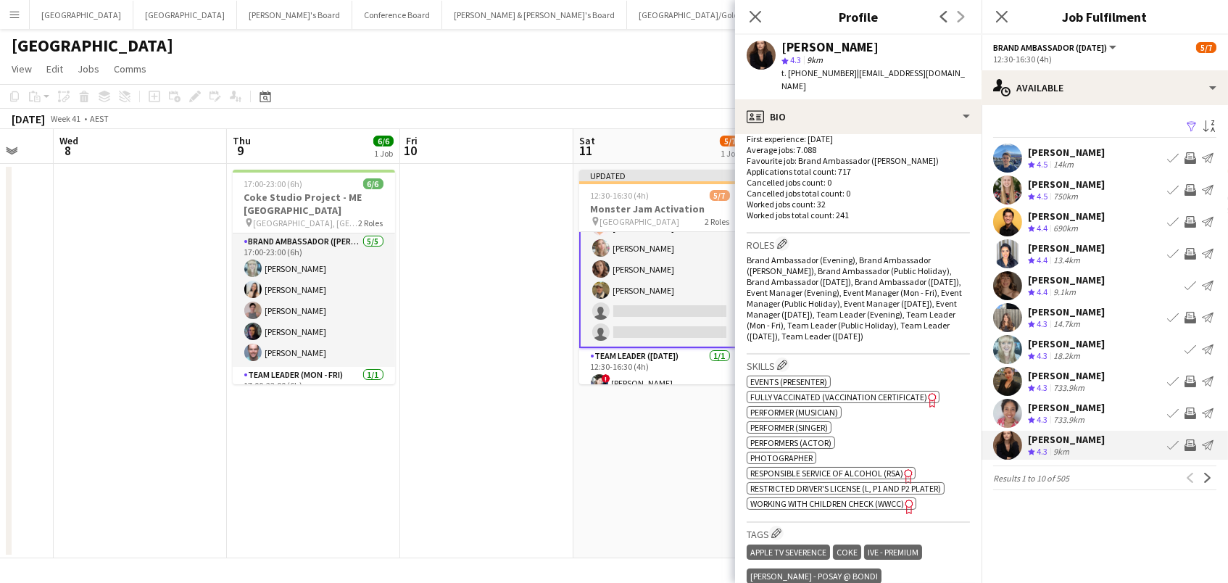
scroll to position [596, 0]
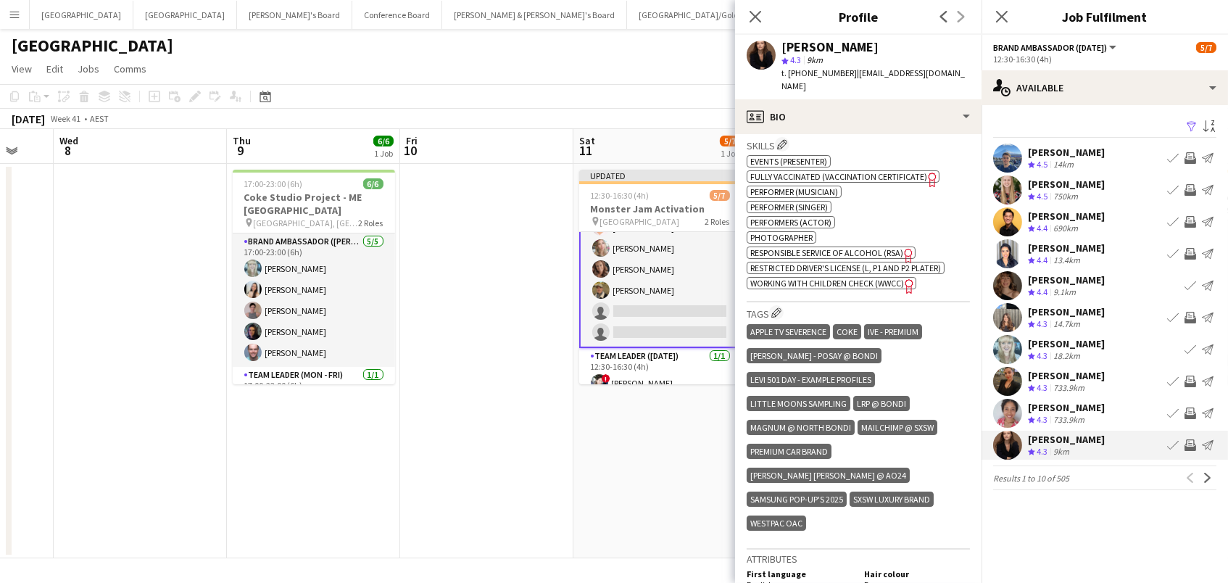
click at [1185, 441] on app-icon "Invite crew" at bounding box center [1191, 445] width 12 height 12
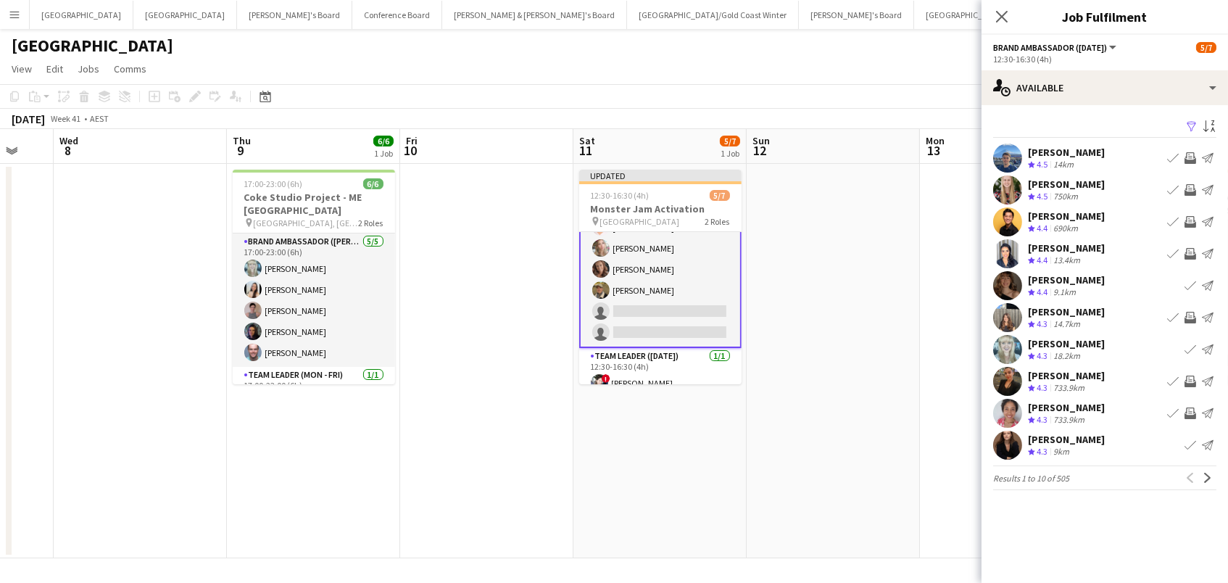
drag, startPoint x: 895, startPoint y: 269, endPoint x: 908, endPoint y: 266, distance: 13.4
click at [897, 269] on app-date-cell at bounding box center [833, 361] width 173 height 394
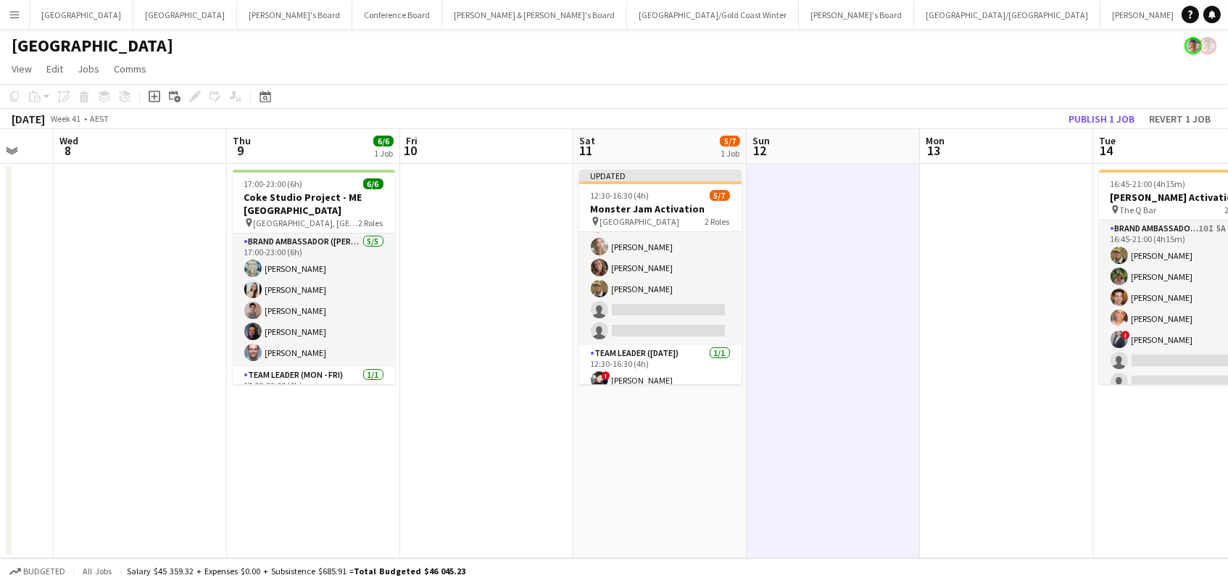
scroll to position [0, 636]
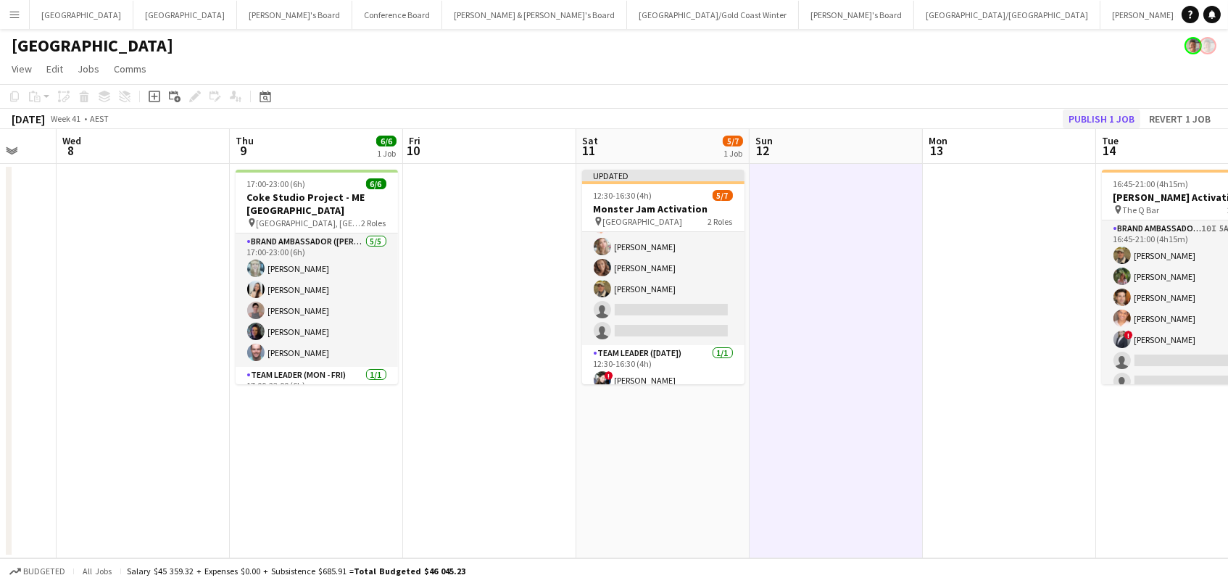
click at [1124, 112] on button "Publish 1 job" at bounding box center [1102, 118] width 78 height 19
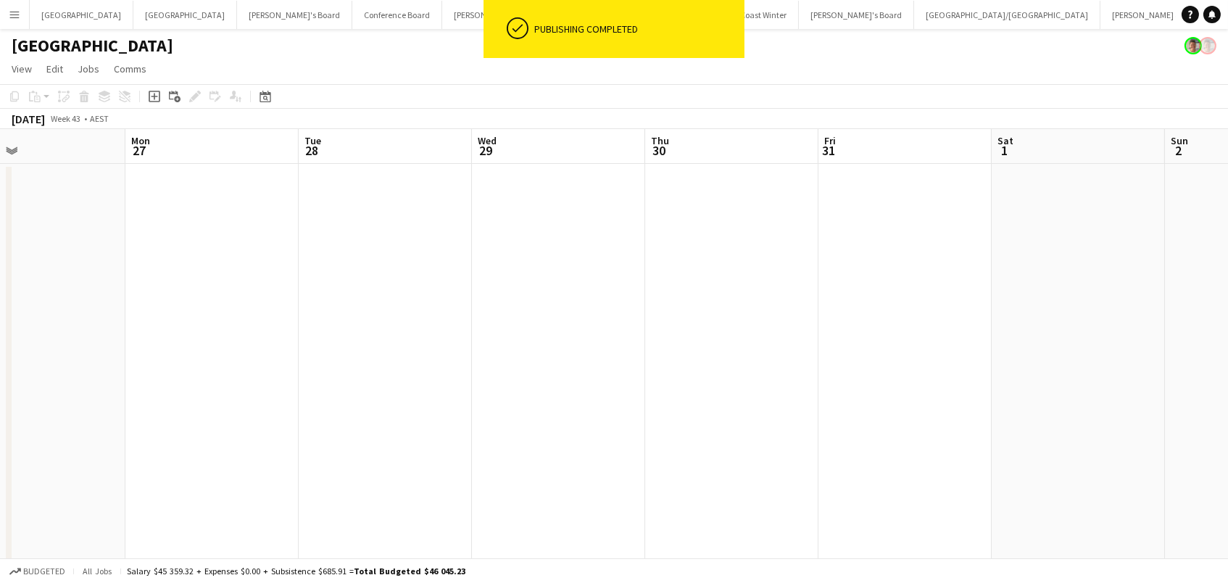
scroll to position [0, 660]
